Goal: Task Accomplishment & Management: Manage account settings

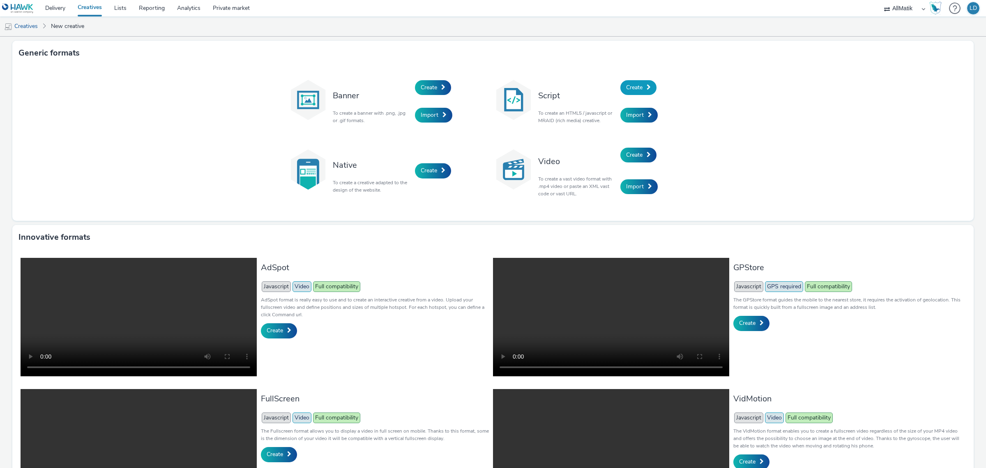
click at [634, 83] on link "Create" at bounding box center [638, 87] width 36 height 15
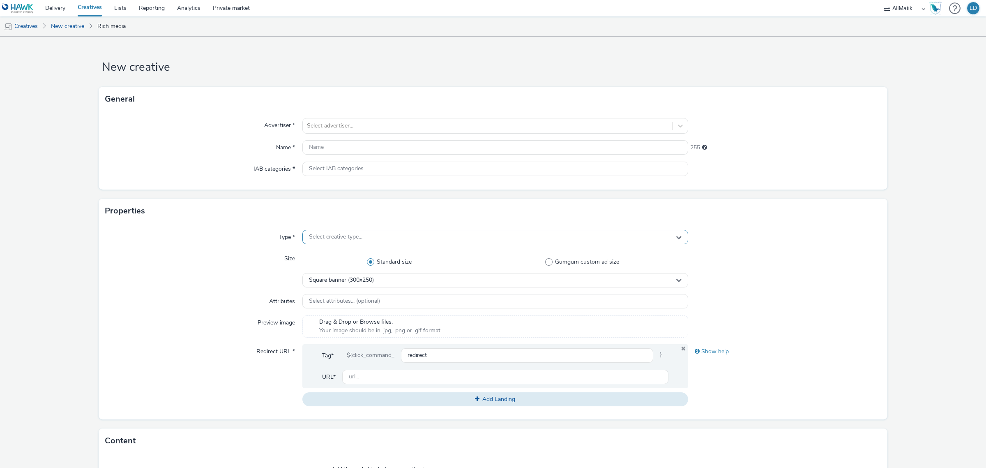
click at [319, 236] on span "Select creative type..." at bounding box center [335, 236] width 53 height 7
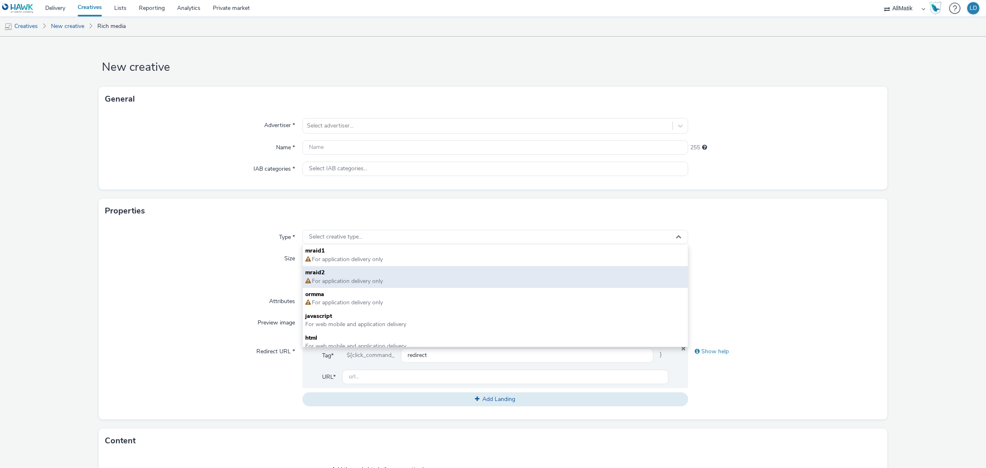
scroll to position [5, 0]
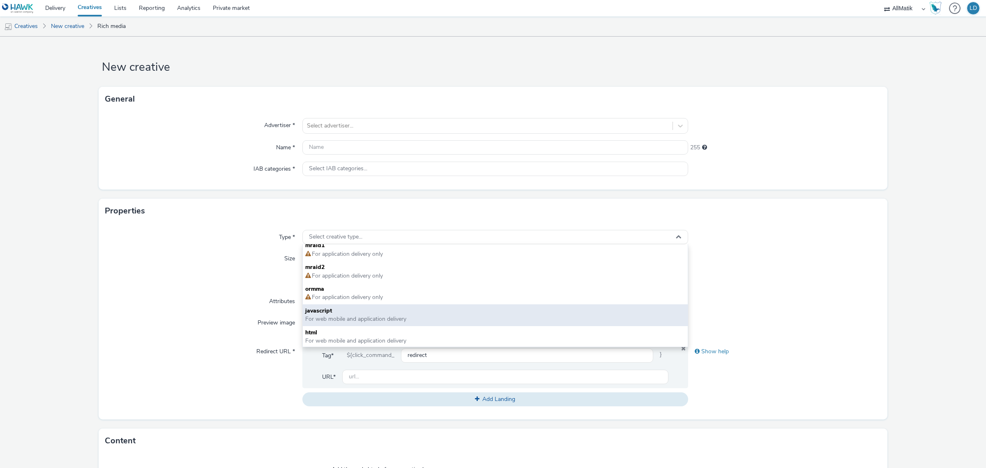
click at [385, 315] on span "For web mobile and application delivery" at bounding box center [355, 319] width 101 height 8
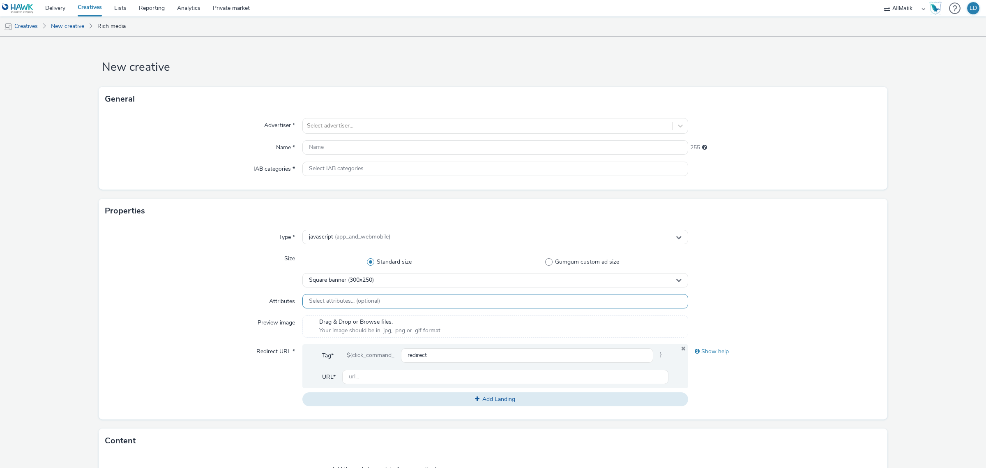
click at [347, 302] on span "Select attributes... (optional)" at bounding box center [344, 300] width 71 height 7
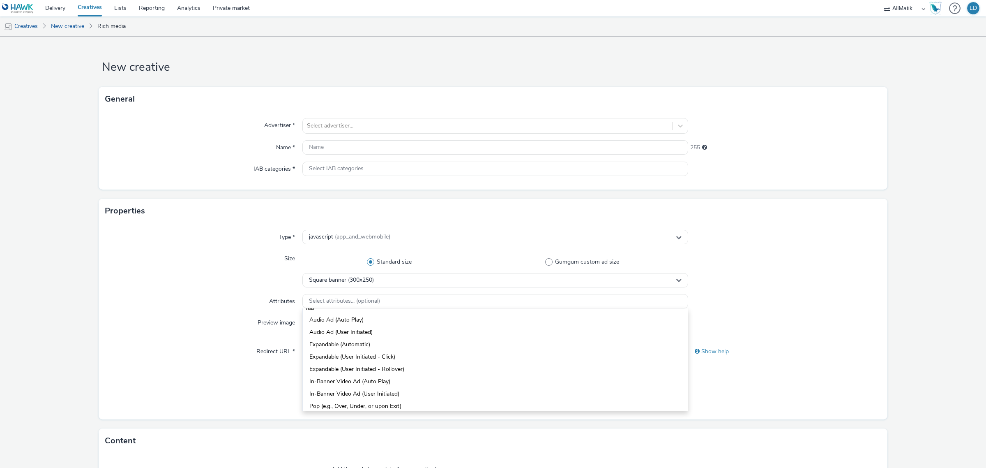
scroll to position [0, 0]
click at [227, 271] on div "Size" at bounding box center [203, 269] width 197 height 36
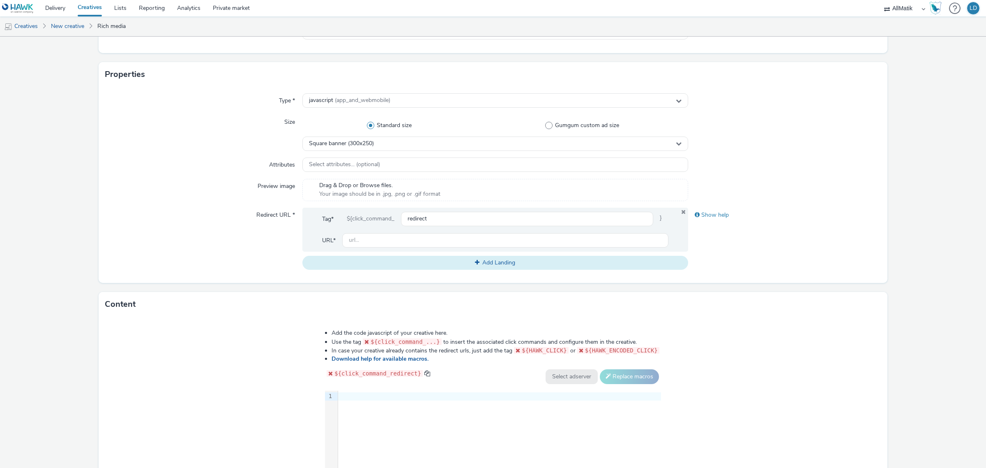
scroll to position [154, 0]
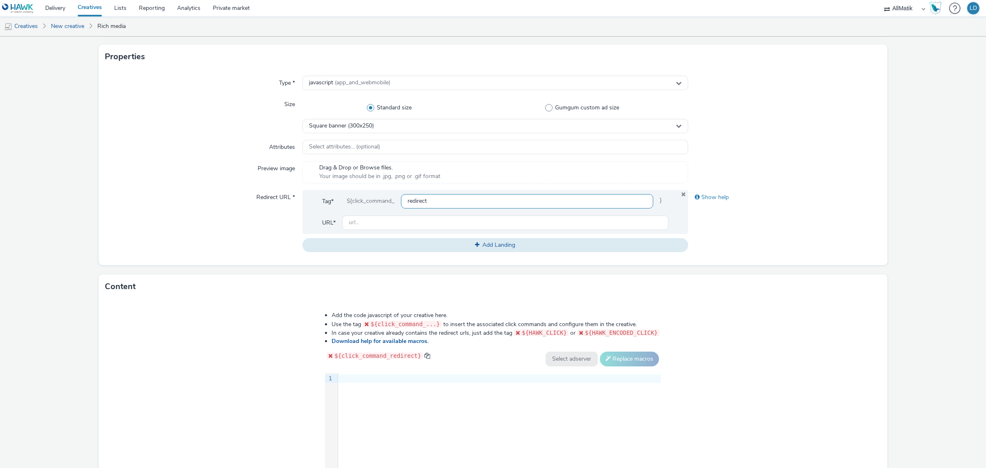
click at [416, 201] on input "redirect" at bounding box center [527, 201] width 252 height 14
click at [375, 216] on input "text" at bounding box center [505, 222] width 326 height 14
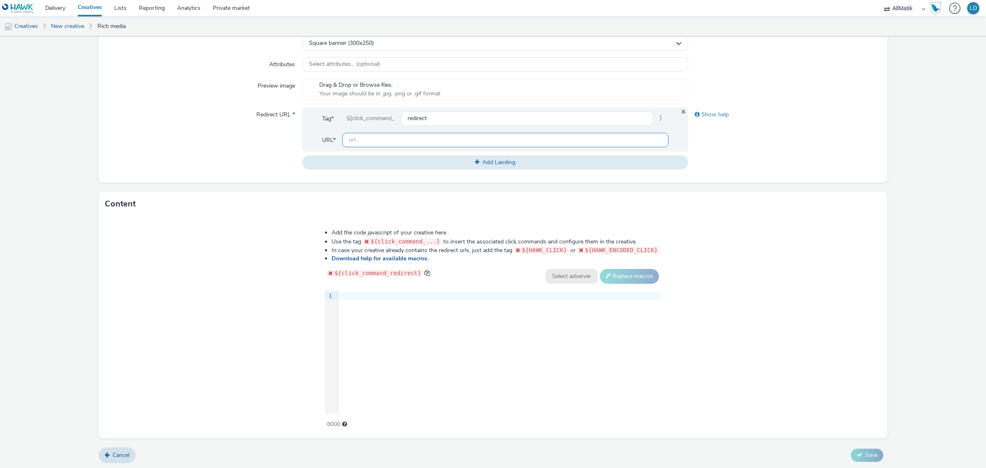
scroll to position [237, 0]
click at [260, 221] on div "Content Add the code javascript of your creative here. Use the tag ${click_comm…" at bounding box center [493, 314] width 789 height 247
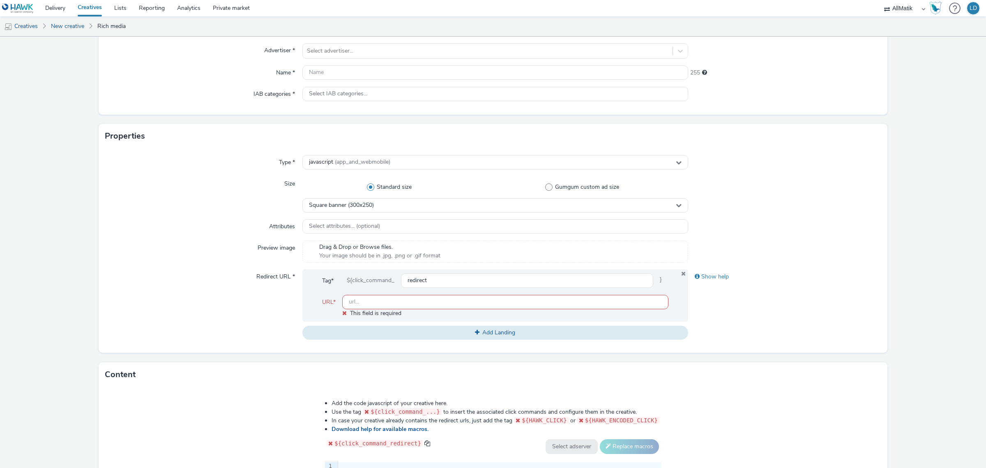
scroll to position [0, 0]
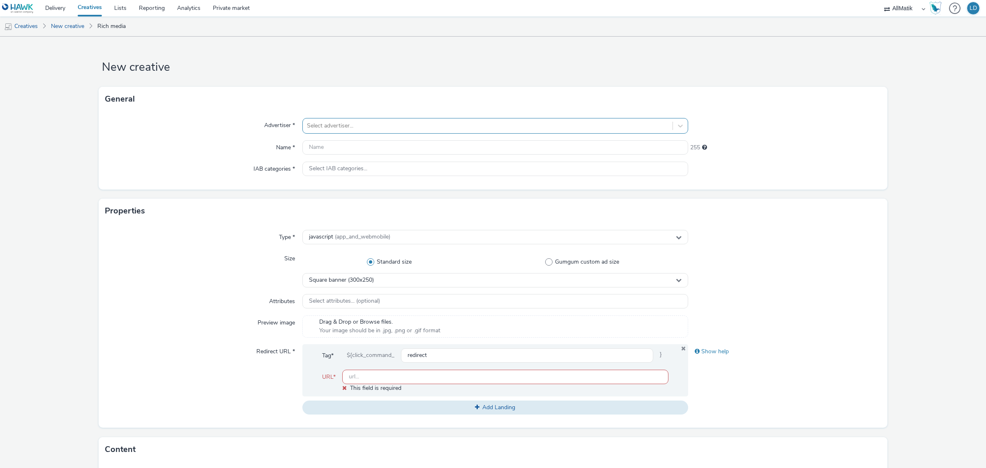
click at [332, 128] on div at bounding box center [488, 126] width 362 height 10
type input "picade"
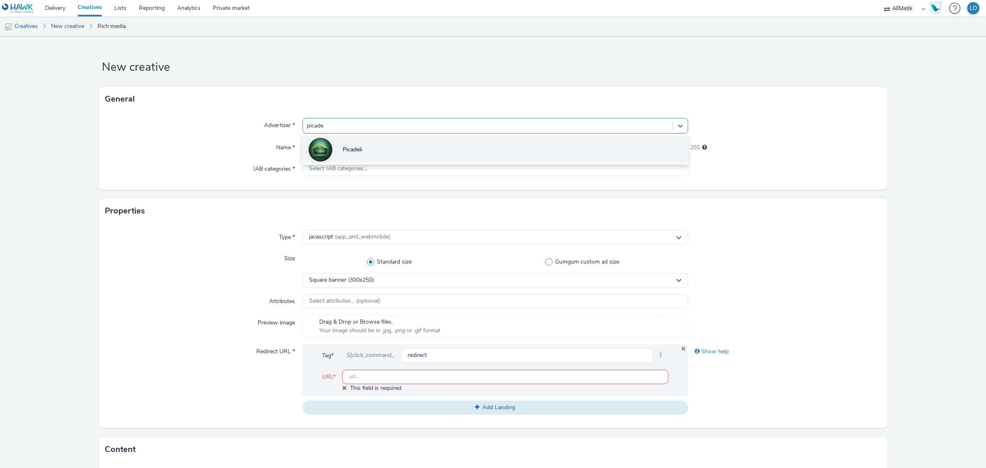
click at [374, 141] on li "Picadeli" at bounding box center [495, 149] width 386 height 28
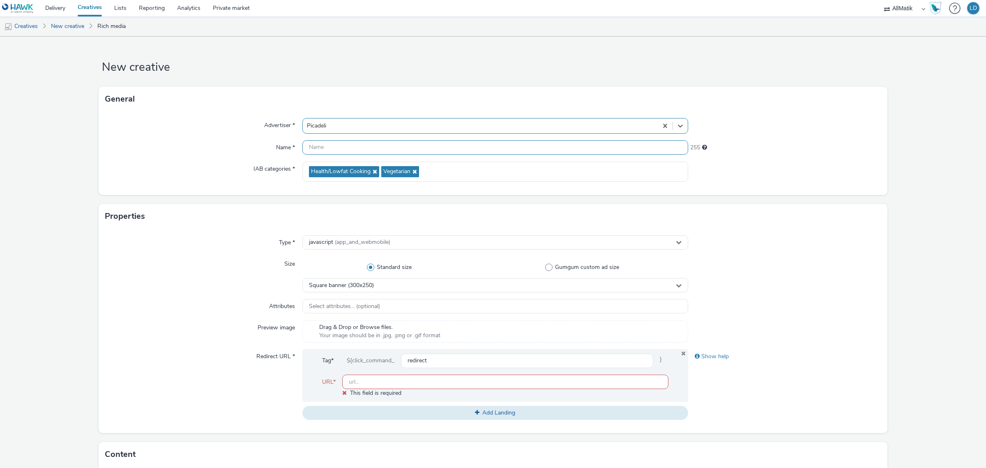
click at [339, 146] on input "text" at bounding box center [495, 147] width 386 height 14
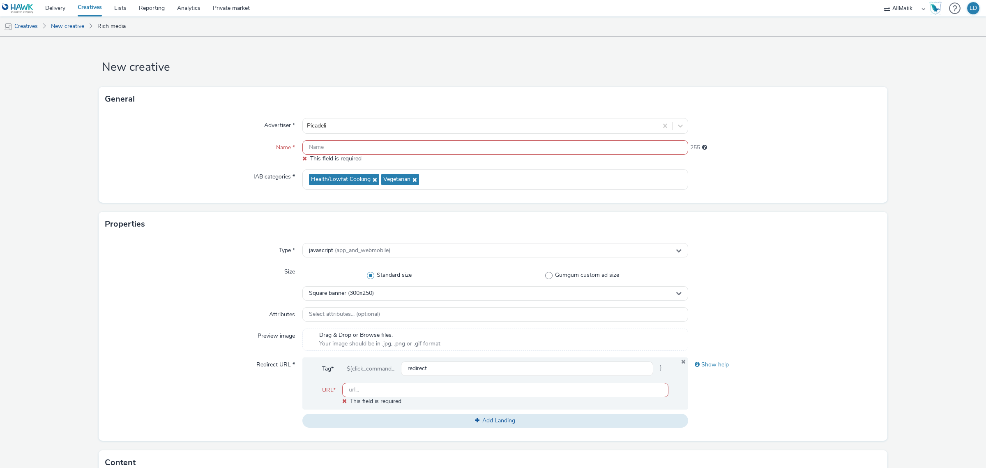
click at [336, 140] on div "Advertiser * Picadeli Name * This field is required 255 IAB categories * Health…" at bounding box center [493, 156] width 789 height 91
click at [332, 144] on input "text" at bounding box center [495, 147] width 386 height 14
paste input "Hawk_Standard_IAB_RON_Retargeting 2025_300x250_T3"
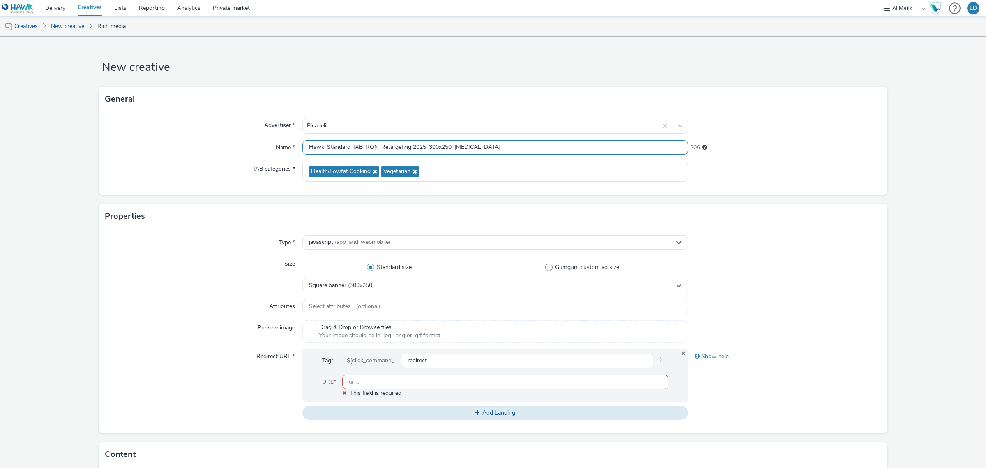
type input "Hawk_Standard_IAB_RON_Retargeting 2025_300x250_T3"
click at [247, 159] on div "Advertiser * Picadeli Name * Hawk_Standard_IAB_RON_Retargeting 2025_300x250_T3 …" at bounding box center [493, 152] width 789 height 83
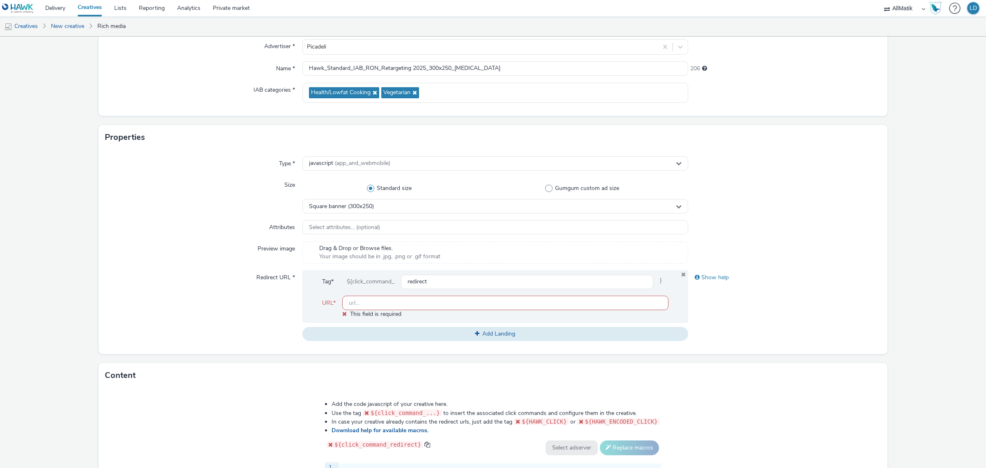
scroll to position [103, 0]
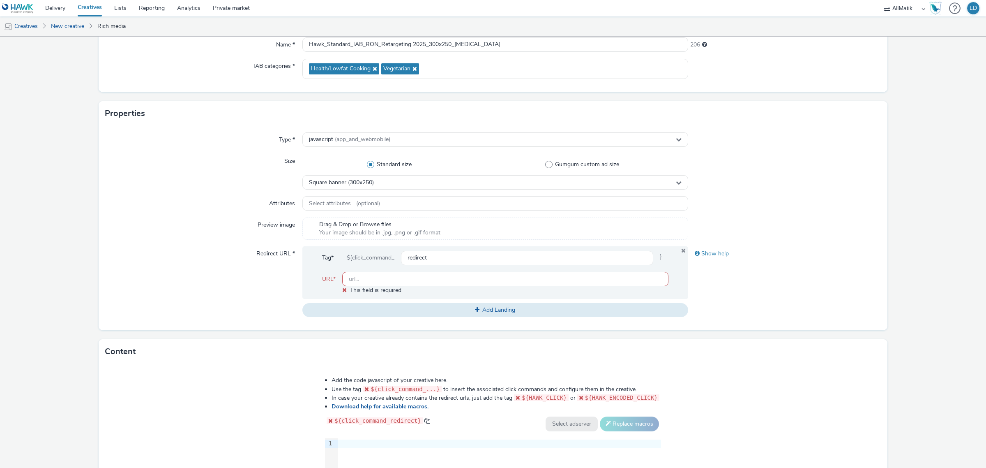
click at [201, 212] on div "Type * javascript (app_and_webmobile) Size Standard size Gumgum custom ad size …" at bounding box center [493, 228] width 789 height 204
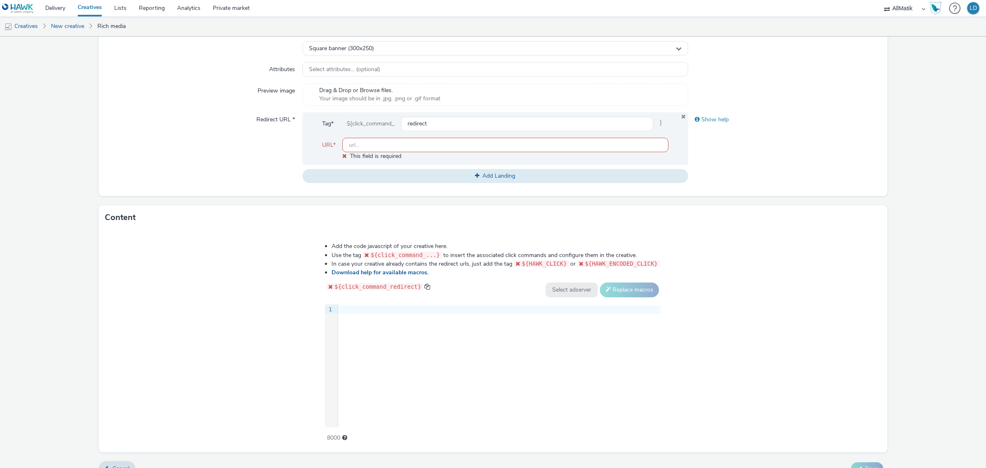
scroll to position [251, 0]
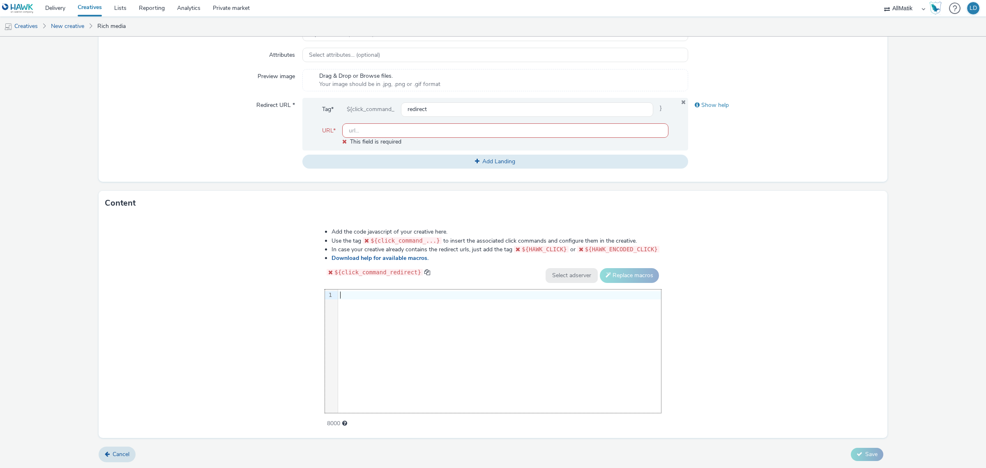
click at [362, 300] on div at bounding box center [499, 295] width 323 height 12
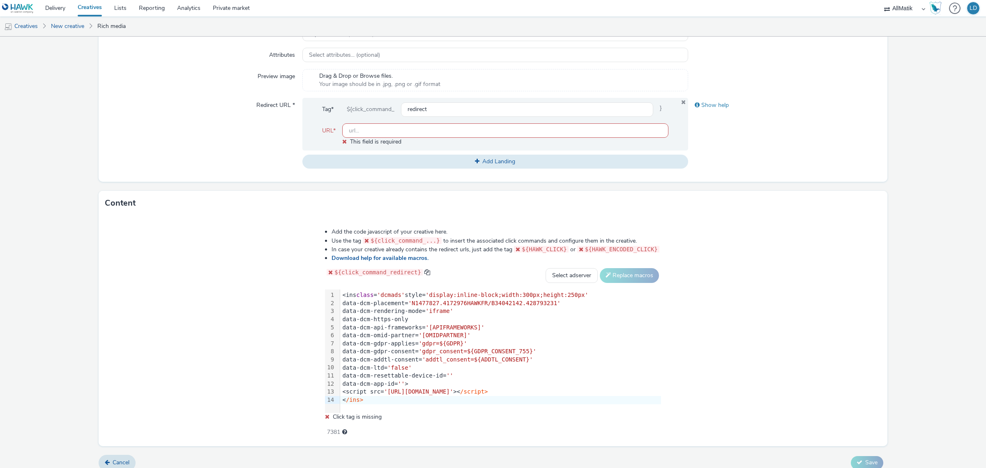
click at [288, 292] on div "Add the code javascript of your creative here. Use the tag ${click_command_...}…" at bounding box center [493, 330] width 789 height 231
click at [330, 414] on icon at bounding box center [327, 416] width 5 height 6
click at [328, 415] on icon at bounding box center [327, 416] width 5 height 6
click at [327, 415] on icon at bounding box center [327, 416] width 5 height 6
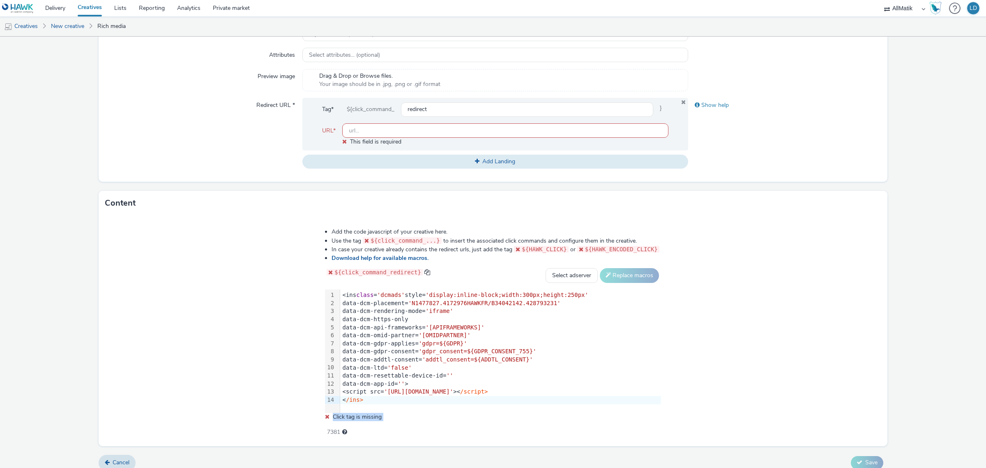
click at [327, 415] on icon at bounding box center [327, 416] width 5 height 6
click at [325, 413] on div "Add the code javascript of your creative here. Use the tag ${click_command_...}…" at bounding box center [492, 327] width 395 height 211
click at [354, 231] on li "Add the code javascript of your creative here." at bounding box center [497, 232] width 330 height 8
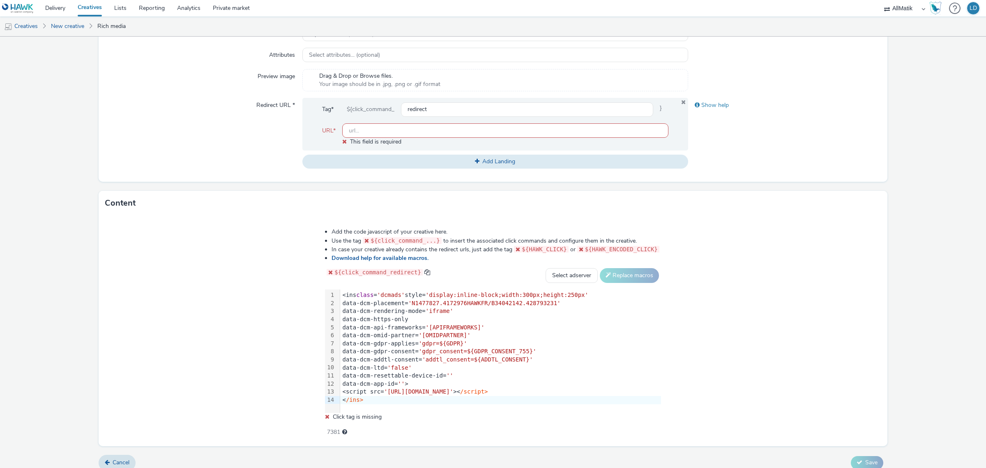
click at [354, 240] on li "Use the tag ${click_command_...} to insert the associated click commands and co…" at bounding box center [497, 240] width 330 height 9
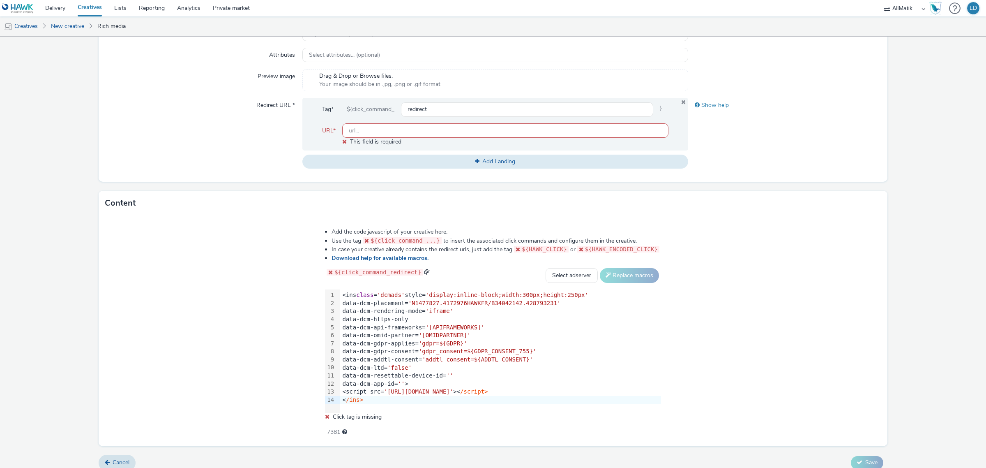
click at [346, 251] on li "In case your creative already contains the redirect urls, just add the tag ${HA…" at bounding box center [497, 249] width 330 height 9
click at [351, 250] on li "In case your creative already contains the redirect urls, just add the tag ${HA…" at bounding box center [497, 249] width 330 height 9
drag, startPoint x: 351, startPoint y: 250, endPoint x: 457, endPoint y: 253, distance: 105.2
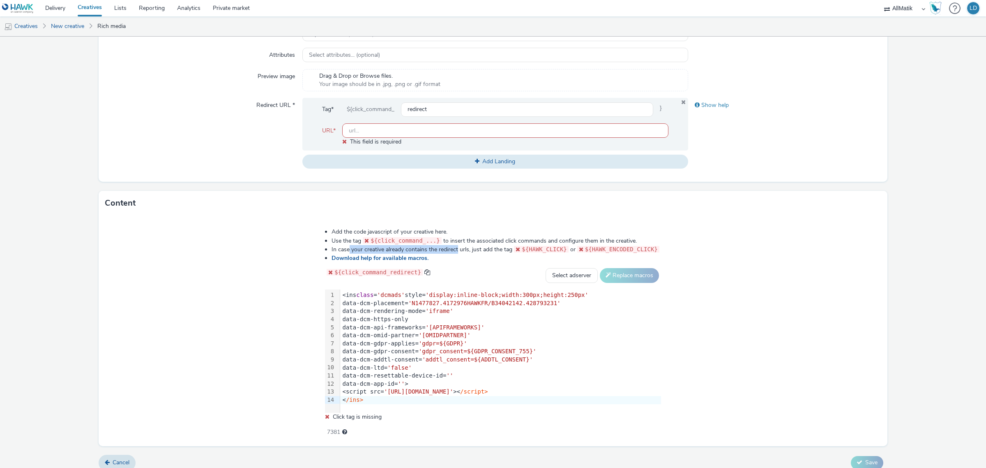
click at [457, 253] on li "In case your creative already contains the redirect urls, just add the tag ${HA…" at bounding box center [497, 249] width 330 height 9
click at [465, 249] on li "In case your creative already contains the redirect urls, just add the tag ${HA…" at bounding box center [497, 249] width 330 height 9
drag, startPoint x: 465, startPoint y: 249, endPoint x: 330, endPoint y: 249, distance: 135.6
click at [330, 249] on ul "Add the code javascript of your creative here. Use the tag ${click_command_...}…" at bounding box center [493, 245] width 336 height 35
click at [523, 249] on code "${HAWK_CLICK}" at bounding box center [541, 249] width 55 height 7
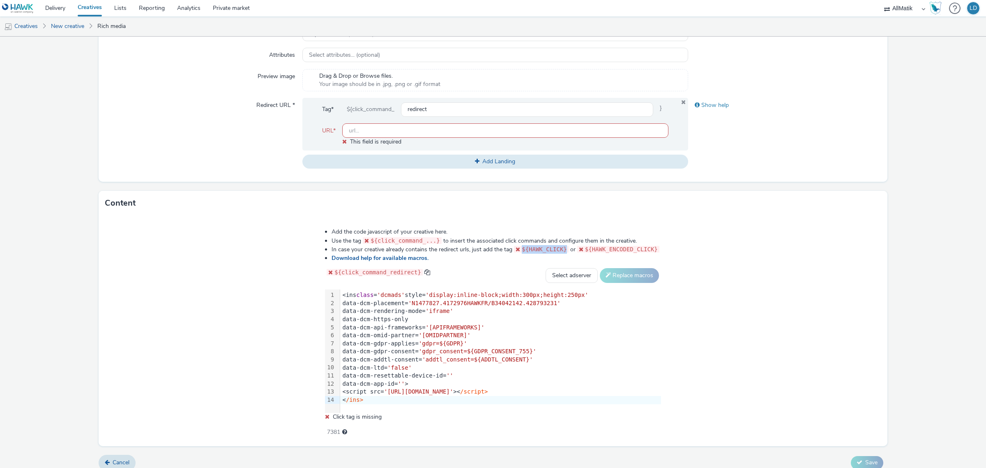
drag, startPoint x: 563, startPoint y: 249, endPoint x: 524, endPoint y: 249, distance: 39.4
click at [524, 249] on span "${HAWK_CLICK}" at bounding box center [544, 249] width 45 height 7
click at [546, 272] on select "Select adserver Sizmek DCM Adform Sting" at bounding box center [572, 275] width 52 height 15
select select "dcm"
click at [546, 268] on select "Select adserver Sizmek DCM Adform Sting" at bounding box center [572, 275] width 52 height 15
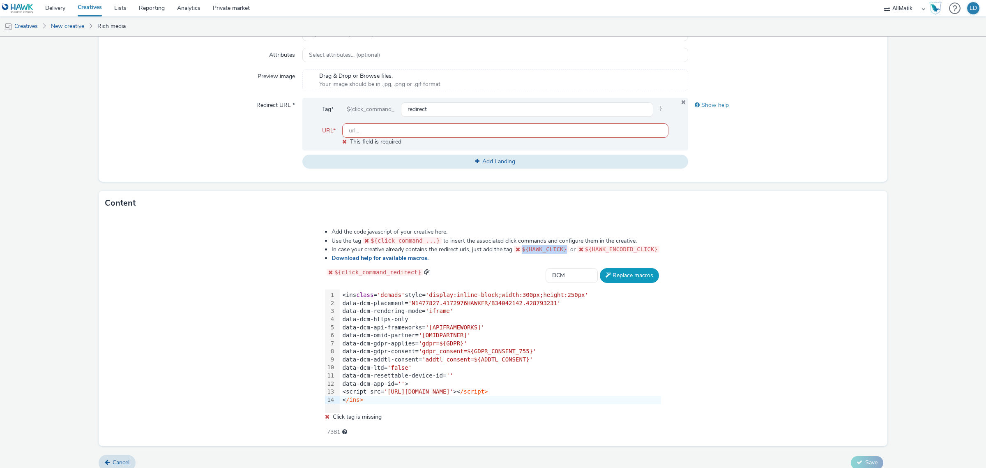
click at [616, 273] on button "Replace macros" at bounding box center [629, 275] width 59 height 15
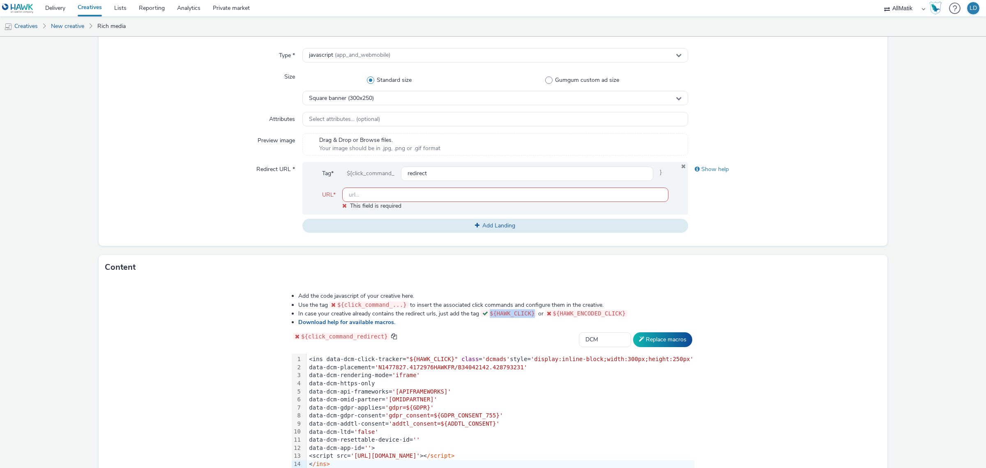
scroll to position [148, 0]
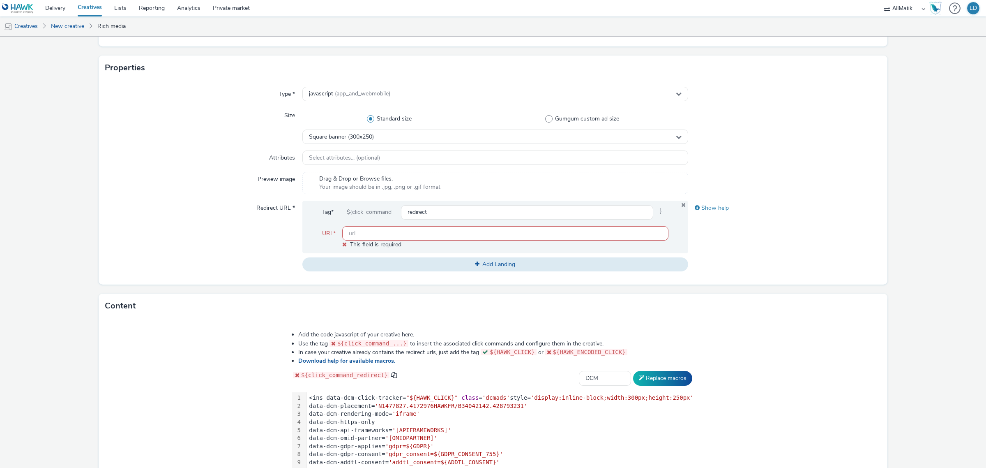
click at [375, 235] on input "text" at bounding box center [505, 233] width 326 height 14
click at [274, 243] on div "Redirect URL *" at bounding box center [203, 236] width 197 height 71
click at [371, 235] on input "text" at bounding box center [505, 233] width 326 height 14
paste input "https://www.picadeli.fr/fr/"
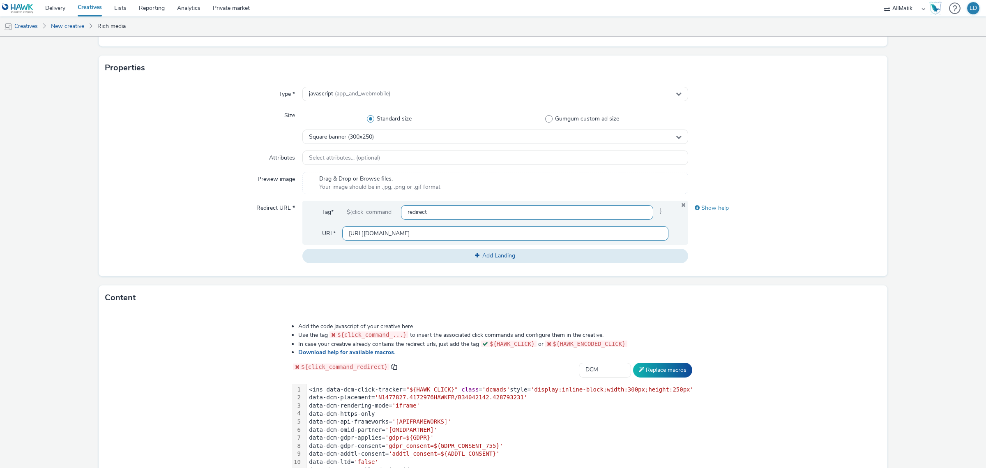
type input "https://www.picadeli.fr/fr/"
click at [442, 210] on input "redirect" at bounding box center [527, 212] width 252 height 14
click at [264, 223] on div "Redirect URL *" at bounding box center [203, 232] width 197 height 62
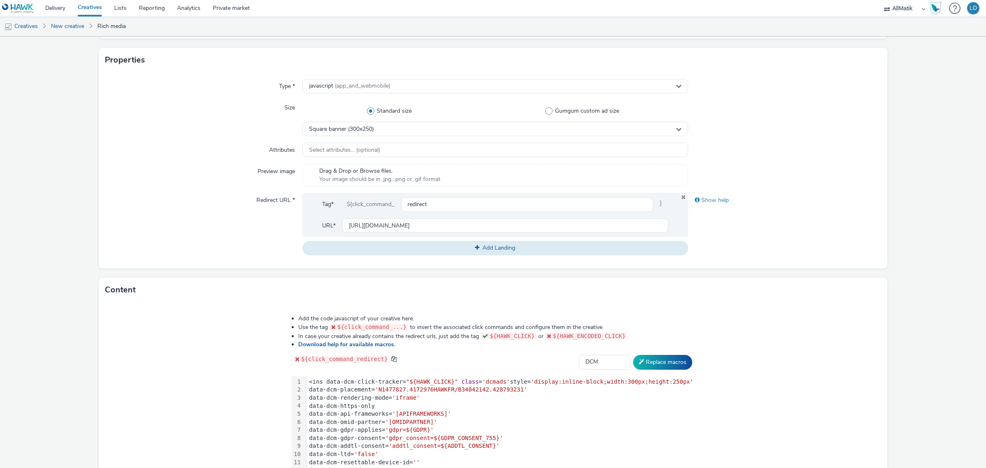
scroll to position [242, 0]
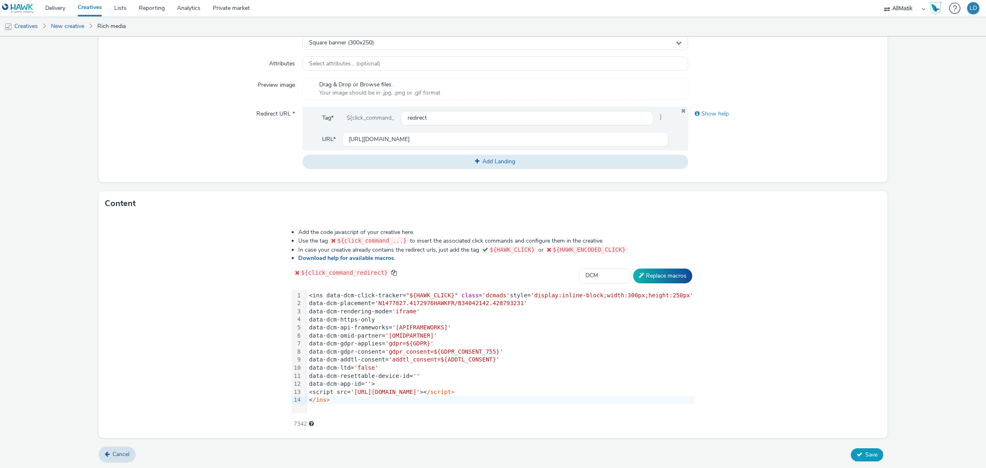
click at [865, 453] on span "Save" at bounding box center [871, 454] width 12 height 8
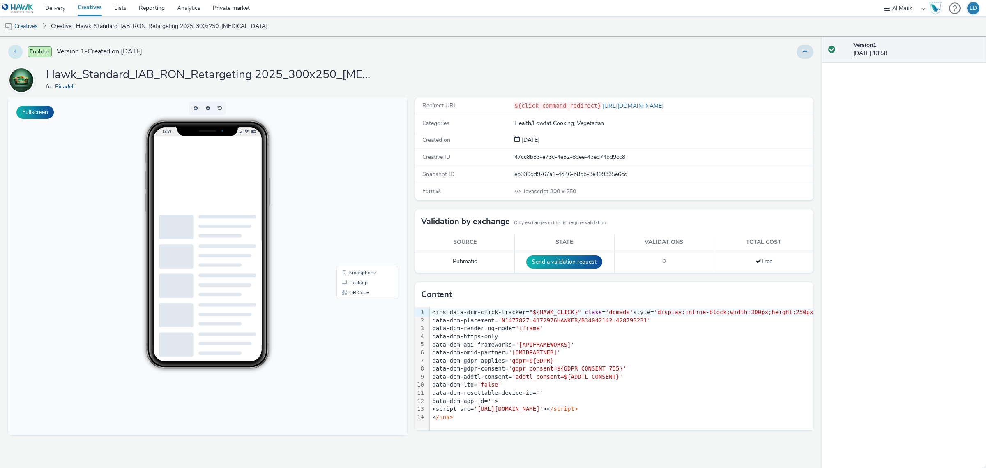
click at [17, 52] on button at bounding box center [15, 52] width 14 height 14
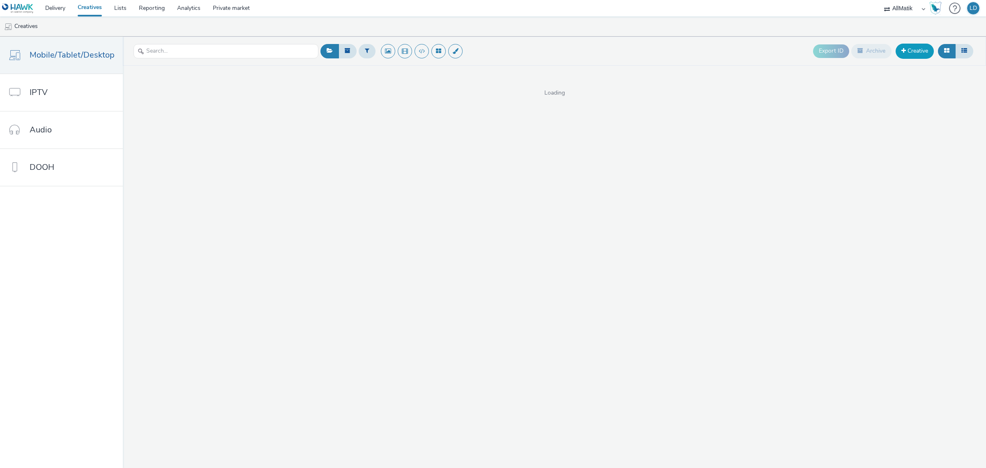
click at [923, 52] on link "Creative" at bounding box center [915, 51] width 38 height 15
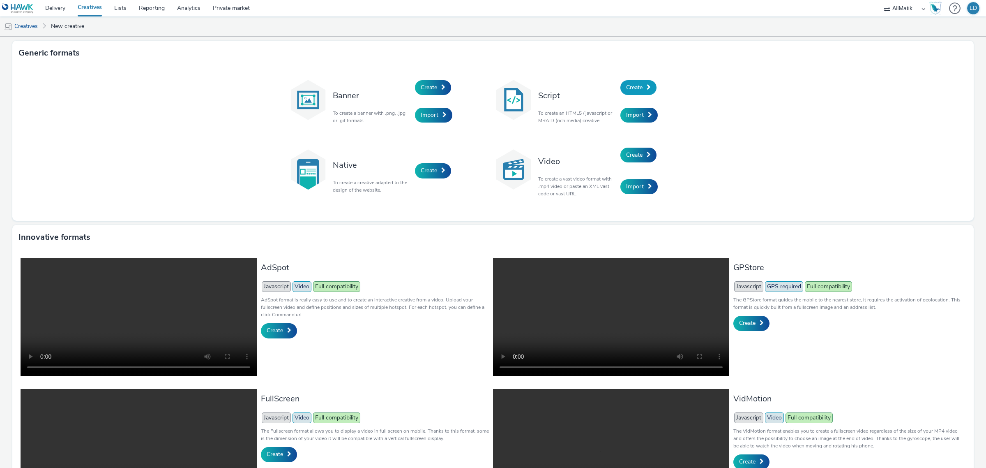
click at [637, 86] on span "Create" at bounding box center [634, 87] width 16 height 8
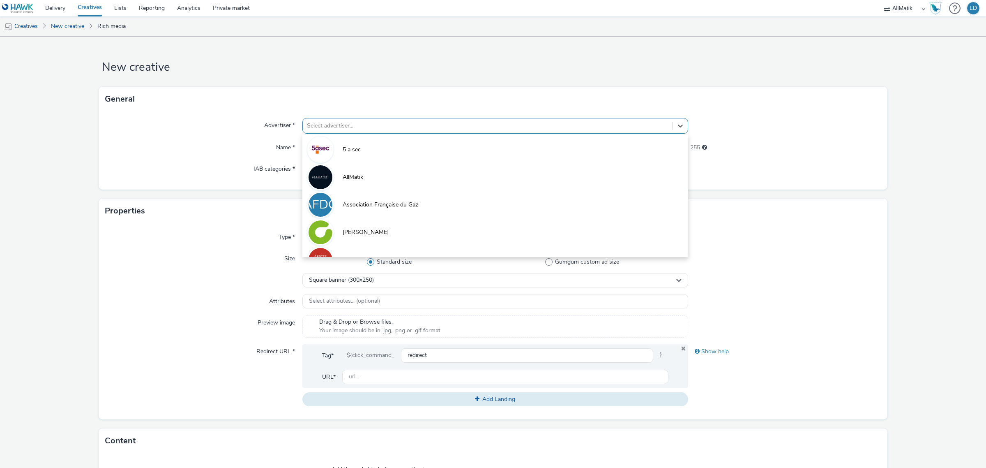
click at [422, 127] on div at bounding box center [488, 126] width 362 height 10
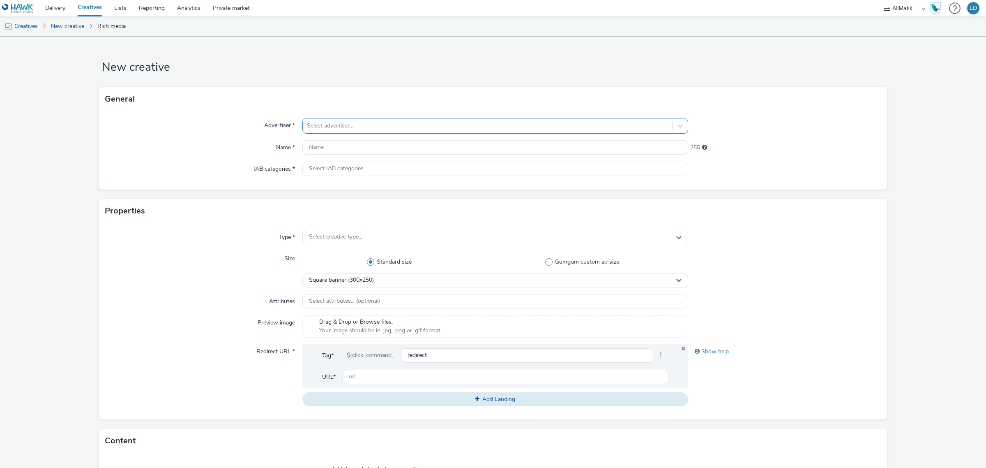
click at [394, 125] on div at bounding box center [488, 126] width 362 height 10
type input "picade"
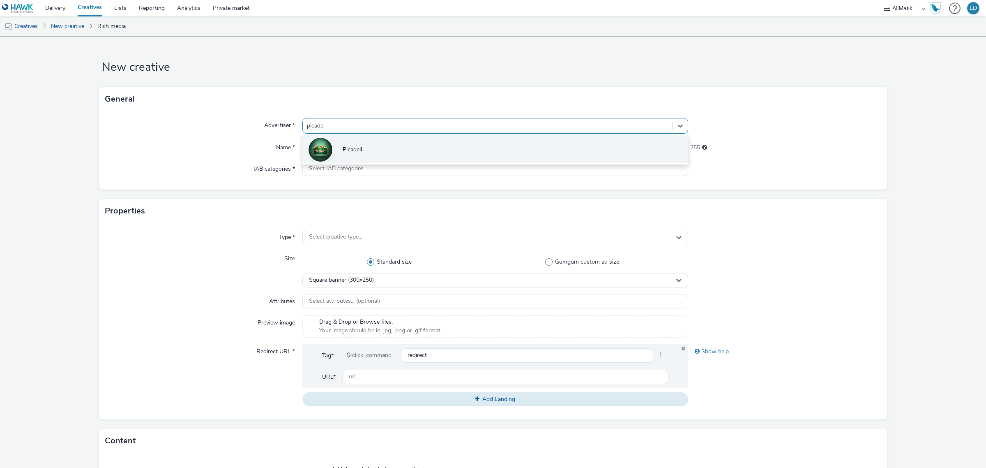
click at [384, 138] on li "Picadeli" at bounding box center [495, 149] width 386 height 28
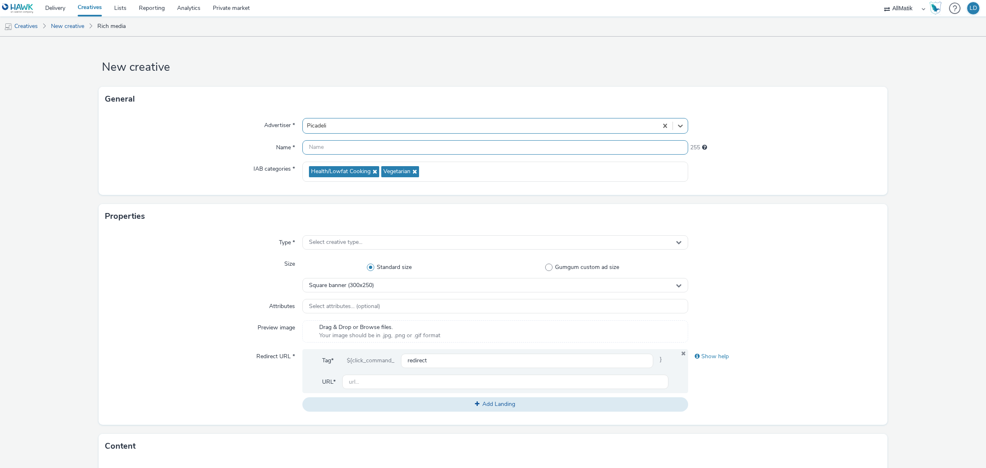
click at [336, 146] on input "text" at bounding box center [495, 147] width 386 height 14
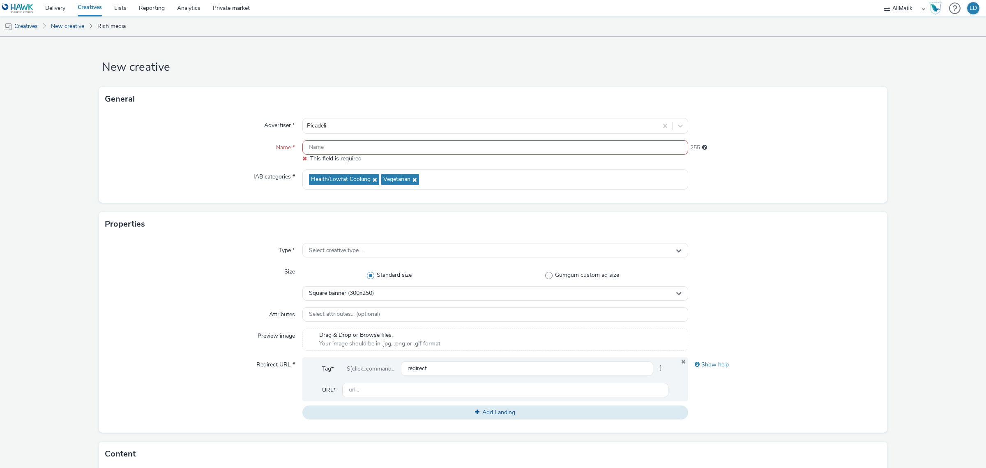
click at [340, 147] on input "text" at bounding box center [495, 147] width 386 height 14
paste input "Hawk_Standard_IAB_RON_Retargeting 2025_300x600_[MEDICAL_DATA]"
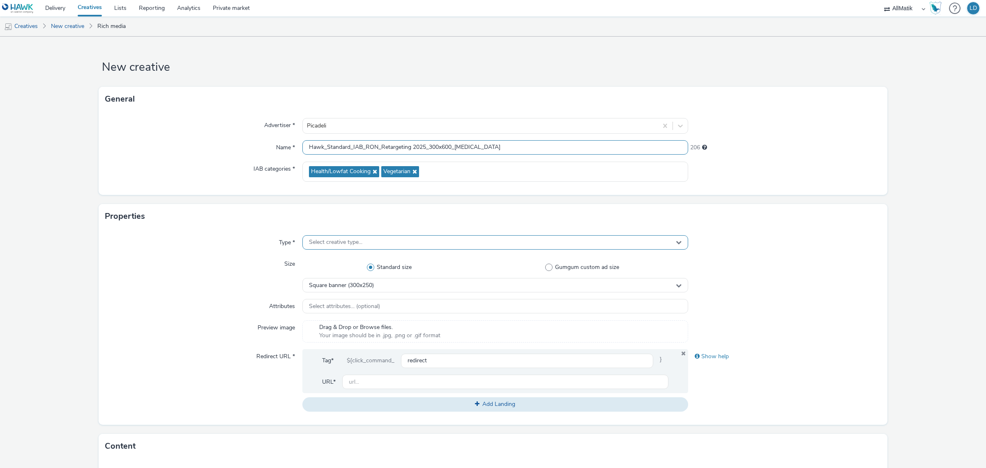
type input "Hawk_Standard_IAB_RON_Retargeting 2025_300x600_[MEDICAL_DATA]"
click at [322, 244] on span "Select creative type..." at bounding box center [335, 242] width 53 height 7
click at [337, 239] on span "Select creative type..." at bounding box center [335, 242] width 53 height 7
click at [371, 238] on div "Select creative type..." at bounding box center [495, 242] width 386 height 14
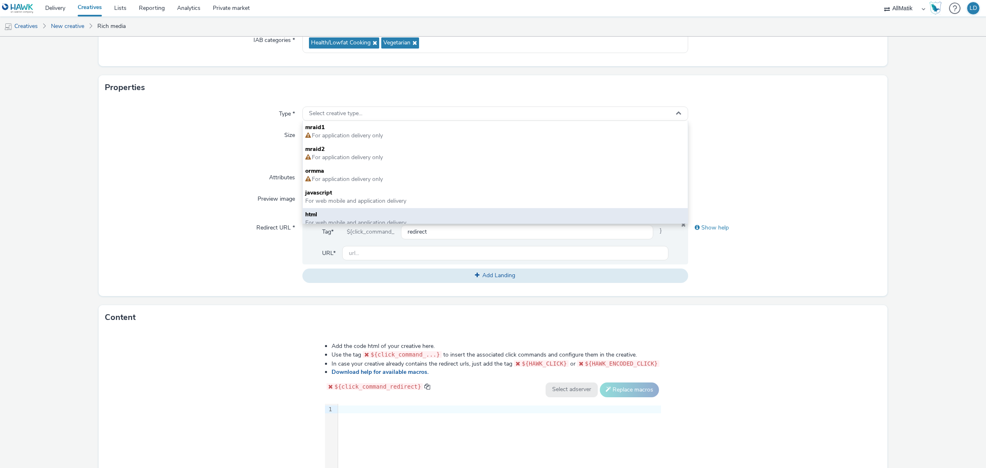
scroll to position [154, 0]
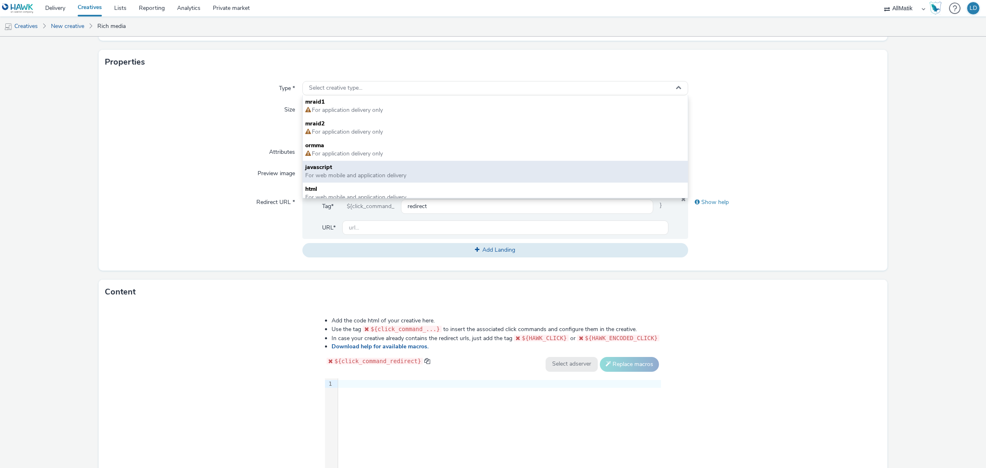
click at [383, 175] on span "For web mobile and application delivery" at bounding box center [355, 175] width 101 height 8
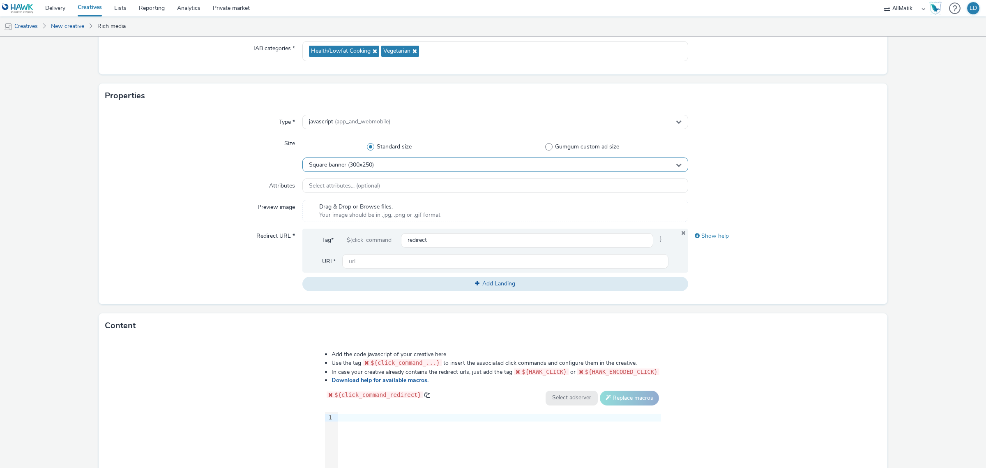
scroll to position [103, 0]
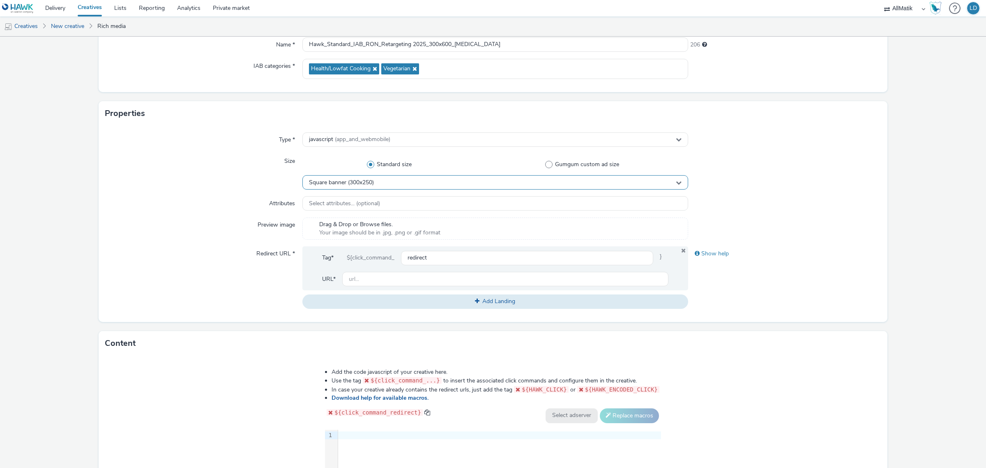
click at [342, 184] on span "Square banner (300x250)" at bounding box center [341, 182] width 65 height 7
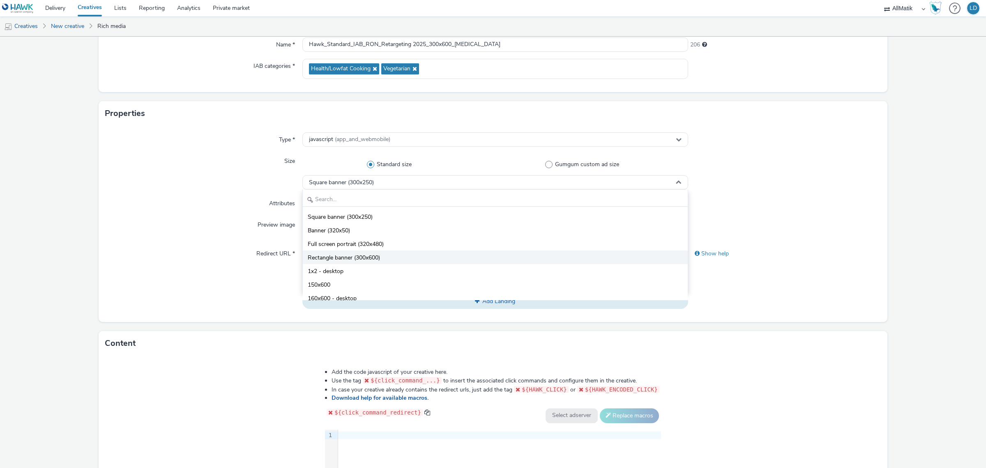
click at [364, 259] on span "Rectangle banner (300x600)" at bounding box center [344, 258] width 72 height 8
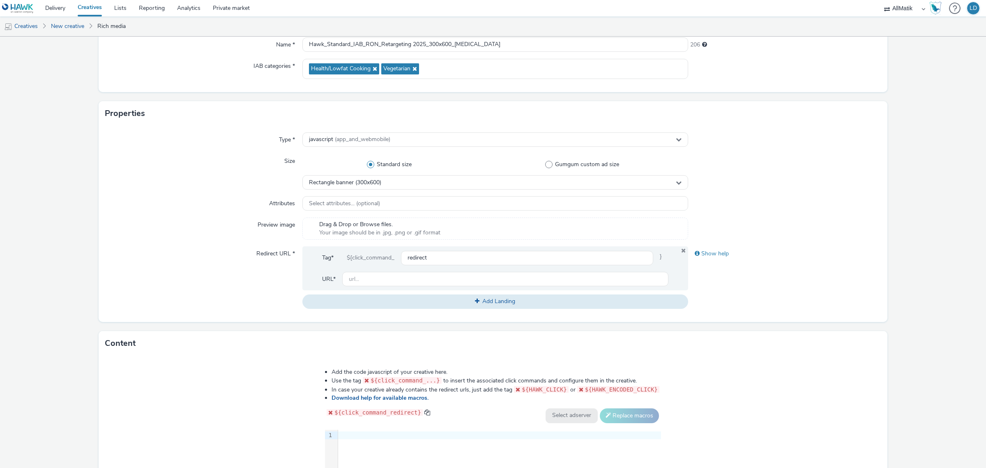
scroll to position [154, 0]
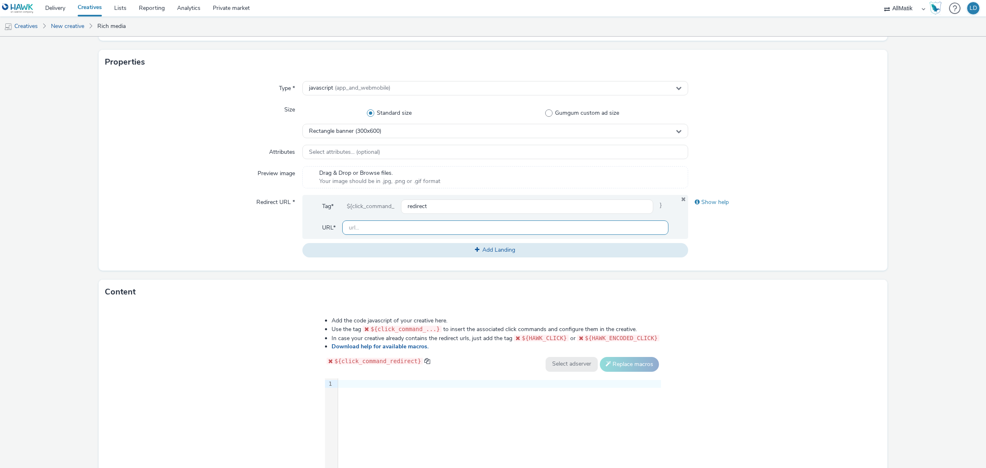
click at [372, 230] on input "text" at bounding box center [505, 227] width 326 height 14
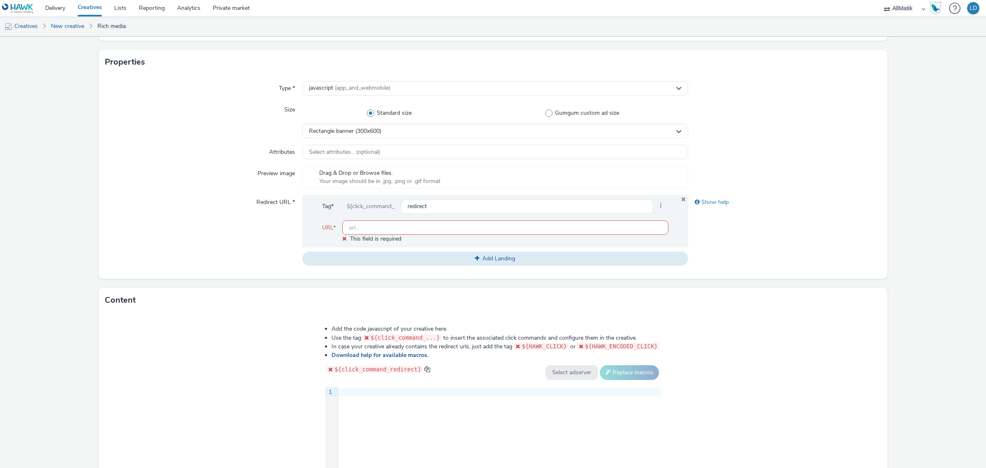
paste input "https://www.picadeli.fr/fr"
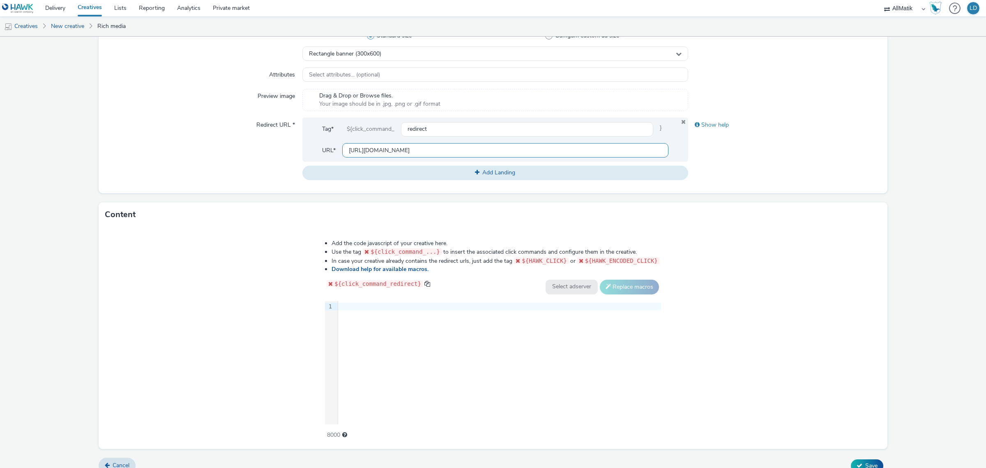
scroll to position [242, 0]
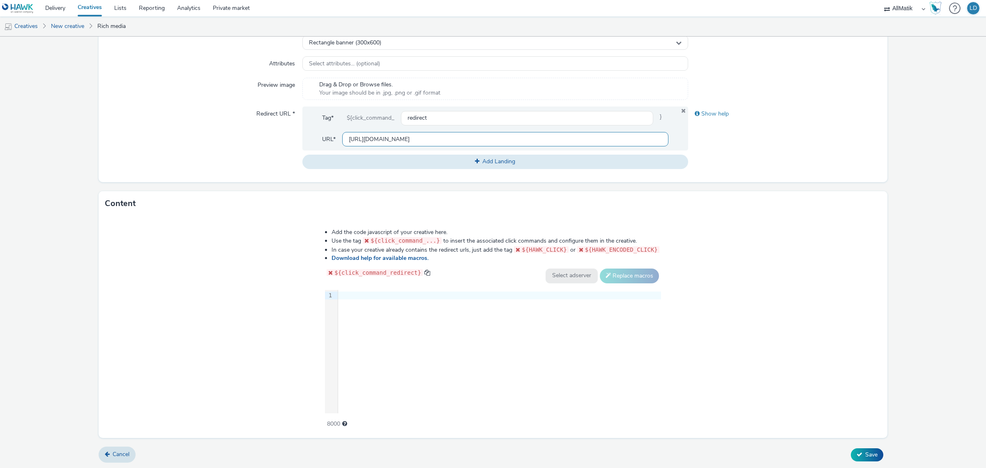
type input "https://www.picadeli.fr/fr"
click at [293, 264] on div "Add the code javascript of your creative here. Use the tag ${click_command_...}…" at bounding box center [493, 327] width 789 height 222
click at [370, 297] on div at bounding box center [499, 295] width 323 height 8
click at [434, 316] on div "9 1 ›" at bounding box center [493, 351] width 336 height 123
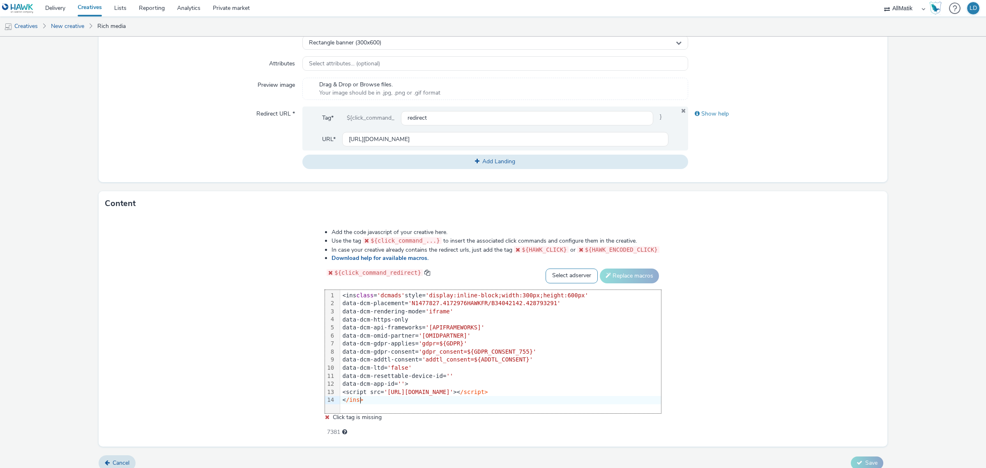
click at [551, 279] on select "Select adserver Sizmek DCM Adform Sting" at bounding box center [572, 275] width 52 height 15
select select "dcm"
click at [546, 268] on select "Select adserver Sizmek DCM Adform Sting" at bounding box center [572, 275] width 52 height 15
click at [621, 274] on button "Replace macros" at bounding box center [629, 275] width 59 height 15
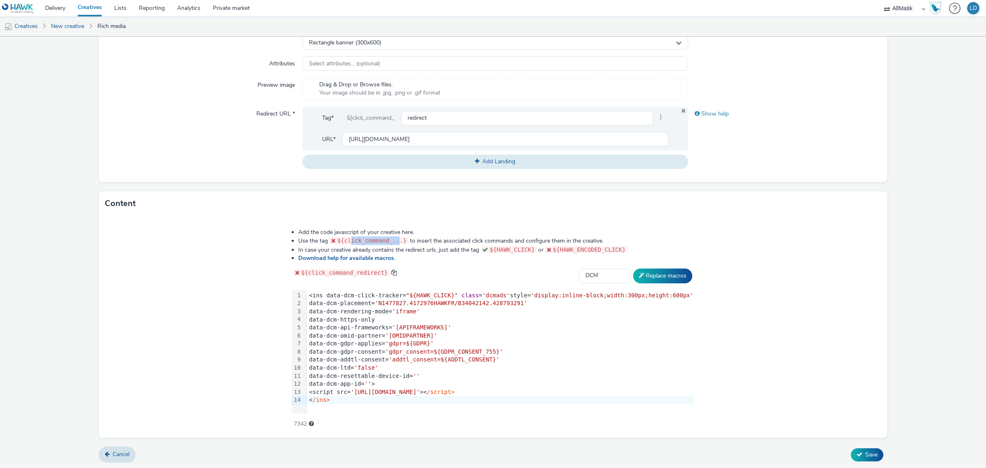
drag, startPoint x: 362, startPoint y: 241, endPoint x: 406, endPoint y: 241, distance: 43.6
click at [406, 241] on span "${click_command_...}" at bounding box center [371, 240] width 69 height 7
drag, startPoint x: 456, startPoint y: 241, endPoint x: 502, endPoint y: 241, distance: 45.6
click at [502, 241] on li "Use the tag ${click_command_...} to insert the associated click commands and co…" at bounding box center [496, 240] width 396 height 9
drag, startPoint x: 507, startPoint y: 247, endPoint x: 529, endPoint y: 248, distance: 22.2
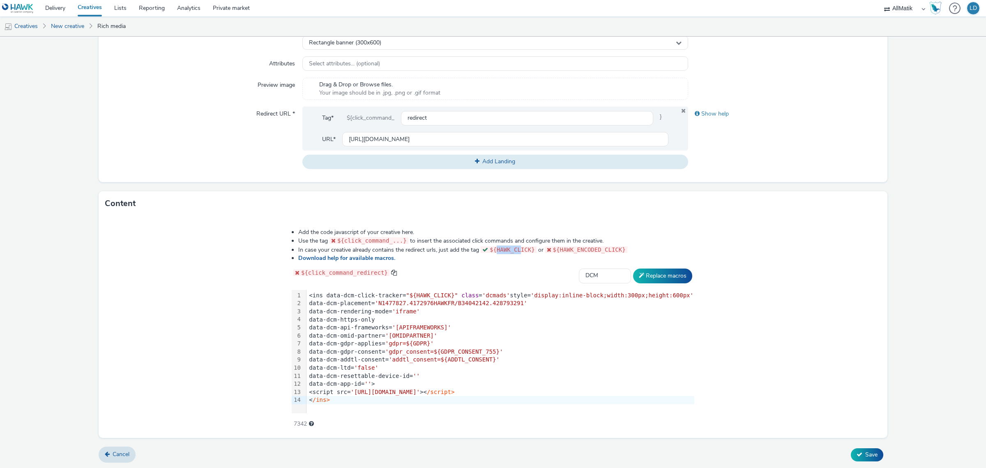
click at [529, 248] on span "${HAWK_CLICK}" at bounding box center [512, 249] width 45 height 7
drag, startPoint x: 570, startPoint y: 247, endPoint x: 595, endPoint y: 247, distance: 25.1
click at [594, 247] on span "${HAWK_ENCODED_CLICK}" at bounding box center [589, 249] width 73 height 7
click at [665, 249] on li "In case your creative already contains the redirect urls, just add the tag ${HA…" at bounding box center [496, 249] width 396 height 9
click at [855, 452] on button "Save" at bounding box center [867, 454] width 32 height 13
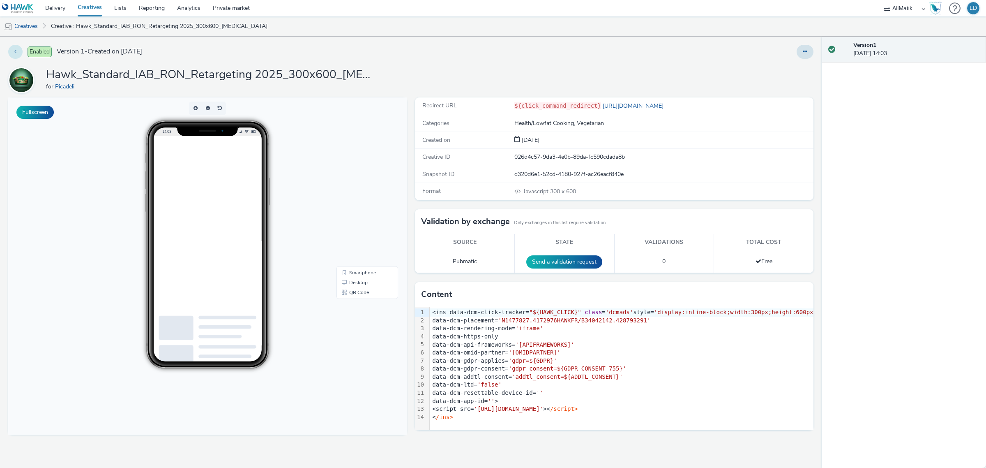
click at [17, 47] on button at bounding box center [15, 52] width 14 height 14
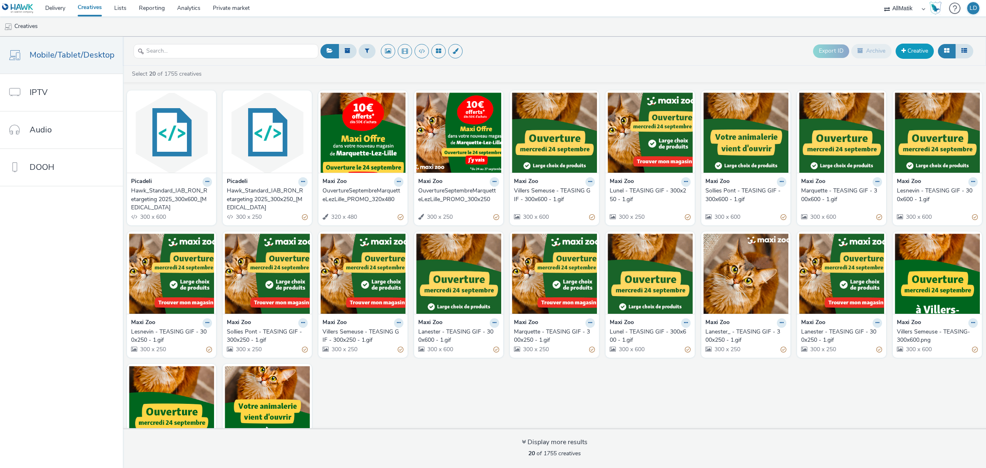
click at [924, 48] on link "Creative" at bounding box center [915, 51] width 38 height 15
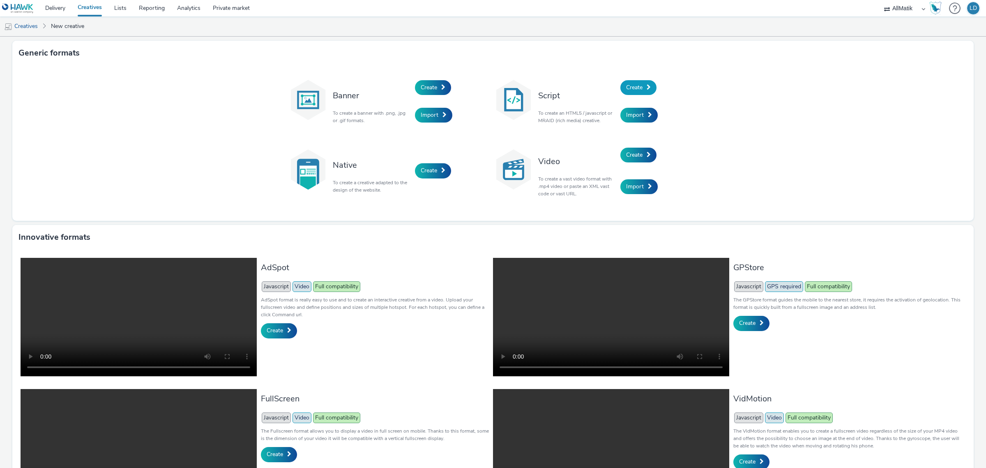
click at [621, 88] on link "Create" at bounding box center [638, 87] width 36 height 15
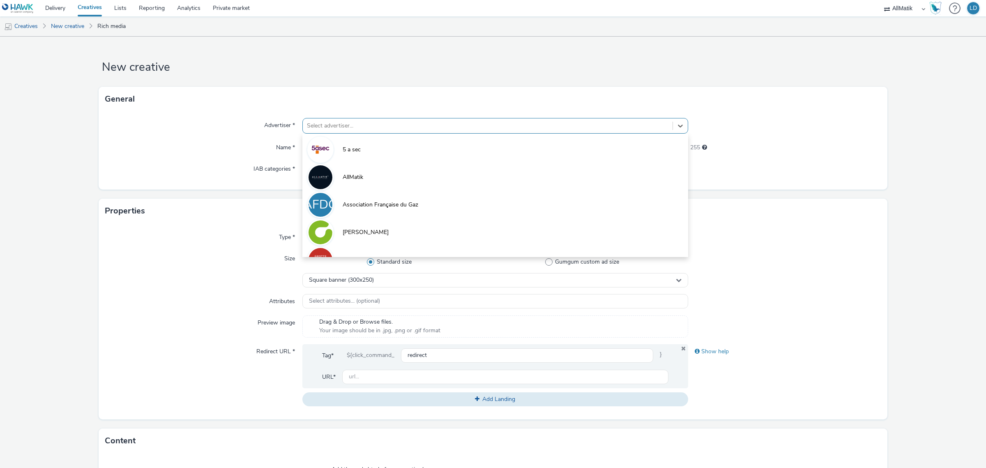
click at [403, 128] on div at bounding box center [488, 126] width 362 height 10
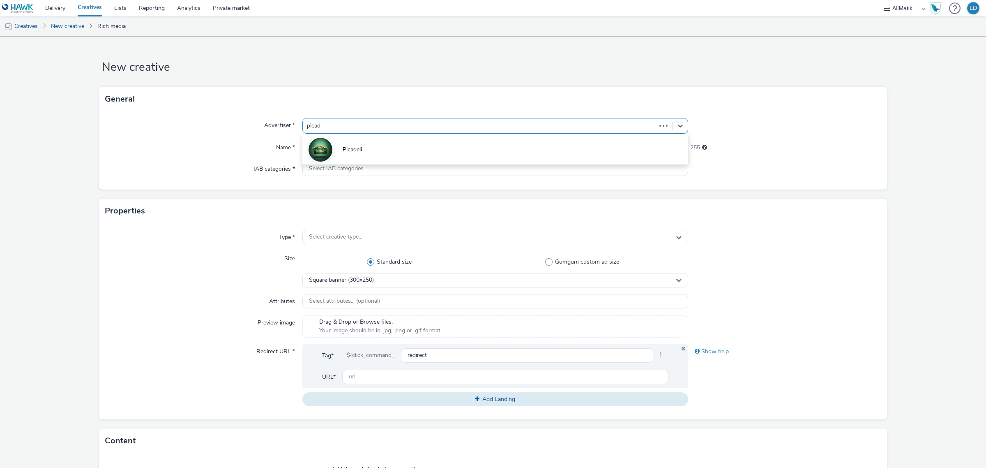
type input "picade"
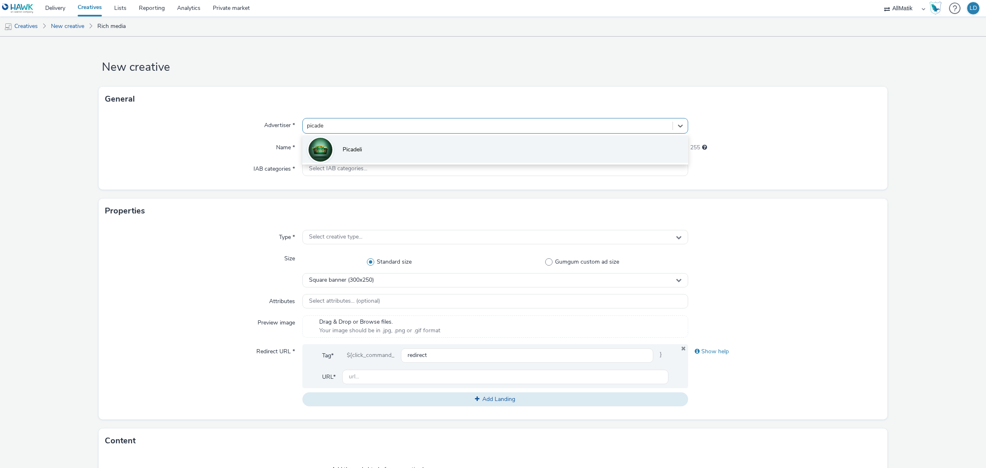
click at [393, 141] on li "Picadeli" at bounding box center [495, 149] width 386 height 28
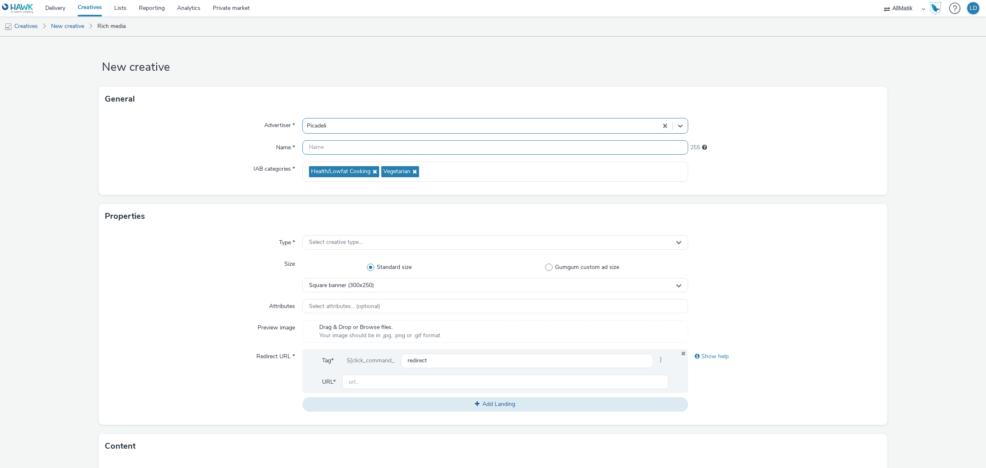
click at [371, 151] on input "text" at bounding box center [495, 147] width 386 height 14
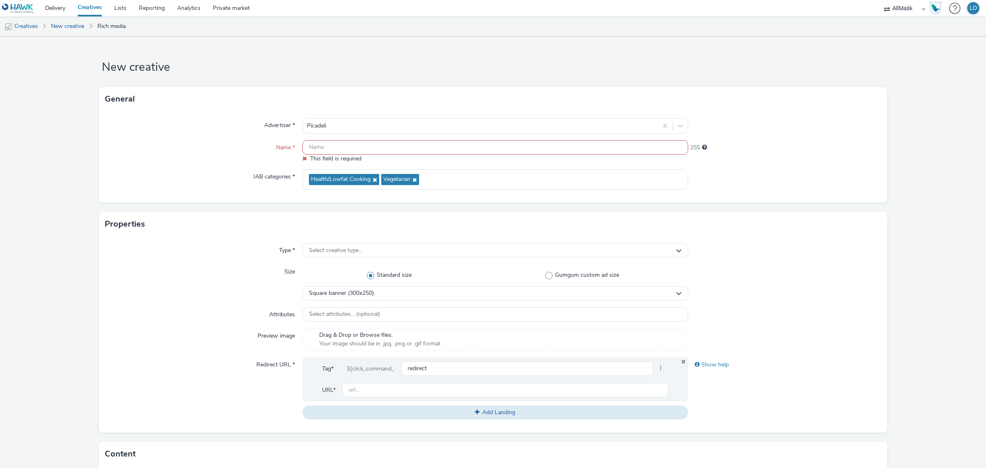
click at [337, 146] on input "text" at bounding box center [495, 147] width 386 height 14
paste input "Hawk_Standard_IAB_RON_Acquistion Ancients 2025_300x250_[MEDICAL_DATA]"
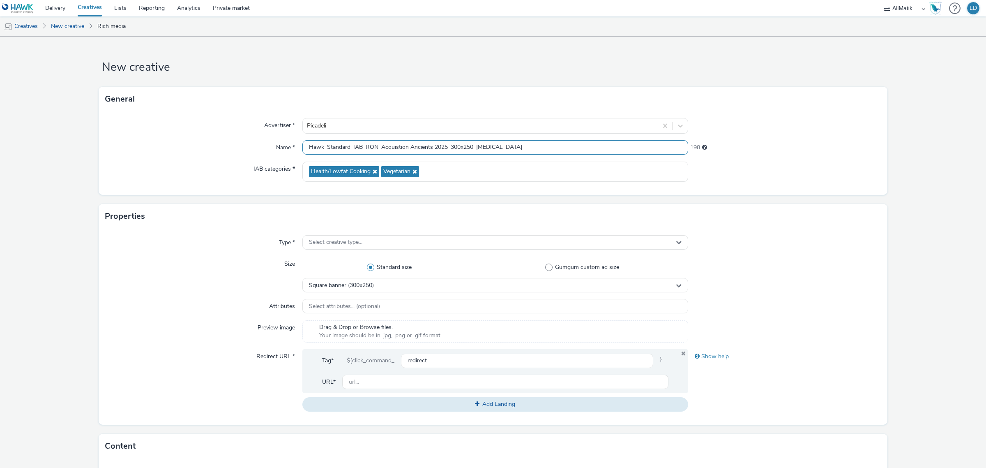
type input "Hawk_Standard_IAB_RON_Acquistion Ancients 2025_300x250_[MEDICAL_DATA]"
click at [241, 212] on div "Properties" at bounding box center [493, 216] width 789 height 25
click at [325, 248] on div "Select creative type..." at bounding box center [495, 242] width 386 height 14
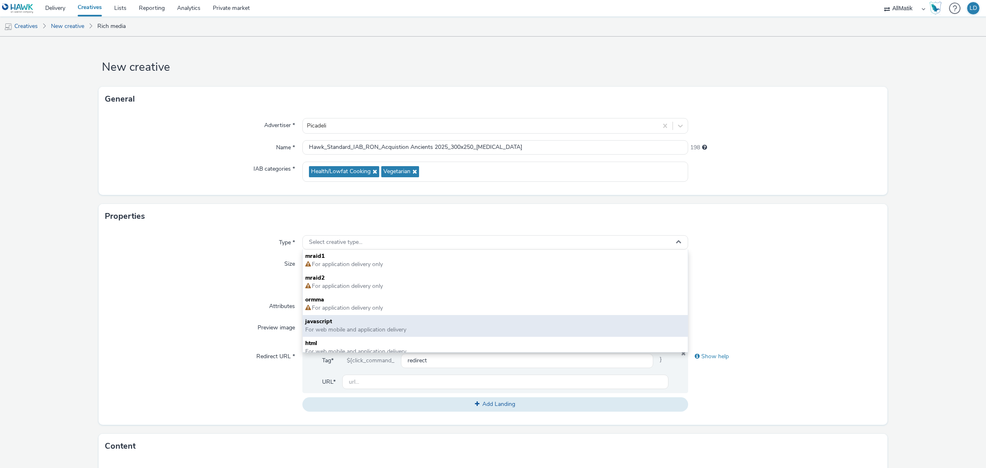
click at [334, 317] on span "javascript" at bounding box center [495, 321] width 380 height 8
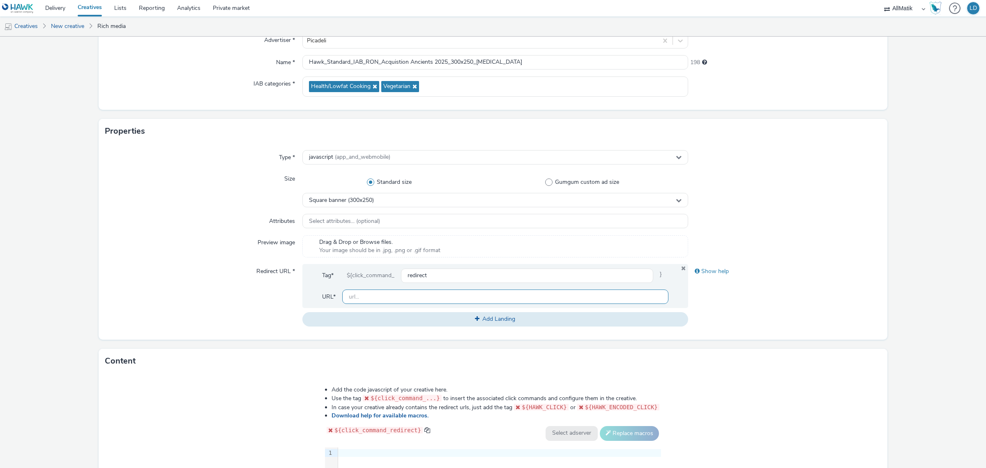
scroll to position [103, 0]
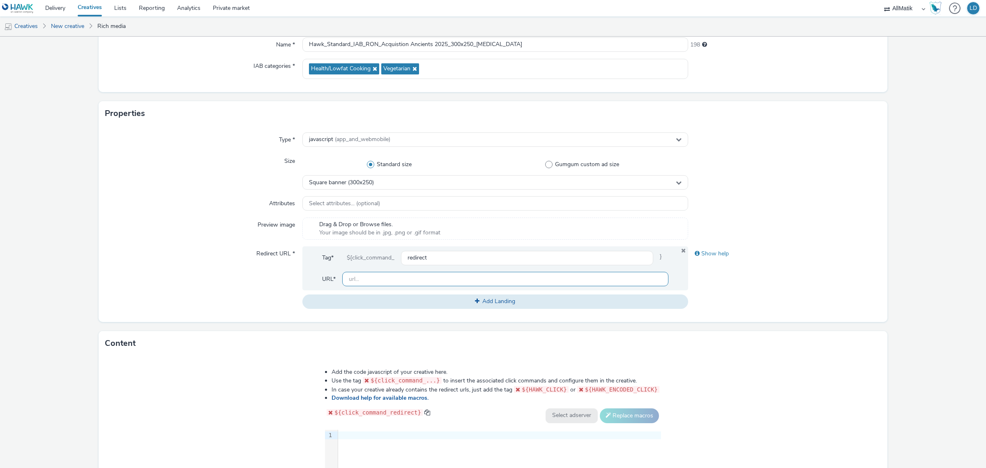
click at [390, 276] on input "text" at bounding box center [505, 279] width 326 height 14
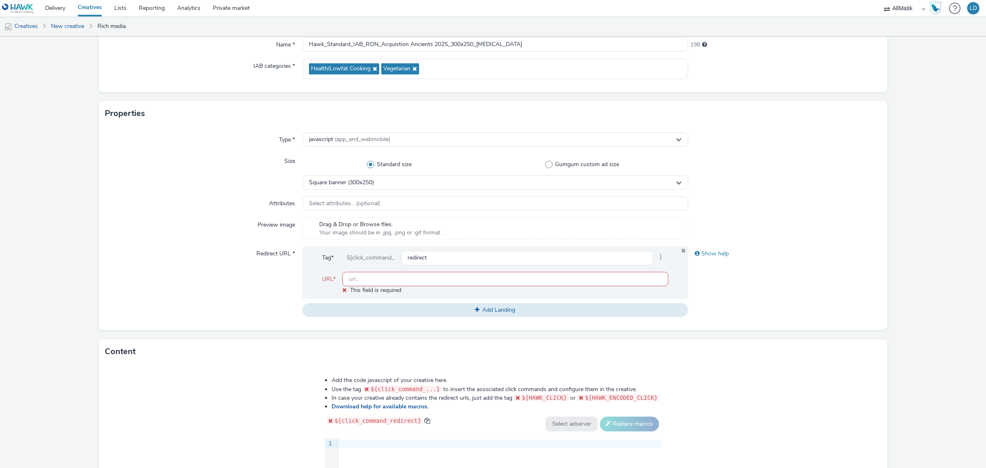
paste input "https://www.picadeli.fr/fr"
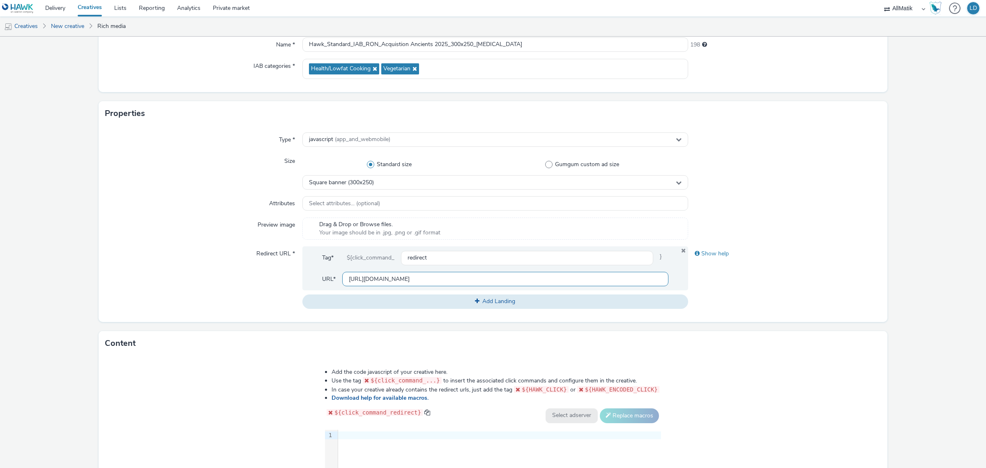
type input "https://www.picadeli.fr/fr"
click at [253, 278] on div "Redirect URL *" at bounding box center [203, 277] width 197 height 62
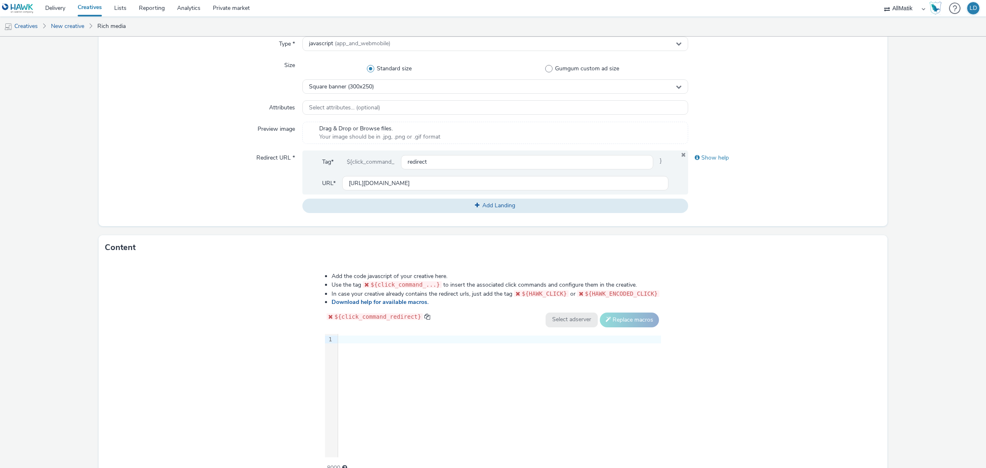
scroll to position [205, 0]
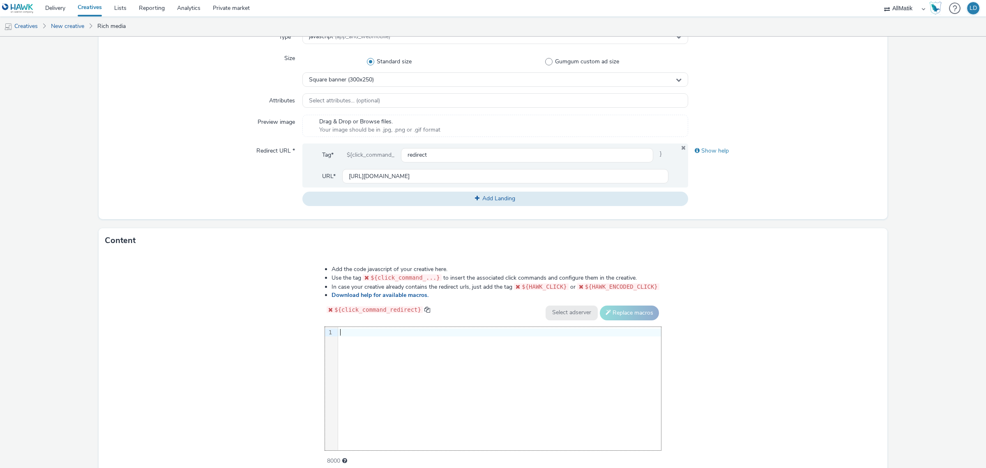
click at [350, 331] on div at bounding box center [499, 332] width 323 height 8
click at [402, 353] on div "9 1 ›" at bounding box center [493, 388] width 336 height 123
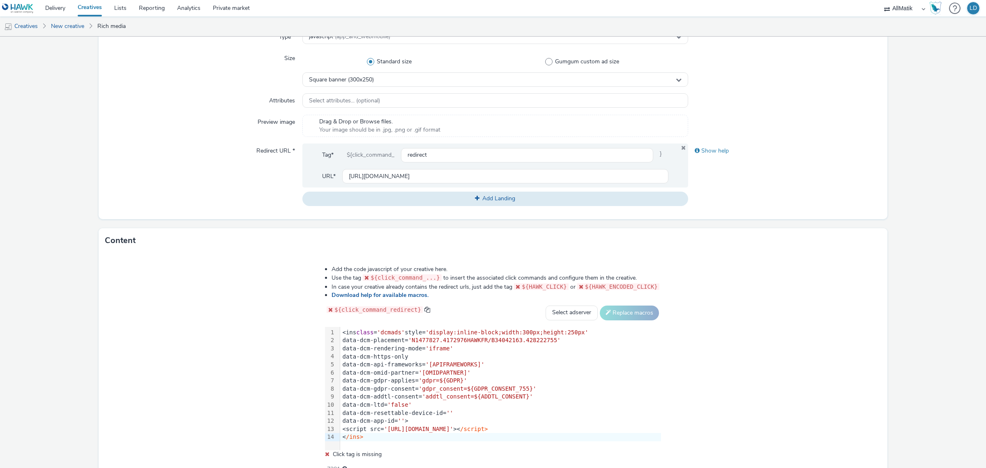
click at [259, 326] on div "Add the code javascript of your creative here. Use the tag ${click_command_...}…" at bounding box center [493, 368] width 789 height 231
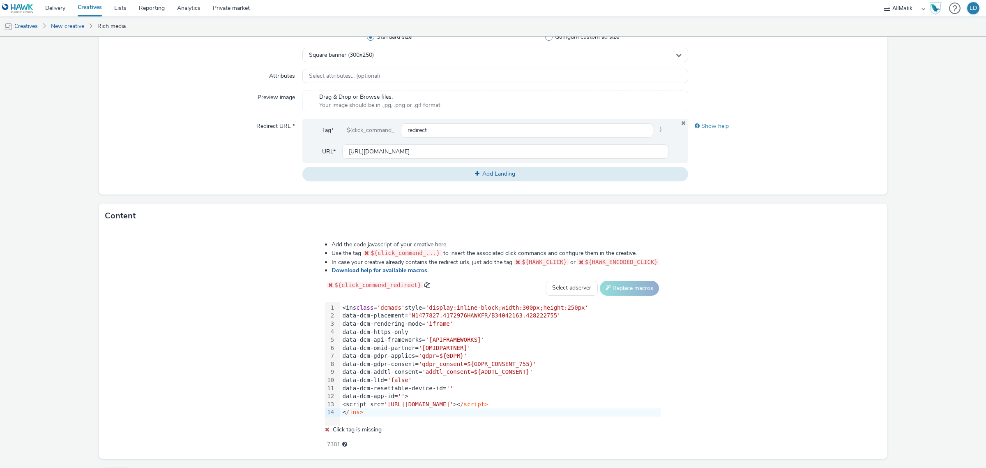
scroll to position [251, 0]
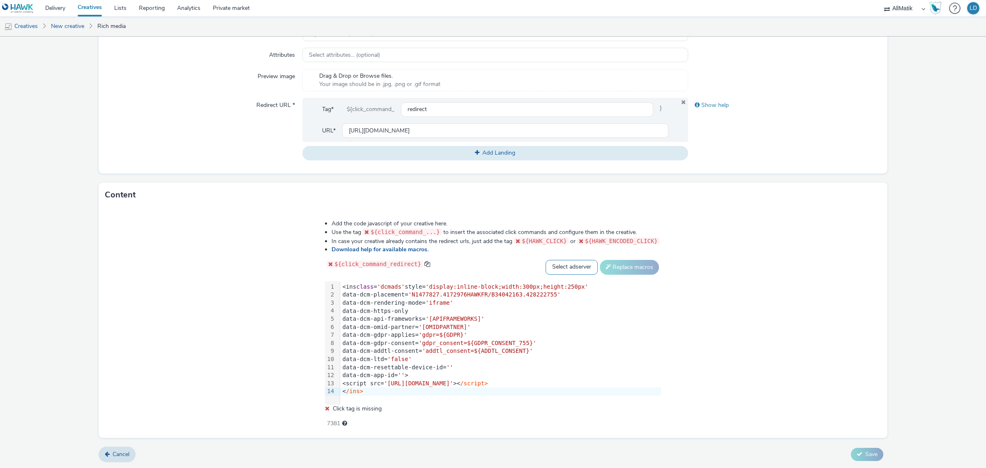
click at [564, 268] on select "Select adserver Sizmek DCM Adform Sting" at bounding box center [572, 267] width 52 height 15
select select "dcm"
click at [546, 260] on select "Select adserver Sizmek DCM Adform Sting" at bounding box center [572, 267] width 52 height 15
click at [614, 266] on button "Replace macros" at bounding box center [629, 267] width 59 height 15
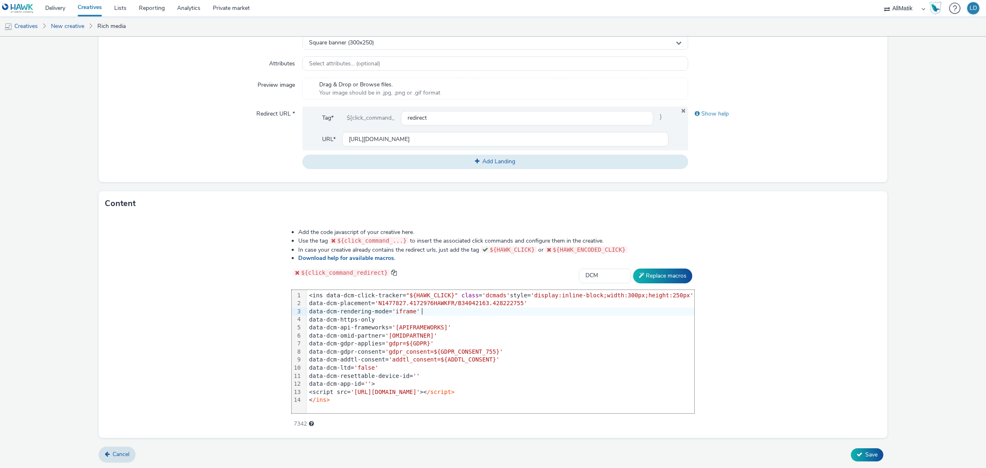
click at [720, 313] on div "Add the code javascript of your creative here. Use the tag ${click_command_...}…" at bounding box center [493, 327] width 789 height 222
click at [857, 455] on icon at bounding box center [860, 454] width 6 height 6
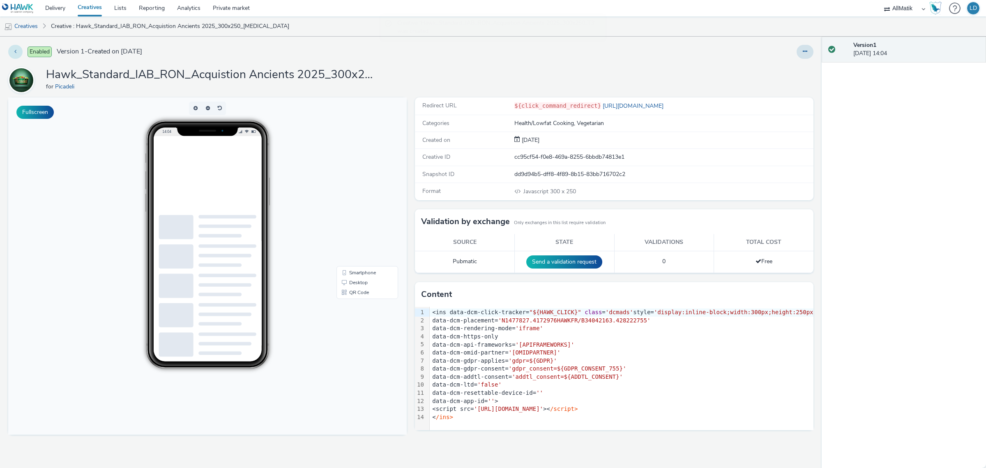
click at [18, 47] on button at bounding box center [15, 52] width 14 height 14
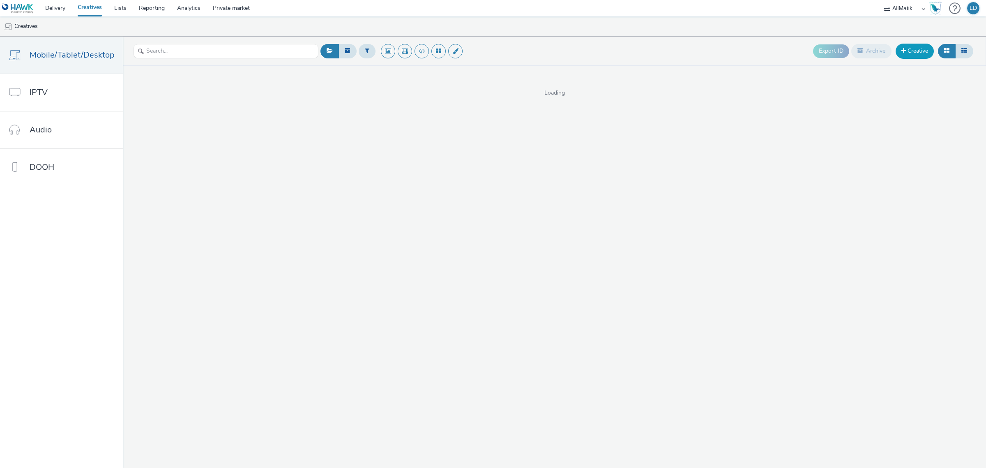
click at [920, 52] on link "Creative" at bounding box center [915, 51] width 38 height 15
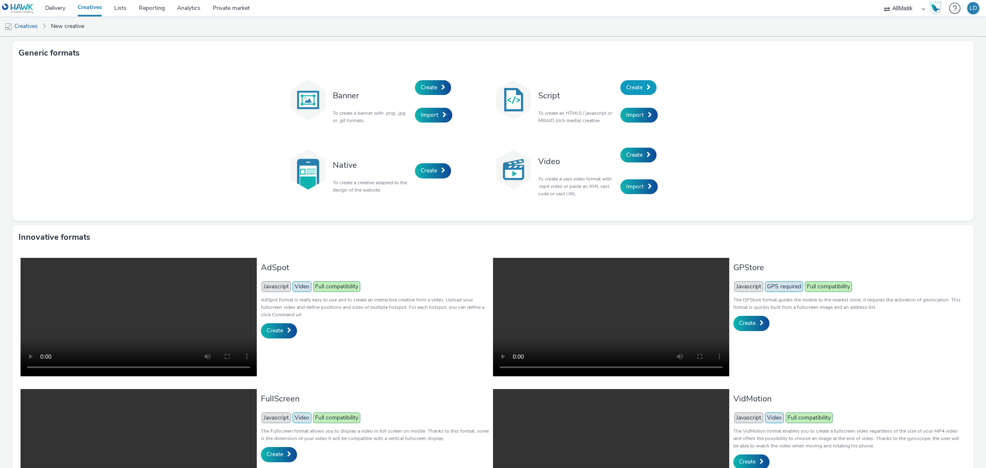
click at [634, 87] on span "Create" at bounding box center [634, 87] width 16 height 8
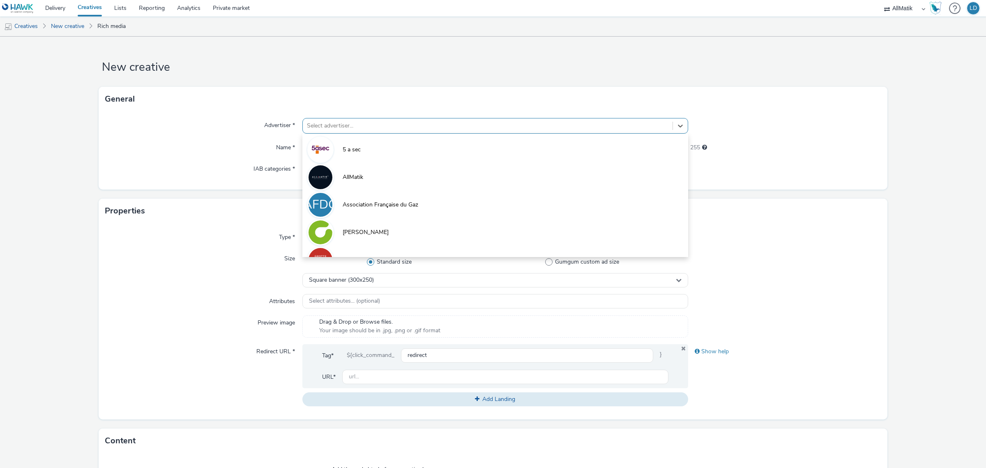
click at [328, 120] on div "Select advertiser..." at bounding box center [488, 125] width 370 height 13
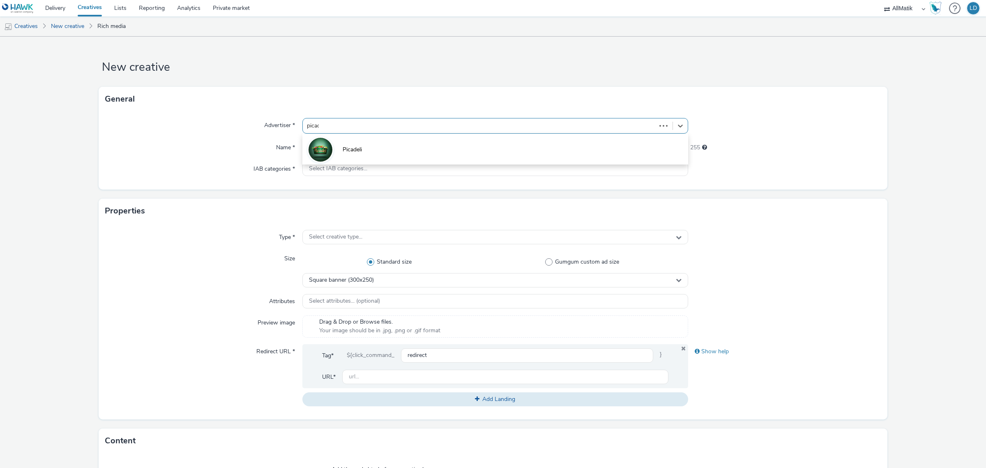
type input "picade"
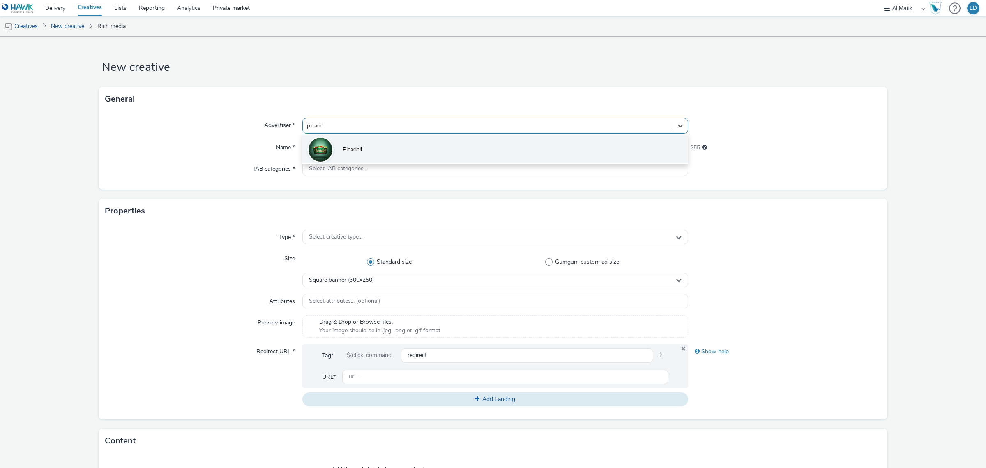
click at [371, 138] on li "Picadeli" at bounding box center [495, 149] width 386 height 28
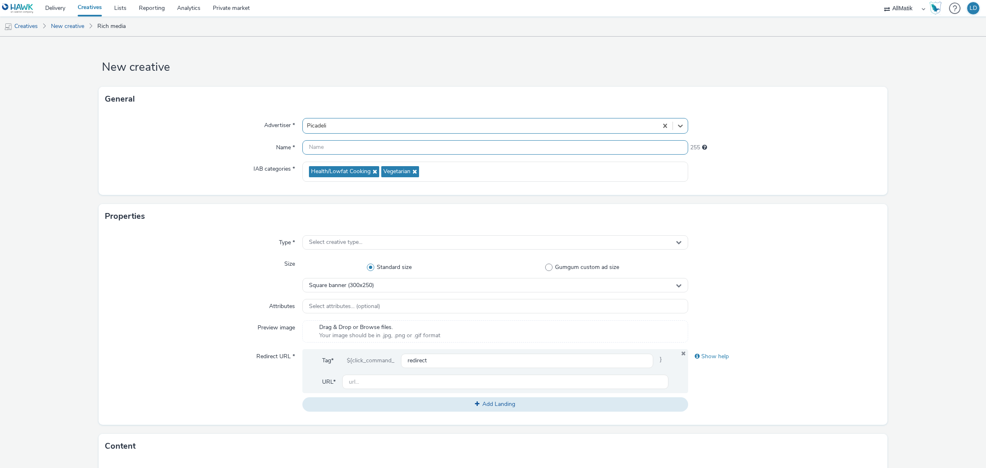
click at [347, 149] on input "text" at bounding box center [495, 147] width 386 height 14
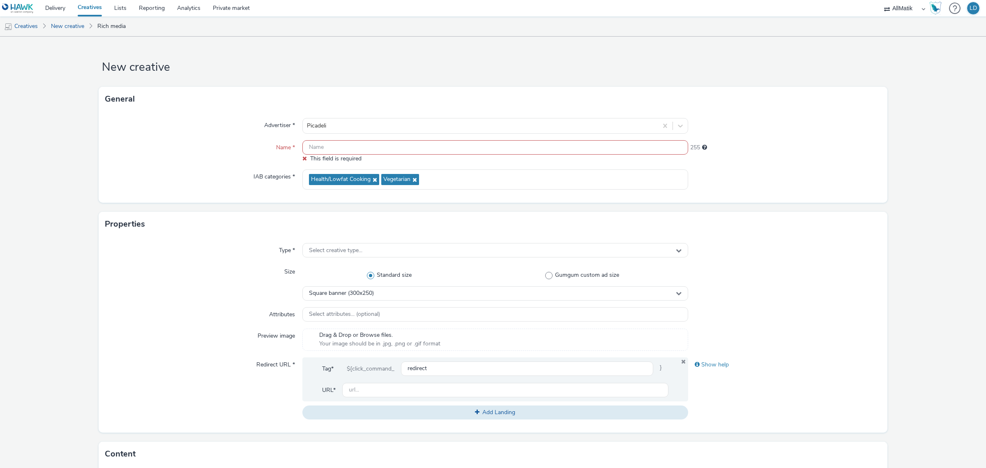
paste input "Hawk_Standard_IAB_RON_Acquistion Ancients 2025_300x600_[MEDICAL_DATA]"
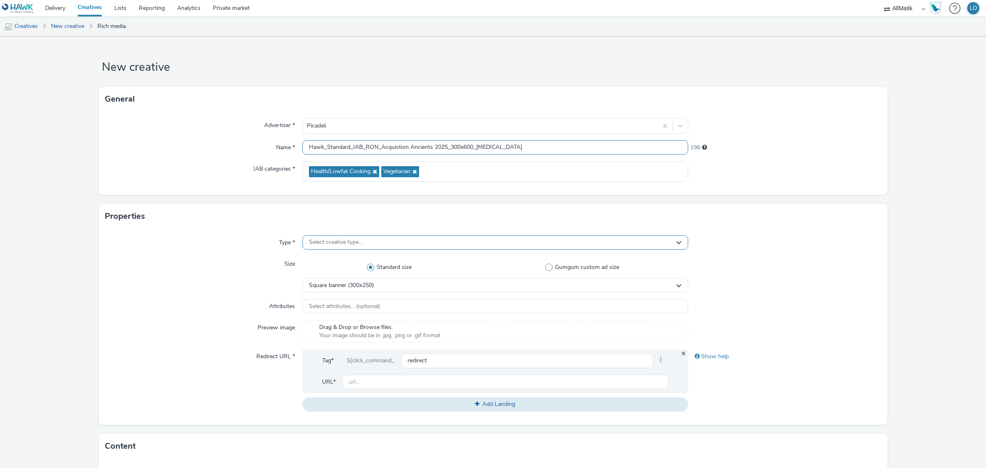
type input "Hawk_Standard_IAB_RON_Acquistion Ancients 2025_300x600_[MEDICAL_DATA]"
click at [382, 245] on div "Select creative type..." at bounding box center [495, 242] width 386 height 14
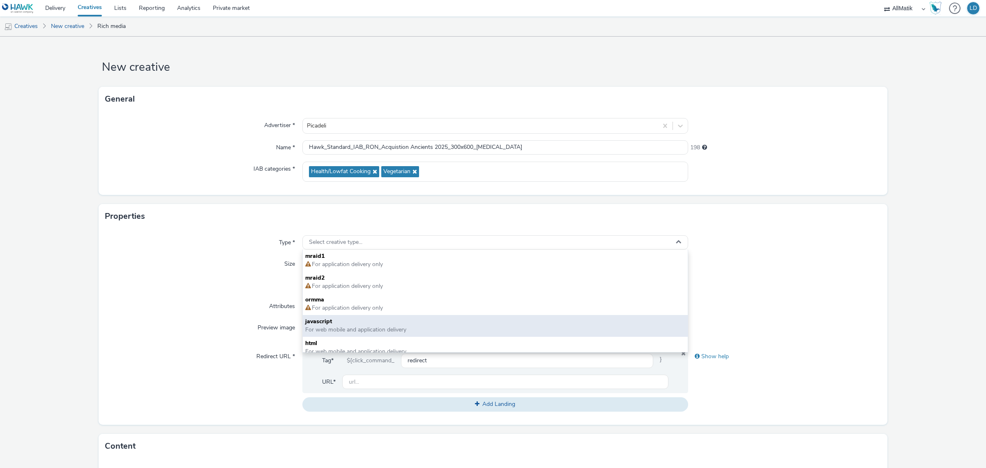
click at [357, 317] on div "javascript For web mobile and application delivery" at bounding box center [495, 326] width 385 height 22
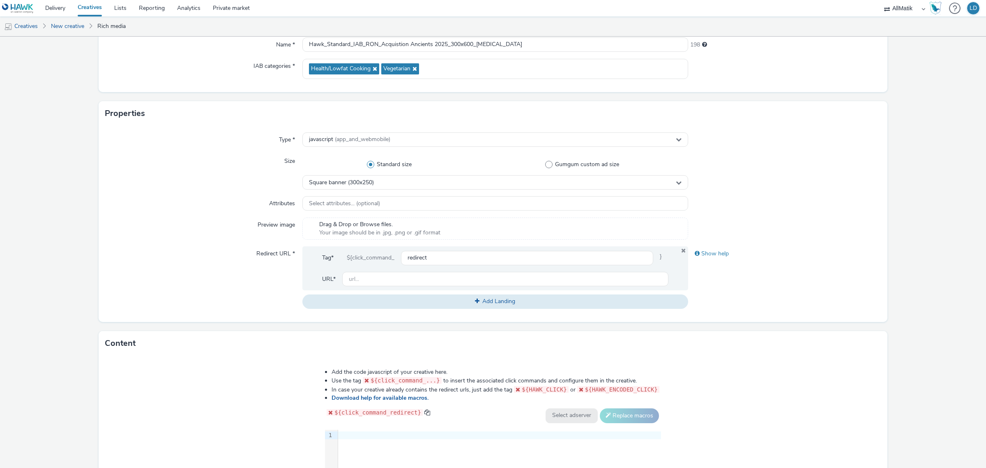
scroll to position [154, 0]
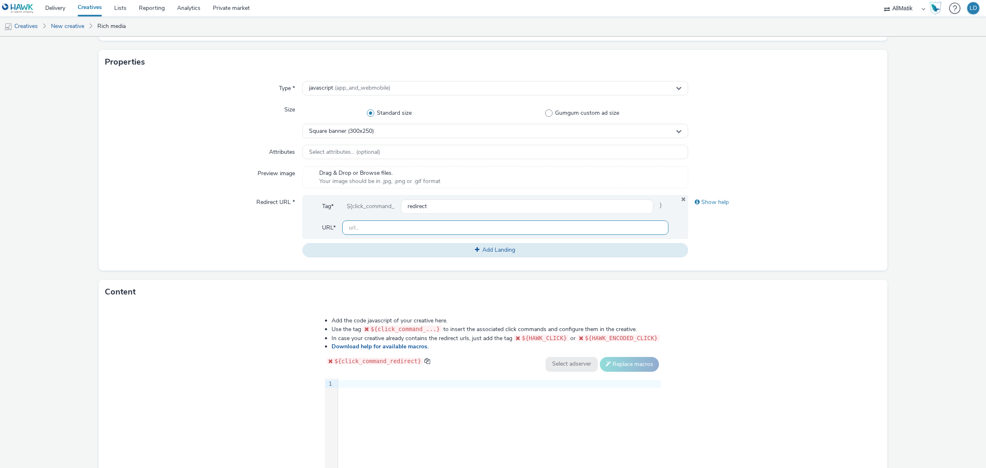
click at [364, 227] on input "text" at bounding box center [505, 227] width 326 height 14
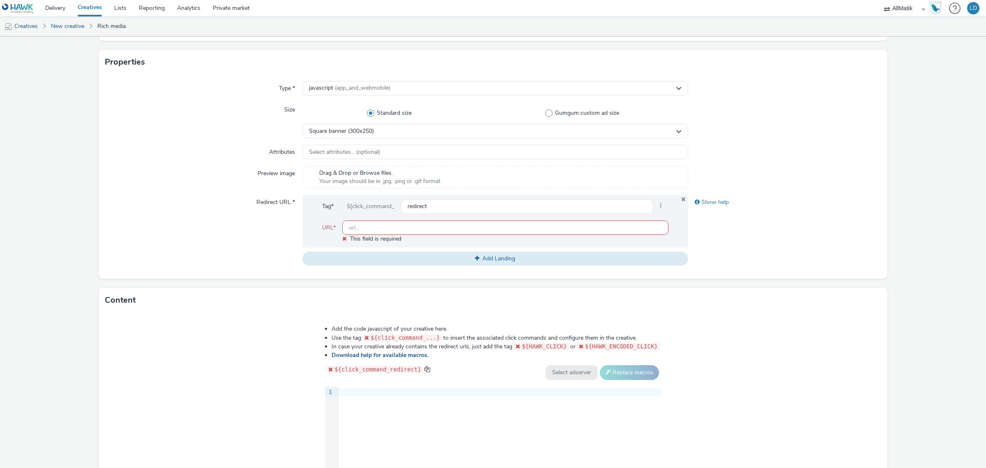
paste input "https://www.picadeli.fr/fr"
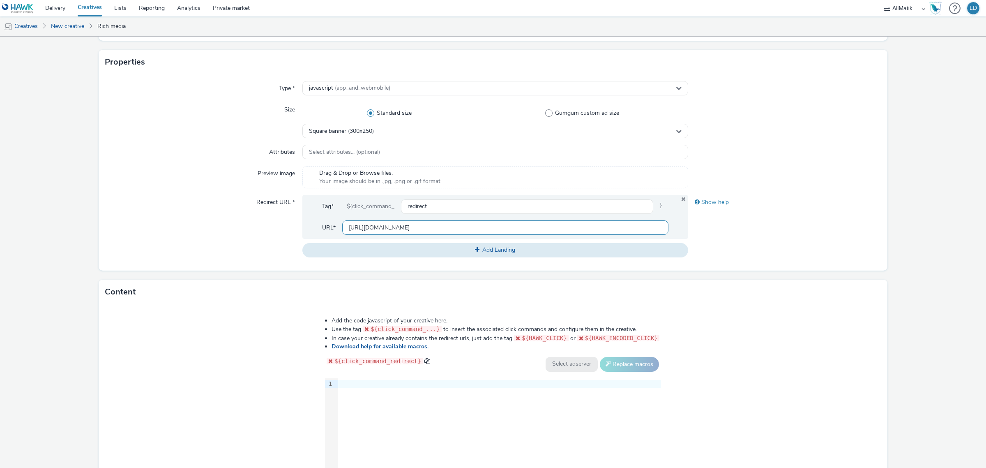
type input "https://www.picadeli.fr/fr"
click at [234, 240] on div "Redirect URL *" at bounding box center [203, 226] width 197 height 62
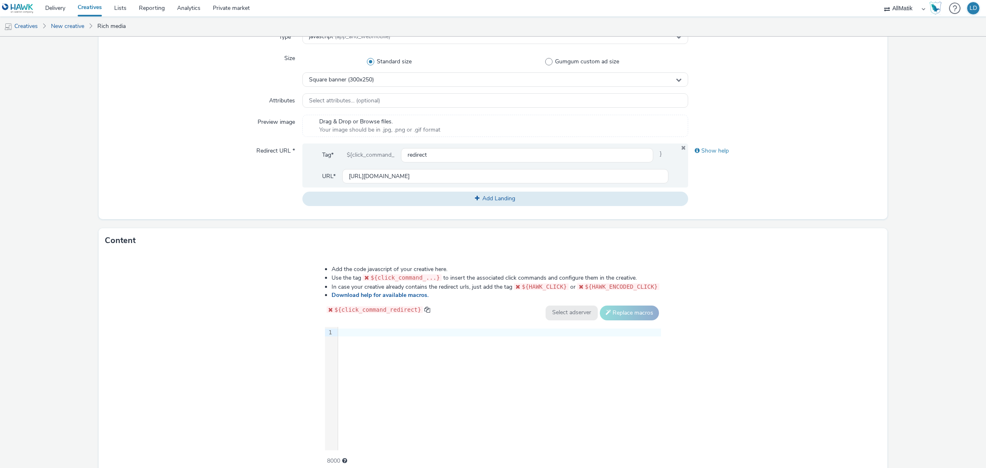
click at [368, 335] on div at bounding box center [499, 332] width 323 height 8
drag, startPoint x: 395, startPoint y: 360, endPoint x: 396, endPoint y: 352, distance: 7.4
click at [395, 360] on div "9 1 ›" at bounding box center [493, 388] width 336 height 123
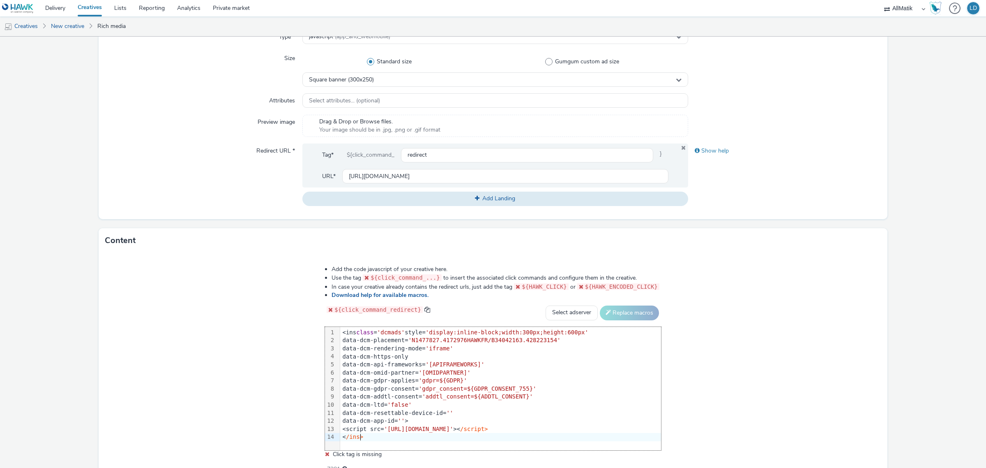
click at [280, 326] on div "Add the code javascript of your creative here. Use the tag ${click_command_...}…" at bounding box center [493, 368] width 789 height 231
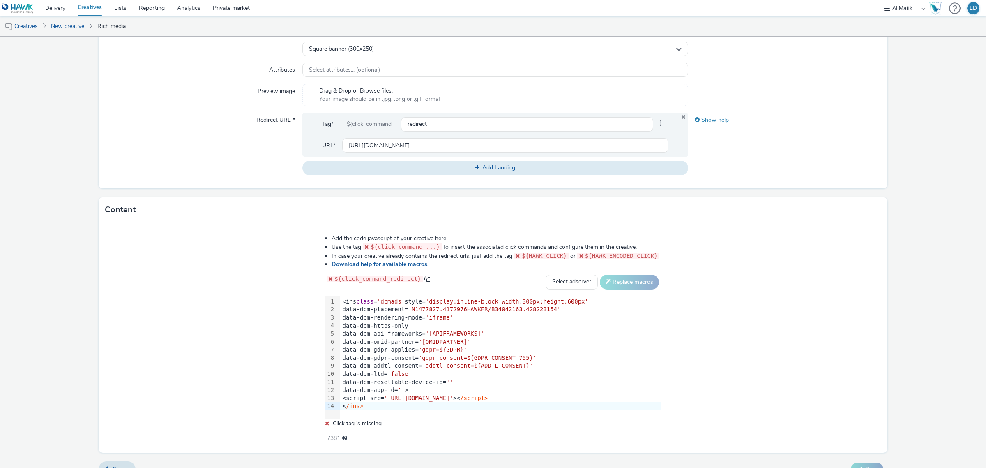
scroll to position [251, 0]
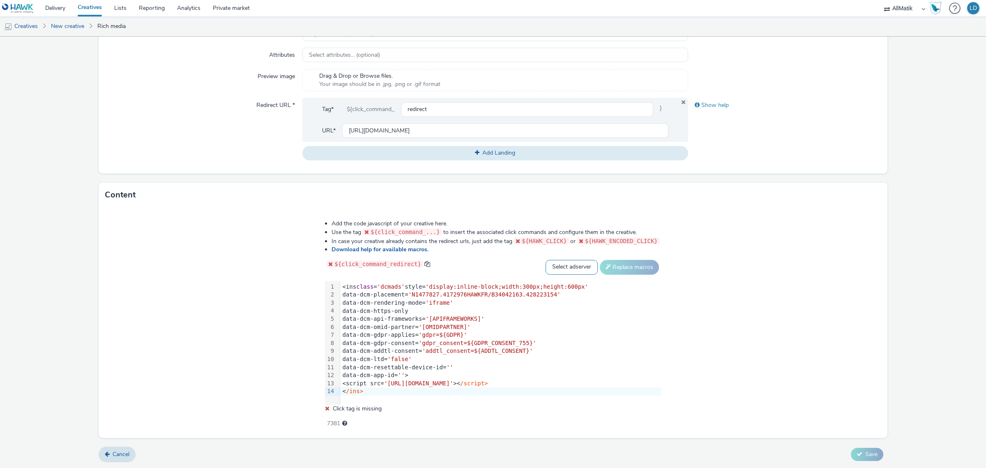
click at [559, 266] on select "Select adserver Sizmek DCM Adform Sting" at bounding box center [572, 267] width 52 height 15
select select "dcm"
click at [546, 260] on select "Select adserver Sizmek DCM Adform Sting" at bounding box center [572, 267] width 52 height 15
click at [610, 272] on button "Replace macros" at bounding box center [629, 267] width 59 height 15
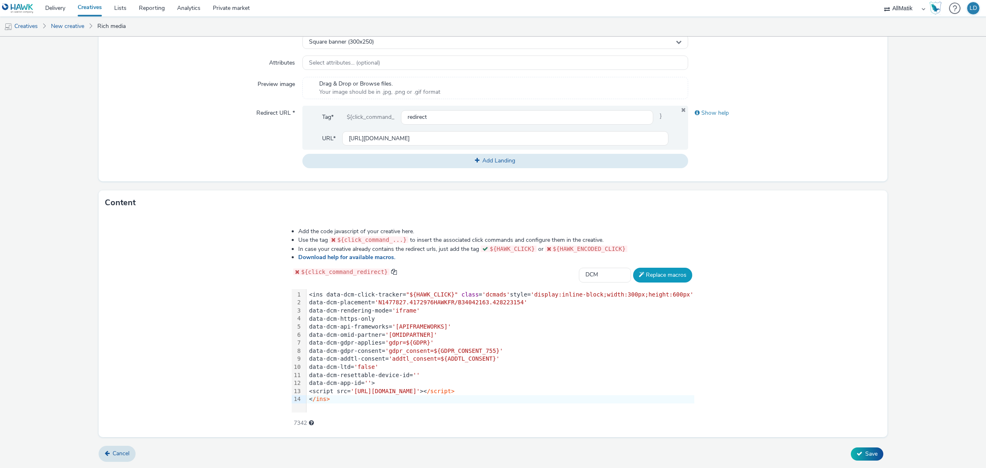
scroll to position [242, 0]
click at [666, 277] on button "Replace macros" at bounding box center [662, 275] width 59 height 15
click at [874, 449] on button "Save" at bounding box center [867, 454] width 32 height 13
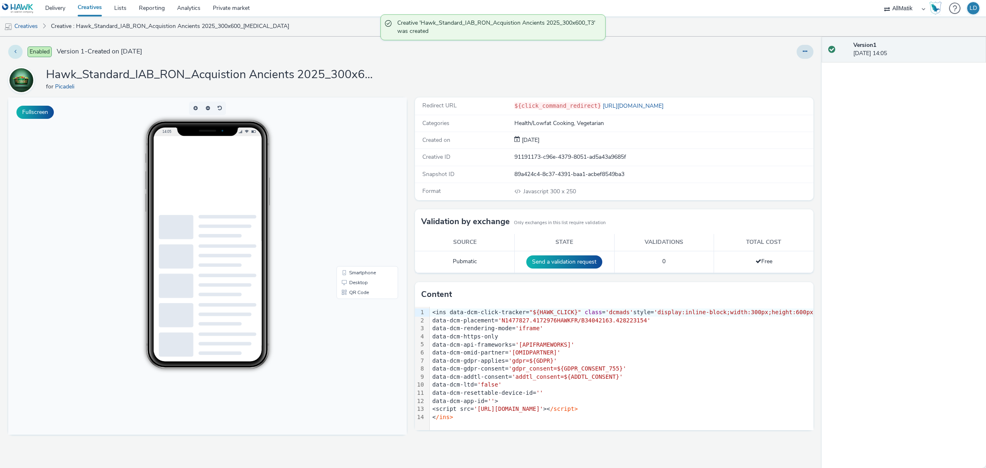
click at [11, 48] on button at bounding box center [15, 52] width 14 height 14
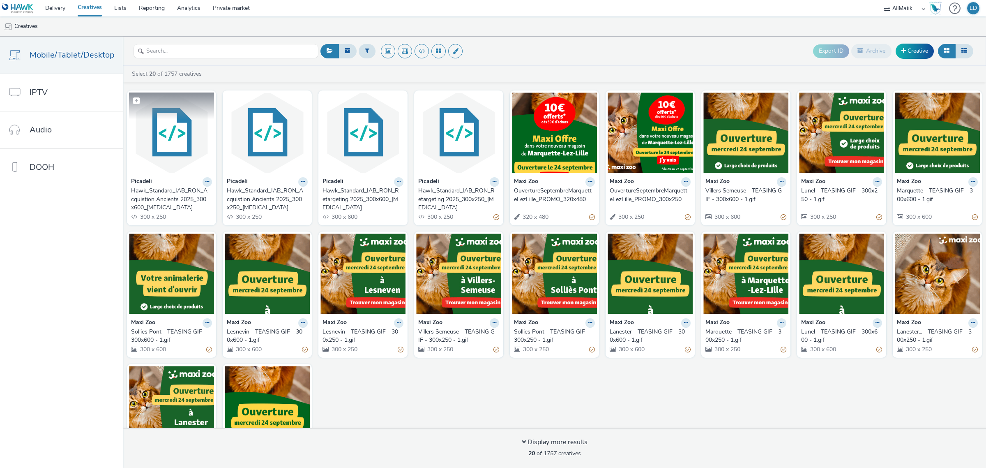
click at [155, 161] on img at bounding box center [171, 132] width 85 height 80
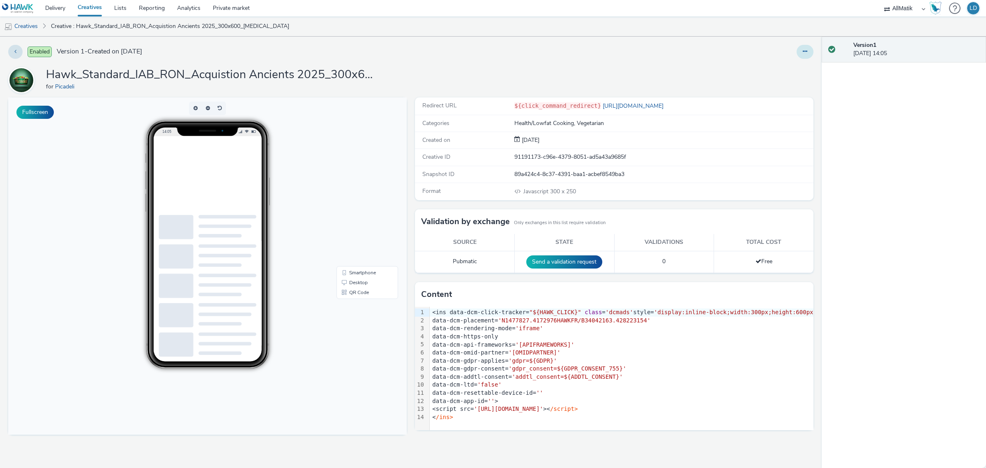
click at [807, 48] on button at bounding box center [805, 52] width 17 height 14
click at [785, 70] on link "Edit" at bounding box center [783, 68] width 62 height 16
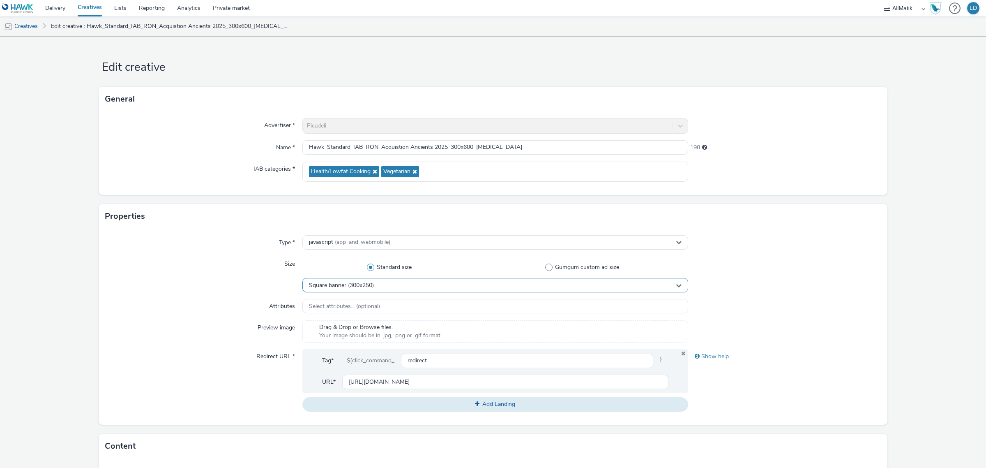
click at [368, 286] on span "Square banner (300x250)" at bounding box center [341, 285] width 65 height 7
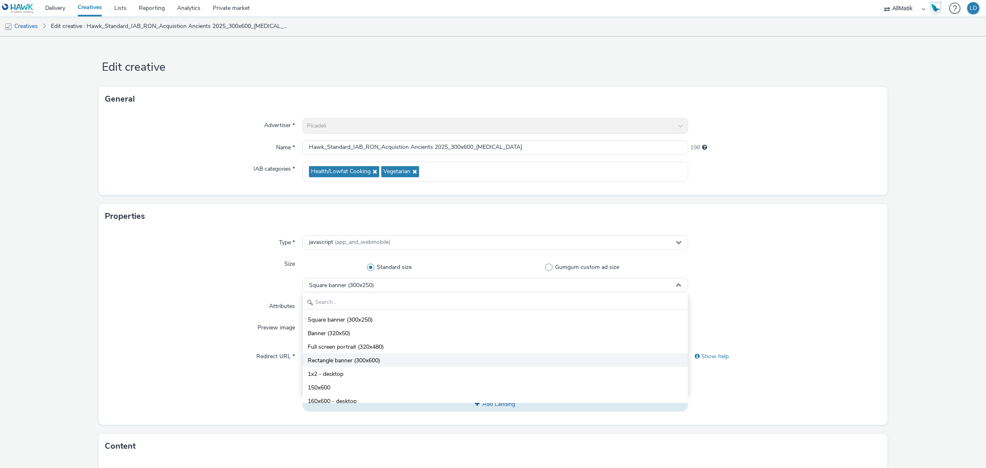
click at [378, 360] on span "Rectangle banner (300x600)" at bounding box center [344, 360] width 72 height 8
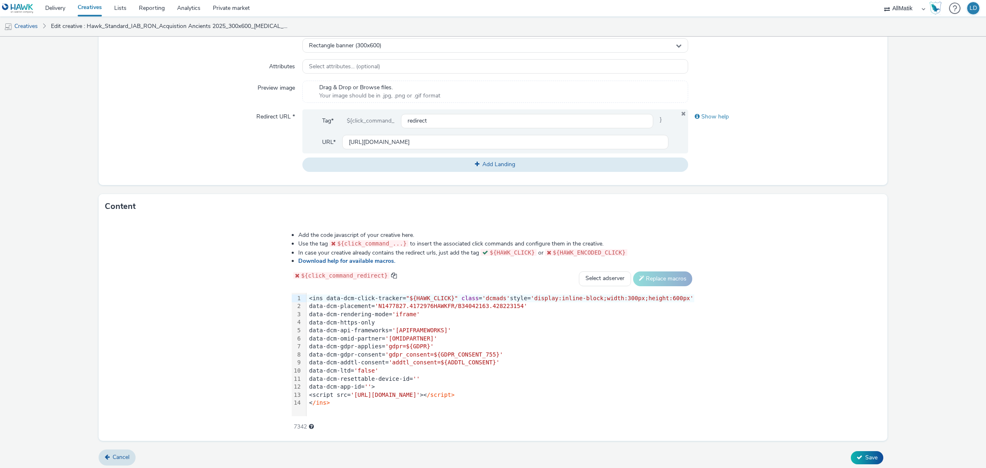
scroll to position [242, 0]
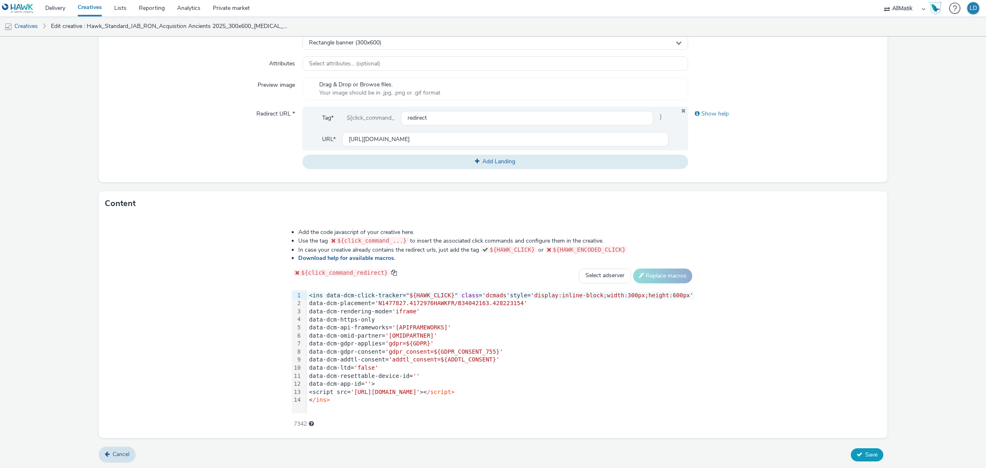
click at [857, 450] on button "Save" at bounding box center [867, 454] width 32 height 13
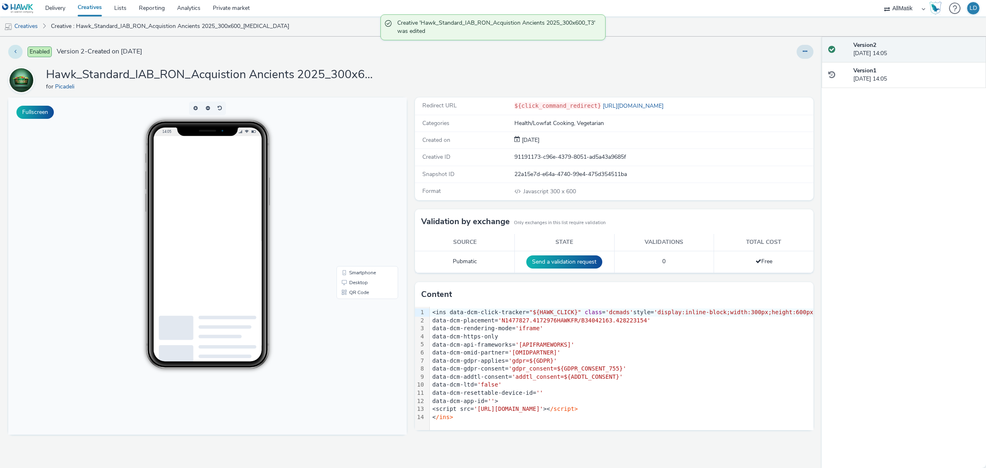
click at [15, 51] on icon at bounding box center [15, 51] width 2 height 6
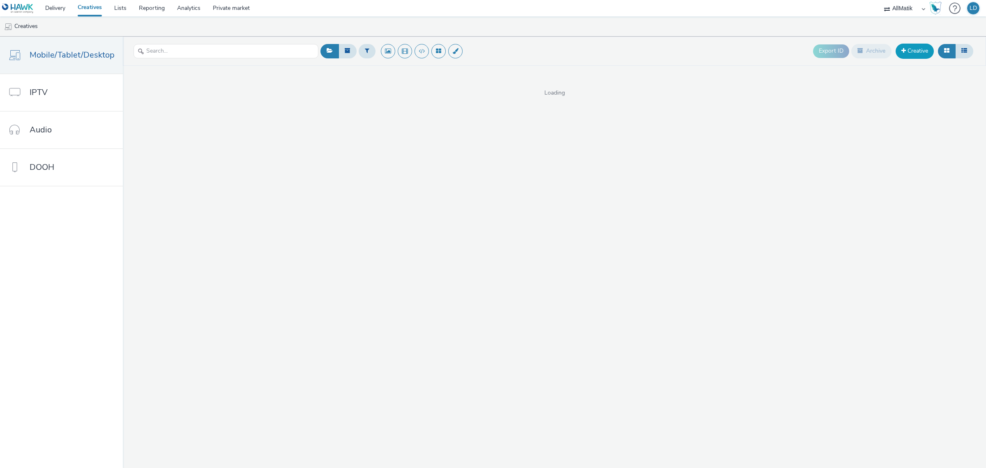
click at [914, 52] on link "Creative" at bounding box center [915, 51] width 38 height 15
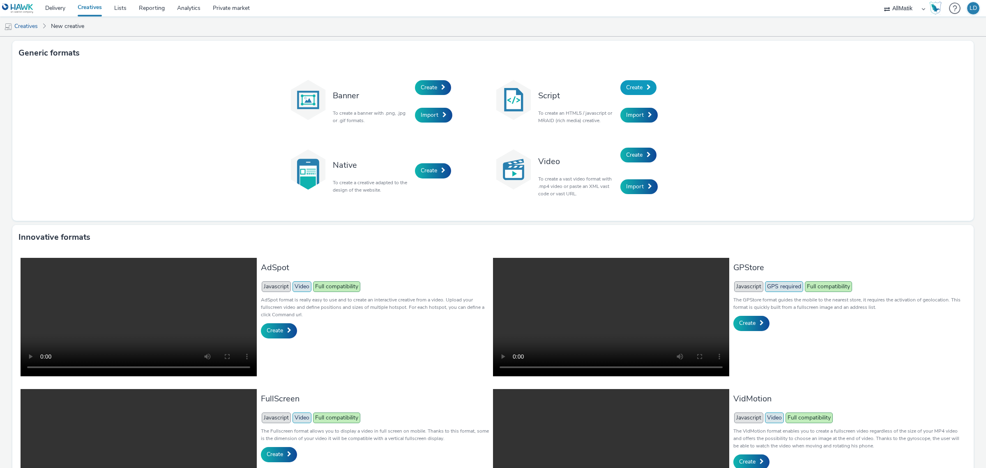
click at [647, 88] on span at bounding box center [649, 87] width 4 height 6
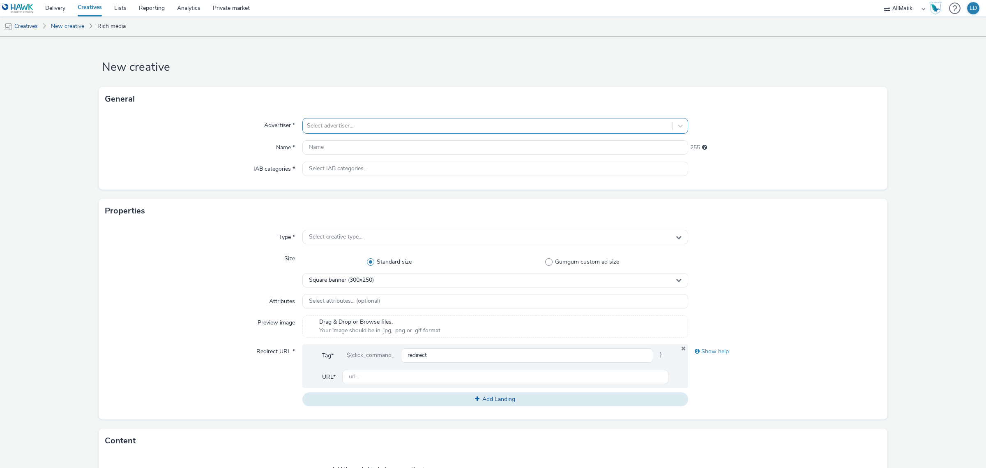
click at [333, 128] on div at bounding box center [488, 126] width 362 height 10
type input "pica"
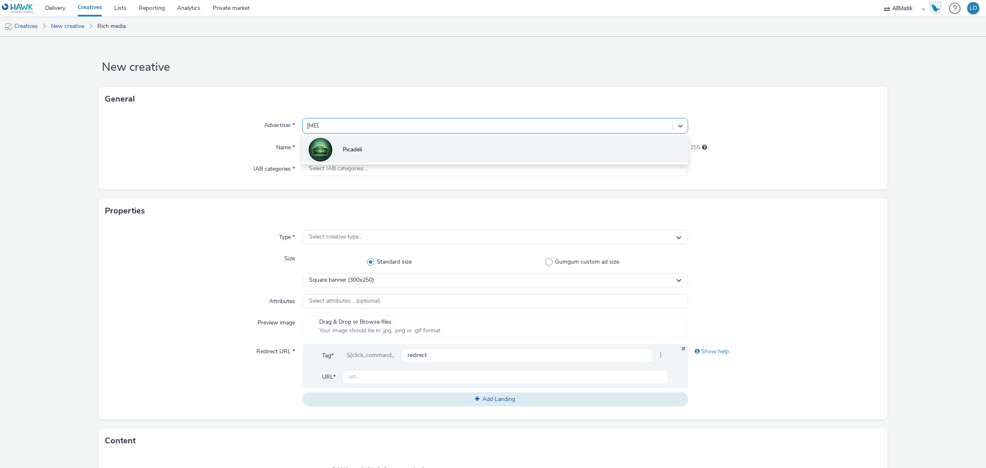
click at [355, 140] on li "Picadeli" at bounding box center [495, 149] width 386 height 28
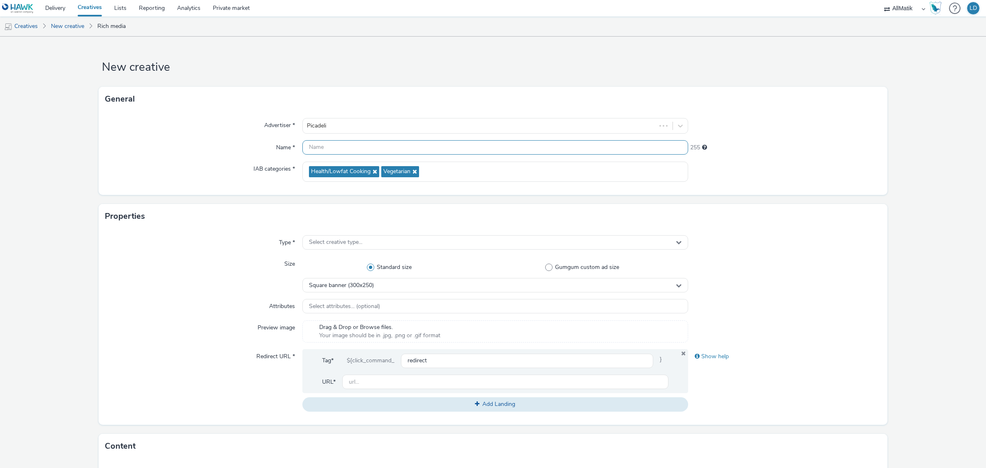
click at [350, 144] on input "text" at bounding box center [495, 147] width 386 height 14
paste input "Hawk_Standard_IAB_RON_Acquistion Recents 2025_300x250_[MEDICAL_DATA]"
type input "Hawk_Standard_IAB_RON_Acquistion Recents 2025_300x250_[MEDICAL_DATA]"
click at [233, 169] on div "IAB categories *" at bounding box center [203, 171] width 197 height 20
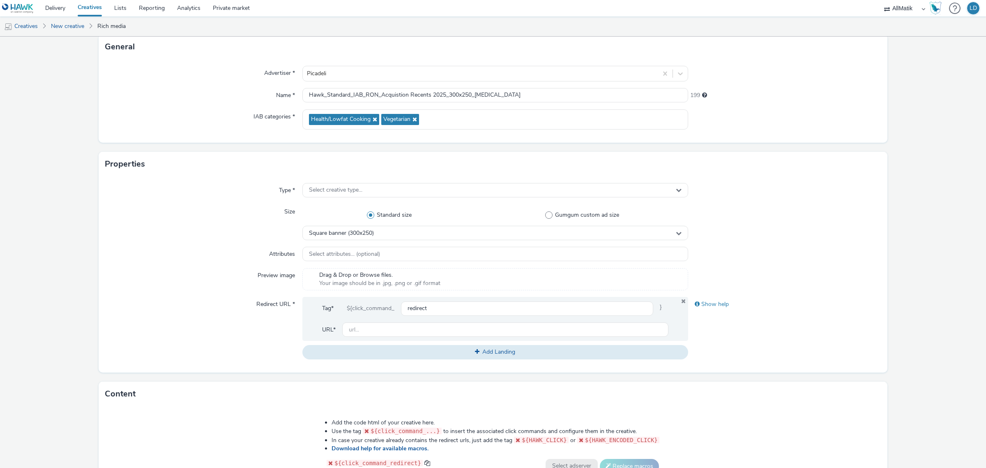
scroll to position [103, 0]
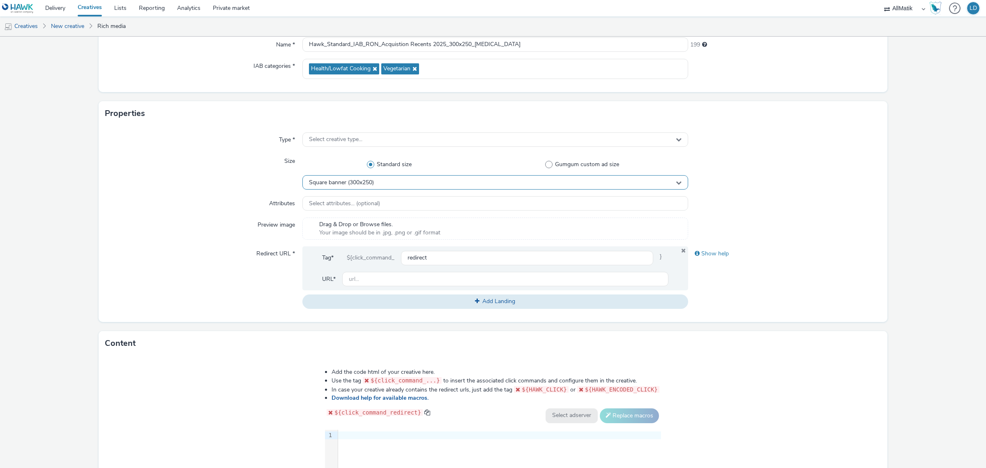
click at [392, 183] on div "Square banner (300x250)" at bounding box center [495, 182] width 386 height 14
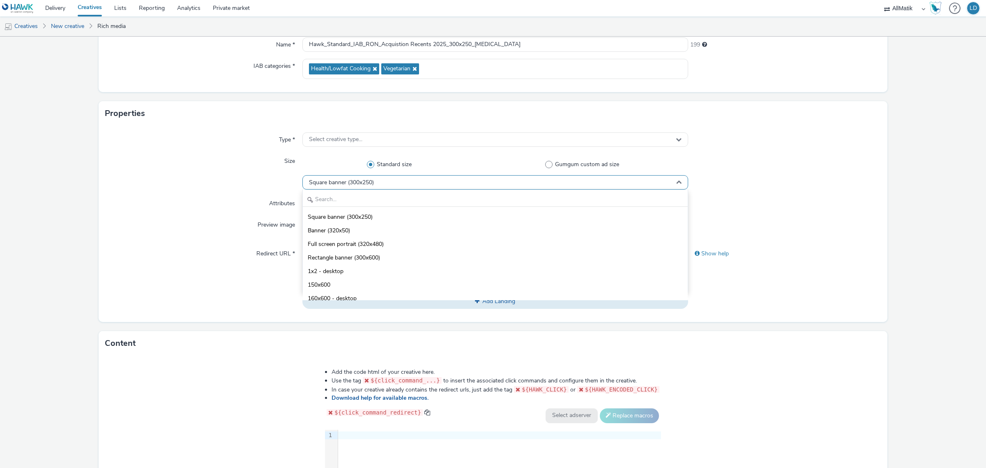
click at [392, 181] on div "Square banner (300x250)" at bounding box center [495, 182] width 386 height 14
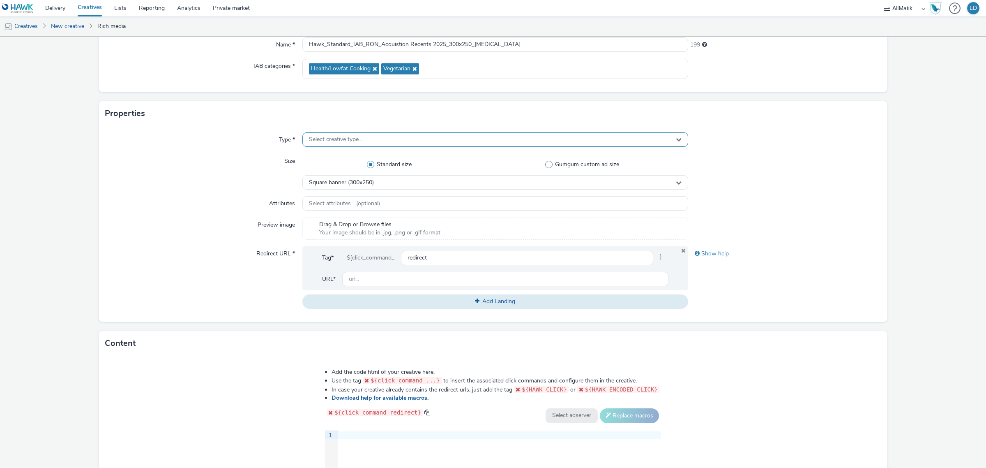
click at [325, 136] on span "Select creative type..." at bounding box center [335, 139] width 53 height 7
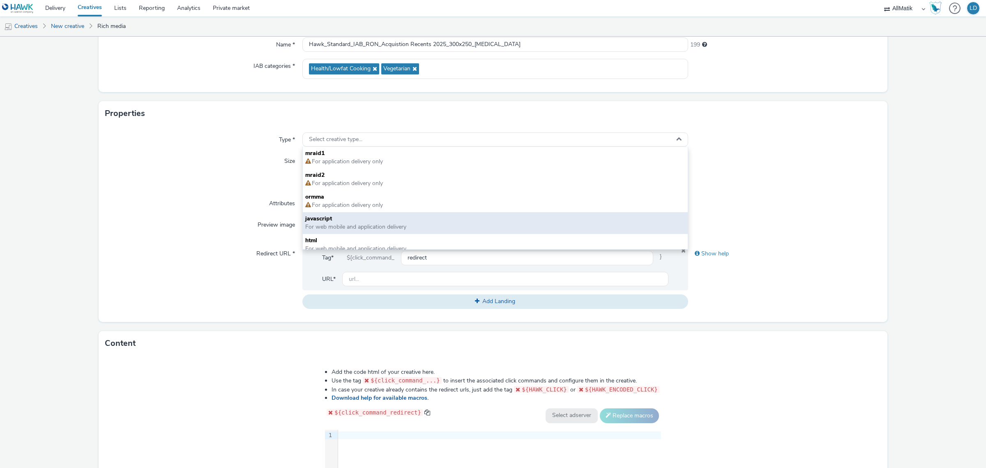
click at [350, 223] on span "For web mobile and application delivery" at bounding box center [355, 227] width 101 height 8
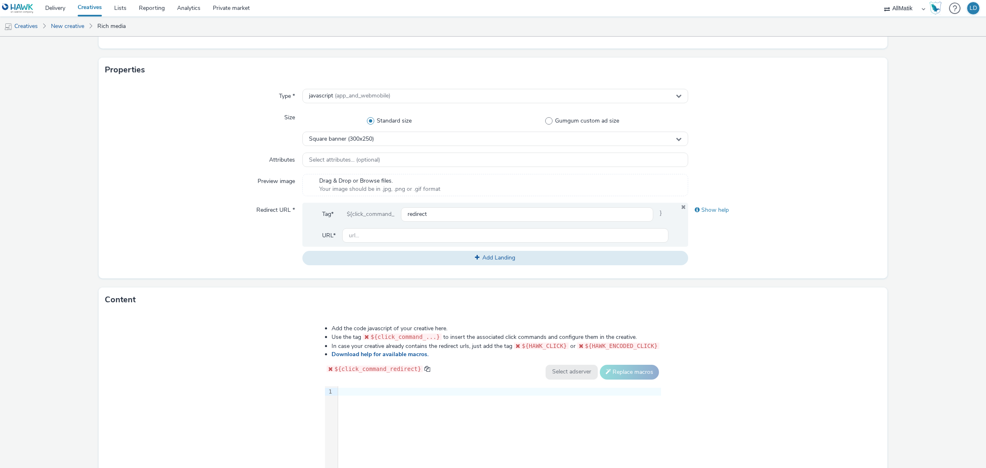
scroll to position [205, 0]
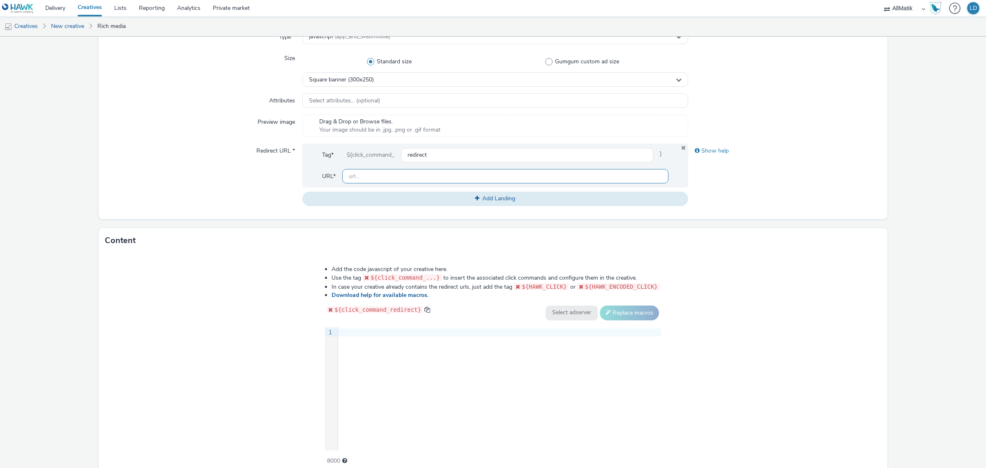
click at [388, 180] on input "text" at bounding box center [505, 176] width 326 height 14
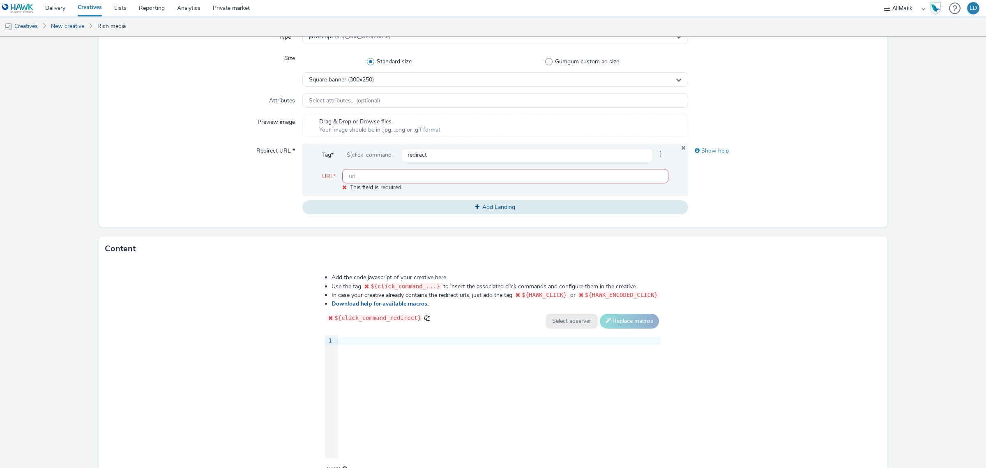
paste input "https://www.picadeli.fr/fr"
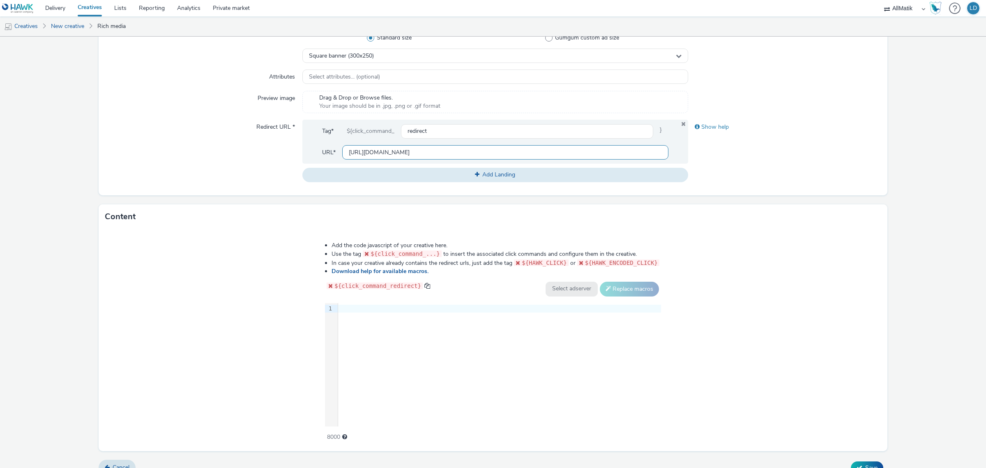
scroll to position [242, 0]
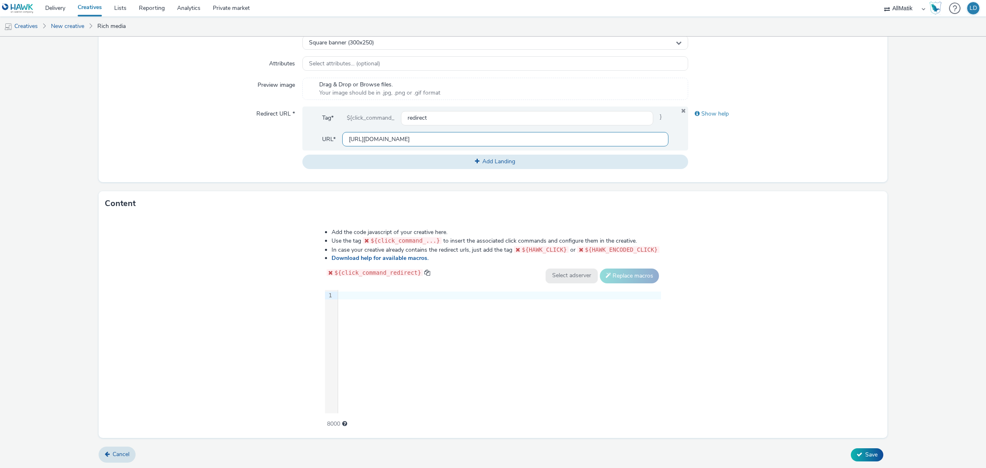
type input "https://www.picadeli.fr/fr"
click at [389, 296] on div at bounding box center [499, 295] width 323 height 8
click at [376, 316] on div "9 1 ›" at bounding box center [493, 351] width 336 height 123
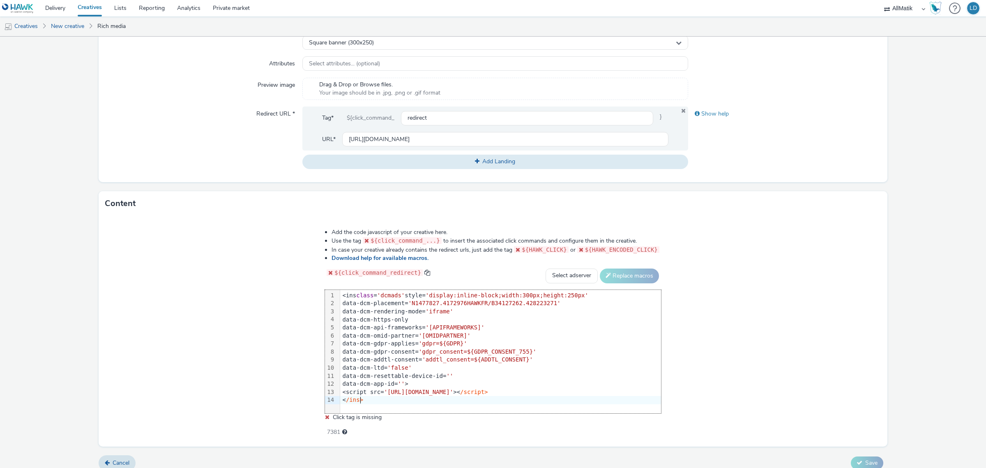
click at [734, 307] on div "Add the code javascript of your creative here. Use the tag ${click_command_...}…" at bounding box center [493, 331] width 789 height 231
click at [561, 278] on select "Select adserver Sizmek DCM Adform Sting" at bounding box center [572, 275] width 52 height 15
select select "dcm"
click at [546, 268] on select "Select adserver Sizmek DCM Adform Sting" at bounding box center [572, 275] width 52 height 15
click at [629, 277] on button "Replace macros" at bounding box center [629, 275] width 59 height 15
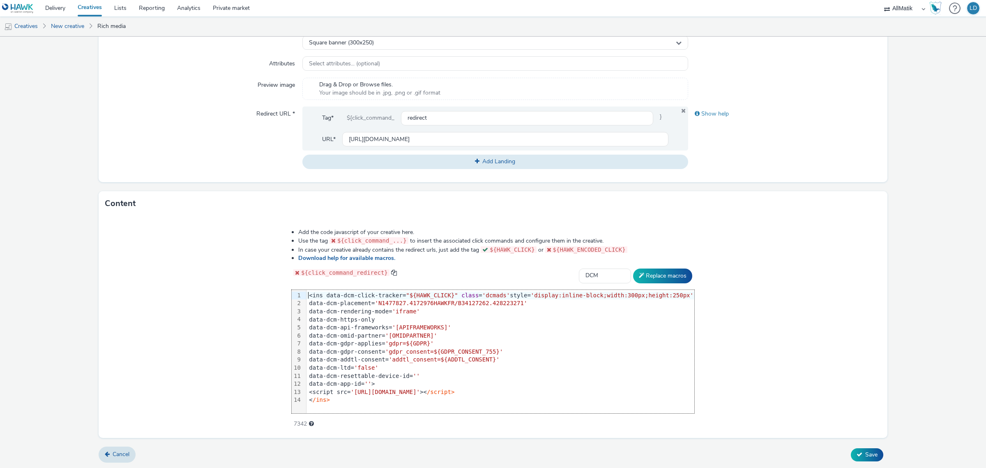
click at [717, 292] on div "Add the code javascript of your creative here. Use the tag ${click_command_...}…" at bounding box center [493, 327] width 789 height 222
click at [844, 450] on div "Cancel Save" at bounding box center [493, 454] width 789 height 15
click at [857, 451] on icon at bounding box center [860, 454] width 6 height 6
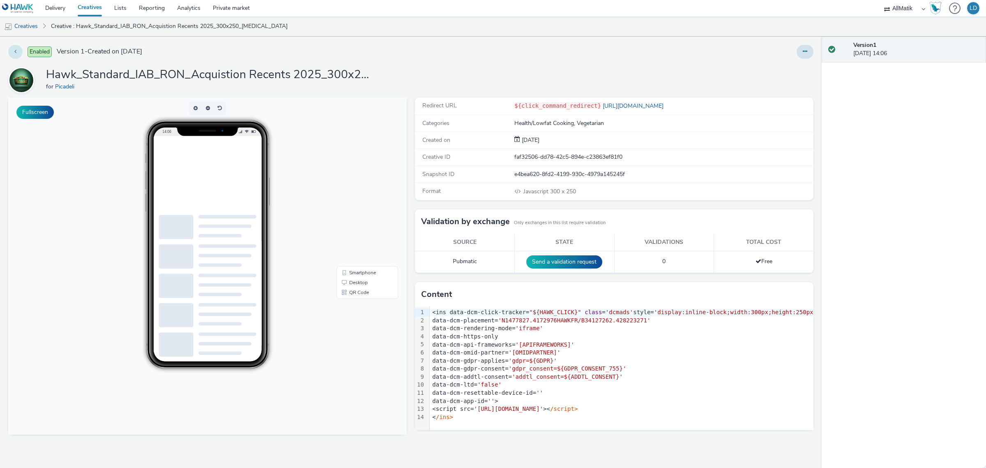
click at [15, 51] on icon at bounding box center [15, 51] width 2 height 6
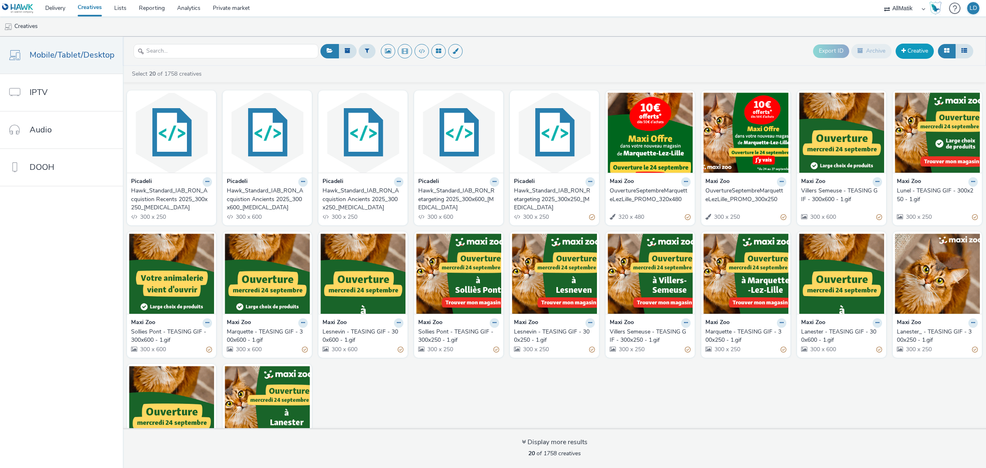
click at [906, 54] on link "Creative" at bounding box center [915, 51] width 38 height 15
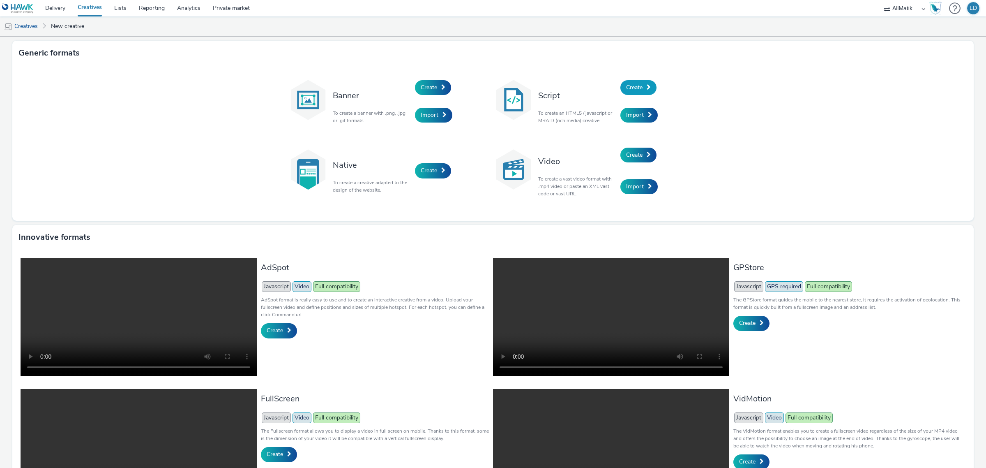
click at [636, 83] on span "Create" at bounding box center [634, 87] width 16 height 8
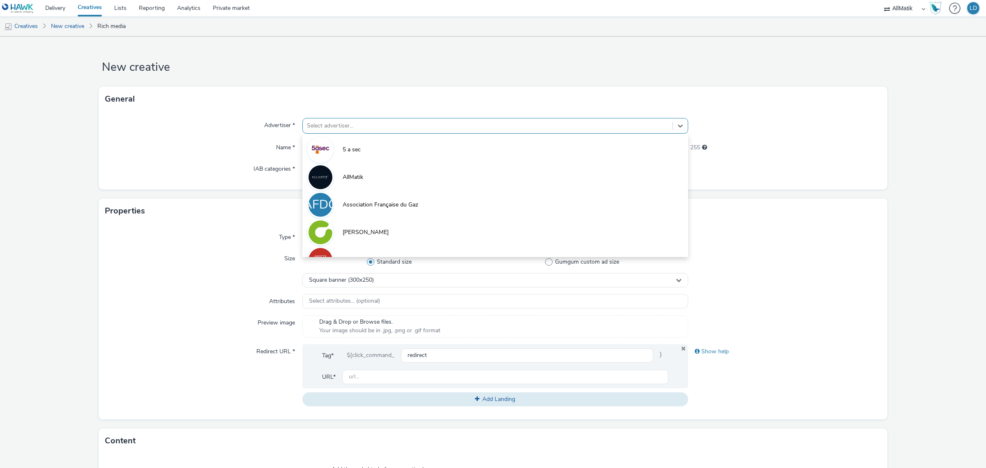
click at [354, 131] on div "Select advertiser..." at bounding box center [488, 125] width 370 height 13
type input "pica"
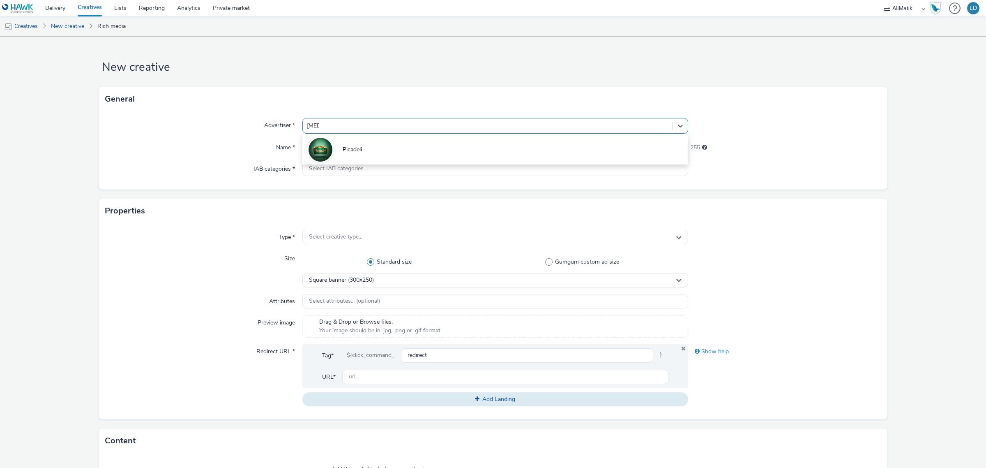
drag, startPoint x: 363, startPoint y: 141, endPoint x: 359, endPoint y: 142, distance: 4.3
click at [362, 141] on li "Picadeli" at bounding box center [495, 149] width 386 height 28
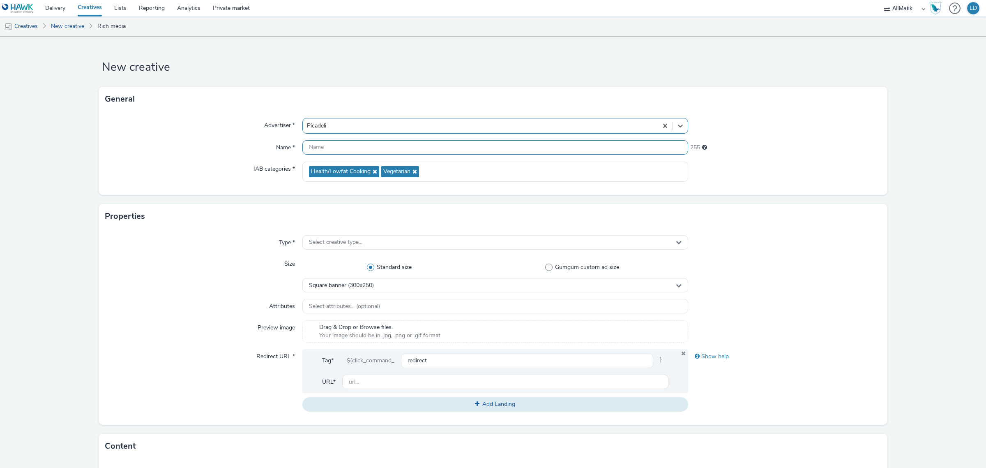
click at [355, 142] on input "text" at bounding box center [495, 147] width 386 height 14
paste input "Hawk_Standard_IAB_RON_Acquistion Recents 2025_300x600_[MEDICAL_DATA]"
type input "Hawk_Standard_IAB_RON_Acquistion Recents 2025_300x600_[MEDICAL_DATA]"
click at [264, 165] on label "IAB categories *" at bounding box center [274, 167] width 48 height 12
click at [309, 240] on span "Select creative type..." at bounding box center [335, 242] width 53 height 7
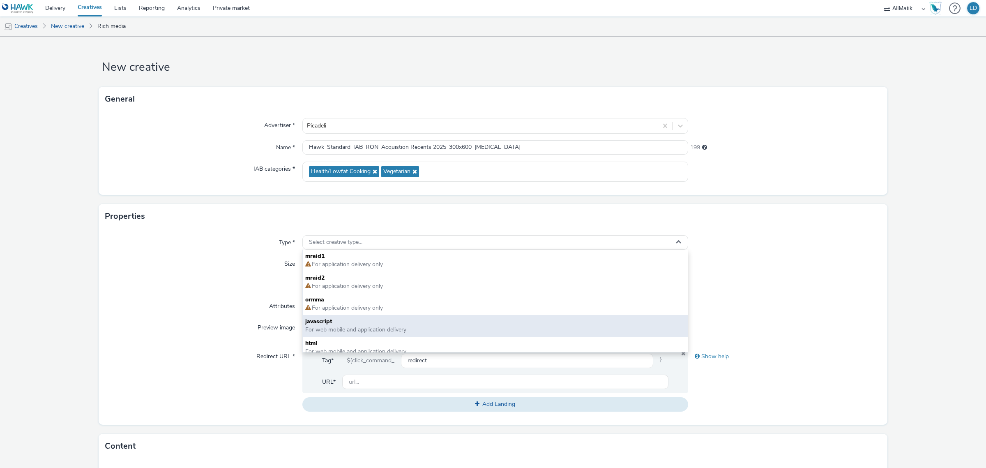
click at [344, 330] on span "For web mobile and application delivery" at bounding box center [355, 329] width 101 height 8
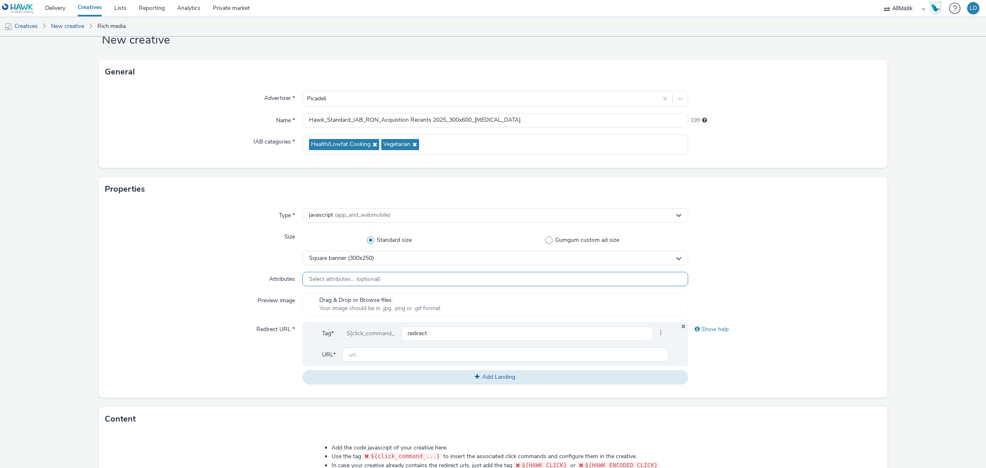
scroll to position [51, 0]
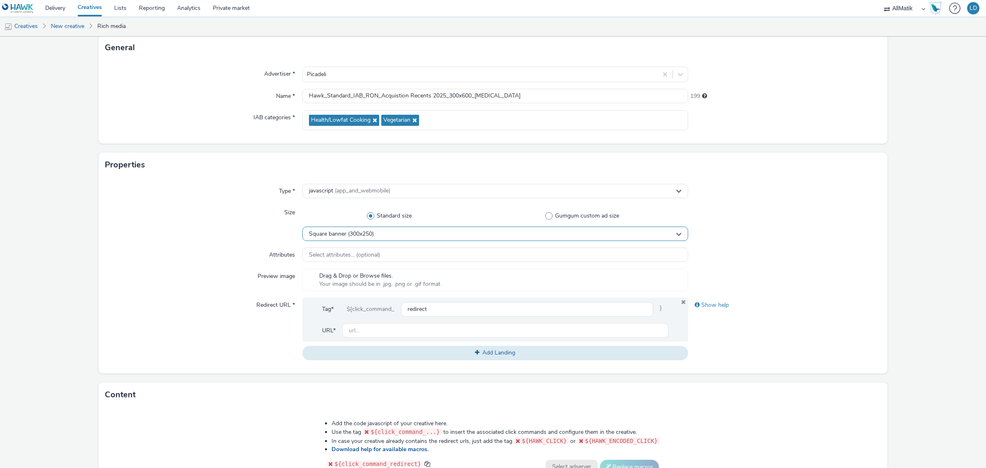
click at [343, 238] on div "Square banner (300x250)" at bounding box center [495, 233] width 386 height 14
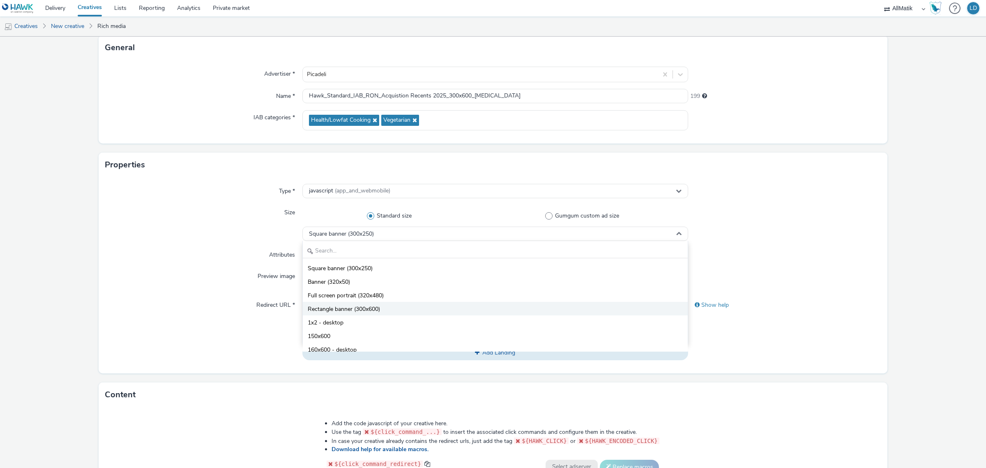
click at [353, 304] on li "Rectangle banner (300x600)" at bounding box center [495, 309] width 385 height 14
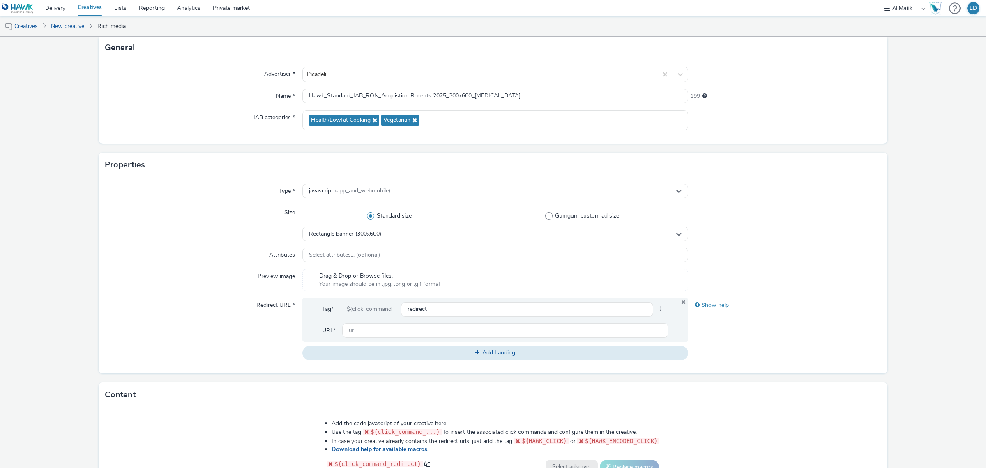
scroll to position [103, 0]
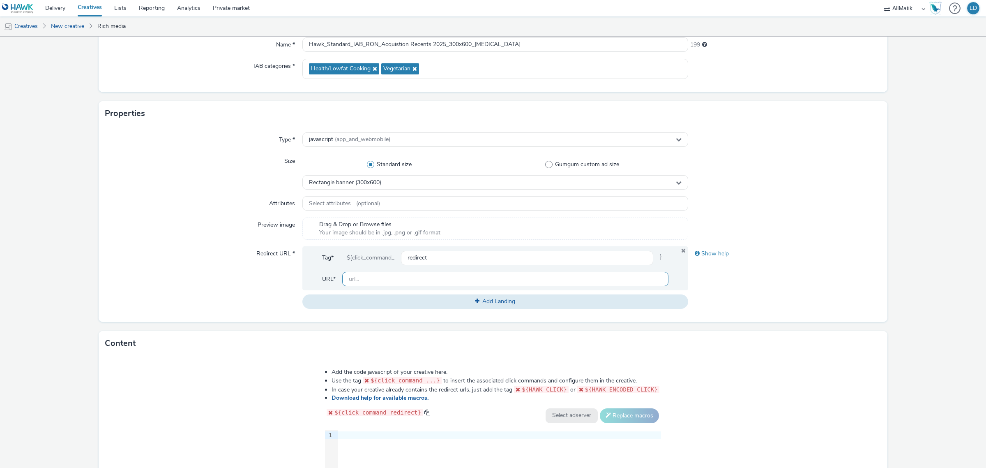
click at [358, 278] on input "text" at bounding box center [505, 279] width 326 height 14
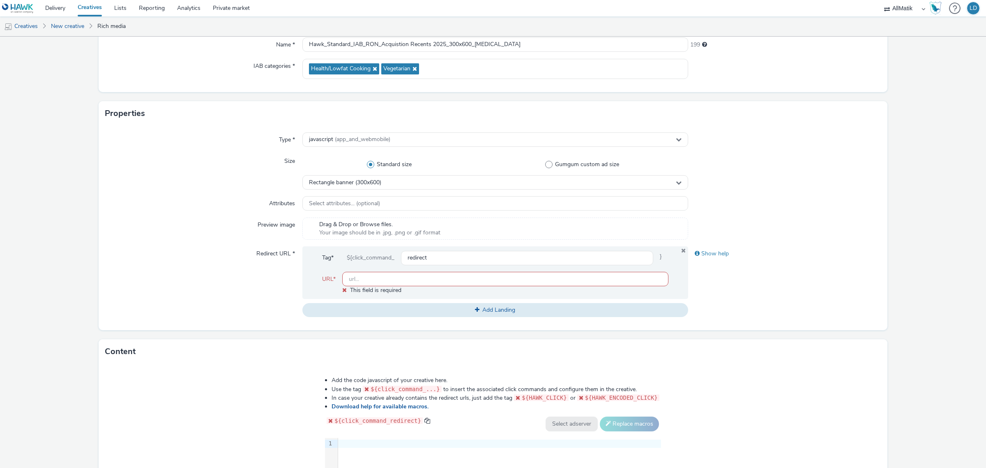
paste input "https://www.picadeli.fr/fr"
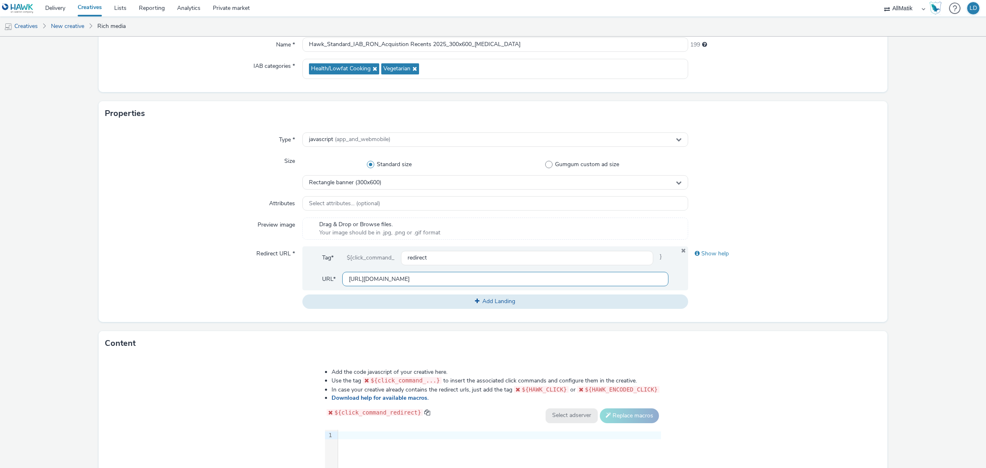
type input "https://www.picadeli.fr/fr"
click at [244, 278] on div "Redirect URL *" at bounding box center [203, 277] width 197 height 62
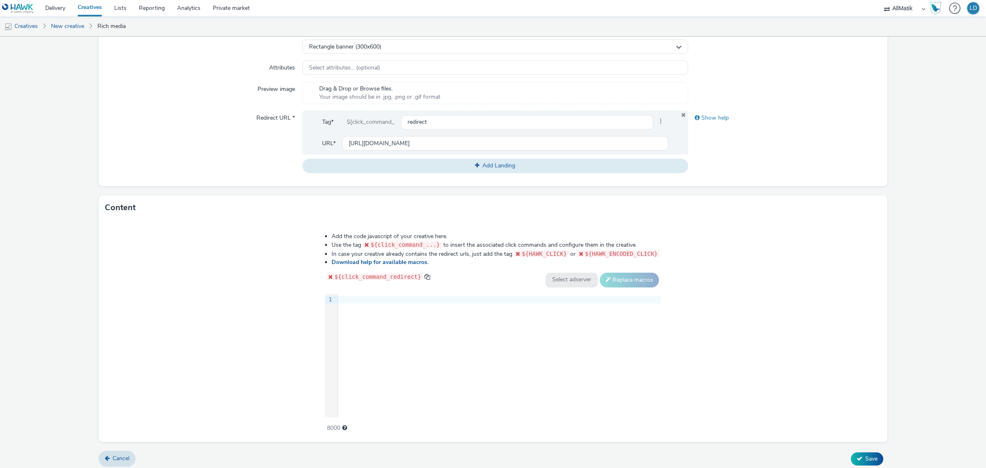
scroll to position [242, 0]
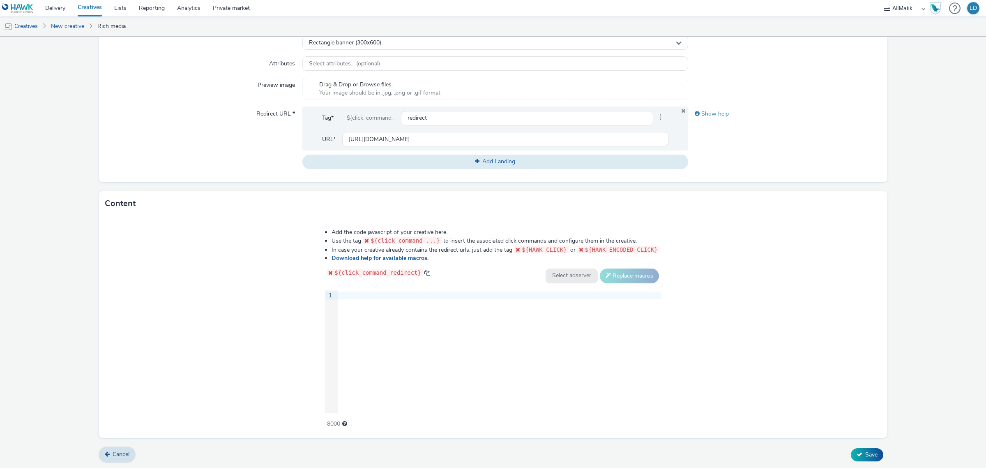
click at [366, 299] on div at bounding box center [499, 295] width 323 height 8
click at [387, 295] on div at bounding box center [499, 295] width 323 height 8
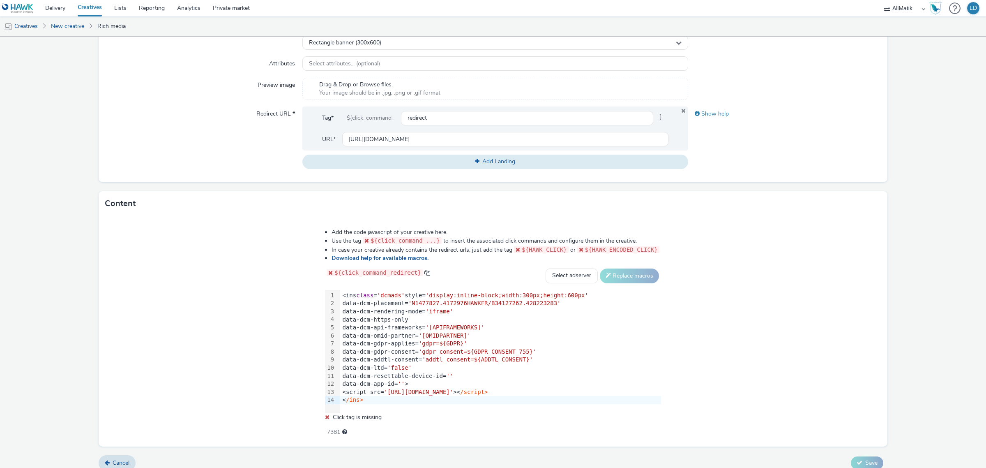
click at [241, 292] on div "Add the code javascript of your creative here. Use the tag ${click_command_...}…" at bounding box center [493, 331] width 789 height 231
click at [562, 272] on select "Select adserver Sizmek DCM Adform Sting" at bounding box center [572, 275] width 52 height 15
select select "dcm"
click at [546, 268] on select "Select adserver Sizmek DCM Adform Sting" at bounding box center [572, 275] width 52 height 15
click at [611, 278] on button "Replace macros" at bounding box center [629, 275] width 59 height 15
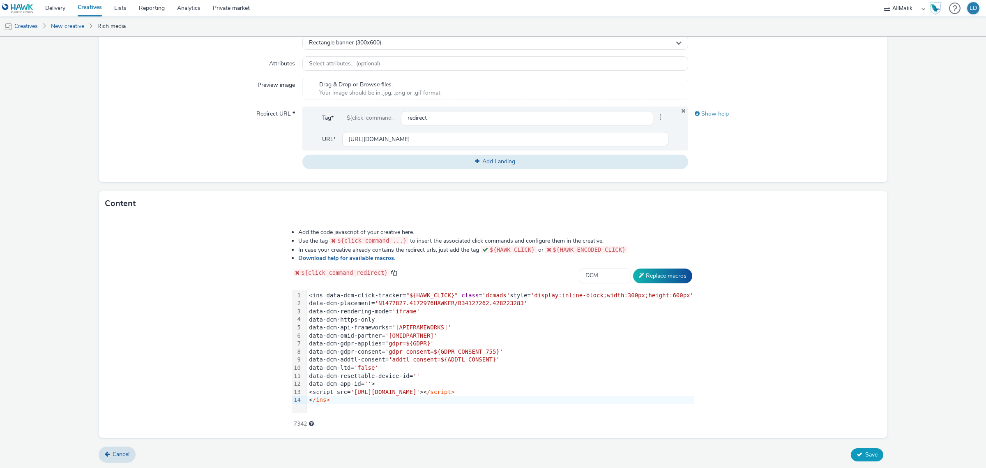
click at [865, 453] on span "Save" at bounding box center [871, 454] width 12 height 8
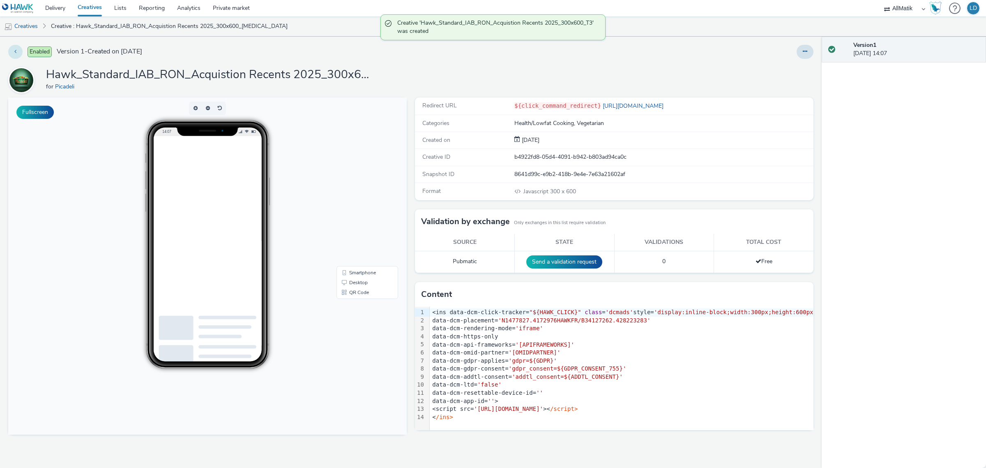
click at [7, 51] on div "Enabled Version 1 - Created on 04 September 2025 Hawk_Standard_IAB_RON_Acquisti…" at bounding box center [411, 252] width 822 height 431
click at [16, 51] on icon at bounding box center [15, 51] width 2 height 6
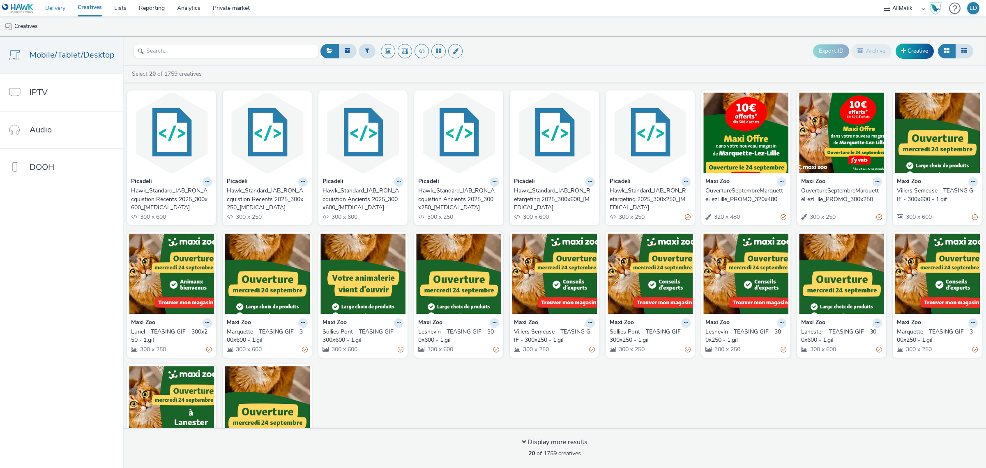
click at [64, 7] on link "Delivery" at bounding box center [55, 8] width 32 height 16
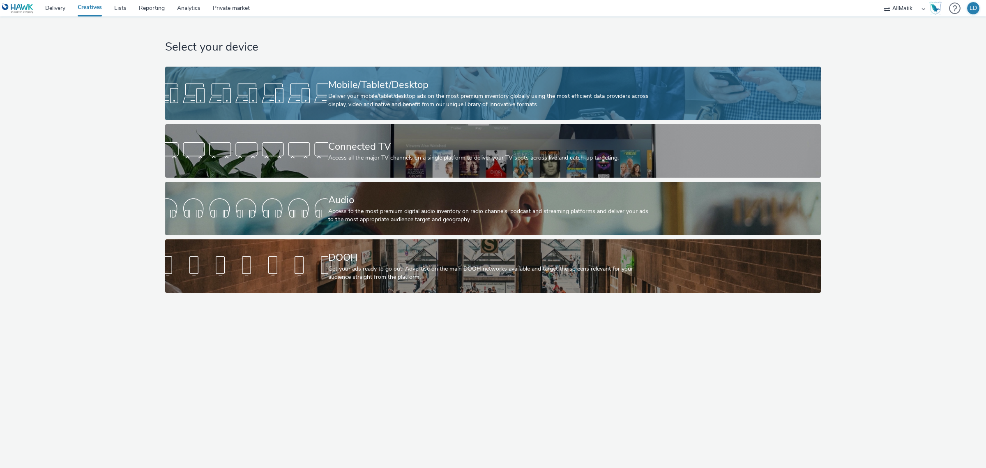
click at [318, 85] on div at bounding box center [246, 93] width 163 height 26
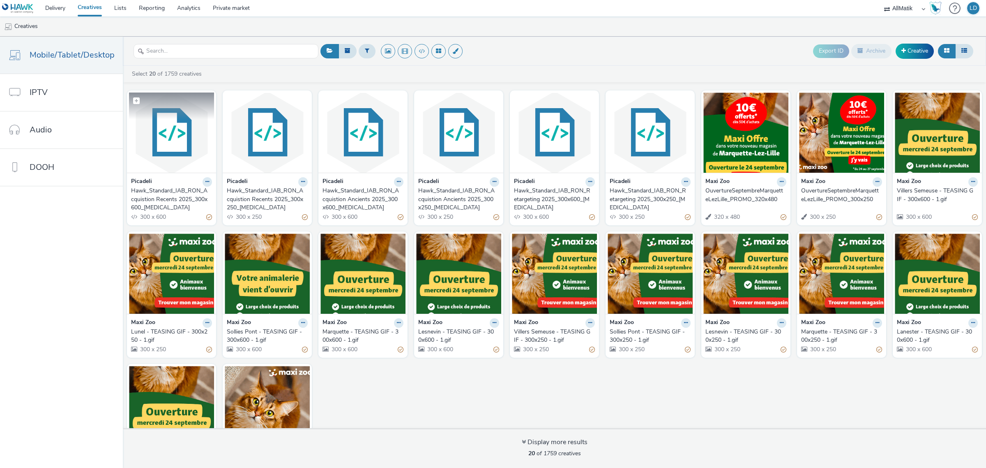
click at [193, 150] on img at bounding box center [171, 132] width 85 height 80
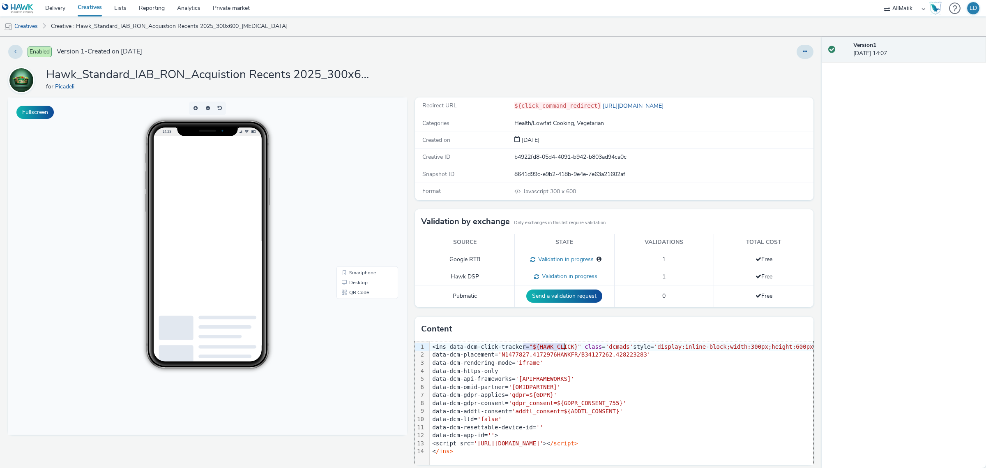
drag, startPoint x: 520, startPoint y: 346, endPoint x: 560, endPoint y: 348, distance: 39.9
click at [560, 348] on span ""${HAWK_CLICK}"" at bounding box center [555, 346] width 52 height 7
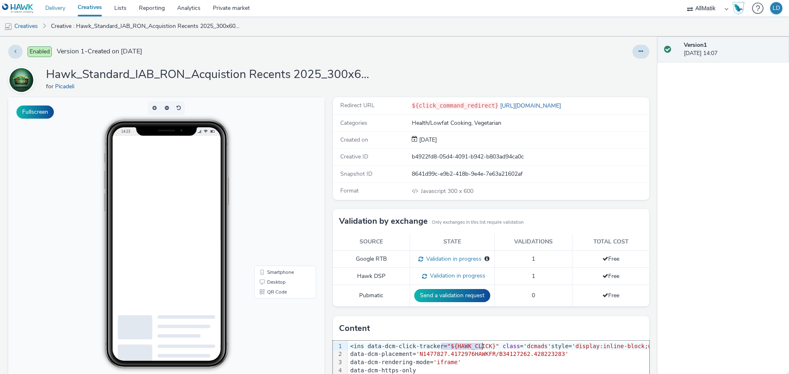
click at [48, 7] on link "Delivery" at bounding box center [55, 8] width 32 height 16
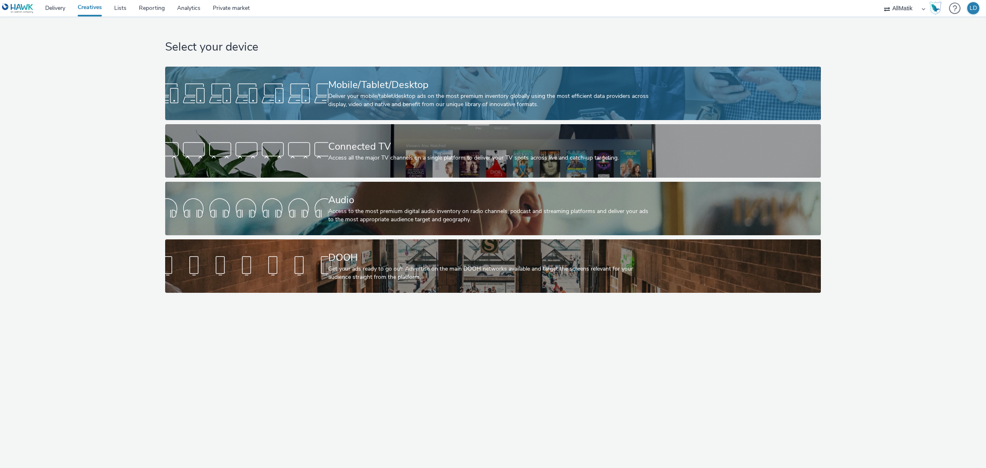
click at [311, 76] on link "Mobile/Tablet/Desktop Deliver your mobile/tablet/desktop ads on the most premiu…" at bounding box center [492, 93] width 655 height 53
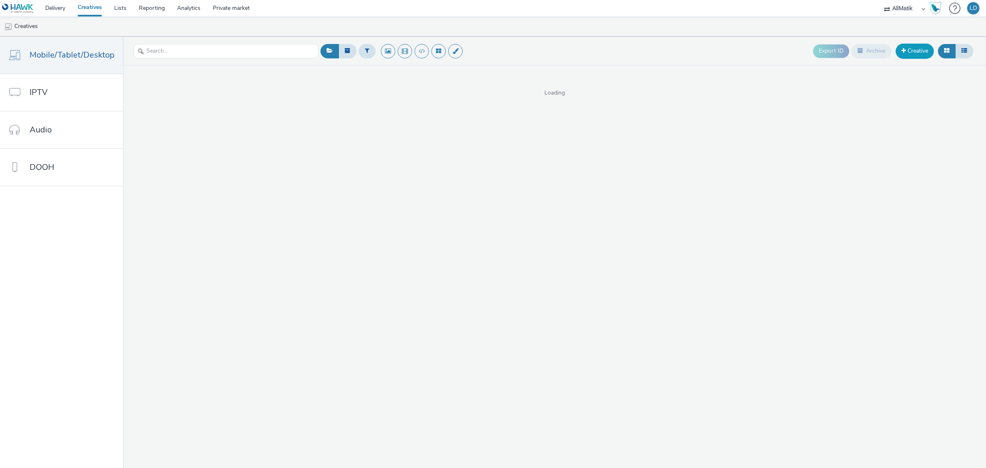
click at [918, 50] on link "Creative" at bounding box center [915, 51] width 38 height 15
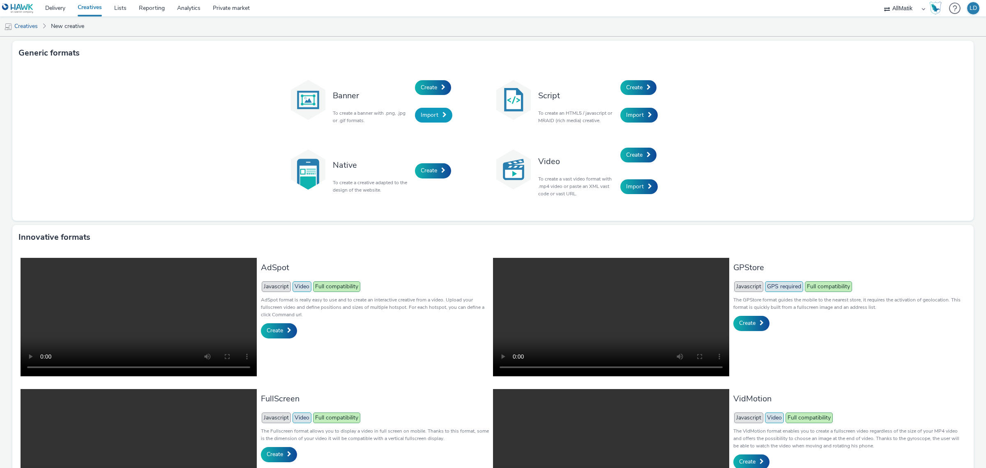
click at [431, 116] on span "Import" at bounding box center [430, 115] width 18 height 8
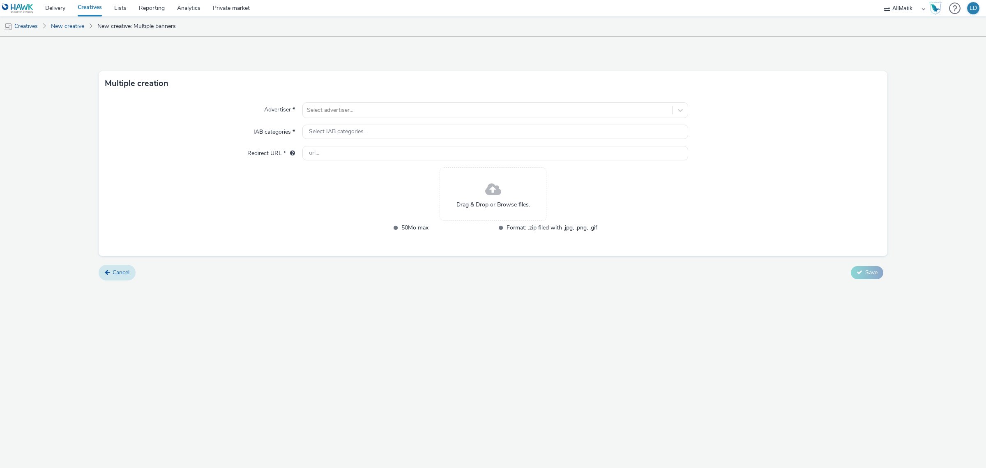
click at [128, 272] on span "Cancel" at bounding box center [121, 272] width 17 height 8
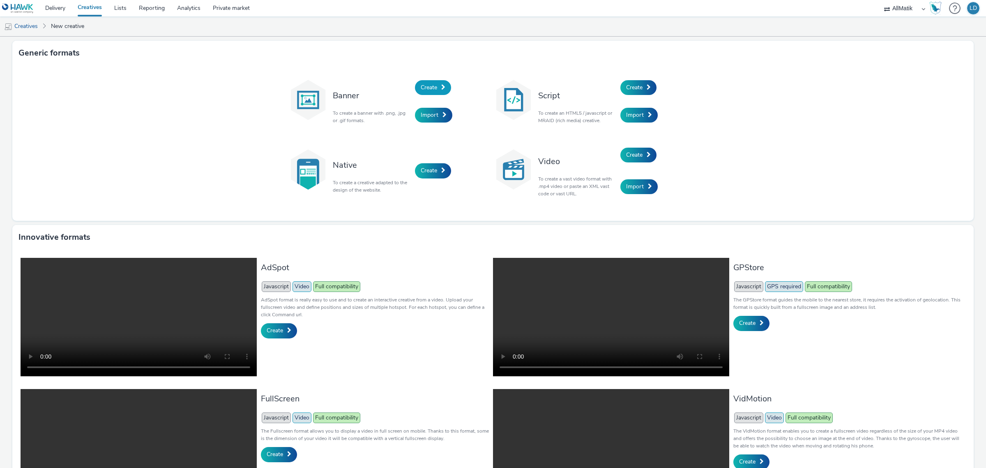
click at [431, 88] on span "Create" at bounding box center [429, 87] width 16 height 8
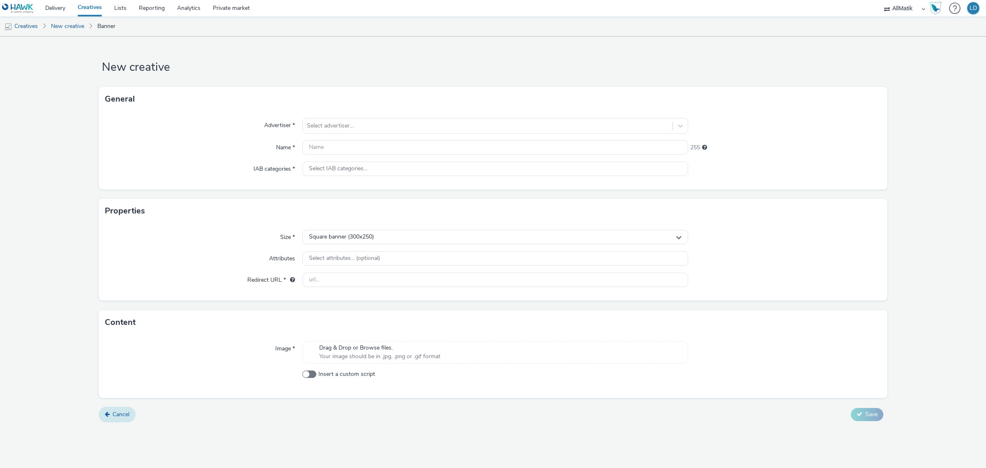
click at [121, 416] on span "Cancel" at bounding box center [121, 414] width 17 height 8
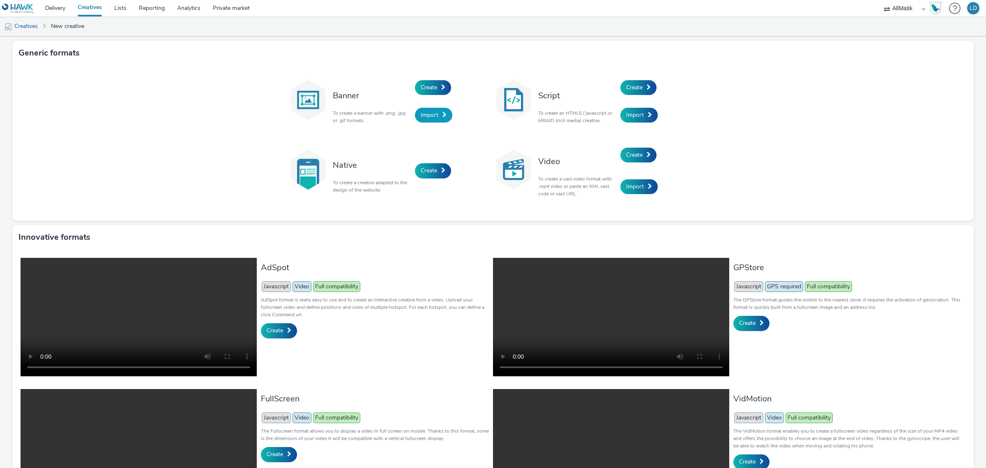
click at [431, 114] on span "Import" at bounding box center [430, 115] width 18 height 8
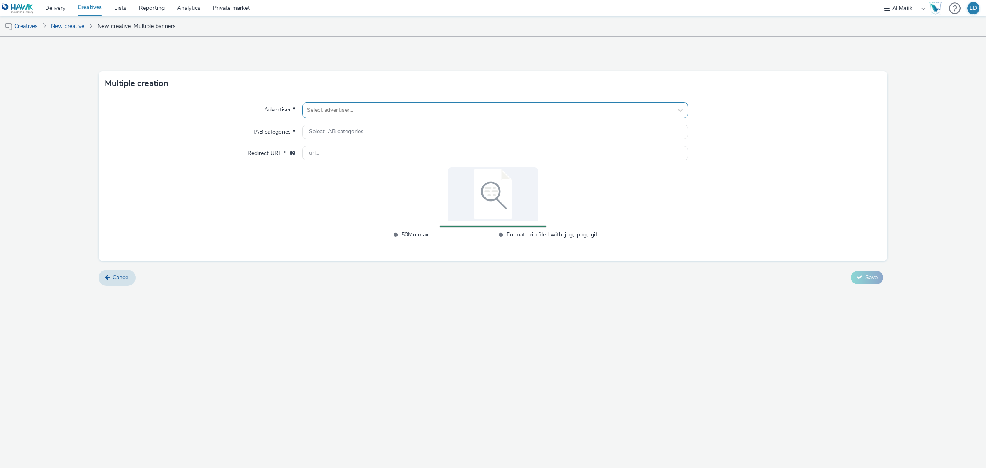
click at [341, 111] on div at bounding box center [488, 110] width 362 height 10
type input "picadeli"
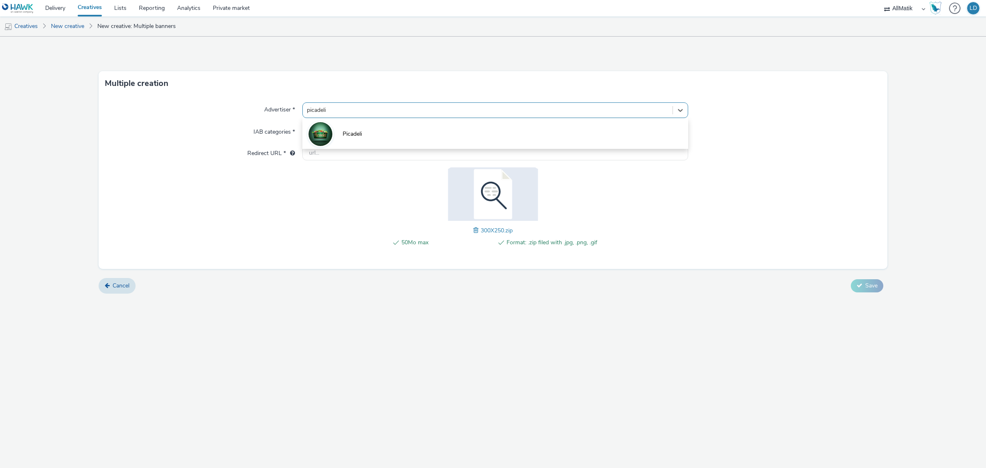
click at [344, 128] on li "Picadeli" at bounding box center [495, 134] width 386 height 28
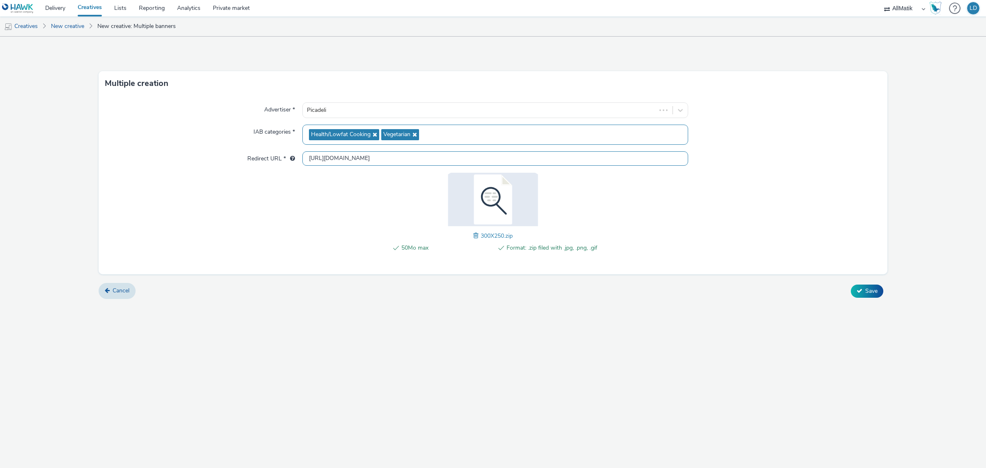
drag, startPoint x: 372, startPoint y: 155, endPoint x: 233, endPoint y: 159, distance: 138.9
click at [231, 158] on div "Redirect URL * http://picadeli.com" at bounding box center [493, 158] width 776 height 15
click at [348, 153] on input "http://picadeli.com" at bounding box center [495, 158] width 386 height 14
click at [349, 153] on input "http://picadeli.com" at bounding box center [495, 158] width 386 height 14
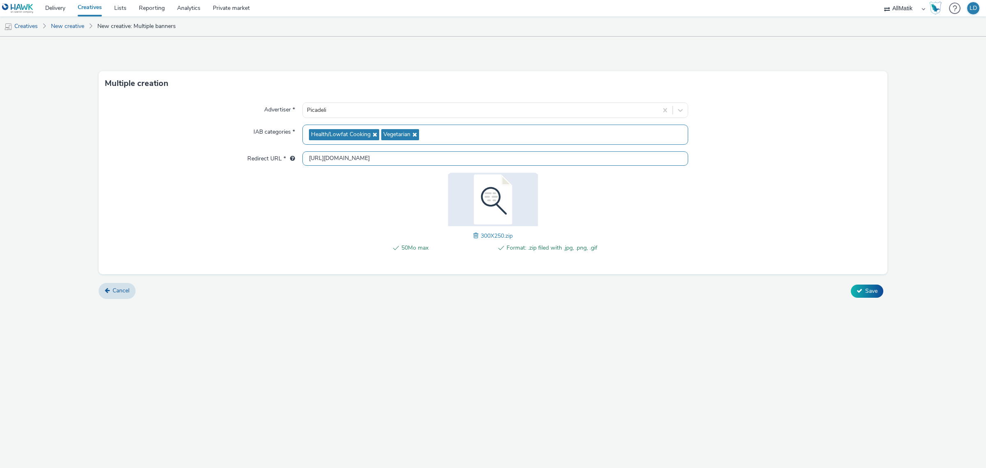
click at [349, 153] on input "http://picadeli.com" at bounding box center [495, 158] width 386 height 14
click at [363, 159] on input "http://picadeli.com" at bounding box center [495, 158] width 386 height 14
click at [363, 174] on div "Advertiser * Picadeli IAB categories * Health/Lowfat Cooking Vegetarian Redirec…" at bounding box center [493, 185] width 789 height 178
click at [360, 160] on input "http://picadeli.com" at bounding box center [495, 158] width 386 height 14
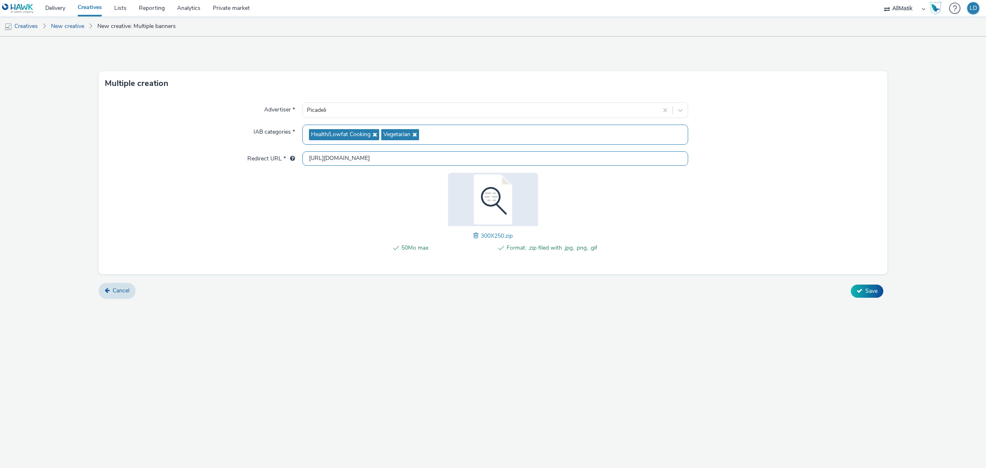
type input "[URL][DOMAIN_NAME]"
click at [347, 219] on div "Advertiser * Picadeli IAB categories * Health/Lowfat Cooking Vegetarian Redirec…" at bounding box center [493, 185] width 789 height 178
click at [861, 284] on button "Save" at bounding box center [867, 290] width 32 height 13
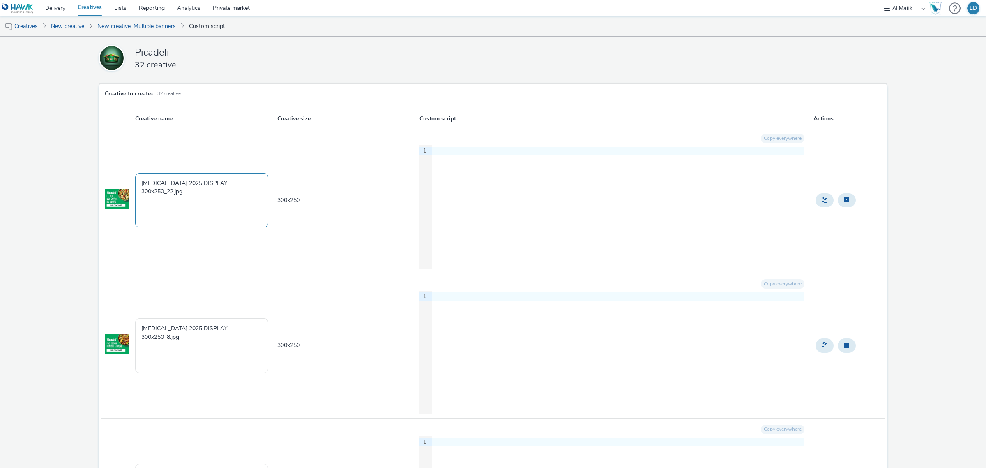
click at [239, 190] on textarea "T3 2025 DISPLAY 300x250_22.jpg" at bounding box center [201, 200] width 133 height 54
paste textarea "Hawk_Standard_IAB_RON_Retargeting 2025_300x250_T3"
type textarea "Hawk_Standard_IAB_RON_Retargeting 2025_300x250_T3-22"
click at [228, 321] on textarea "T3 2025 DISPLAY 300x250_8.jpg" at bounding box center [201, 345] width 133 height 54
paste textarea "Hawk_Standard_IAB_RON_Retargeting 2025_300x250_T3-22"
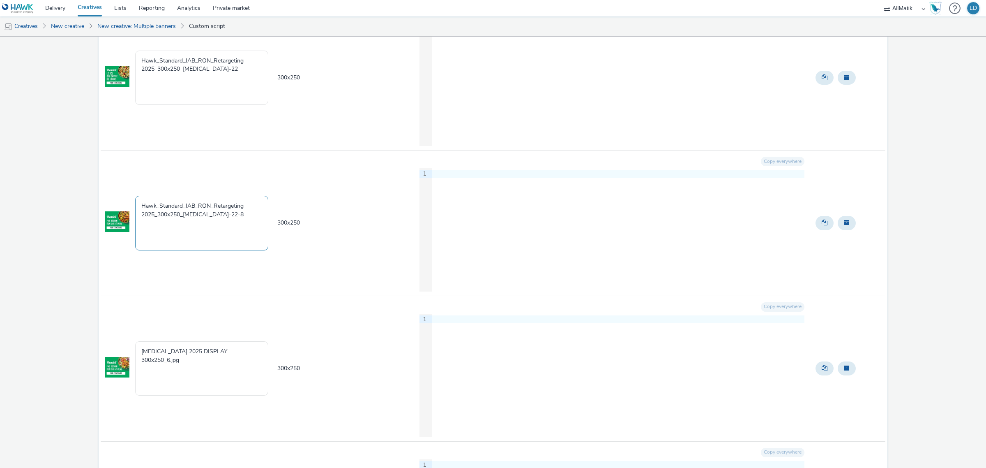
scroll to position [154, 0]
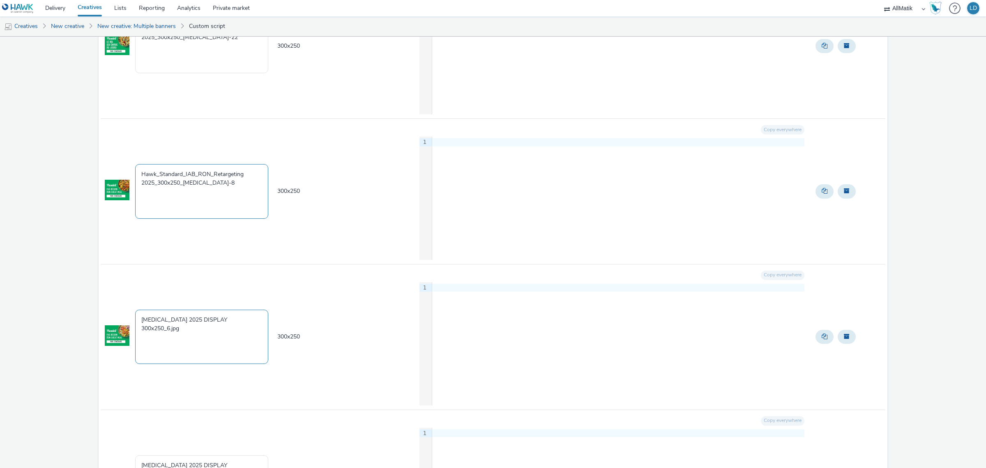
type textarea "Hawk_Standard_IAB_RON_Retargeting 2025_300x250_T3-8"
click at [228, 317] on textarea "T3 2025 DISPLAY 300x250_6.jpg" at bounding box center [201, 336] width 133 height 54
paste textarea "Hawk_Standard_IAB_RON_Retargeting 2025_300x250_T3-"
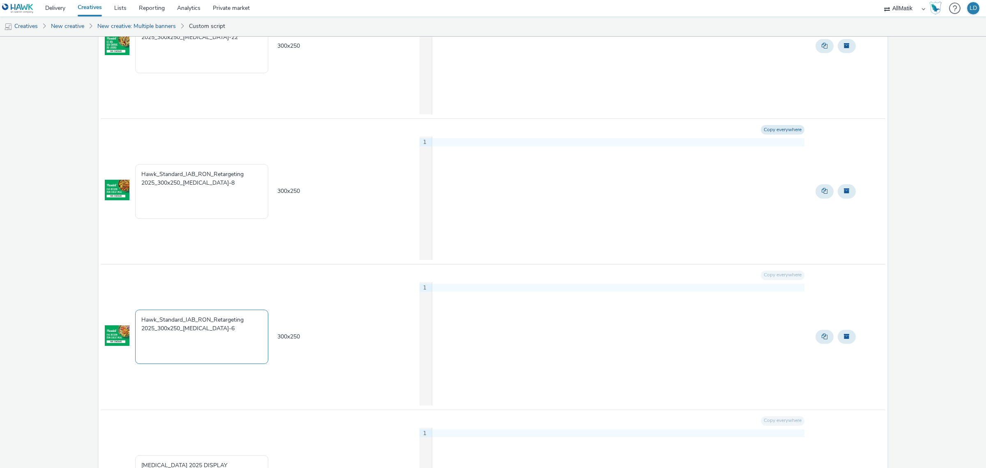
scroll to position [411, 0]
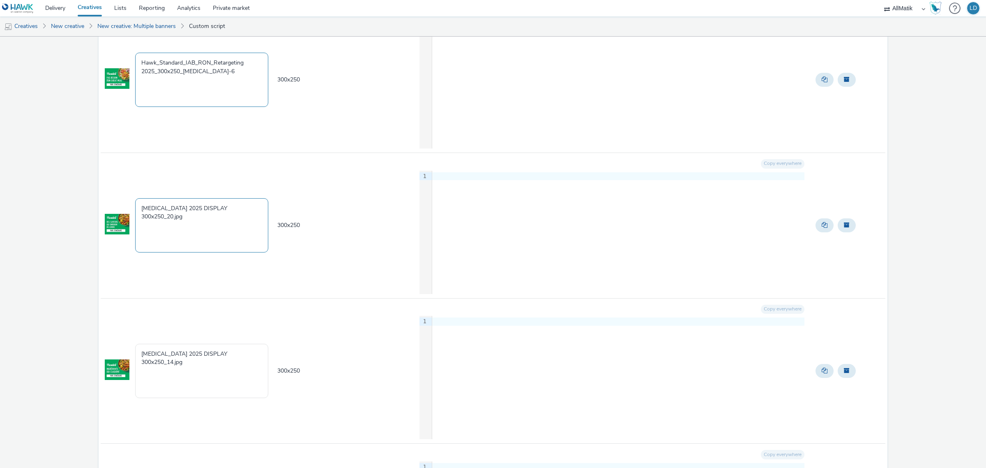
type textarea "Hawk_Standard_IAB_RON_Retargeting 2025_300x250_T3-6"
click at [222, 219] on textarea "T3 2025 DISPLAY 300x250_20.jpg" at bounding box center [201, 225] width 133 height 54
paste textarea "Hawk_Standard_IAB_RON_Retargeting 2025_300x250_T3-"
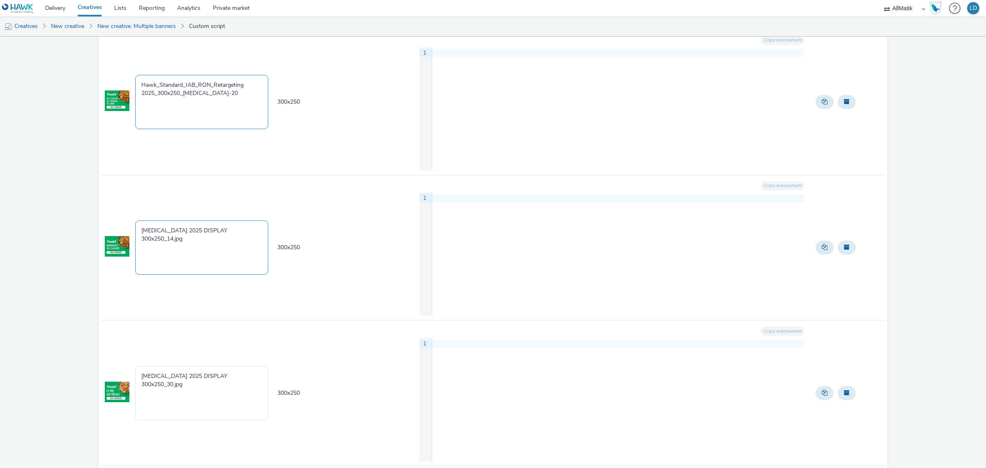
scroll to position [565, 0]
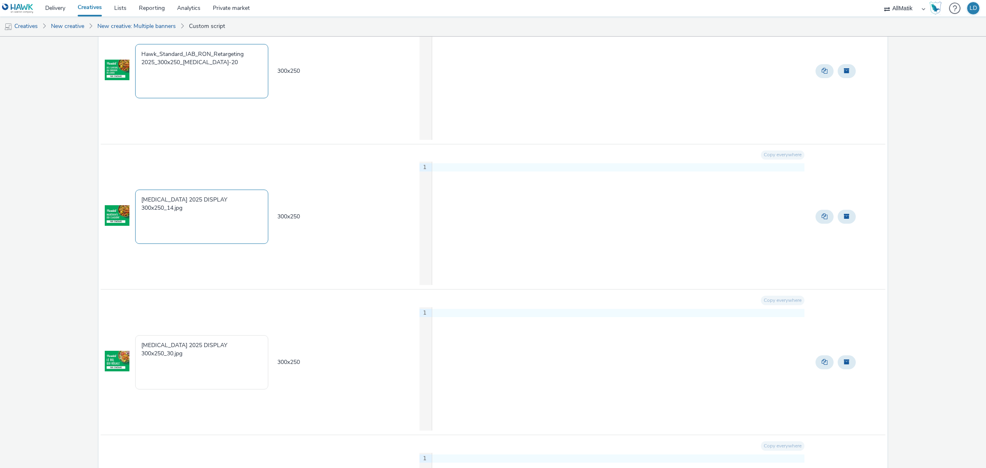
type textarea "Hawk_Standard_IAB_RON_Retargeting 2025_300x250_T3-20"
click at [212, 222] on textarea "T3 2025 DISPLAY 300x250_14.jpg" at bounding box center [201, 216] width 133 height 54
paste textarea "Hawk_Standard_IAB_RON_Retargeting 2025_300x250_T3-"
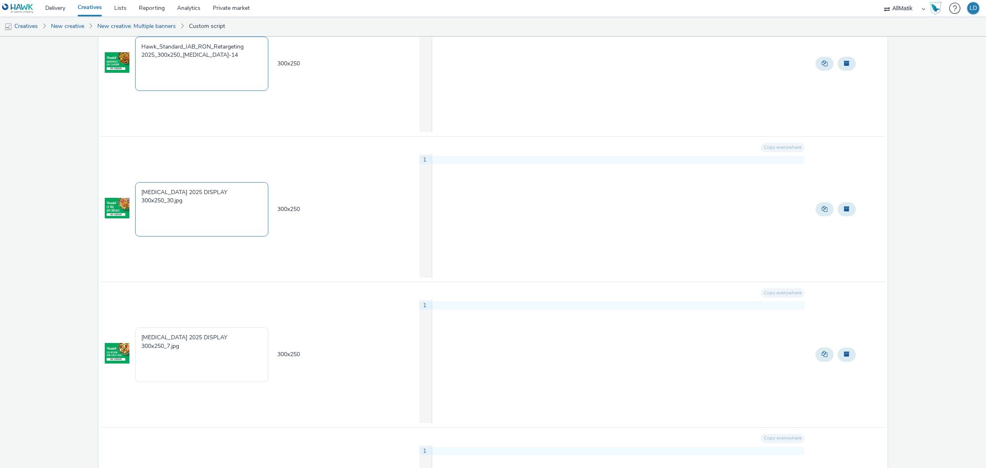
scroll to position [719, 0]
type textarea "Hawk_Standard_IAB_RON_Retargeting 2025_300x250_T3-14"
click at [229, 213] on textarea "T3 2025 DISPLAY 300x250_30.jpg" at bounding box center [201, 208] width 133 height 54
paste textarea "Hawk_Standard_IAB_RON_Retargeting 2025_300x250_T3-"
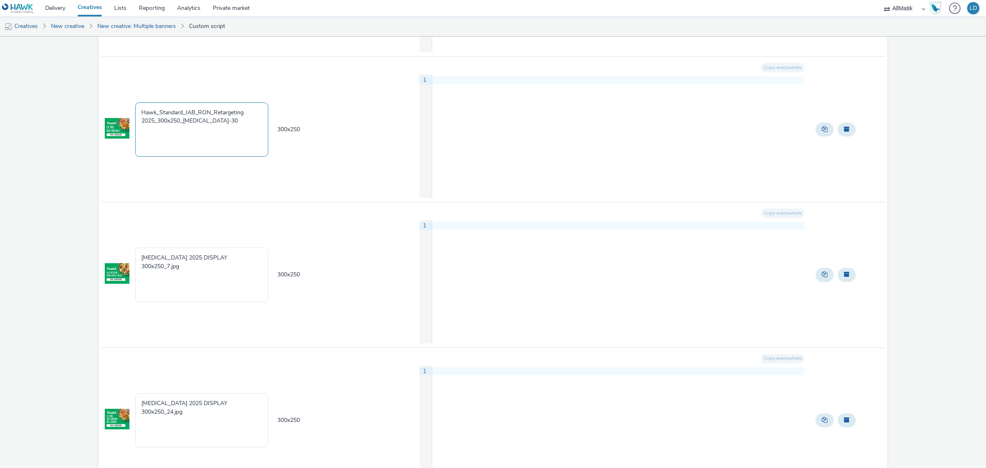
scroll to position [822, 0]
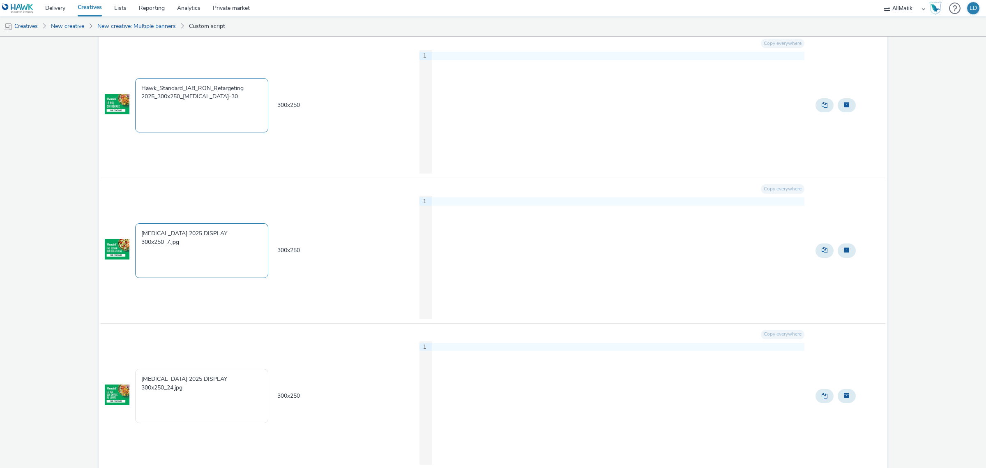
type textarea "Hawk_Standard_IAB_RON_Retargeting 2025_300x250_T3-30"
click at [226, 233] on textarea "T3 2025 DISPLAY 300x250_7.jpg" at bounding box center [201, 250] width 133 height 54
paste textarea "Hawk_Standard_IAB_RON_Retargeting 2025_300x250_T3-"
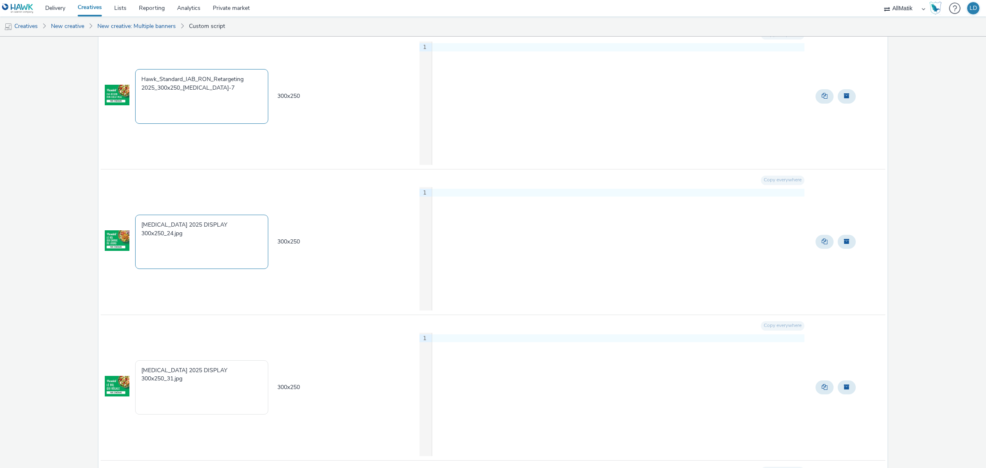
type textarea "Hawk_Standard_IAB_RON_Retargeting 2025_300x250_T3-7"
click at [242, 235] on textarea "T3 2025 DISPLAY 300x250_24.jpg" at bounding box center [201, 241] width 133 height 54
paste textarea "Hawk_Standard_IAB_RON_Retargeting 2025_300x250_T3-"
drag, startPoint x: 214, startPoint y: 226, endPoint x: 155, endPoint y: 238, distance: 59.9
click at [155, 238] on textarea "Hawk_Standard_IAB_RON_Retargeting 2025_300x250_T3-24" at bounding box center [201, 241] width 133 height 54
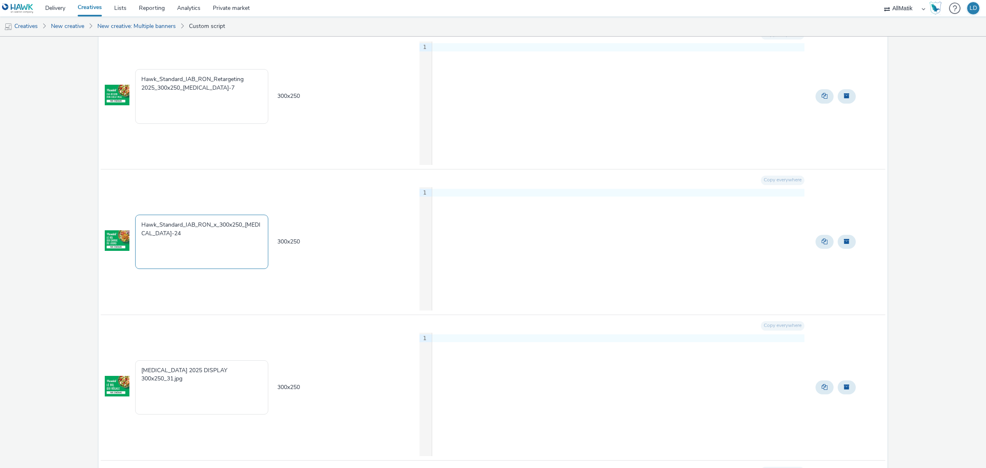
drag, startPoint x: 256, startPoint y: 226, endPoint x: 139, endPoint y: 230, distance: 116.8
click at [139, 230] on textarea "Hawk_Standard_IAB_RON_x_300x250_T3-24" at bounding box center [201, 241] width 133 height 54
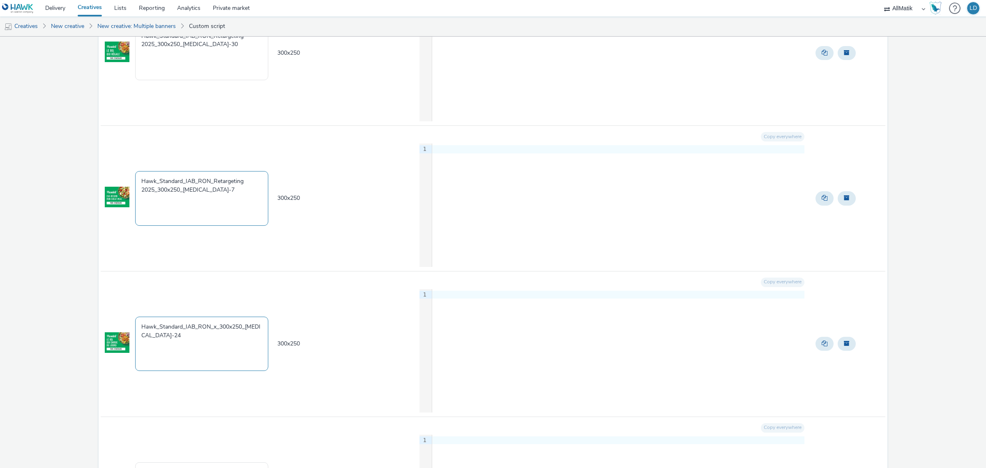
scroll to position [873, 0]
type textarea "Hawk_Standard_IAB_RON_x_300x250_T3-24"
drag, startPoint x: 213, startPoint y: 184, endPoint x: 154, endPoint y: 197, distance: 59.9
click at [154, 197] on textarea "Hawk_Standard_IAB_RON_Retargeting 2025_300x250_T3-7" at bounding box center [201, 199] width 133 height 54
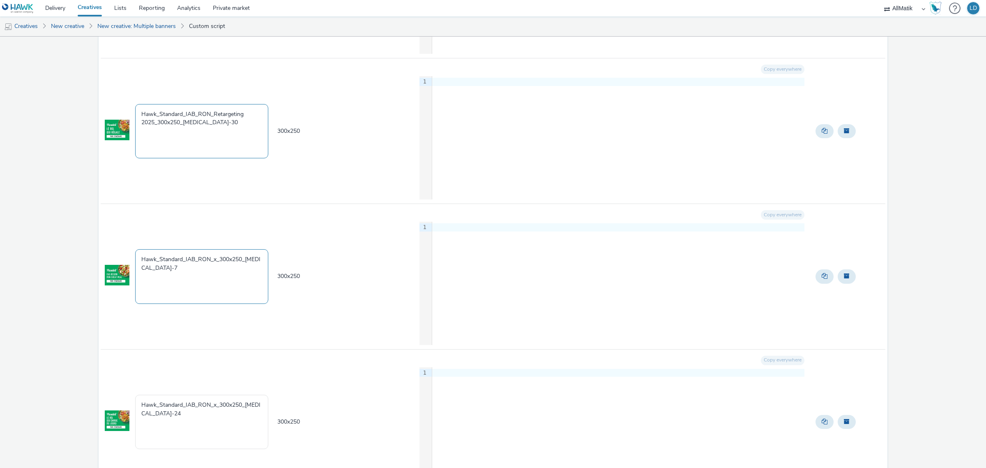
scroll to position [770, 0]
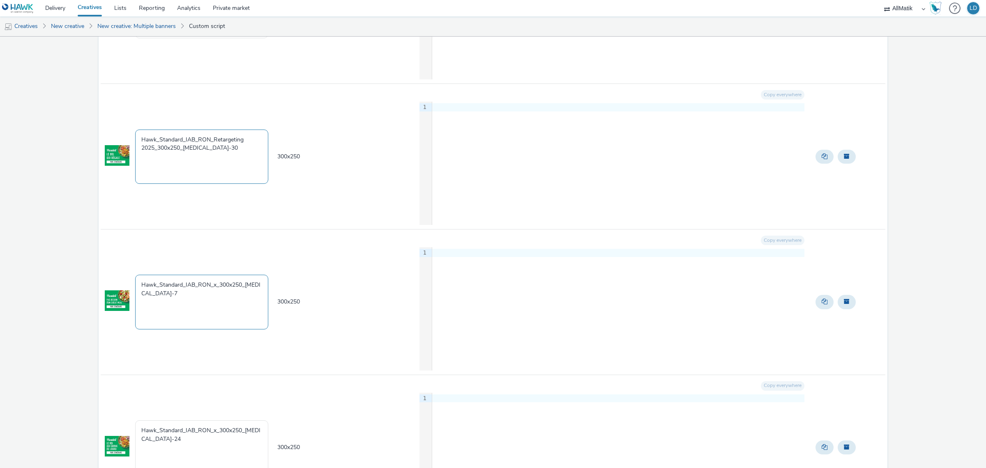
type textarea "Hawk_Standard_IAB_RON_x_300x250_[MEDICAL_DATA]-7"
drag, startPoint x: 212, startPoint y: 142, endPoint x: 155, endPoint y: 157, distance: 59.3
click at [155, 157] on textarea "Hawk_Standard_IAB_RON_Retargeting 2025_300x250_T3-30" at bounding box center [201, 156] width 133 height 54
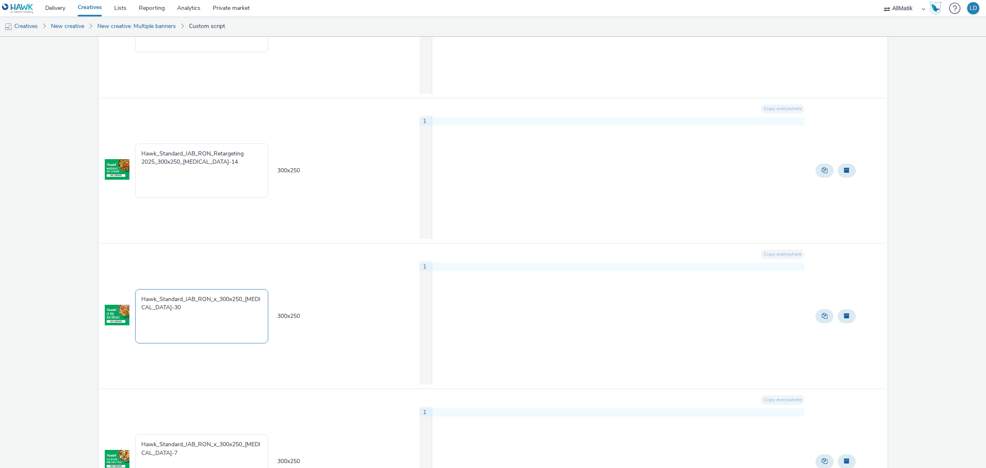
scroll to position [565, 0]
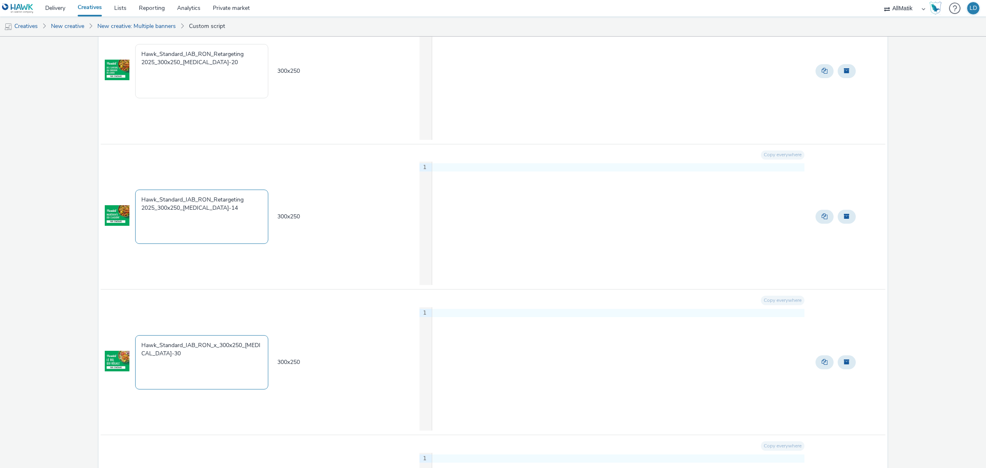
type textarea "Hawk_Standard_IAB_RON_x_300x250_T3-30"
drag, startPoint x: 213, startPoint y: 199, endPoint x: 153, endPoint y: 214, distance: 61.4
click at [153, 214] on textarea "Hawk_Standard_IAB_RON_Retargeting 2025_300x250_T3-14" at bounding box center [201, 216] width 133 height 54
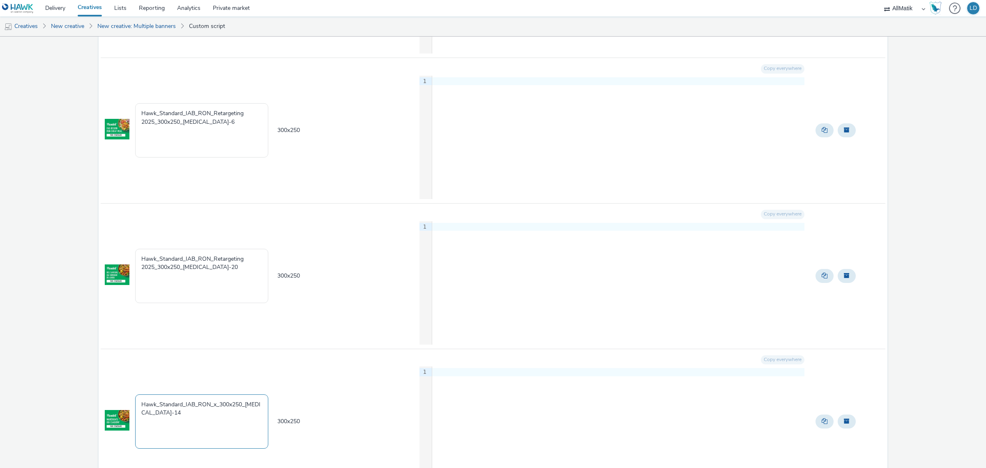
scroll to position [360, 0]
type textarea "Hawk_Standard_IAB_RON_x_300x250_T3-14"
click at [211, 262] on textarea "Hawk_Standard_IAB_RON_Retargeting 2025_300x250_T3-20" at bounding box center [201, 276] width 133 height 54
drag, startPoint x: 212, startPoint y: 260, endPoint x: 154, endPoint y: 275, distance: 60.4
click at [154, 275] on textarea "Hawk_Standard_IAB_RON_Retargeting 2025_300x250_T3-20" at bounding box center [201, 276] width 133 height 54
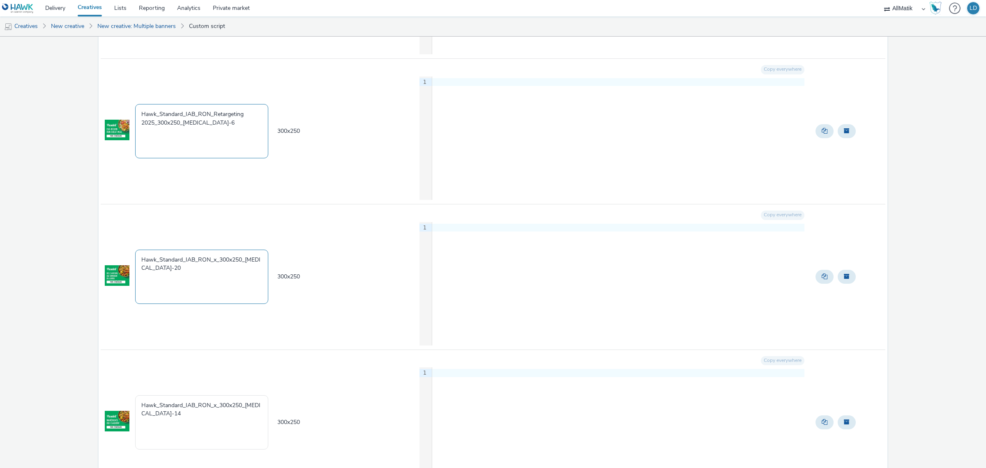
type textarea "Hawk_Standard_IAB_RON_x_300x250_T3-20"
drag, startPoint x: 214, startPoint y: 115, endPoint x: 155, endPoint y: 134, distance: 61.7
click at [155, 134] on textarea "Hawk_Standard_IAB_RON_Retargeting 2025_300x250_T3-6" at bounding box center [201, 131] width 133 height 54
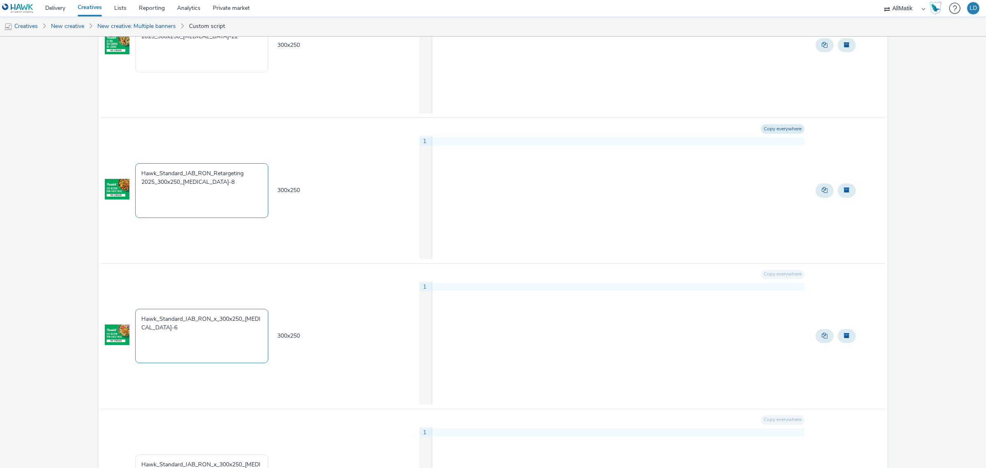
scroll to position [154, 0]
type textarea "Hawk_Standard_IAB_RON_x_300x250_T3-6"
drag, startPoint x: 212, startPoint y: 173, endPoint x: 154, endPoint y: 189, distance: 59.3
click at [154, 189] on textarea "Hawk_Standard_IAB_RON_Retargeting 2025_300x250_T3-8" at bounding box center [201, 191] width 133 height 54
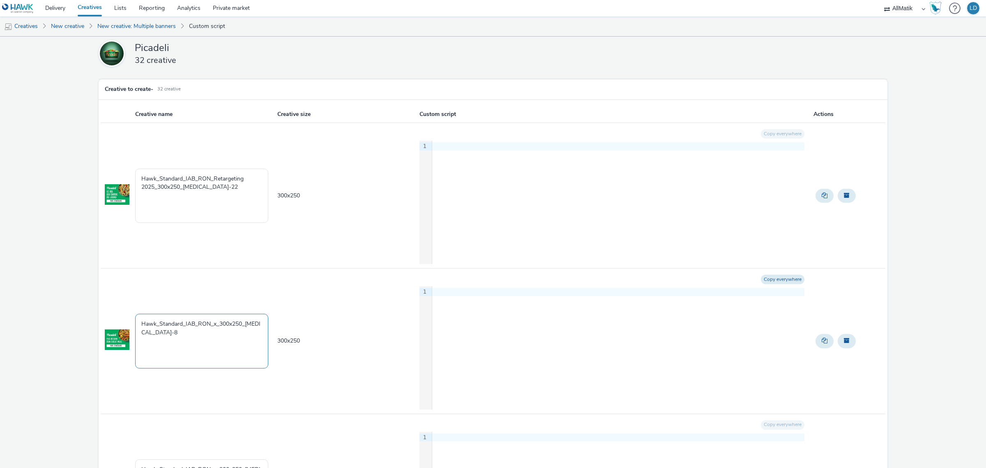
scroll to position [0, 0]
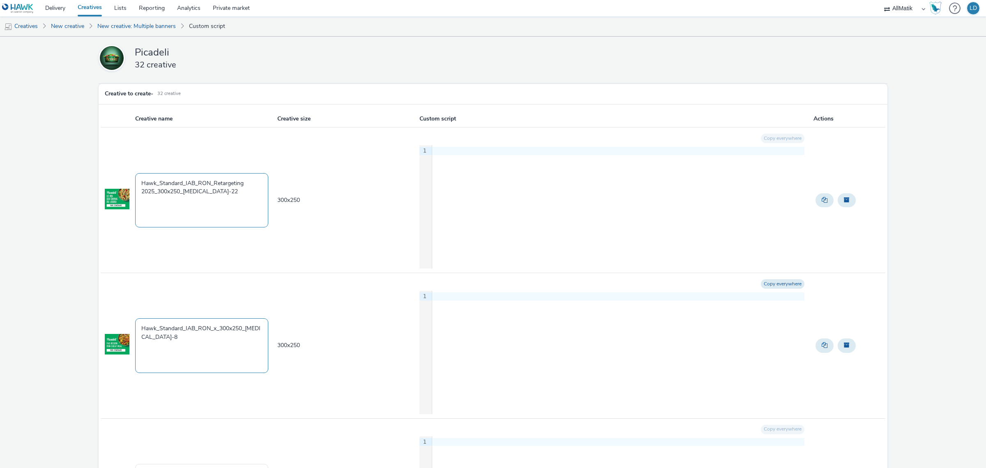
type textarea "Hawk_Standard_IAB_RON_x_300x250_[MEDICAL_DATA]-8"
drag, startPoint x: 212, startPoint y: 182, endPoint x: 153, endPoint y: 200, distance: 61.9
click at [153, 200] on textarea "Hawk_Standard_IAB_RON_Retargeting 2025_300x250_T3-22" at bounding box center [201, 200] width 133 height 54
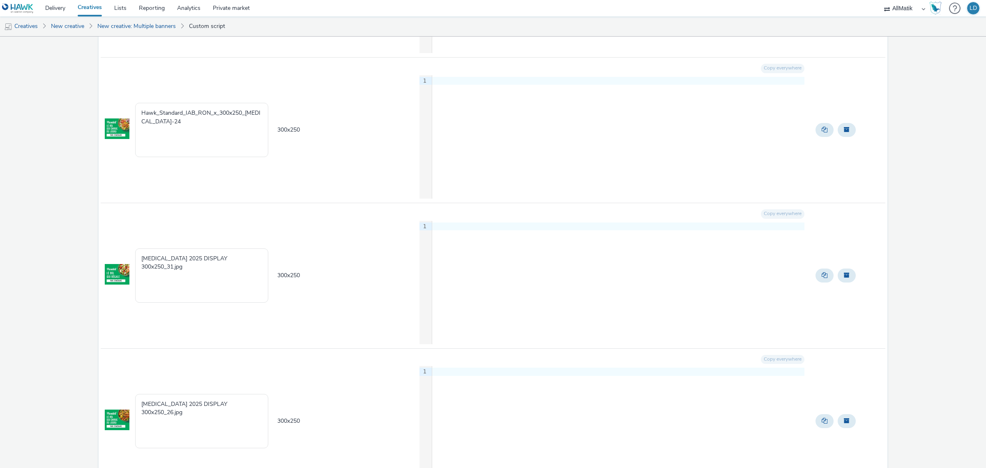
scroll to position [1079, 0]
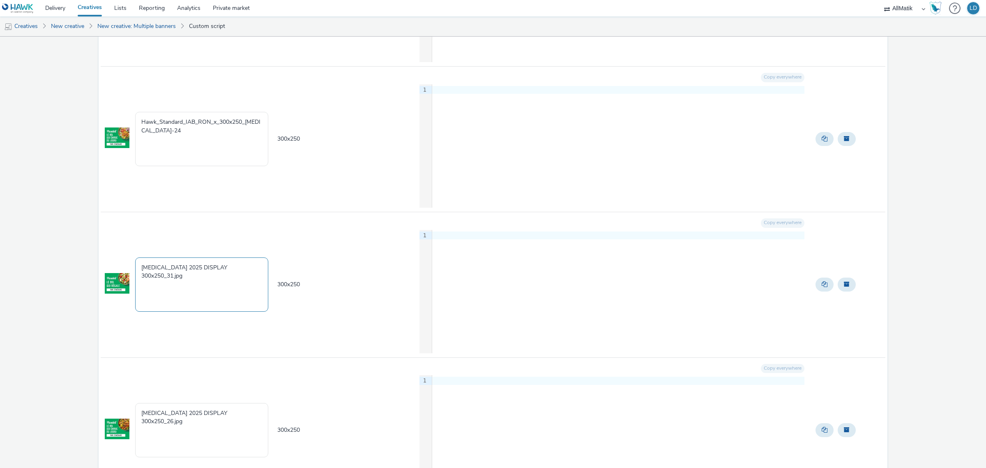
type textarea "Hawk_Standard_IAB_RON_x_300x250_T3-22"
click at [204, 281] on textarea "T3 2025 DISPLAY 300x250_31.jpg" at bounding box center [201, 284] width 133 height 54
paste textarea "Hawk_Standard_IAB_RON_x_300x250_T3-"
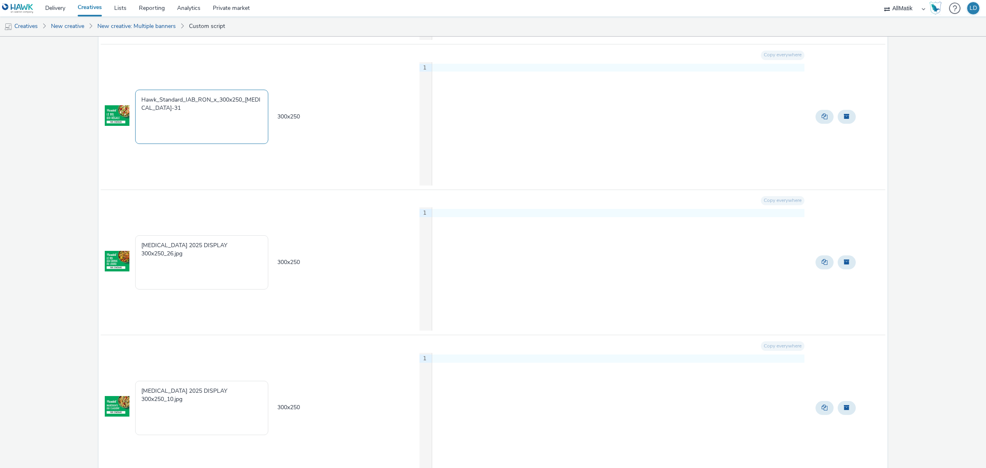
scroll to position [1284, 0]
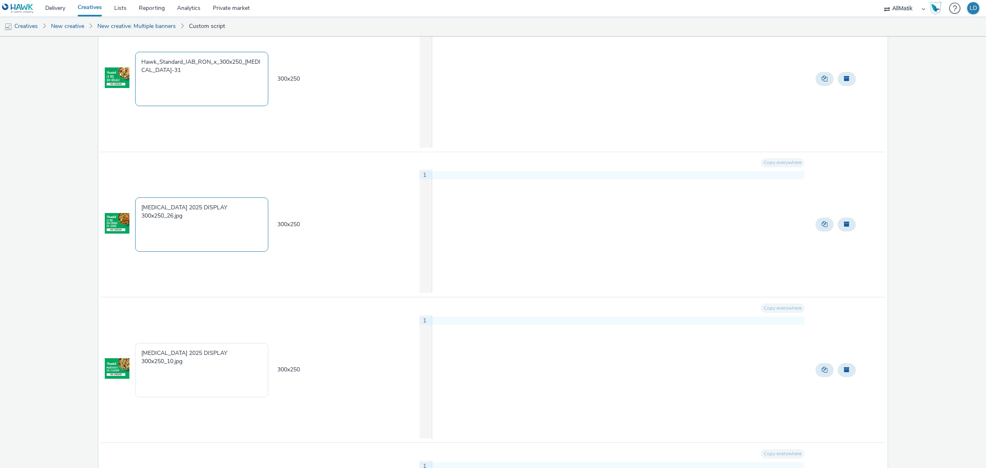
type textarea "Hawk_Standard_IAB_RON_x_300x250_T3-31"
click at [229, 238] on textarea "T3 2025 DISPLAY 300x250_26.jpg" at bounding box center [201, 224] width 133 height 54
paste textarea "Hawk_Standard_IAB_RON_x_300x250_T3-"
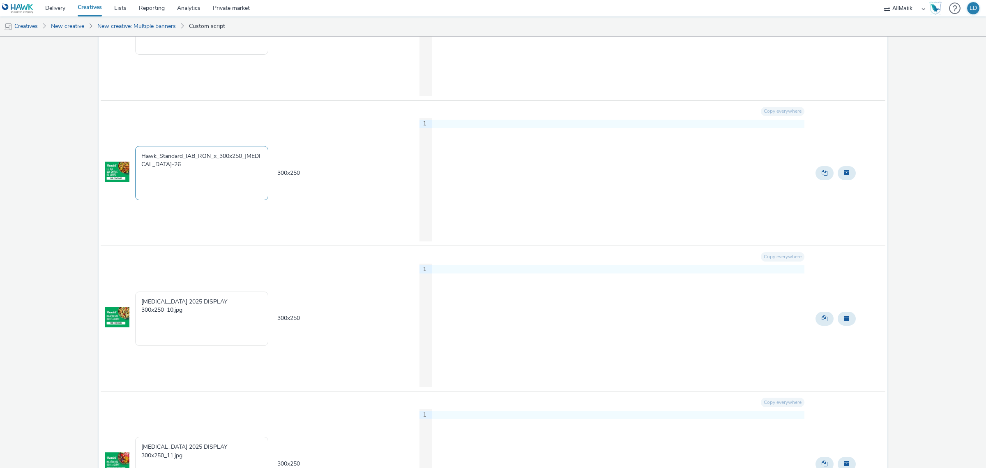
scroll to position [1387, 0]
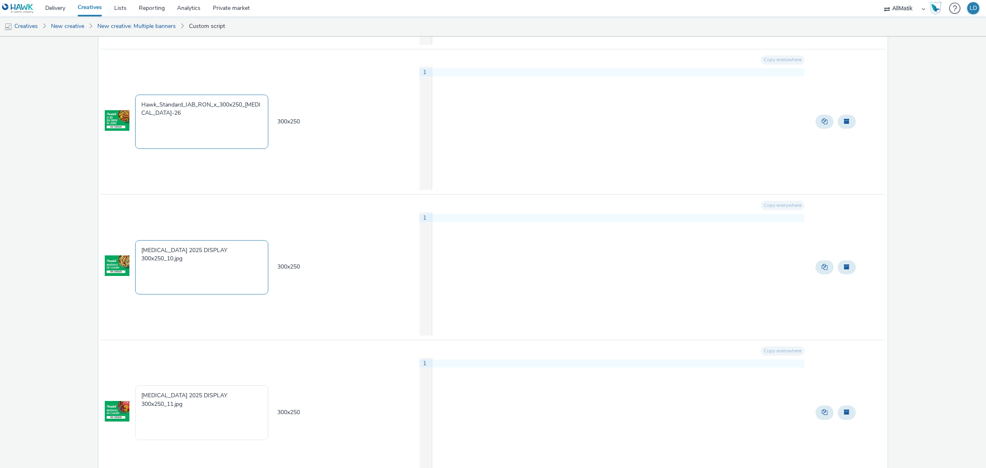
type textarea "Hawk_Standard_IAB_RON_x_300x250_T3-26"
click at [220, 257] on textarea "T3 2025 DISPLAY 300x250_10.jpg" at bounding box center [201, 267] width 133 height 54
paste textarea "Hawk_Standard_IAB_RON_x_300x250_T3-"
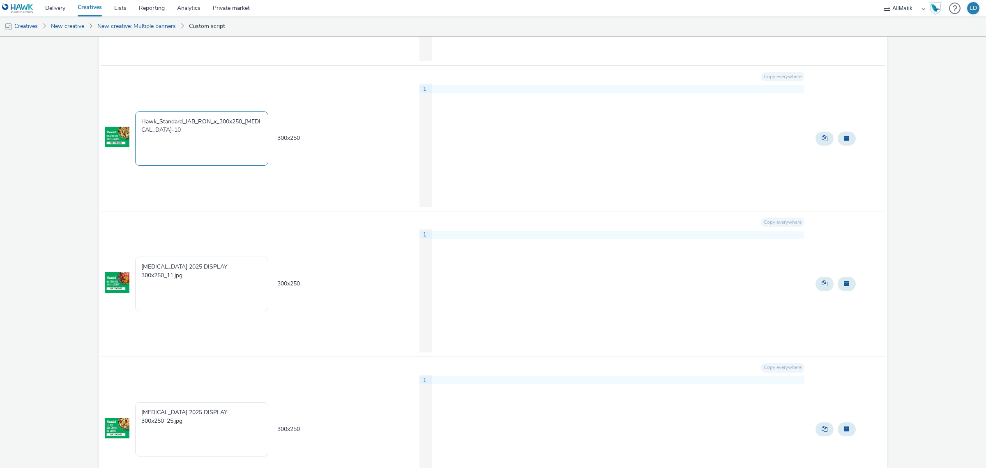
scroll to position [1541, 0]
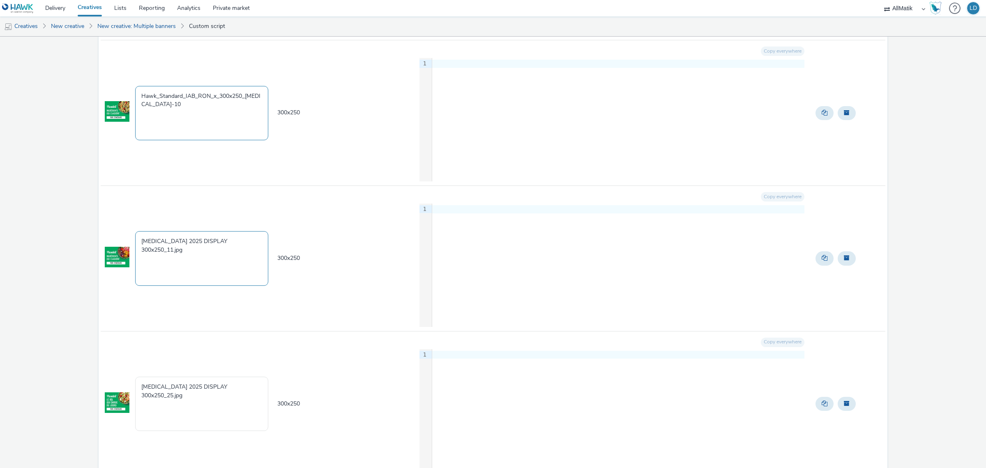
type textarea "Hawk_Standard_IAB_RON_x_300x250_T3-10"
click at [221, 245] on textarea "T3 2025 DISPLAY 300x250_11.jpg" at bounding box center [201, 258] width 133 height 54
paste textarea "Hawk_Standard_IAB_RON_x_300x250_T3-"
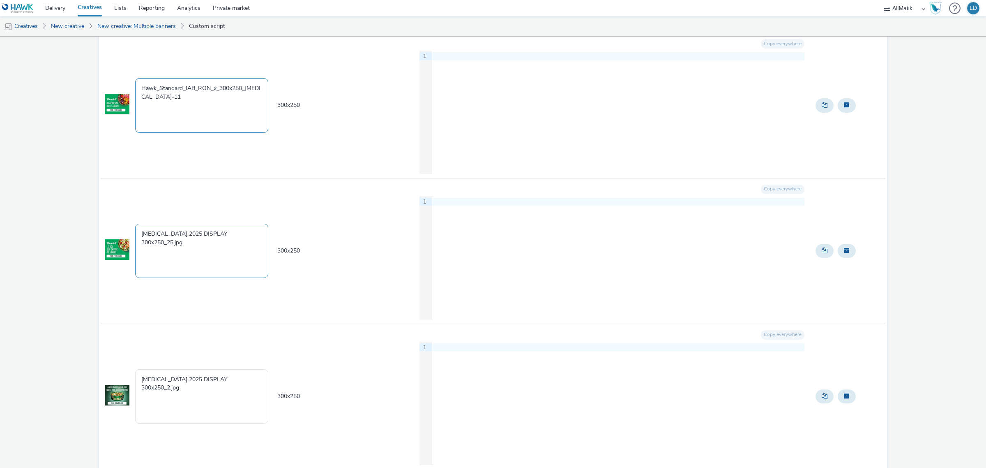
scroll to position [1695, 0]
type textarea "Hawk_Standard_IAB_RON_x_300x250_T3-11"
click at [214, 258] on textarea "T3 2025 DISPLAY 300x250_25.jpg" at bounding box center [201, 249] width 133 height 54
paste textarea "Hawk_Standard_IAB_RON_x_300x250_T3-"
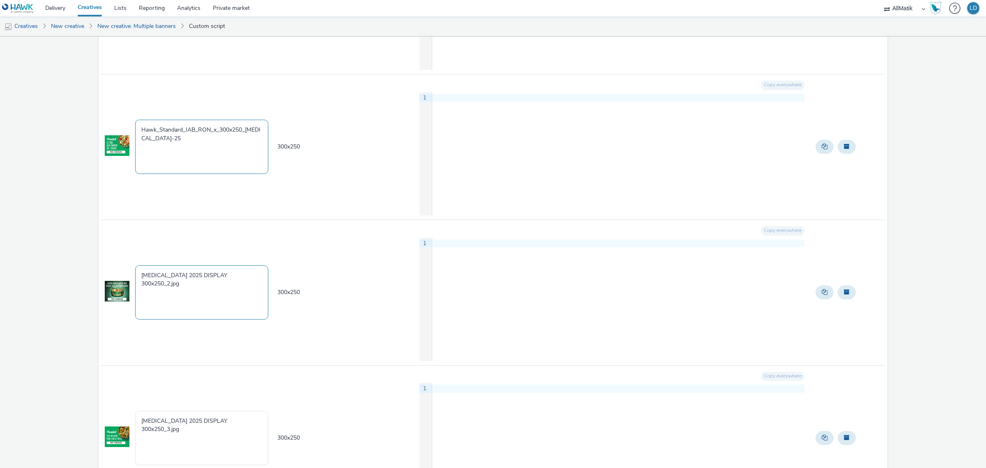
scroll to position [1849, 0]
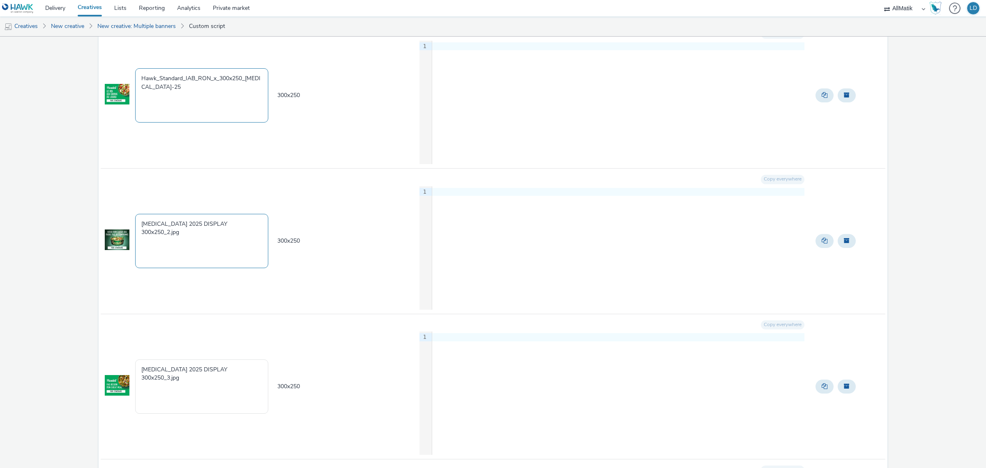
type textarea "Hawk_Standard_IAB_RON_x_300x250_[MEDICAL_DATA]-25"
click at [233, 245] on textarea "T3 2025 DISPLAY 300x250_2.jpg" at bounding box center [201, 241] width 133 height 54
paste textarea "Hawk_Standard_IAB_RON_x_300x250_T3-"
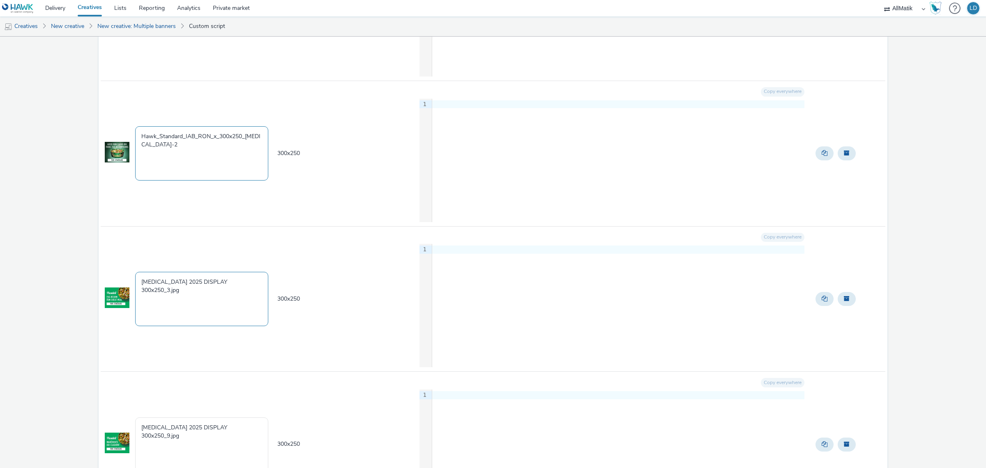
scroll to position [2003, 0]
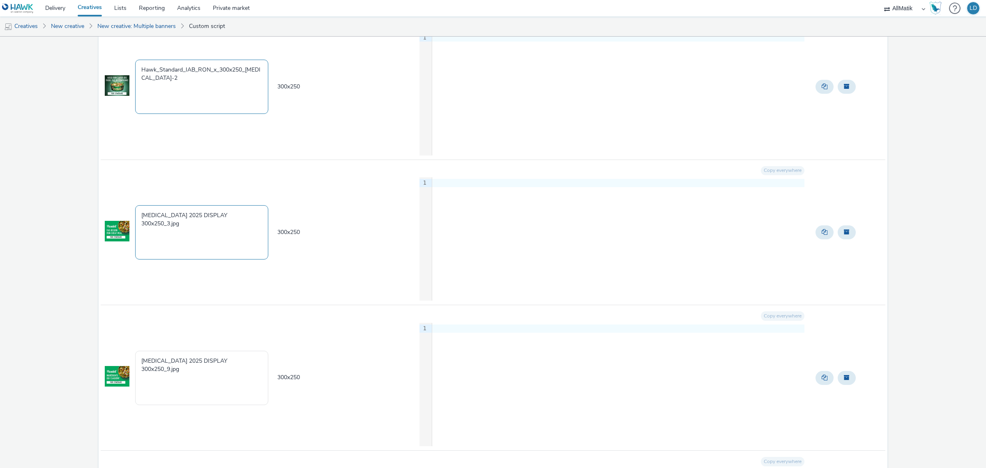
type textarea "Hawk_Standard_IAB_RON_x_300x250_T3-2"
click at [247, 230] on textarea "T3 2025 DISPLAY 300x250_3.jpg" at bounding box center [201, 232] width 133 height 54
paste textarea "Hawk_Standard_IAB_RON_x_300x250_T3-"
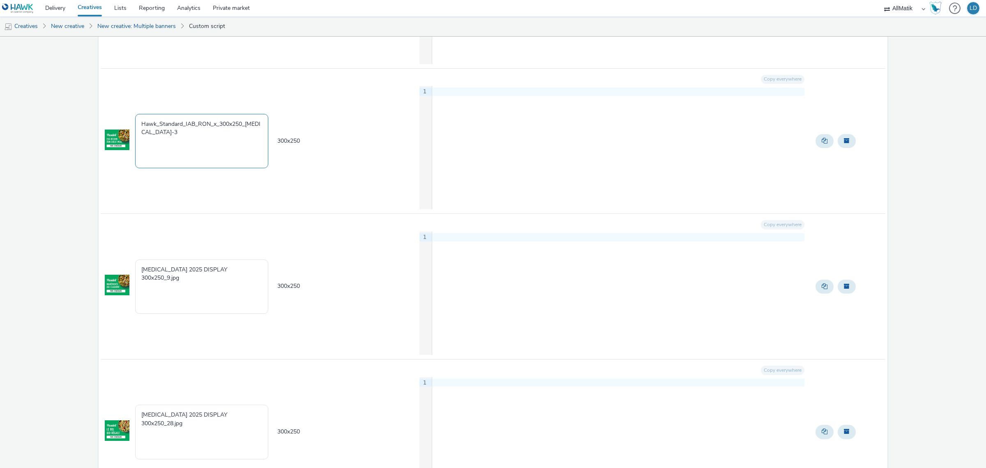
scroll to position [2157, 0]
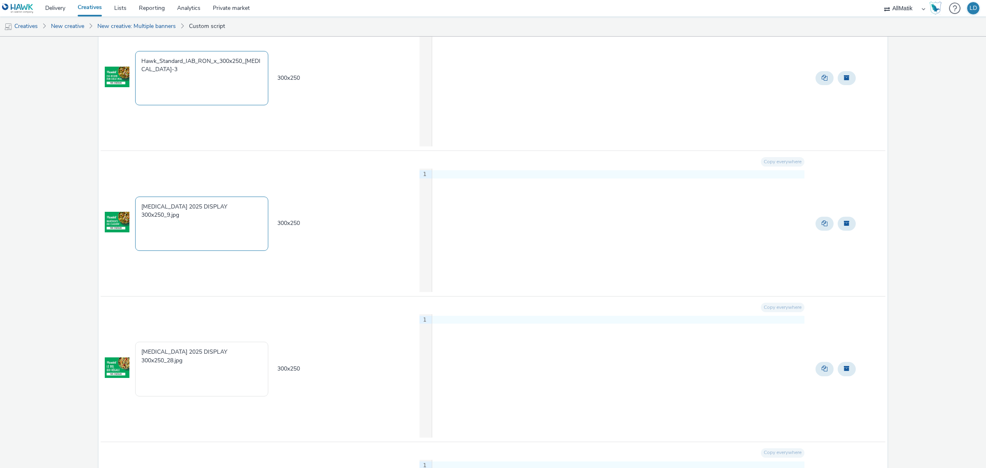
type textarea "Hawk_Standard_IAB_RON_x_300x250_[MEDICAL_DATA]-3"
click at [243, 226] on textarea "T3 2025 DISPLAY 300x250_9.jpg" at bounding box center [201, 223] width 133 height 54
paste textarea "Hawk_Standard_IAB_RON_x_300x250_T3-"
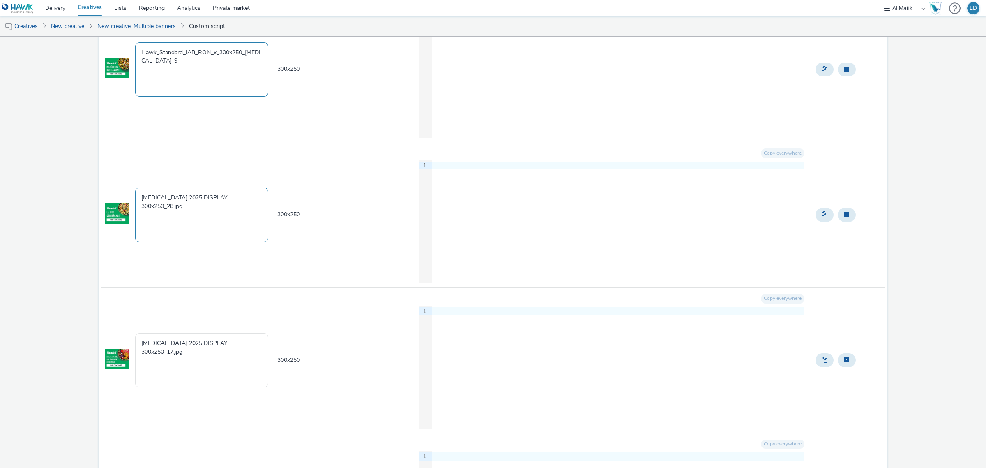
type textarea "Hawk_Standard_IAB_RON_x_300x250_T3-9"
click at [240, 226] on textarea "T3 2025 DISPLAY 300x250_28.jpg" at bounding box center [201, 214] width 133 height 54
paste textarea "Hawk_Standard_IAB_RON_x_300x250_T3-"
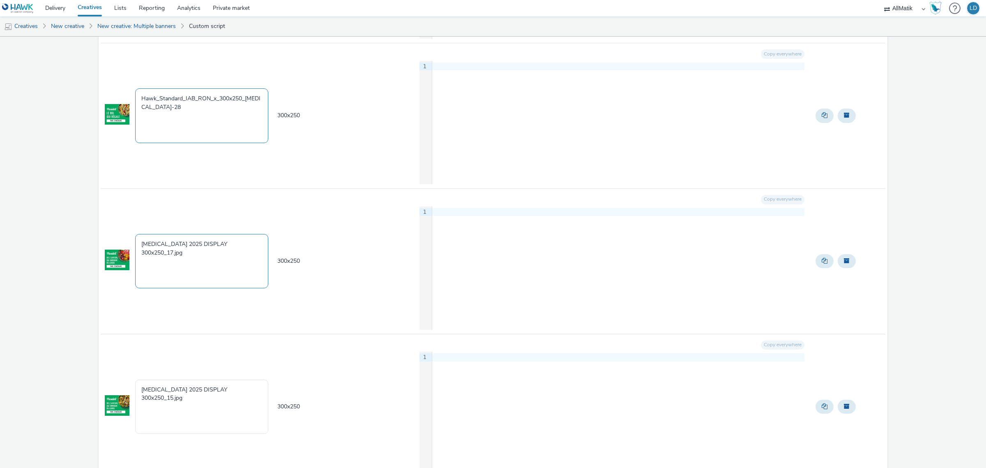
scroll to position [2414, 0]
type textarea "Hawk_Standard_IAB_RON_x_300x250_T3-28"
click at [221, 249] on textarea "T3 2025 DISPLAY 300x250_17.jpg" at bounding box center [201, 257] width 133 height 54
paste textarea "Hawk_Standard_IAB_RON_x_300x250_T3-"
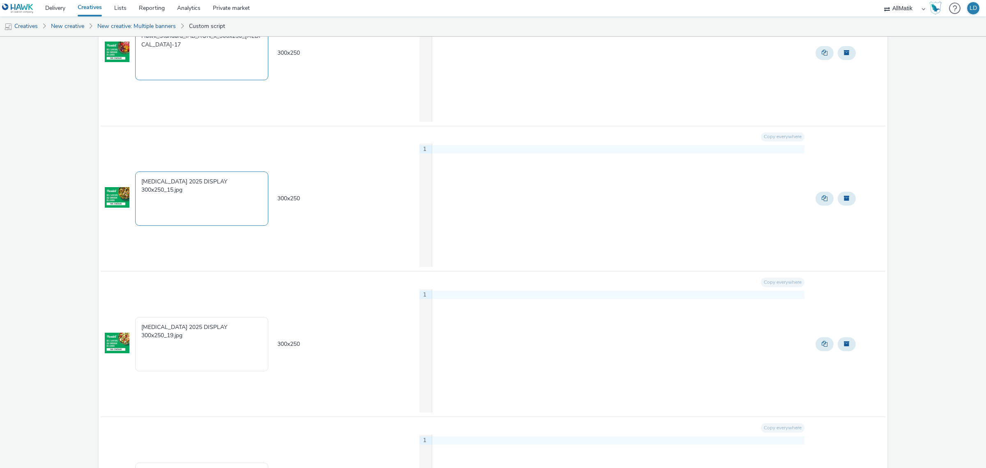
scroll to position [2619, 0]
type textarea "Hawk_Standard_IAB_RON_x_300x250_T3-17"
click at [253, 181] on textarea "T3 2025 DISPLAY 300x250_15.jpg" at bounding box center [201, 197] width 133 height 54
paste textarea "Hawk_Standard_IAB_RON_x_300x250_T3-"
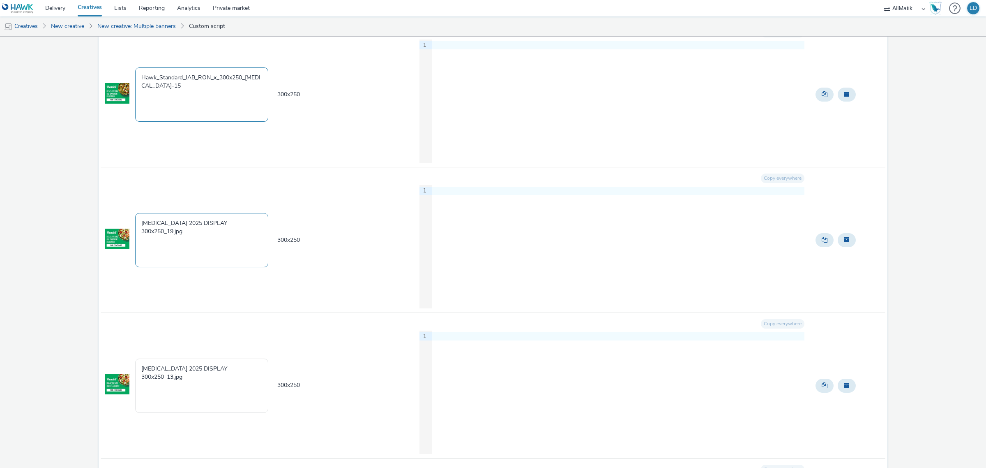
type textarea "Hawk_Standard_IAB_RON_x_300x250_T3-15"
click at [222, 229] on textarea "T3 2025 DISPLAY 300x250_19.jpg" at bounding box center [201, 240] width 133 height 54
paste textarea "Hawk_Standard_IAB_RON_x_300x250_T3-"
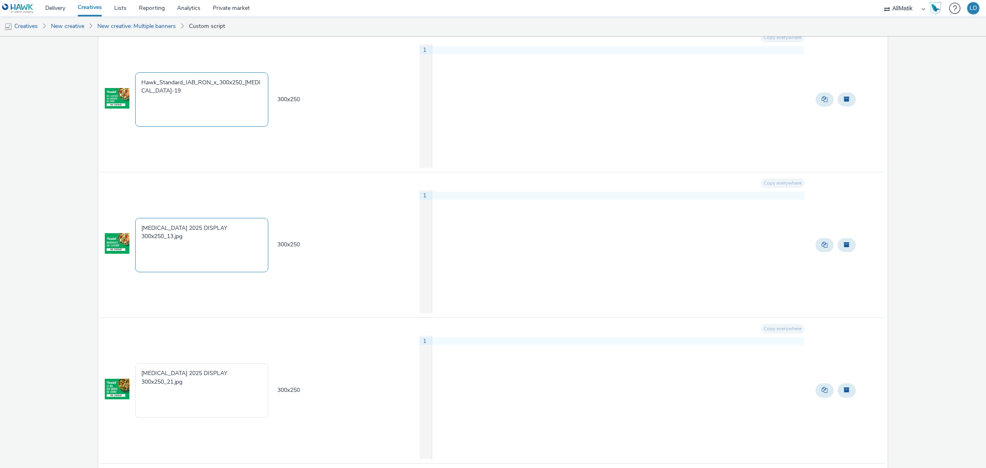
scroll to position [2876, 0]
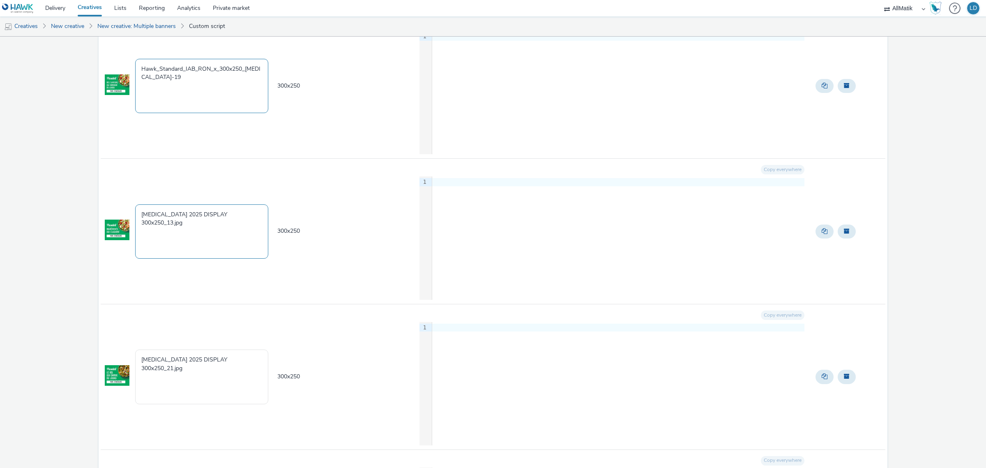
type textarea "Hawk_Standard_IAB_RON_x_300x250_[MEDICAL_DATA]-19"
click at [251, 233] on textarea "T3 2025 DISPLAY 300x250_13.jpg" at bounding box center [201, 231] width 133 height 54
paste textarea "Hawk_Standard_IAB_RON_x_300x250_T3-"
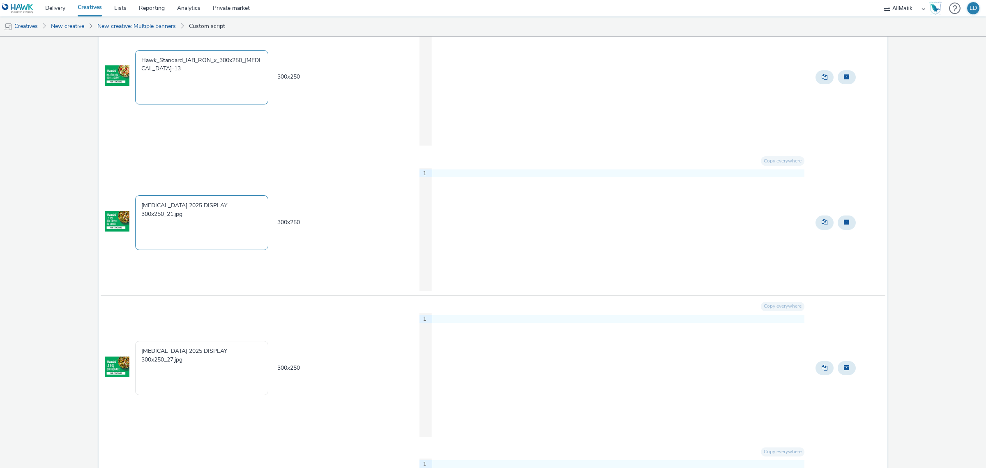
type textarea "Hawk_Standard_IAB_RON_x_300x250_T3-13"
click at [241, 235] on textarea "T3 2025 DISPLAY 300x250_21.jpg" at bounding box center [201, 222] width 133 height 54
paste textarea "Hawk_Standard_IAB_RON_x_300x250_T3-"
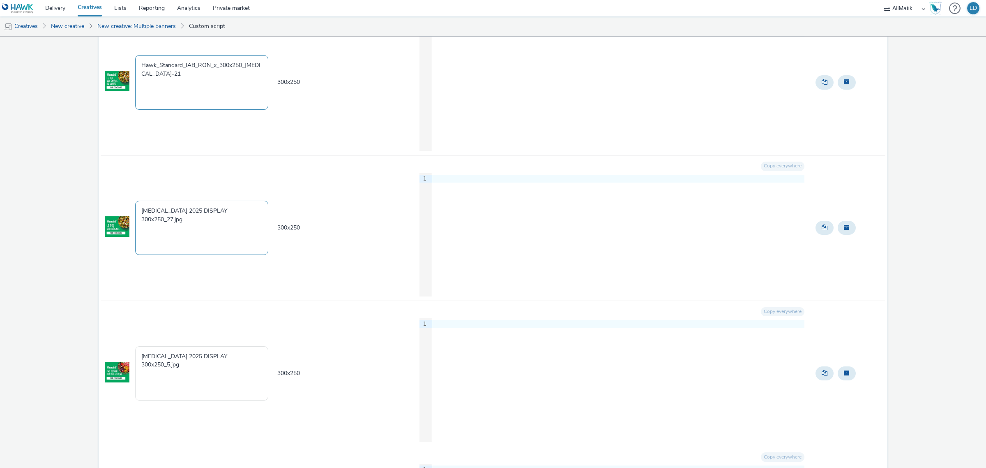
scroll to position [3184, 0]
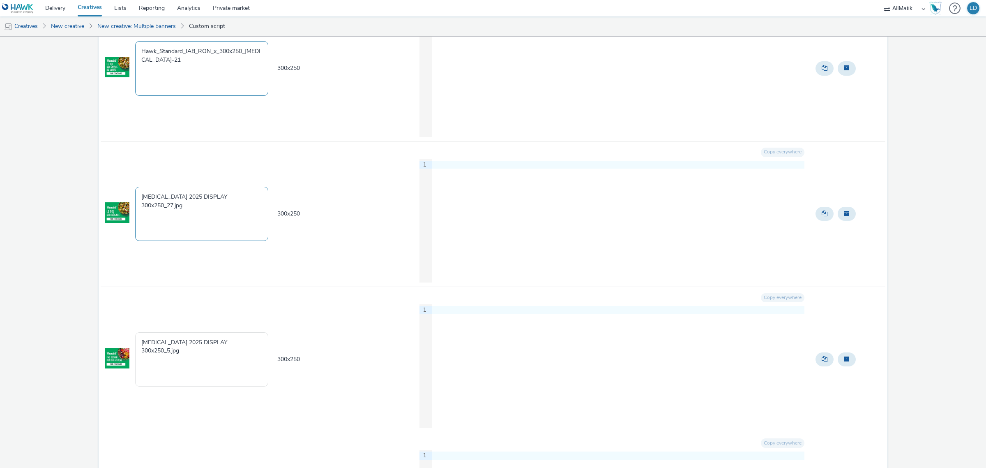
type textarea "Hawk_Standard_IAB_RON_x_300x250_T3-21"
click at [241, 221] on textarea "T3 2025 DISPLAY 300x250_27.jpg" at bounding box center [201, 214] width 133 height 54
paste textarea "Hawk_Standard_IAB_RON_x_300x250_T3-"
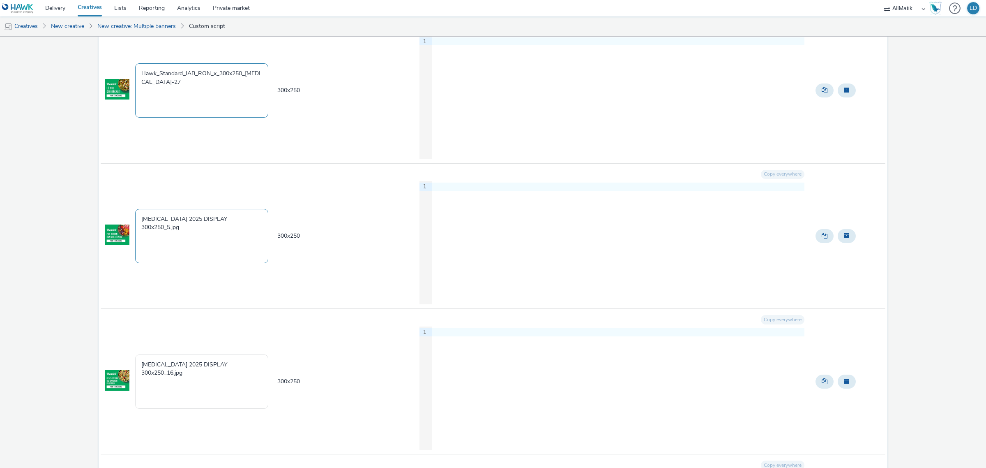
scroll to position [3339, 0]
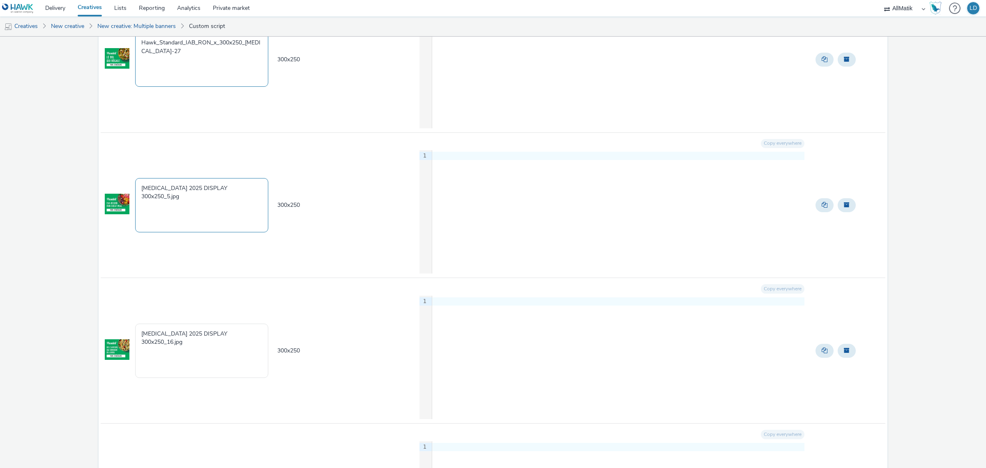
type textarea "Hawk_Standard_IAB_RON_x_300x250_T3-27"
click at [232, 221] on textarea "T3 2025 DISPLAY 300x250_5.jpg" at bounding box center [201, 205] width 133 height 54
paste textarea "Hawk_Standard_IAB_RON_x_300x250_T3-"
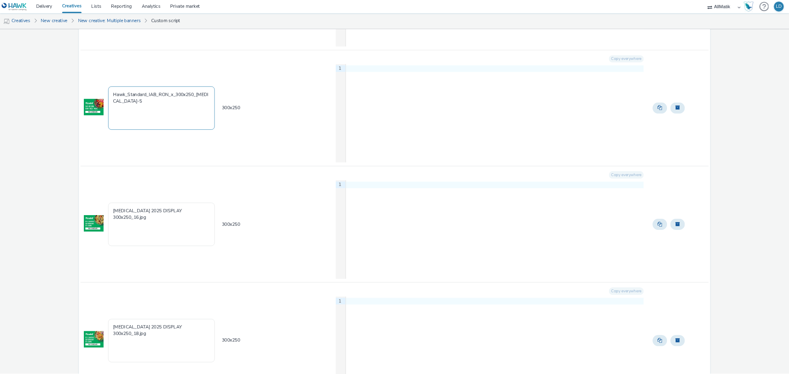
scroll to position [3390, 0]
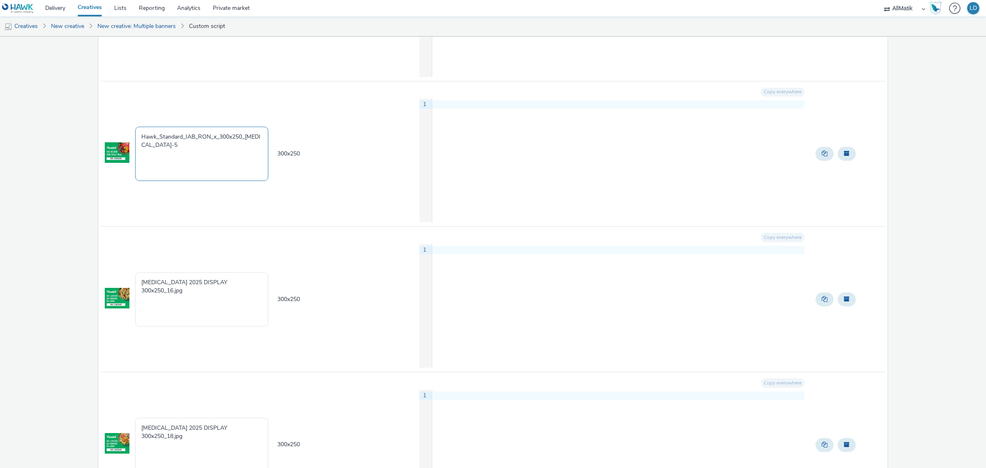
type textarea "Hawk_Standard_IAB_RON_x_300x250_[MEDICAL_DATA]-5"
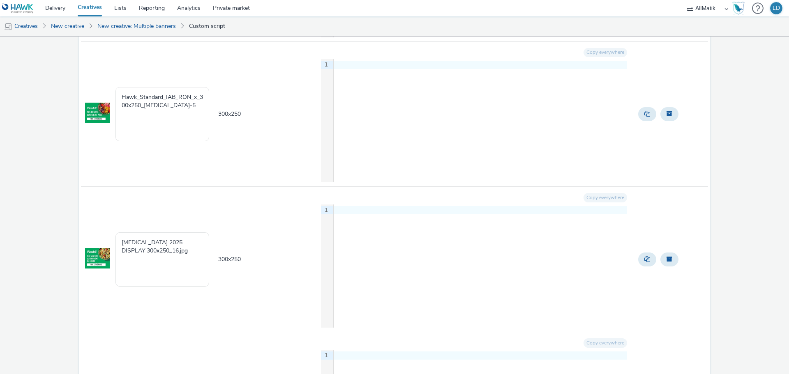
scroll to position [3472, 0]
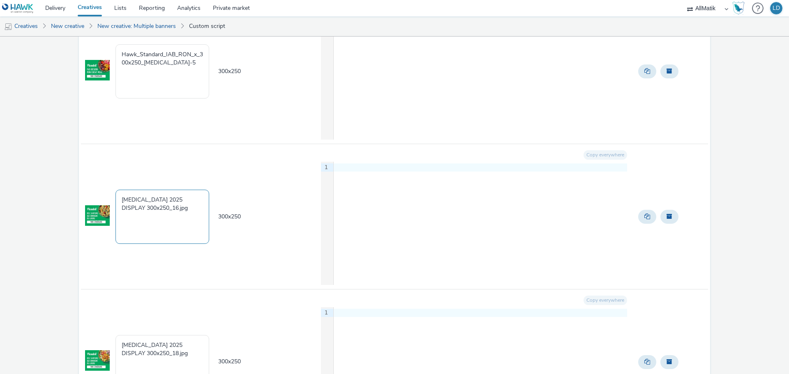
click at [179, 195] on textarea "T3 2025 DISPLAY 300x250_16.jpg" at bounding box center [162, 217] width 94 height 54
paste textarea "Hawk_Standard_IAB_RON_x_300x250_T3-"
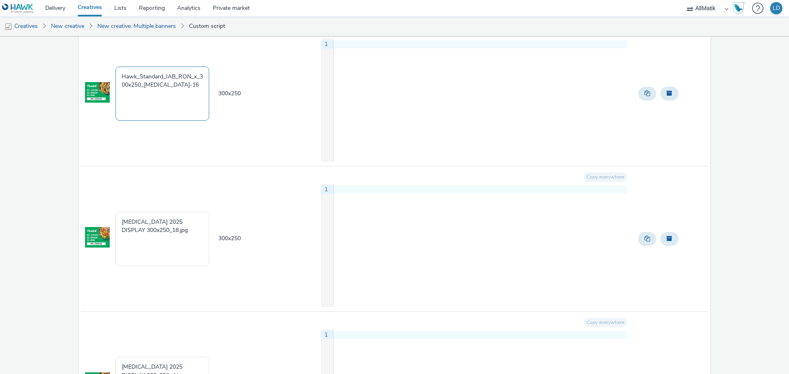
type textarea "Hawk_Standard_IAB_RON_x_300x250_T3-16"
click at [171, 210] on td "T3 2025 DISPLAY 300x250_18.jpg" at bounding box center [166, 238] width 103 height 145
click at [173, 221] on textarea "T3 2025 DISPLAY 300x250_18.jpg" at bounding box center [162, 239] width 94 height 54
paste textarea "Hawk_Standard_IAB_RON_x_300x250_T3-"
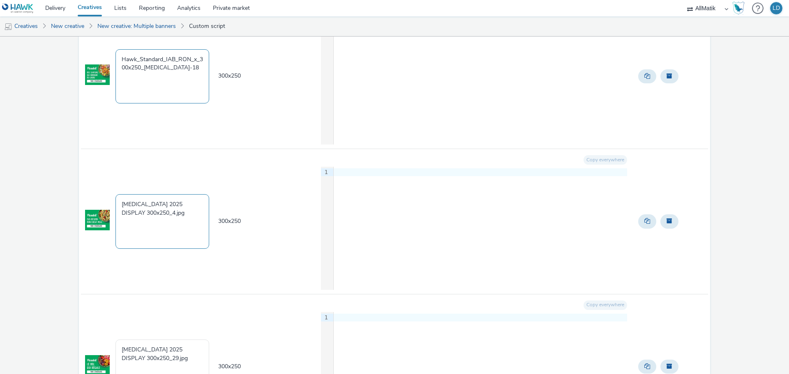
scroll to position [3760, 0]
type textarea "Hawk_Standard_IAB_RON_x_300x250_T3-18"
click at [174, 212] on textarea "T3 2025 DISPLAY 300x250_4.jpg" at bounding box center [162, 220] width 94 height 54
paste textarea "Hawk_Standard_IAB_RON_x_300x250_T3-"
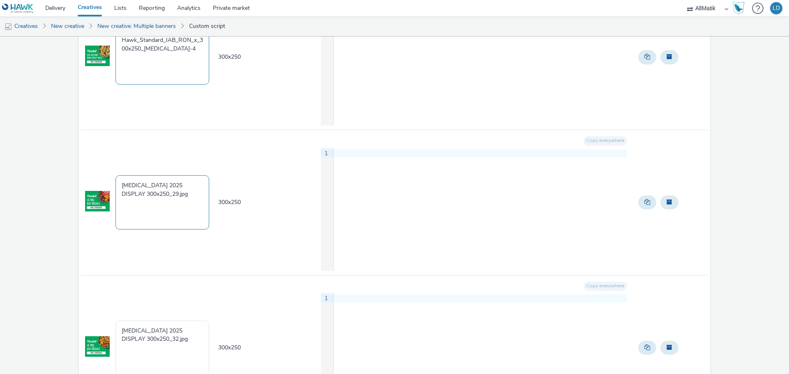
scroll to position [3924, 0]
type textarea "Hawk_Standard_IAB_RON_x_300x250_T3-4"
click at [167, 207] on textarea "T3 2025 DISPLAY 300x250_29.jpg" at bounding box center [162, 201] width 94 height 54
paste textarea "Hawk_Standard_IAB_RON_x_300x250_T3-"
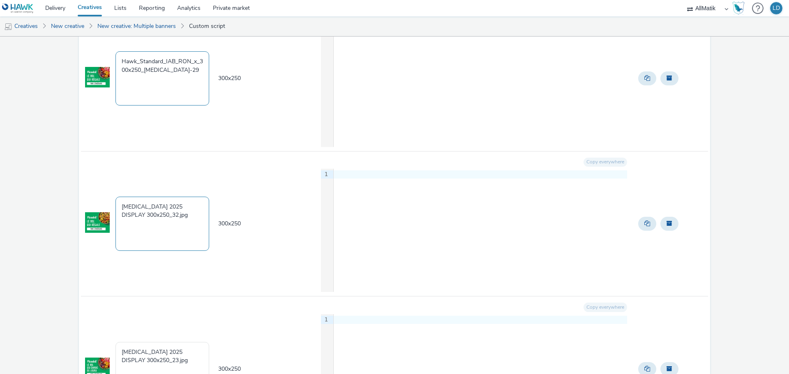
scroll to position [4088, 0]
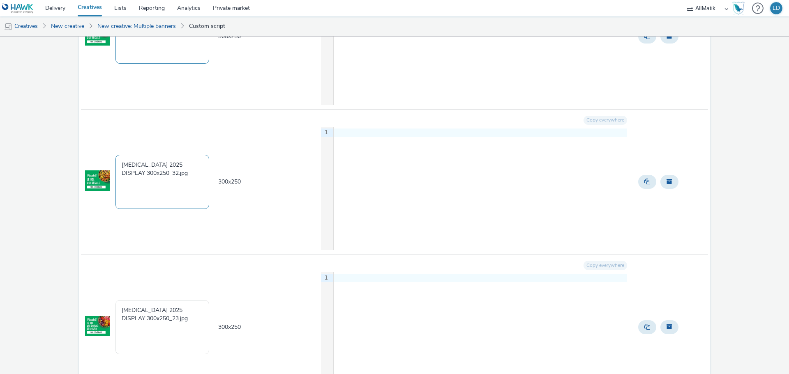
type textarea "Hawk_Standard_IAB_RON_x_300x250_T3-29"
click at [176, 174] on textarea "T3 2025 DISPLAY 300x250_32.jpg" at bounding box center [162, 182] width 94 height 54
paste textarea "Hawk_Standard_IAB_RON_x_300x250_T3-"
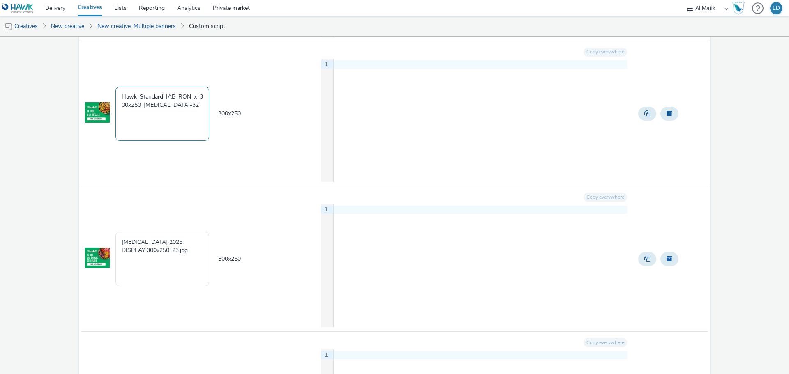
scroll to position [4212, 0]
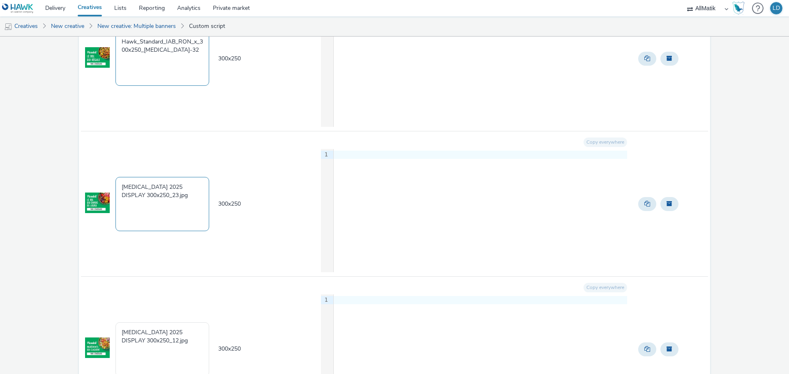
type textarea "Hawk_Standard_IAB_RON_x_300x250_[MEDICAL_DATA]-32"
click at [183, 201] on textarea "T3 2025 DISPLAY 300x250_23.jpg" at bounding box center [162, 204] width 94 height 54
paste textarea "Hawk_Standard_IAB_RON_x_300x250_T3-"
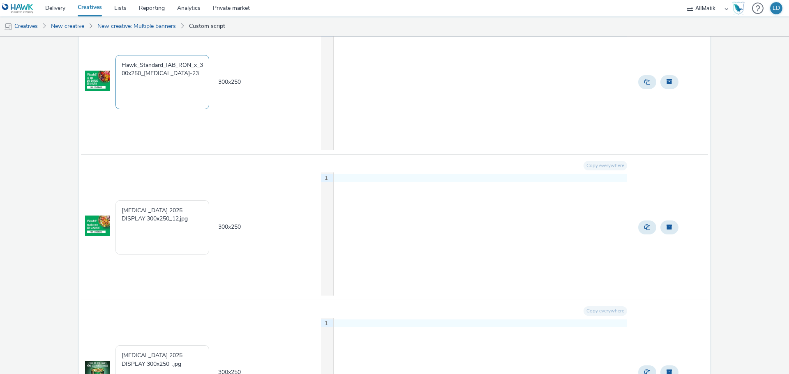
scroll to position [4335, 0]
type textarea "Hawk_Standard_IAB_RON_x_300x250_T3-23"
click at [178, 217] on textarea "T3 2025 DISPLAY 300x250_12.jpg" at bounding box center [162, 226] width 94 height 54
paste textarea "Hawk_Standard_IAB_RON_x_300x250_T3-"
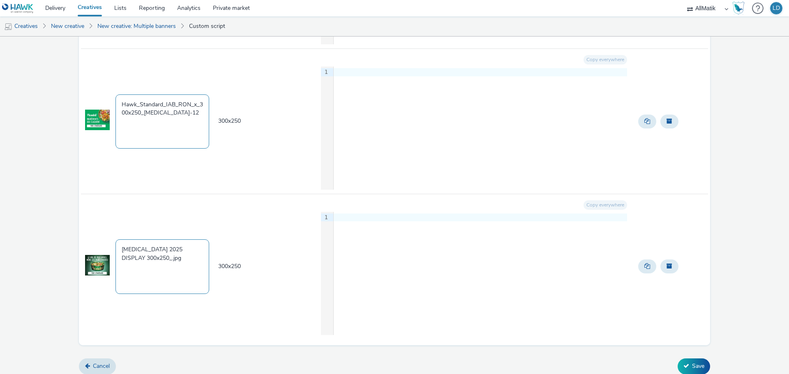
scroll to position [4444, 0]
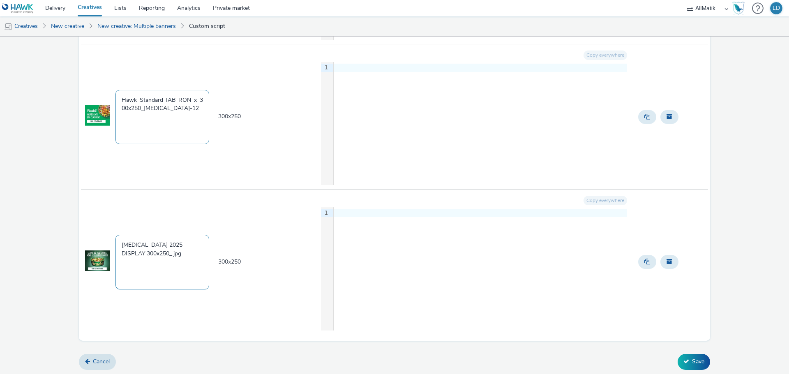
type textarea "Hawk_Standard_IAB_RON_x_300x250_[MEDICAL_DATA]-12"
click at [171, 249] on textarea "T3 2025 DISPLAY 300x250_.jpg" at bounding box center [162, 262] width 94 height 54
paste textarea "Hawk_Standard_IAB_RON_x_300x250_T3-"
click at [249, 245] on td "300 x 250" at bounding box center [268, 262] width 103 height 145
click at [184, 261] on textarea "Hawk_Standard_IAB_RON_x_300x250_T3-0" at bounding box center [162, 262] width 94 height 54
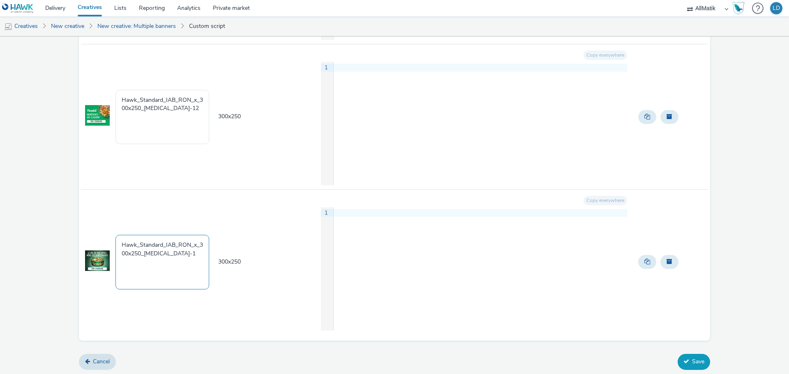
type textarea "Hawk_Standard_IAB_RON_x_300x250_T3-1"
click at [690, 357] on button "Save" at bounding box center [694, 362] width 32 height 16
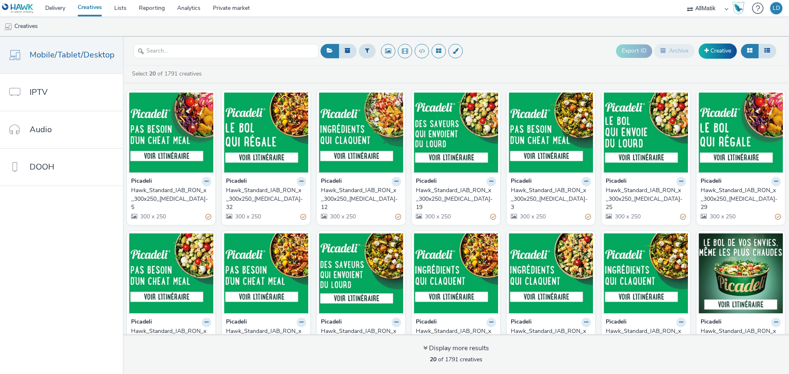
click at [174, 191] on div "Hawk_Standard_IAB_RON_x_300x250_[MEDICAL_DATA]-5" at bounding box center [169, 199] width 77 height 25
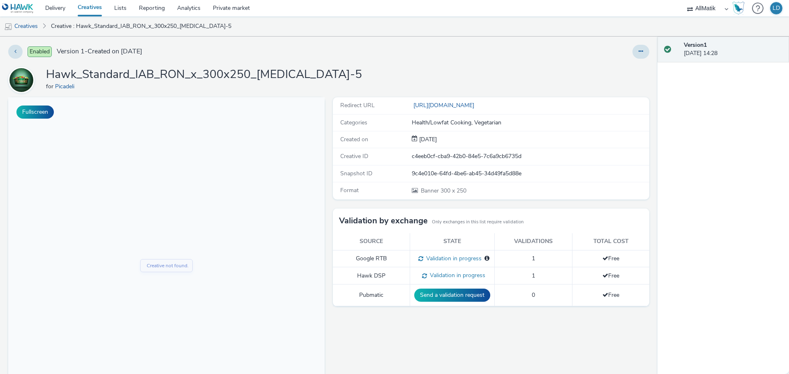
click at [201, 73] on h1 "Hawk_Standard_IAB_RON_x_300x250_[MEDICAL_DATA]-5" at bounding box center [204, 75] width 316 height 16
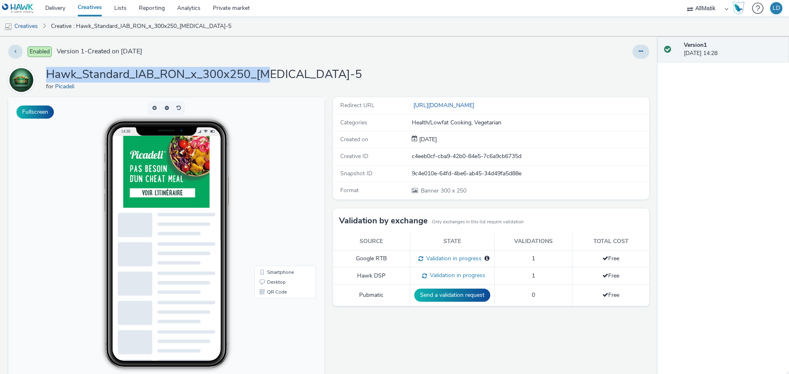
click at [201, 73] on h1 "Hawk_Standard_IAB_RON_x_300x250_[MEDICAL_DATA]-5" at bounding box center [204, 75] width 316 height 16
copy h1 "Hawk_Standard_IAB_RON_x_300x250_[MEDICAL_DATA]-5"
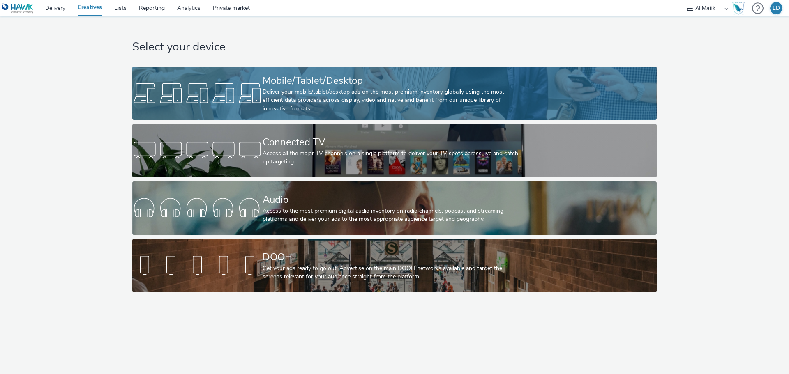
click at [315, 74] on div "Mobile/Tablet/Desktop" at bounding box center [393, 81] width 261 height 14
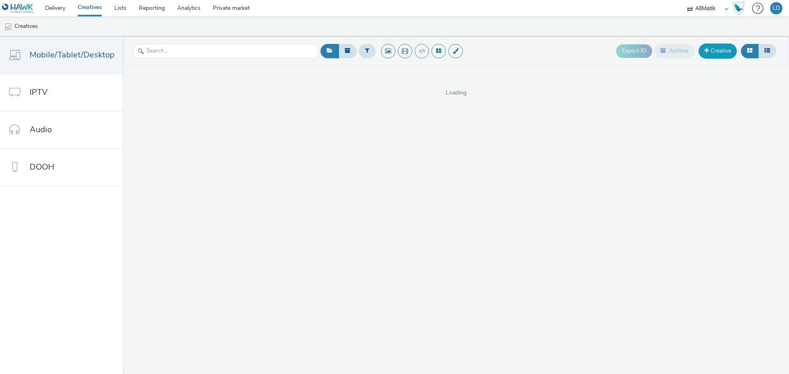
click at [713, 56] on link "Creative" at bounding box center [718, 51] width 38 height 15
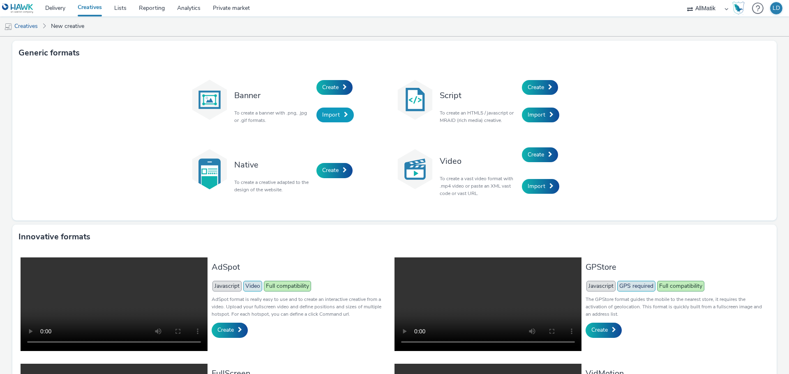
click at [323, 110] on link "Import" at bounding box center [334, 115] width 37 height 15
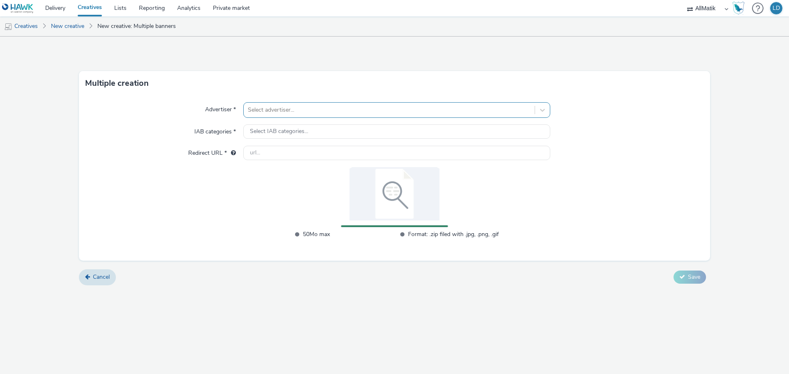
click at [284, 111] on div at bounding box center [389, 110] width 283 height 10
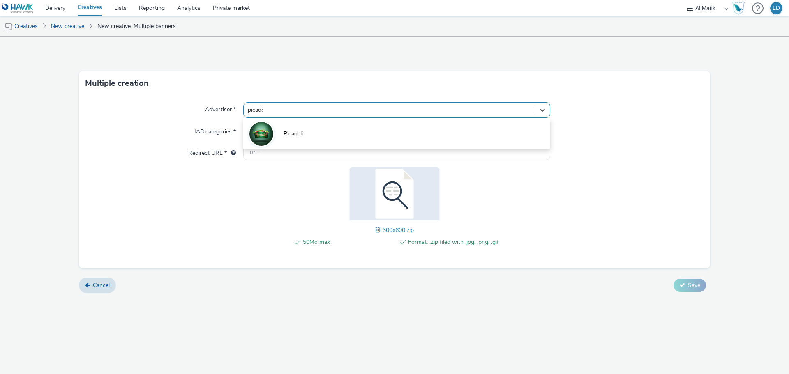
type input "picadeli"
click at [397, 124] on li "Picadeli" at bounding box center [396, 134] width 307 height 28
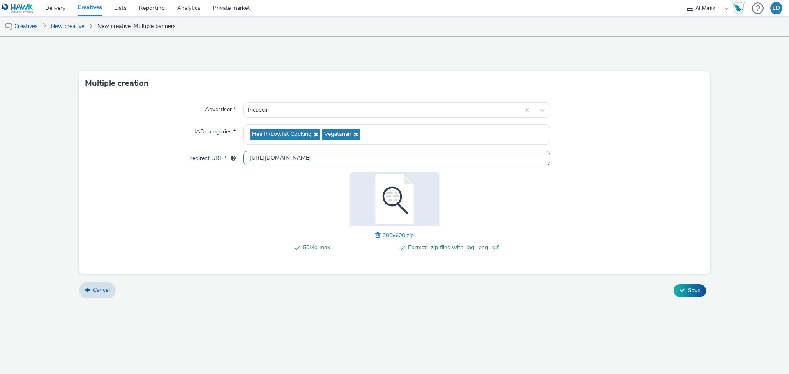
drag, startPoint x: 302, startPoint y: 157, endPoint x: 289, endPoint y: 158, distance: 13.3
click at [289, 158] on input "[URL][DOMAIN_NAME]" at bounding box center [396, 158] width 307 height 14
type input "[URL][DOMAIN_NAME]"
click at [675, 189] on div "Advertiser * Picadeli IAB categories * Health/Lowfat Cooking Vegetarian Redirec…" at bounding box center [394, 185] width 631 height 178
click at [683, 288] on icon at bounding box center [682, 291] width 6 height 6
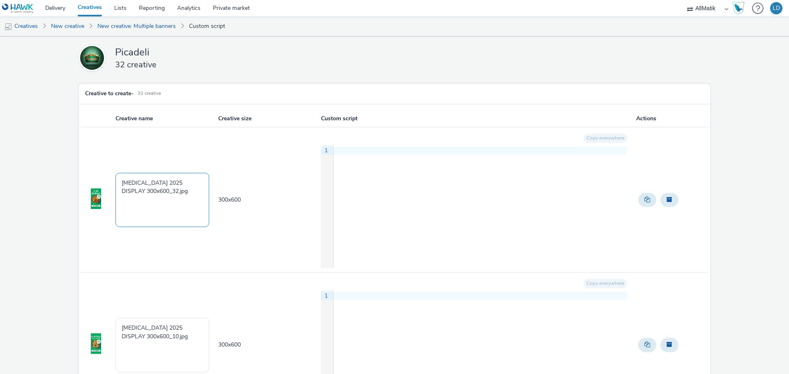
click at [135, 210] on textarea "[MEDICAL_DATA] 2025 DISPLAY 300x600_32.jpg" at bounding box center [162, 200] width 94 height 54
click at [137, 209] on textarea "[MEDICAL_DATA] 2025 DISPLAY 300x600_32.jpg" at bounding box center [162, 200] width 94 height 54
paste textarea "Hawk_Standard_IAB_RON_x_300x250_[MEDICAL_DATA]-5"
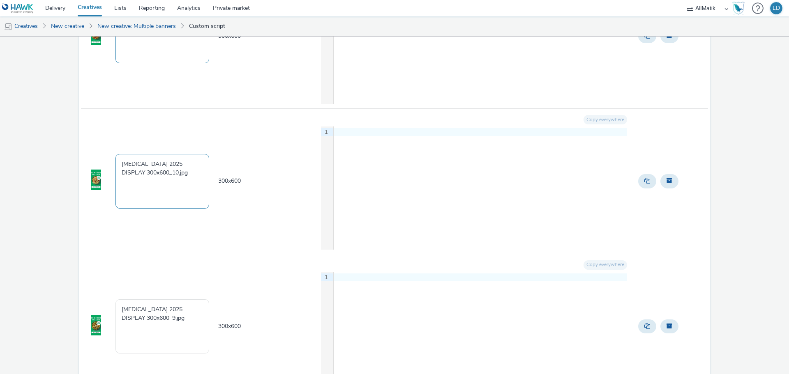
scroll to position [164, 0]
type textarea "Hawk_Standard_IAB_RON_x_300x600_[MEDICAL_DATA]-32"
click at [168, 188] on textarea "[MEDICAL_DATA] 2025 DISPLAY 300x600_10.jpg" at bounding box center [162, 181] width 94 height 54
paste textarea "Hawk_Standard_IAB_RON_x_300x600_[MEDICAL_DATA]-"
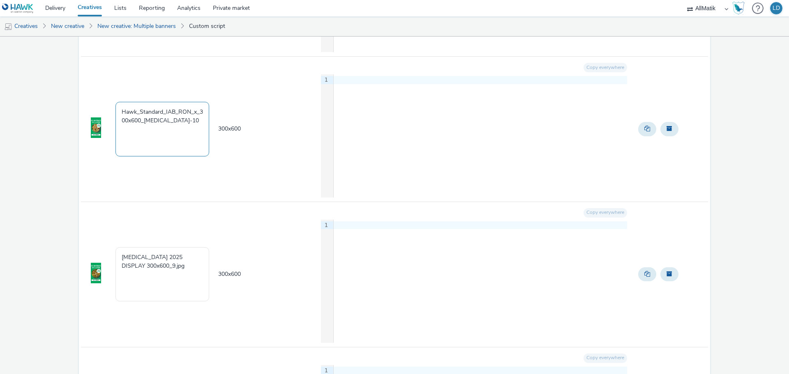
scroll to position [288, 0]
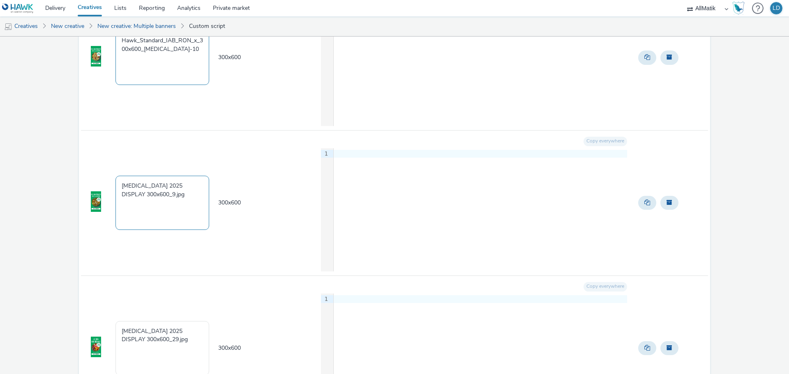
type textarea "Hawk_Standard_IAB_RON_x_300x600_[MEDICAL_DATA]-10"
click at [168, 189] on textarea "[MEDICAL_DATA] 2025 DISPLAY 300x600_9.jpg" at bounding box center [162, 203] width 94 height 54
paste textarea "Hawk_Standard_IAB_RON_x_300x600_[MEDICAL_DATA]-"
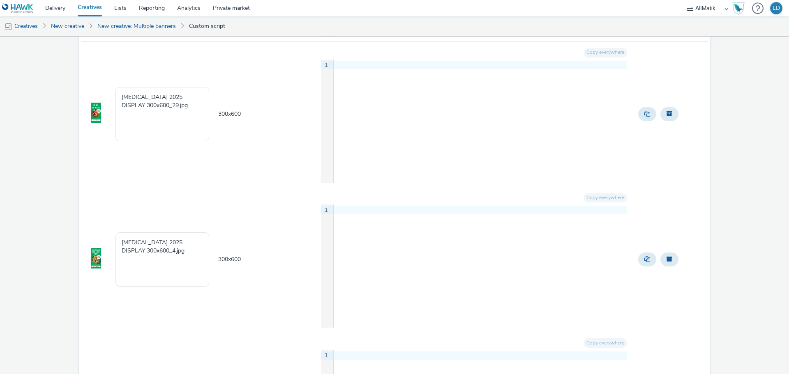
scroll to position [534, 0]
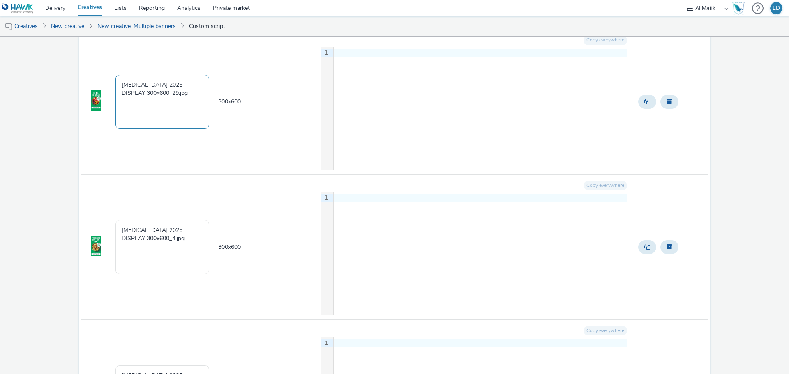
type textarea "Hawk_Standard_IAB_RON_x_300x600_[MEDICAL_DATA]-9"
click at [174, 97] on textarea "[MEDICAL_DATA] 2025 DISPLAY 300x600_29.jpg" at bounding box center [162, 102] width 94 height 54
paste textarea "Hawk_Standard_IAB_RON_x_300x600_[MEDICAL_DATA]-"
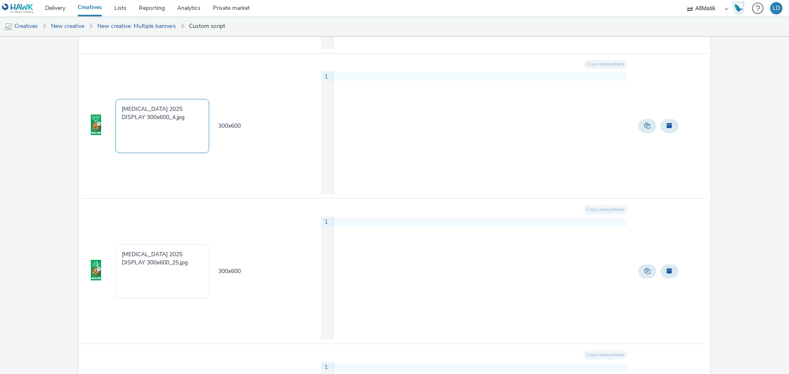
scroll to position [657, 0]
type textarea "Hawk_Standard_IAB_RON_x_300x600_[MEDICAL_DATA]-29"
click at [174, 115] on textarea "[MEDICAL_DATA] 2025 DISPLAY 300x600_4.jpg" at bounding box center [162, 124] width 94 height 54
paste textarea "Hawk_Standard_IAB_RON_x_300x600_[MEDICAL_DATA]-"
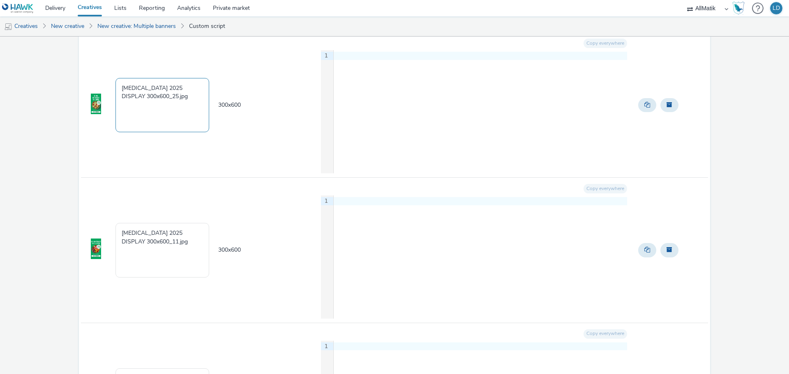
type textarea "Hawk_Standard_IAB_RON_x_300x600_[MEDICAL_DATA]-4"
click at [176, 115] on textarea "[MEDICAL_DATA] 2025 DISPLAY 300x600_25.jpg" at bounding box center [162, 105] width 94 height 54
paste textarea "Hawk_Standard_IAB_RON_x_300x600_[MEDICAL_DATA]-"
paste textarea
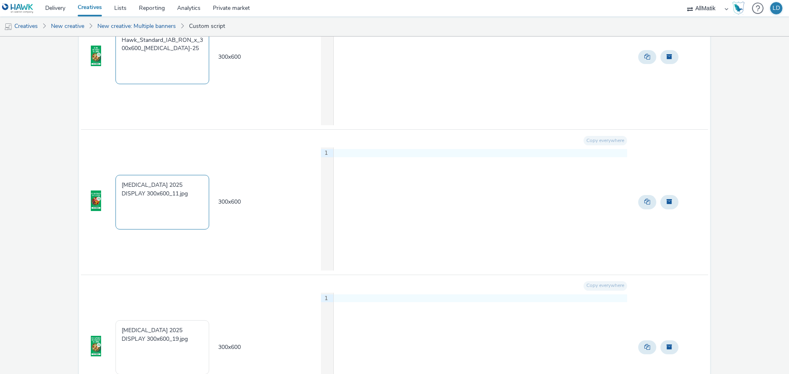
scroll to position [945, 0]
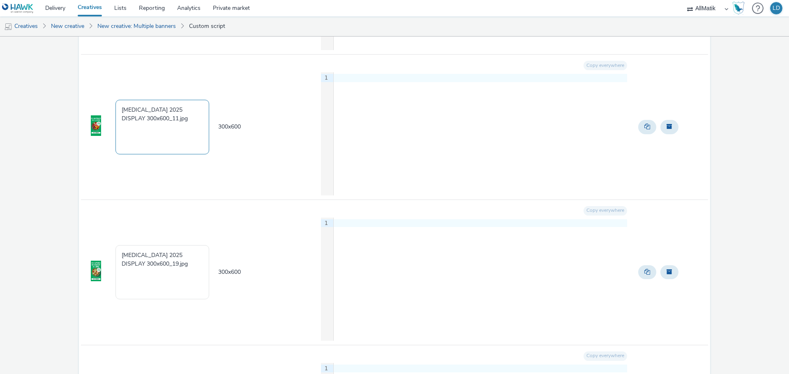
type textarea "Hawk_Standard_IAB_RON_x_300x600_[MEDICAL_DATA]-25"
click at [177, 118] on textarea "[MEDICAL_DATA] 2025 DISPLAY 300x600_11.jpg" at bounding box center [162, 127] width 94 height 54
paste textarea "Hawk_Standard_IAB_RON_x_300x600_[MEDICAL_DATA]-"
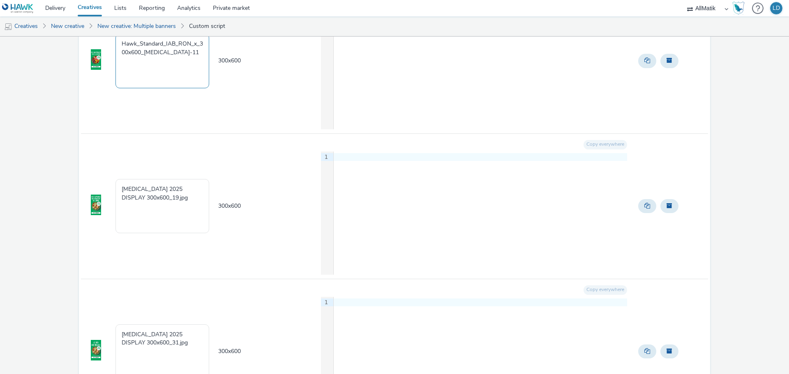
scroll to position [1027, 0]
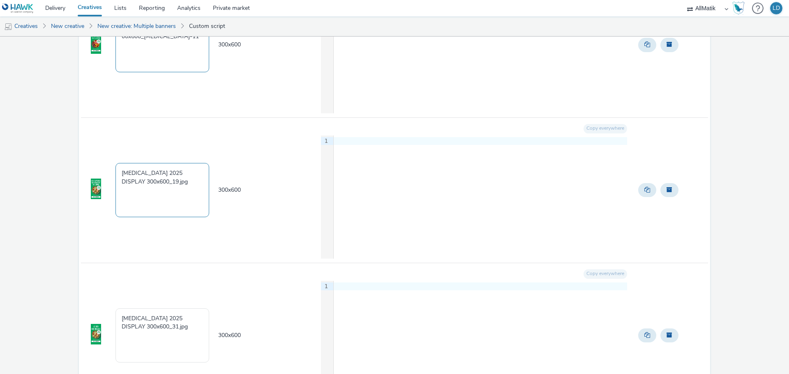
type textarea "Hawk_Standard_IAB_RON_x_300x600_[MEDICAL_DATA]-11"
click at [179, 176] on textarea "[MEDICAL_DATA] 2025 DISPLAY 300x600_19.jpg" at bounding box center [162, 190] width 94 height 54
paste textarea "Hawk_Standard_IAB_RON_x_300x600_[MEDICAL_DATA]-"
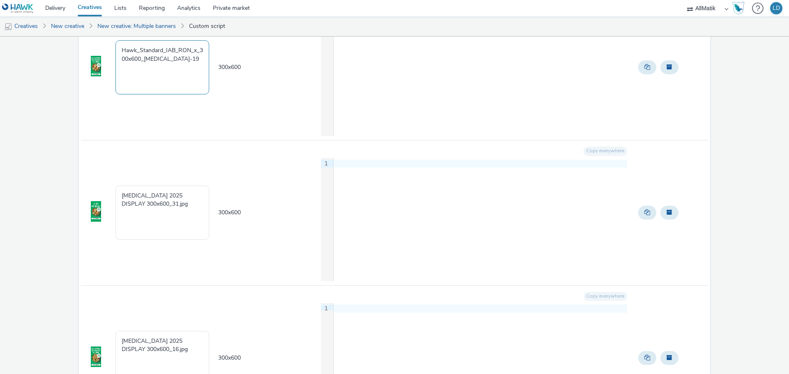
scroll to position [1233, 0]
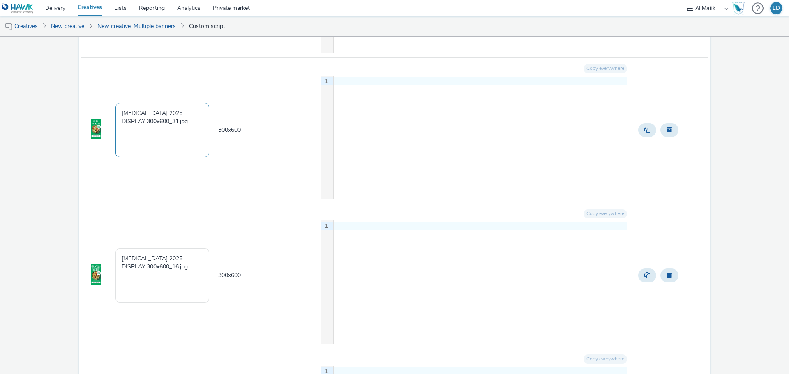
type textarea "Hawk_Standard_IAB_RON_x_300x600_[MEDICAL_DATA]-19"
click at [181, 129] on textarea "[MEDICAL_DATA] 2025 DISPLAY 300x600_31.jpg" at bounding box center [162, 130] width 94 height 54
paste textarea "Hawk_Standard_IAB_RON_x_300x600_[MEDICAL_DATA]-"
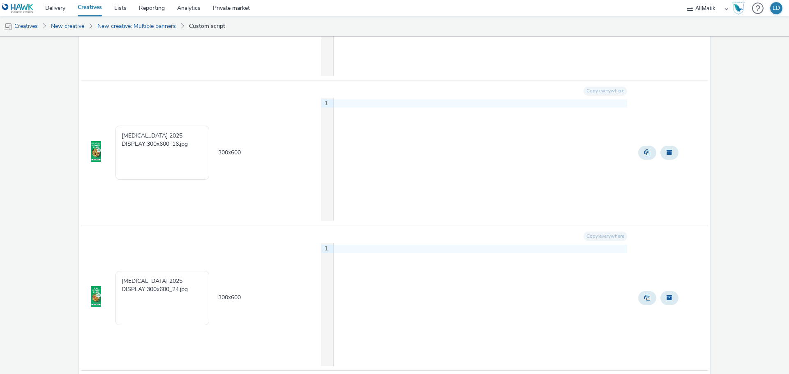
scroll to position [1356, 0]
type textarea "Hawk_Standard_IAB_RON_x_300x600_[MEDICAL_DATA]-31"
click at [171, 140] on textarea "[MEDICAL_DATA] 2025 DISPLAY 300x600_16.jpg" at bounding box center [162, 152] width 94 height 54
paste textarea "Hawk_Standard_IAB_RON_x_300x600_[MEDICAL_DATA]-"
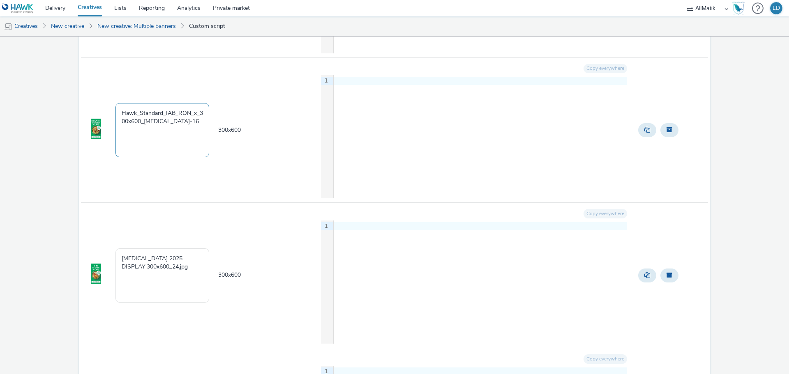
scroll to position [1479, 0]
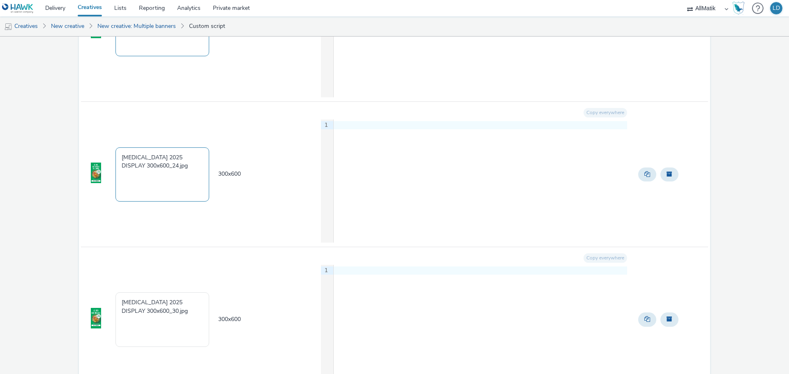
type textarea "Hawk_Standard_IAB_RON_x_300x600_[MEDICAL_DATA]-16"
click at [175, 175] on textarea "[MEDICAL_DATA] 2025 DISPLAY 300x600_24.jpg" at bounding box center [162, 175] width 94 height 54
paste textarea "Hawk_Standard_IAB_RON_x_300x600_[MEDICAL_DATA]-"
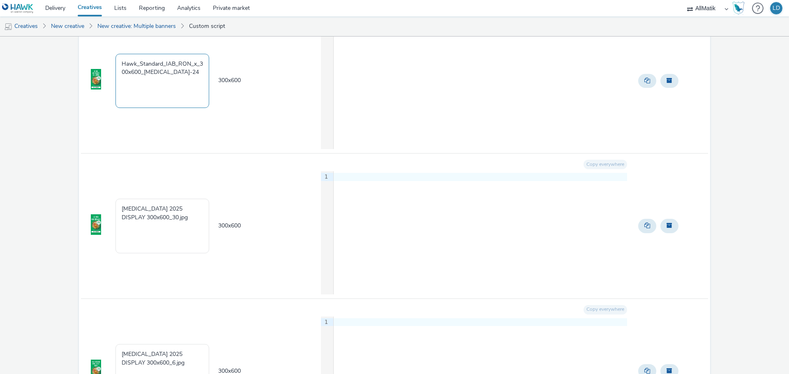
scroll to position [1603, 0]
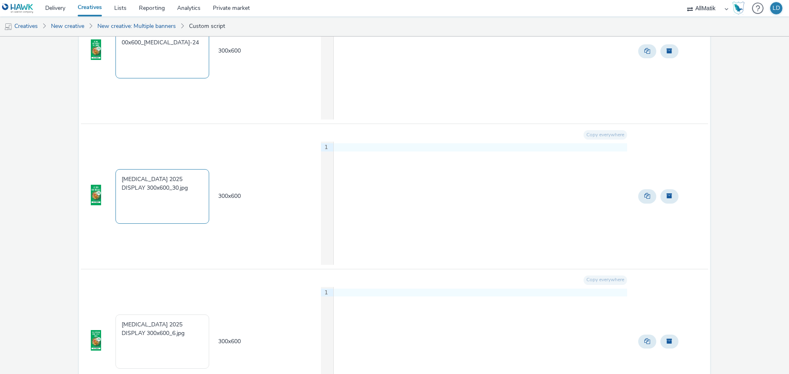
type textarea "Hawk_Standard_IAB_RON_x_300x600_[MEDICAL_DATA]-24"
click at [169, 187] on textarea "[MEDICAL_DATA] 2025 DISPLAY 300x600_30.jpg" at bounding box center [162, 196] width 94 height 54
paste textarea "Hawk_Standard_IAB_RON_x_300x600_[MEDICAL_DATA]-"
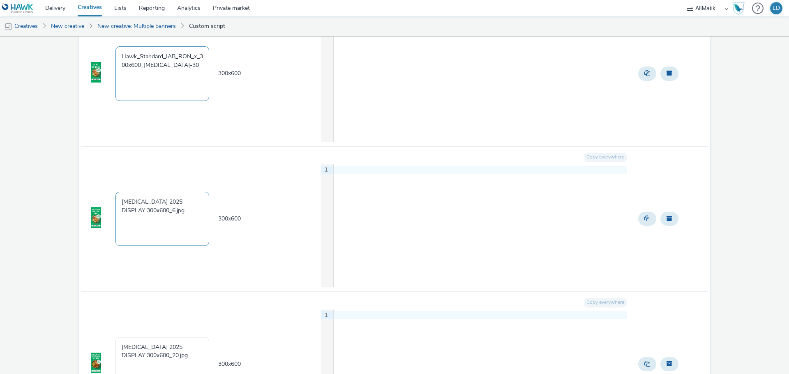
scroll to position [1726, 0]
type textarea "Hawk_Standard_IAB_RON_x_300x600_[MEDICAL_DATA]-30"
click at [169, 206] on textarea "[MEDICAL_DATA] 2025 DISPLAY 300x600_6.jpg" at bounding box center [162, 218] width 94 height 54
paste textarea "Hawk_Standard_IAB_RON_x_300x600_[MEDICAL_DATA]-"
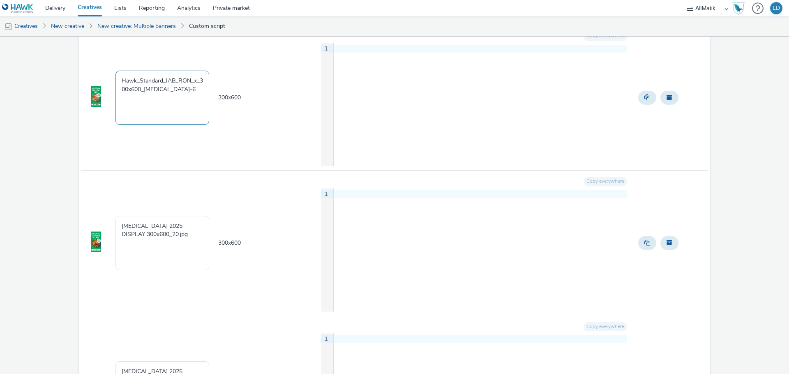
scroll to position [1849, 0]
type textarea "Hawk_Standard_IAB_RON_x_300x600_[MEDICAL_DATA]-6"
click at [176, 232] on textarea "[MEDICAL_DATA] 2025 DISPLAY 300x600_20.jpg" at bounding box center [162, 241] width 94 height 54
paste textarea "Hawk_Standard_IAB_RON_x_300x600_[MEDICAL_DATA]-"
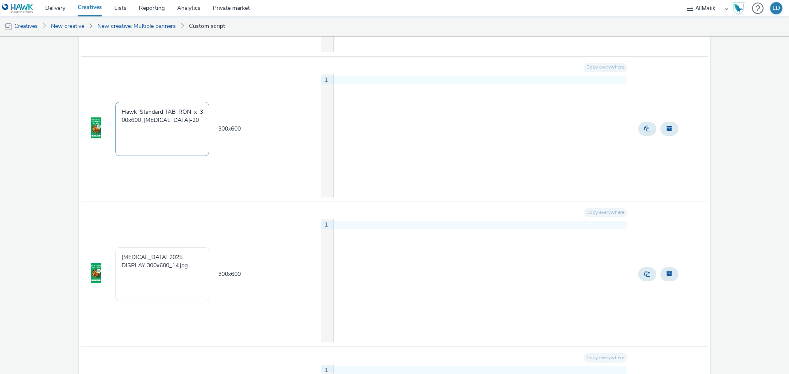
scroll to position [1972, 0]
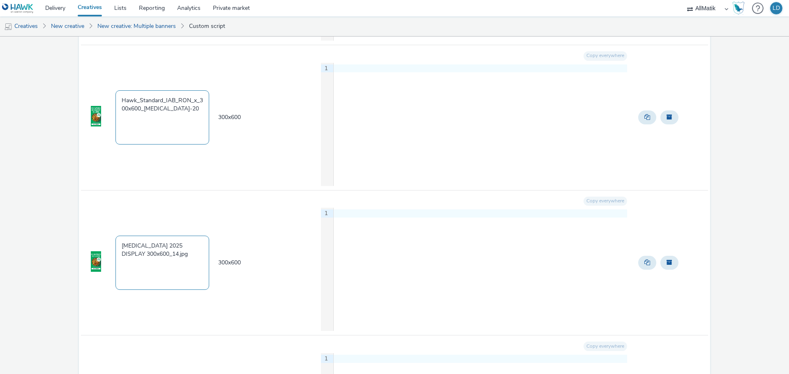
type textarea "Hawk_Standard_IAB_RON_x_300x600_[MEDICAL_DATA]-20"
click at [175, 253] on textarea "T3 2025 DISPLAY 300x600_14.jpg" at bounding box center [162, 263] width 94 height 54
paste textarea "Hawk_Standard_IAB_RON_x_300x600_T3-"
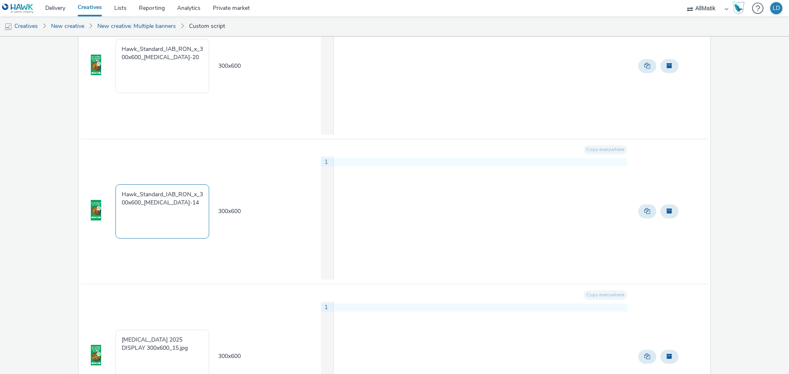
scroll to position [2137, 0]
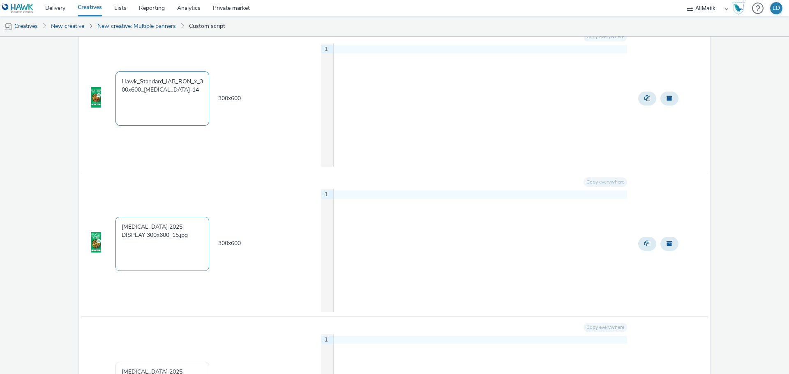
type textarea "Hawk_Standard_IAB_RON_x_300x600_[MEDICAL_DATA]-14"
click at [175, 249] on textarea "T3 2025 DISPLAY 300x600_15.jpg" at bounding box center [162, 244] width 94 height 54
paste textarea "Hawk_Standard_IAB_RON_x_300x600_T3-"
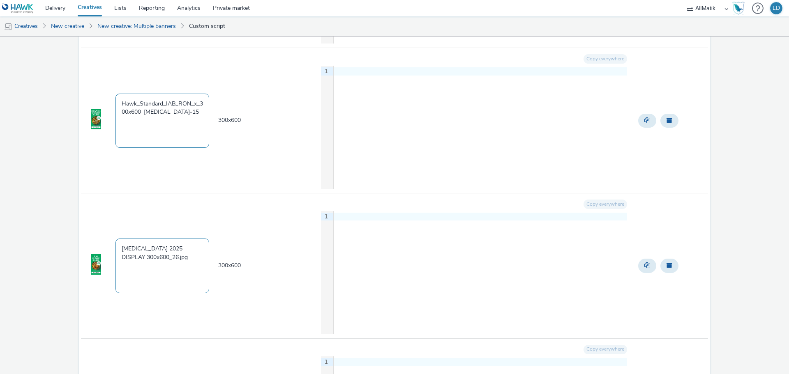
type textarea "Hawk_Standard_IAB_RON_x_300x600_[MEDICAL_DATA]-15"
click at [173, 254] on textarea "T3 2025 DISPLAY 300x600_26.jpg" at bounding box center [162, 266] width 94 height 54
paste textarea "Hawk_Standard_IAB_RON_x_300x600_T3-"
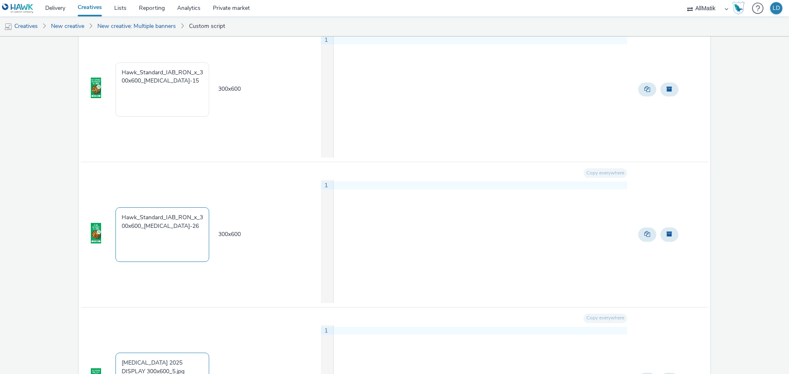
scroll to position [2424, 0]
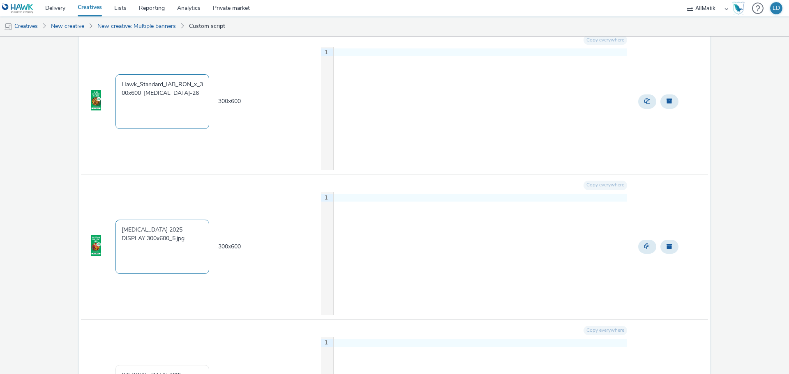
type textarea "Hawk_Standard_IAB_RON_x_300x600_[MEDICAL_DATA]-26"
click at [178, 244] on textarea "T3 2025 DISPLAY 300x600_5.jpg" at bounding box center [162, 247] width 94 height 54
paste textarea "Hawk_Standard_IAB_RON_x_300x600_T3-"
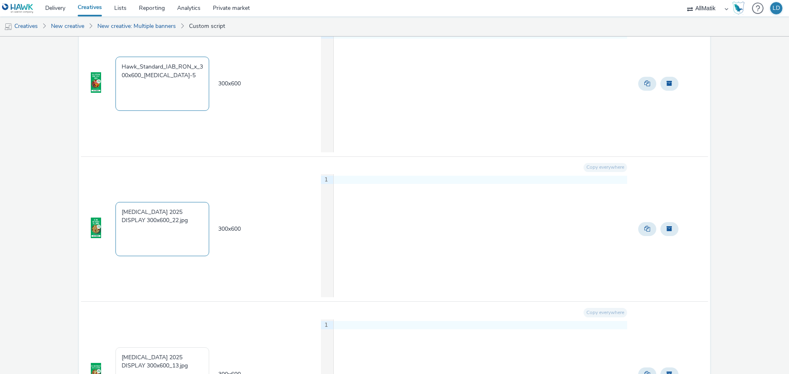
scroll to position [2589, 0]
type textarea "Hawk_Standard_IAB_RON_x_300x600_[MEDICAL_DATA]-5"
click at [182, 233] on textarea "T3 2025 DISPLAY 300x600_22.jpg" at bounding box center [162, 228] width 94 height 54
paste textarea "Hawk_Standard_IAB_RON_x_300x600_T3-"
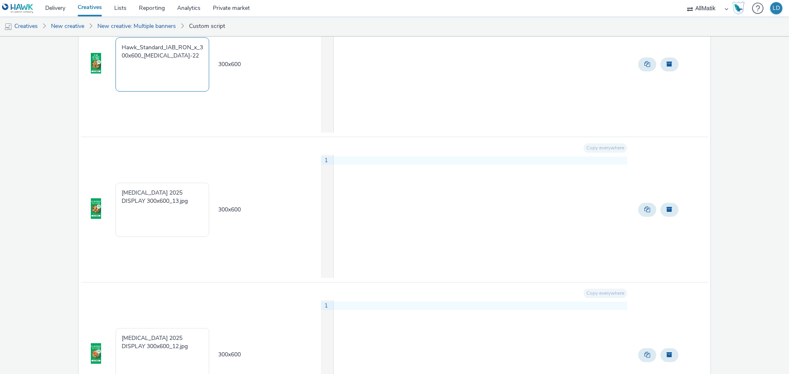
scroll to position [2753, 0]
type textarea "Hawk_Standard_IAB_RON_x_300x600_[MEDICAL_DATA]-22"
click at [184, 209] on textarea "T3 2025 DISPLAY 300x600_13.jpg" at bounding box center [162, 209] width 94 height 54
paste textarea "Hawk_Standard_IAB_RON_x_300x600_T3-"
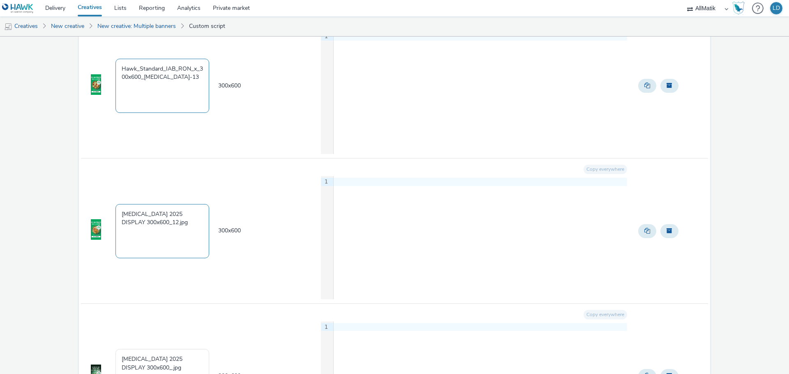
type textarea "Hawk_Standard_IAB_RON_x_300x600_[MEDICAL_DATA]-13"
click at [177, 231] on textarea "T3 2025 DISPLAY 300x600_12.jpg" at bounding box center [162, 231] width 94 height 54
paste textarea "Hawk_Standard_IAB_RON_x_300x600_T3-"
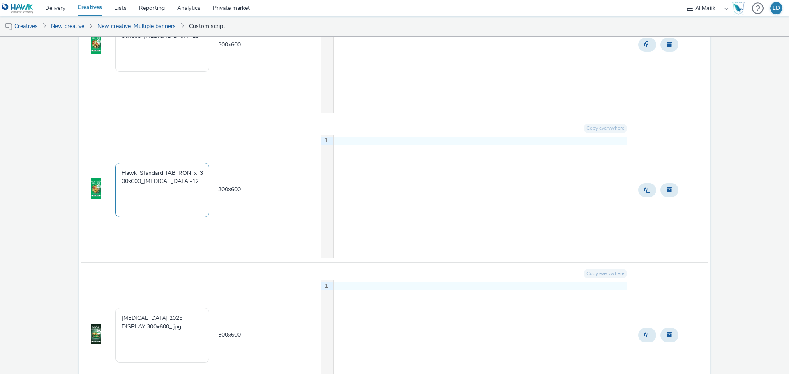
scroll to position [3000, 0]
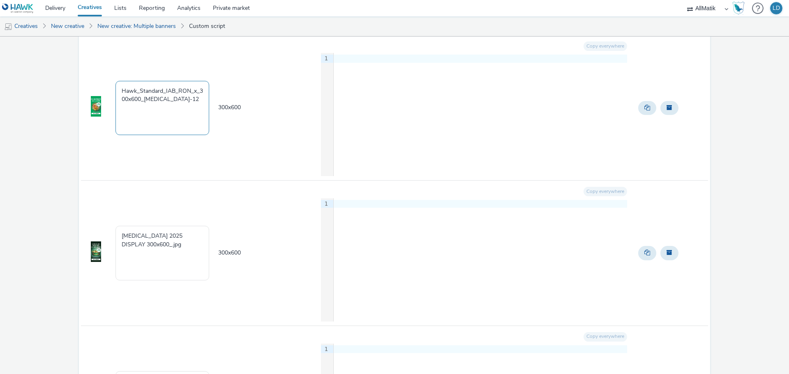
type textarea "Hawk_Standard_IAB_RON_x_300x600_[MEDICAL_DATA]-12"
click at [176, 232] on textarea "T3 2025 DISPLAY 300x600_.jpg" at bounding box center [162, 253] width 94 height 54
click at [170, 242] on textarea "T3 2025 DISPLAY 300x600_.jpg" at bounding box center [162, 253] width 94 height 54
paste textarea "Hawk_Standard_IAB_RON_x_300x600_T3-"
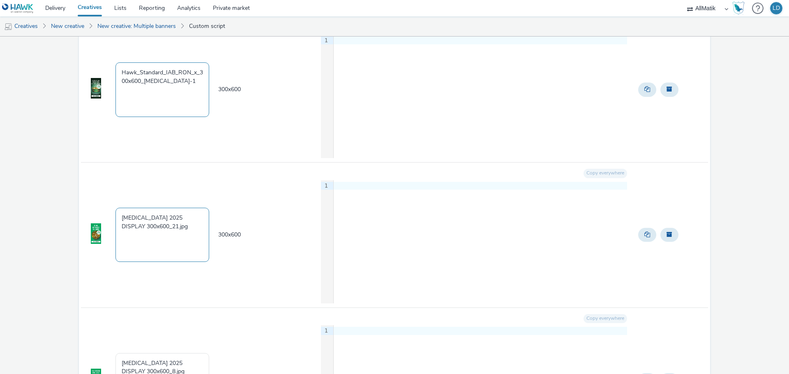
scroll to position [3164, 0]
type textarea "Hawk_Standard_IAB_RON_x_300x600_[MEDICAL_DATA]-1"
click at [175, 238] on textarea "T3 2025 DISPLAY 300x600_21.jpg" at bounding box center [162, 234] width 94 height 54
paste textarea "Hawk_Standard_IAB_RON_x_300x600_T3-"
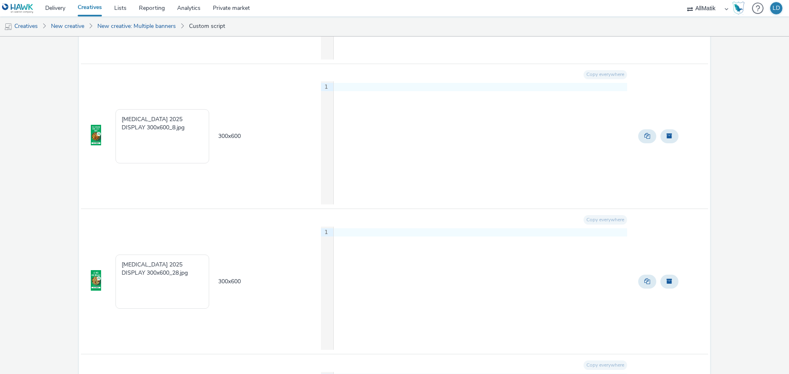
scroll to position [3410, 0]
type textarea "Hawk_Standard_IAB_RON_x_300x600_[MEDICAL_DATA]-21"
click at [186, 133] on textarea "T3 2025 DISPLAY 300x600_8.jpg" at bounding box center [162, 133] width 94 height 54
paste textarea "Hawk_Standard_IAB_RON_x_300x600_T3-"
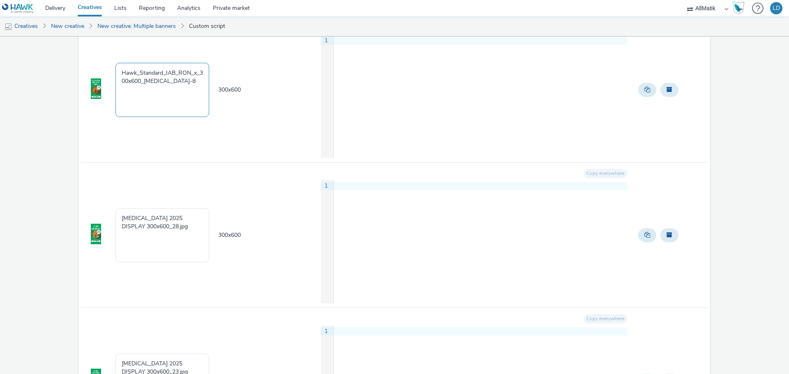
scroll to position [3534, 0]
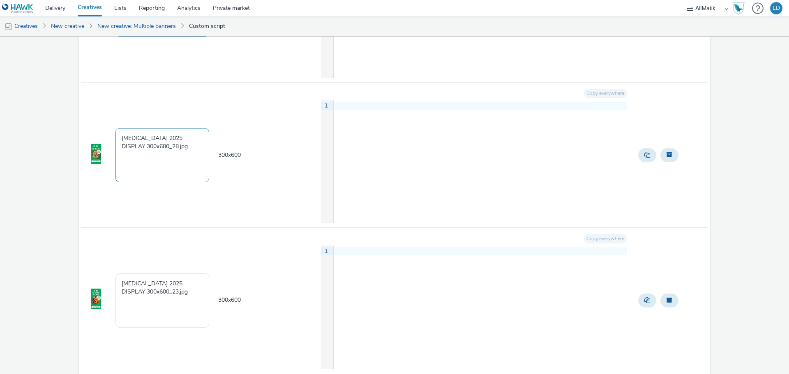
type textarea "Hawk_Standard_IAB_RON_x_300x600_[MEDICAL_DATA]-8"
click at [178, 164] on textarea "T3 2025 DISPLAY 300x600_28.jpg" at bounding box center [162, 155] width 94 height 54
paste textarea "Hawk_Standard_IAB_RON_x_300x600_T3-"
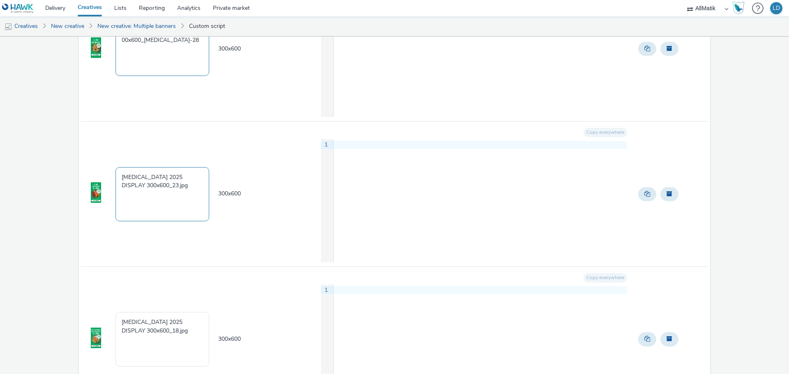
scroll to position [3657, 0]
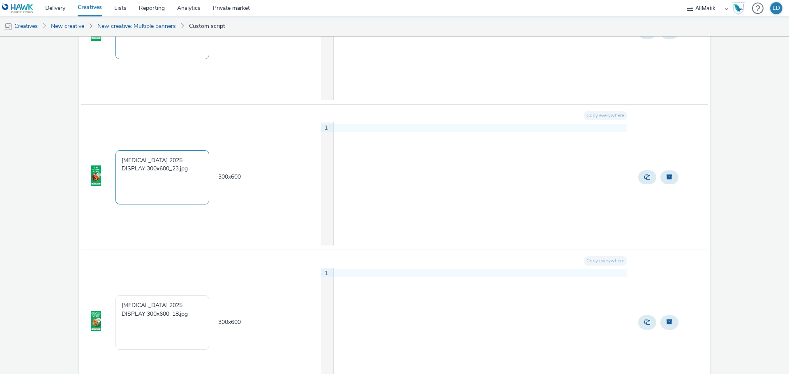
type textarea "Hawk_Standard_IAB_RON_x_300x600_[MEDICAL_DATA]-28"
click at [171, 173] on textarea "T3 2025 DISPLAY 300x600_23.jpg" at bounding box center [162, 177] width 94 height 54
paste textarea "Hawk_Standard_IAB_RON_x_300x600_T3-"
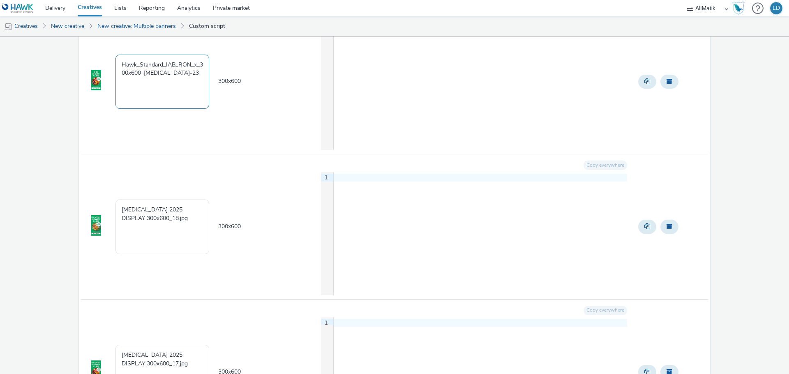
scroll to position [3780, 0]
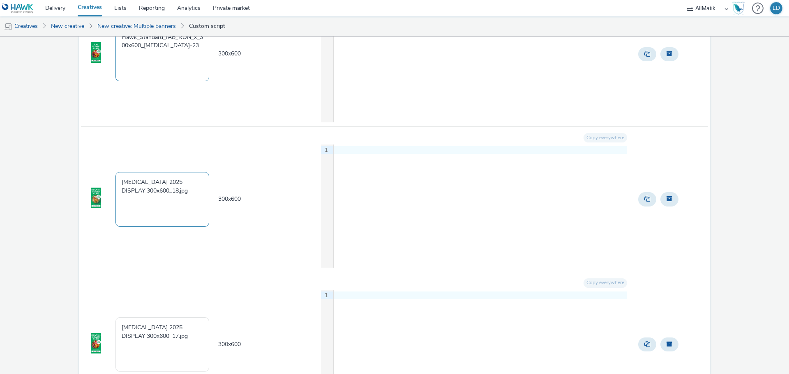
type textarea "Hawk_Standard_IAB_RON_x_300x600_[MEDICAL_DATA]-23"
click at [171, 201] on textarea "T3 2025 DISPLAY 300x600_18.jpg" at bounding box center [162, 199] width 94 height 54
paste textarea "Hawk_Standard_IAB_RON_x_300x600_T3-"
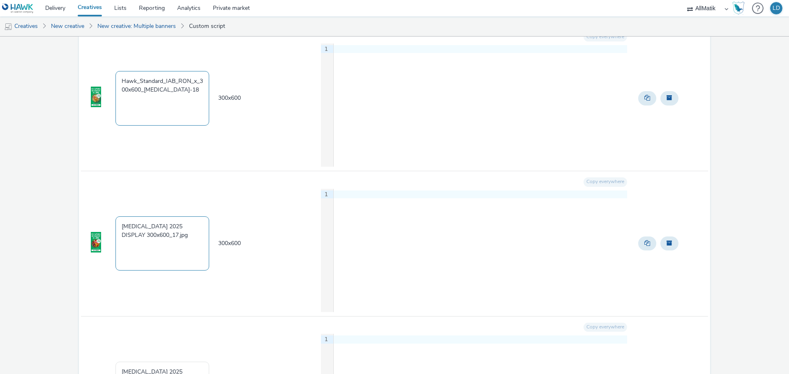
scroll to position [3904, 0]
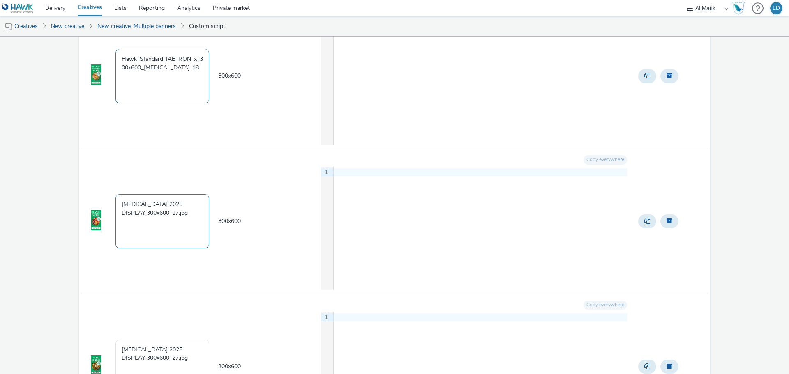
type textarea "Hawk_Standard_IAB_RON_x_300x600_[MEDICAL_DATA]-18"
click at [171, 214] on textarea "T3 2025 DISPLAY 300x600_17.jpg" at bounding box center [162, 221] width 94 height 54
paste textarea "Hawk_Standard_IAB_RON_x_300x600_T3-"
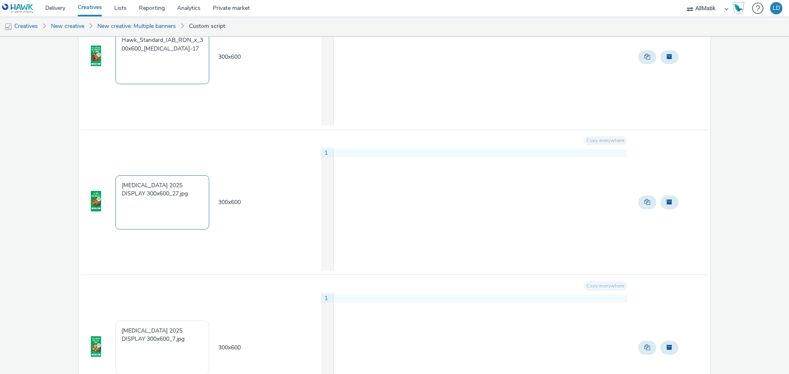
type textarea "Hawk_Standard_IAB_RON_x_300x600_[MEDICAL_DATA]-17"
click at [173, 205] on textarea "T3 2025 DISPLAY 300x600_27.jpg" at bounding box center [162, 202] width 94 height 54
paste textarea "Hawk_Standard_IAB_RON_x_300x600_T3-"
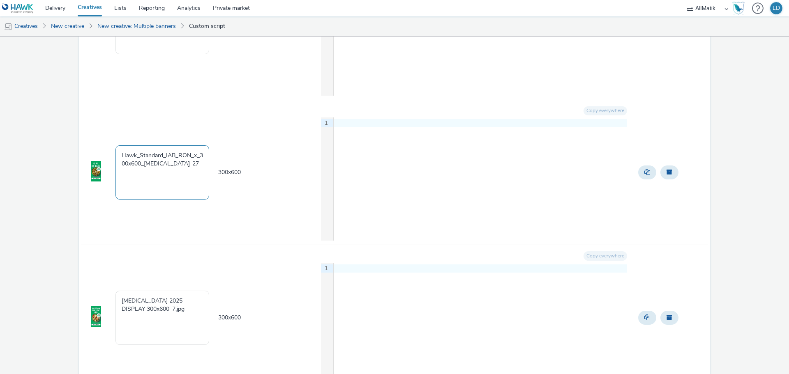
scroll to position [4150, 0]
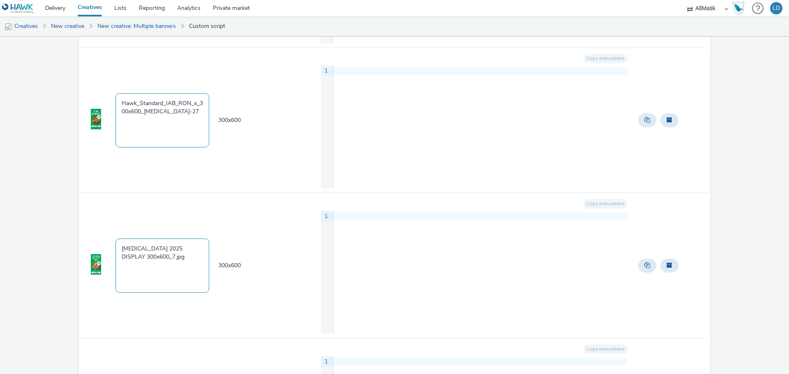
type textarea "Hawk_Standard_IAB_RON_x_300x600_[MEDICAL_DATA]-27"
click at [172, 253] on textarea "T3 2025 DISPLAY 300x600_7.jpg" at bounding box center [162, 266] width 94 height 54
paste textarea "Hawk_Standard_IAB_RON_x_300x600_T3-"
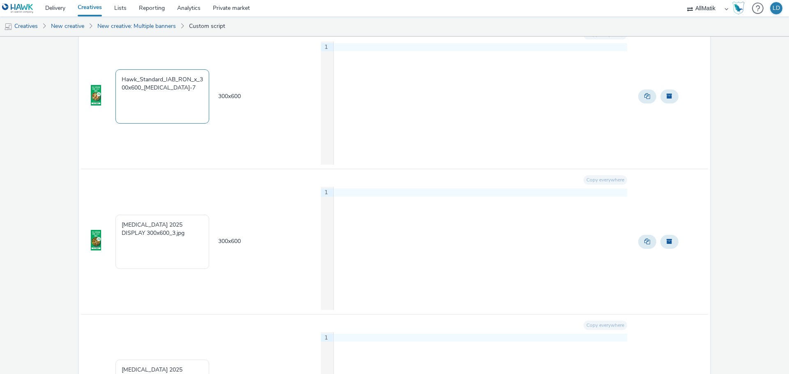
scroll to position [4356, 0]
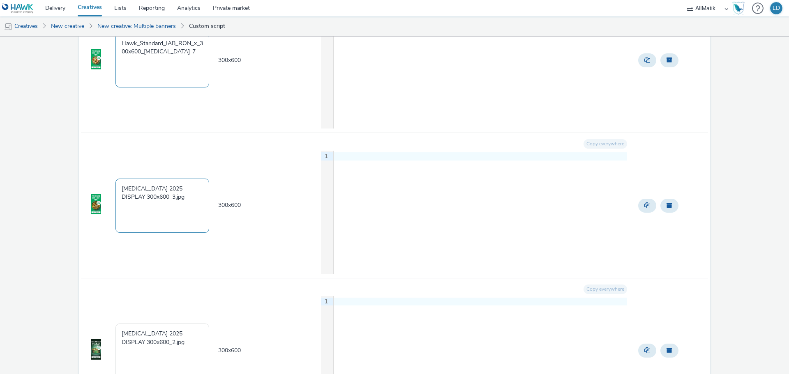
type textarea "Hawk_Standard_IAB_RON_x_300x600_[MEDICAL_DATA]-7"
click at [178, 210] on textarea "T3 2025 DISPLAY 300x600_3.jpg" at bounding box center [162, 206] width 94 height 54
paste textarea "Hawk_Standard_IAB_RON_x_300x600_T3-"
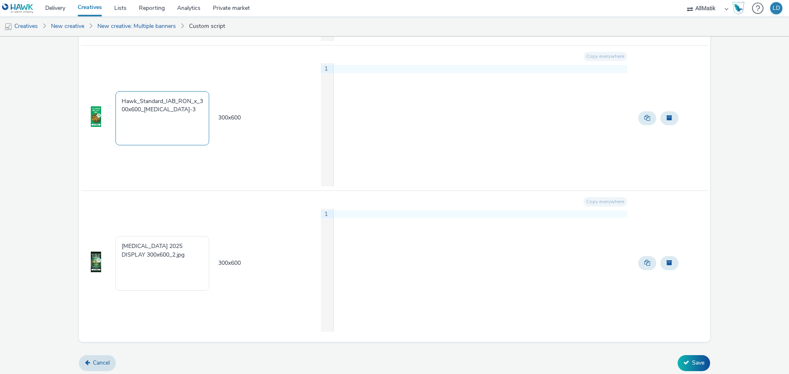
scroll to position [4444, 0]
type textarea "Hawk_Standard_IAB_RON_x_300x600_[MEDICAL_DATA]-3"
click at [162, 250] on textarea "T3 2025 DISPLAY 300x600_2.jpg" at bounding box center [162, 262] width 94 height 54
paste textarea "Hawk_Standard_IAB_RON_x_300x600_T3-"
type textarea "Hawk_Standard_IAB_RON_x_300x600_[MEDICAL_DATA]-2"
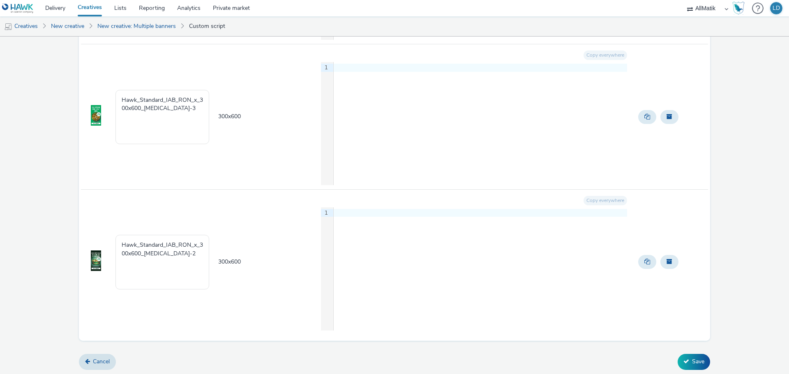
click at [263, 235] on td "300 x 600" at bounding box center [268, 262] width 103 height 145
click at [688, 360] on button "Save" at bounding box center [694, 362] width 32 height 16
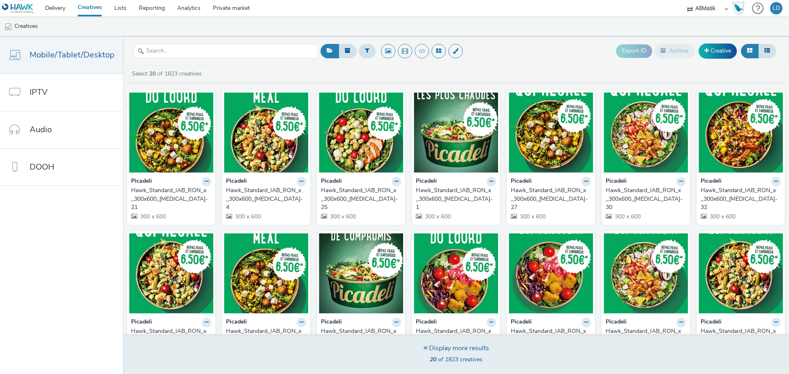
click at [423, 345] on icon at bounding box center [425, 348] width 4 height 7
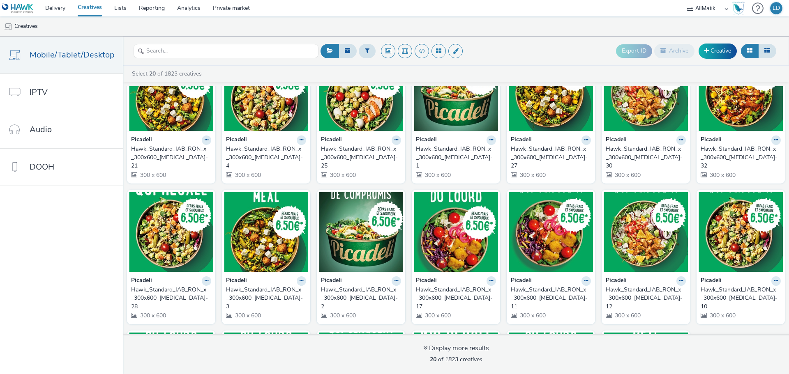
scroll to position [150, 0]
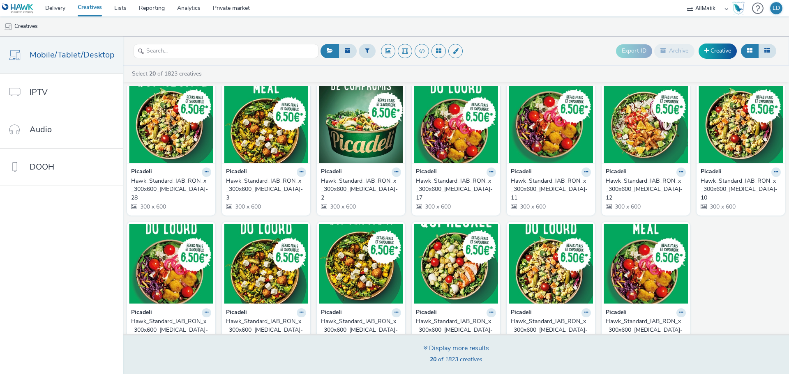
click at [424, 344] on div "Display more results" at bounding box center [456, 348] width 66 height 9
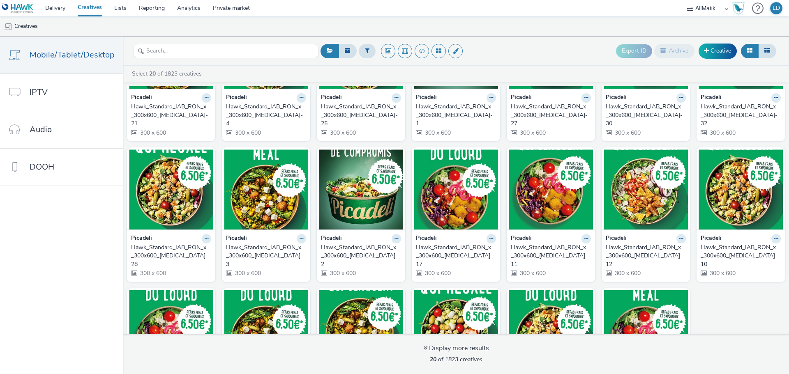
scroll to position [0, 0]
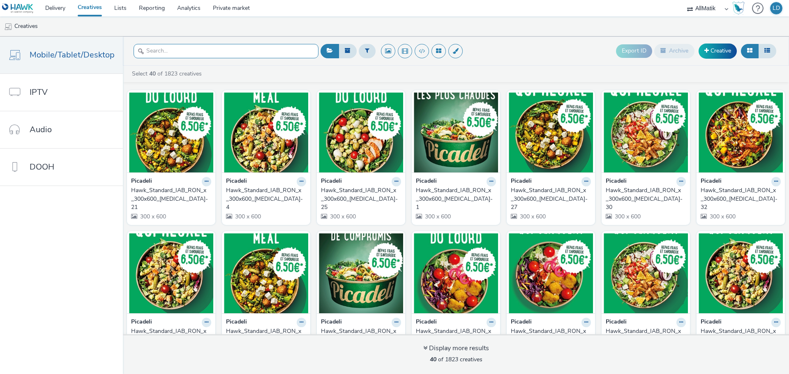
click at [225, 50] on input "text" at bounding box center [226, 51] width 185 height 14
paste input "Hawk_Standard_IAB_RON_Retargeting 2025_300x250_[MEDICAL_DATA]"
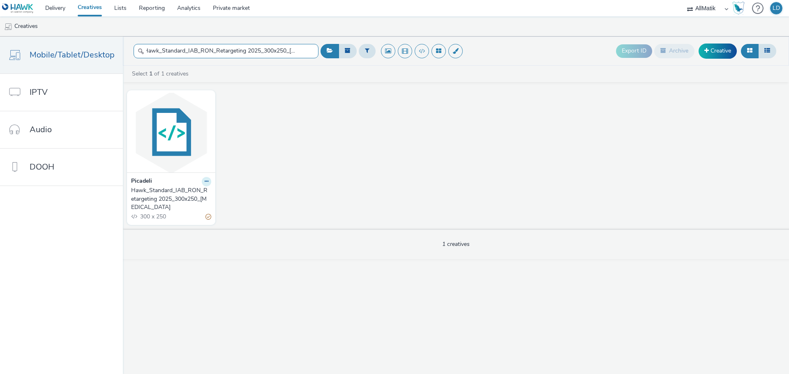
type input "Hawk_Standard_IAB_RON_Retargeting 2025_300x250_[MEDICAL_DATA]"
click at [205, 180] on icon at bounding box center [207, 181] width 4 height 5
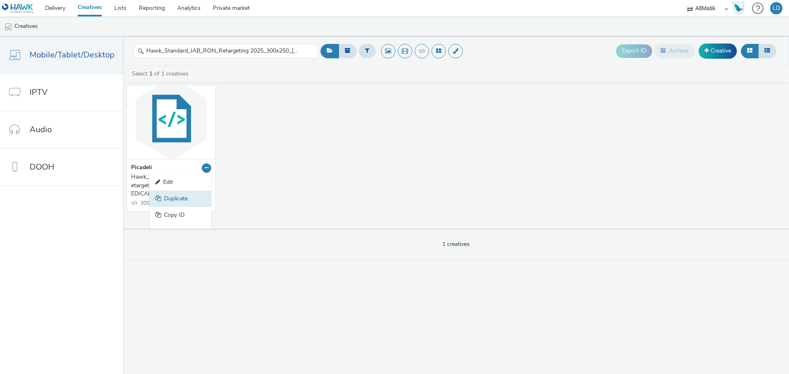
scroll to position [25, 0]
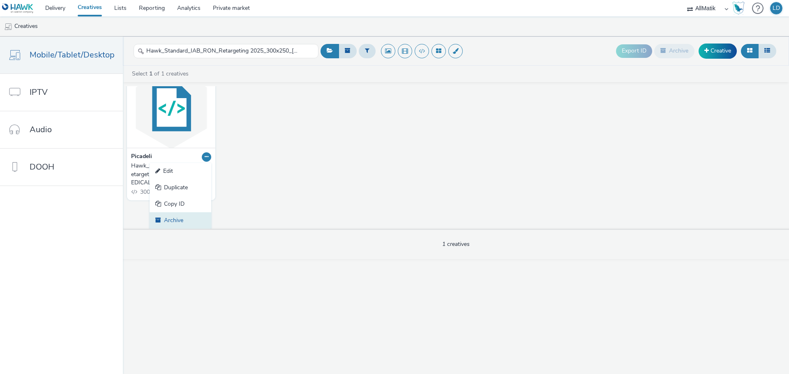
click at [180, 217] on link "Archive" at bounding box center [181, 220] width 62 height 16
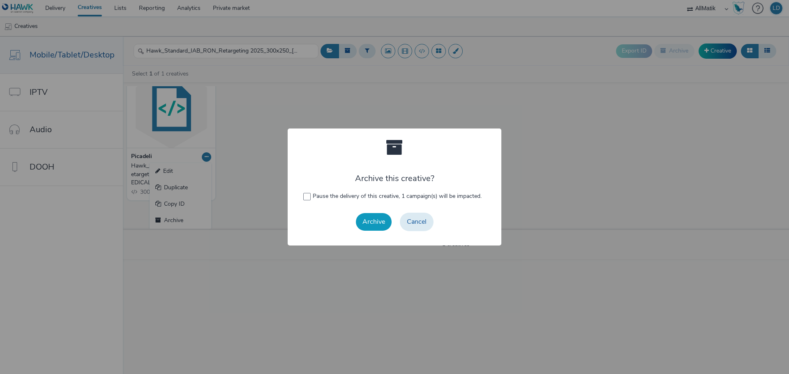
click at [371, 220] on button "Archive" at bounding box center [374, 221] width 36 height 17
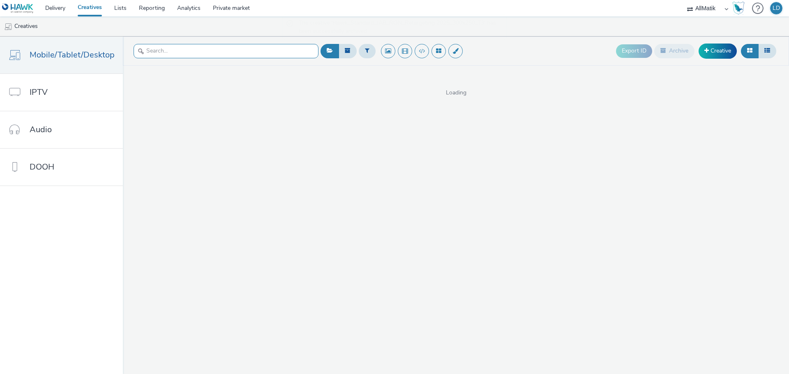
click at [257, 53] on input "text" at bounding box center [226, 51] width 185 height 14
paste input "Hawk_Standard_IAB_RON_Retargeting 2025_300x600_[MEDICAL_DATA]"
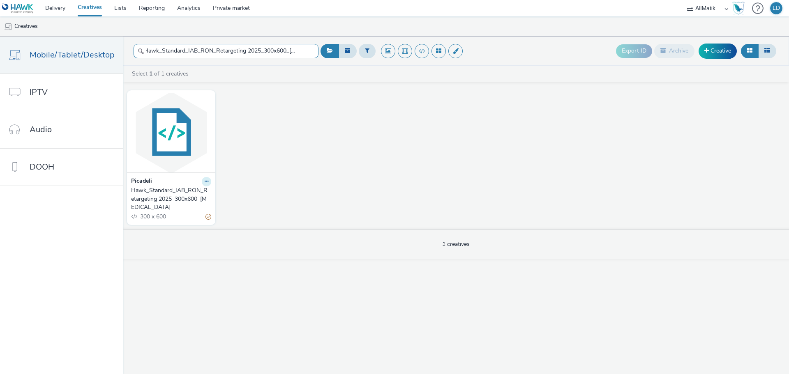
type input "Hawk_Standard_IAB_RON_Retargeting 2025_300x600_[MEDICAL_DATA]"
click at [208, 182] on button at bounding box center [206, 181] width 9 height 9
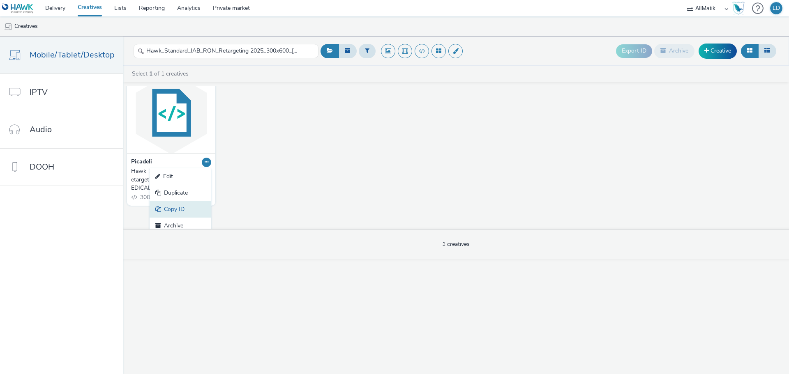
scroll to position [25, 0]
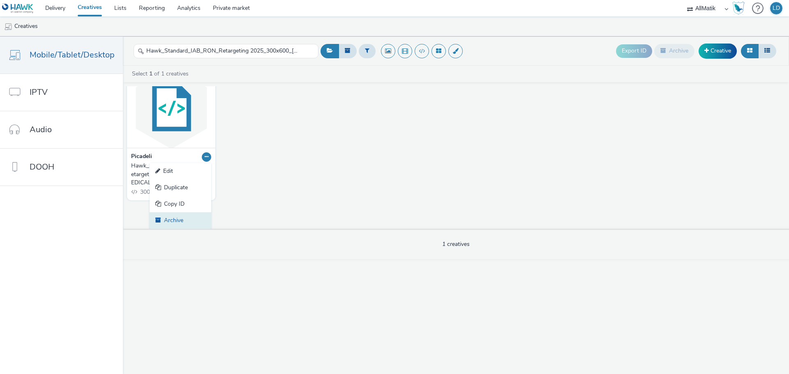
click at [184, 220] on link "Archive" at bounding box center [181, 220] width 62 height 16
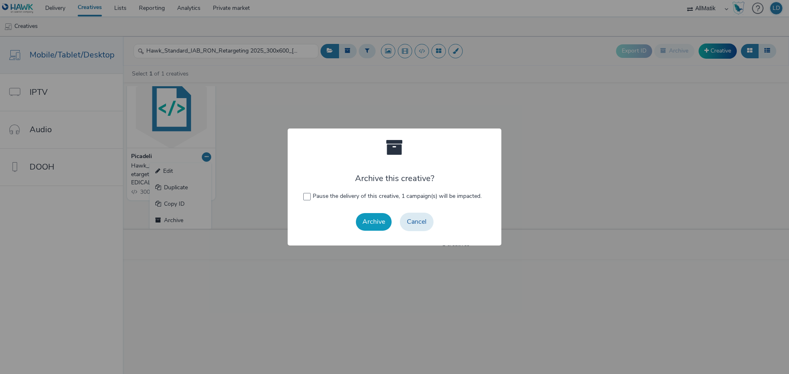
click at [360, 219] on button "Archive" at bounding box center [374, 221] width 36 height 17
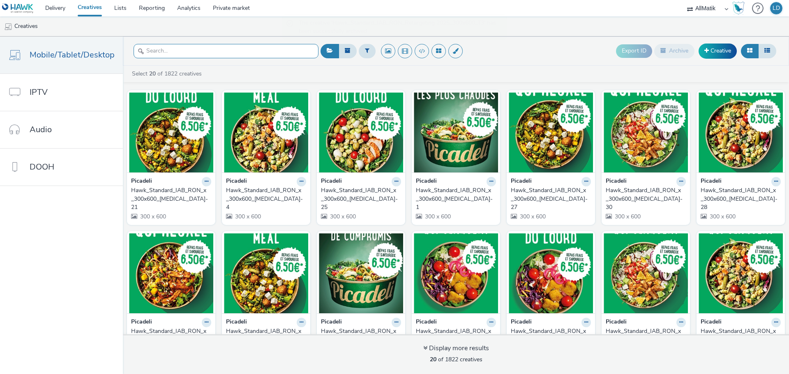
click at [212, 51] on input "text" at bounding box center [226, 51] width 185 height 14
paste input "Hawk_Standard_IAB_RON_Acquistion Ancients 2025_300x250_[MEDICAL_DATA]"
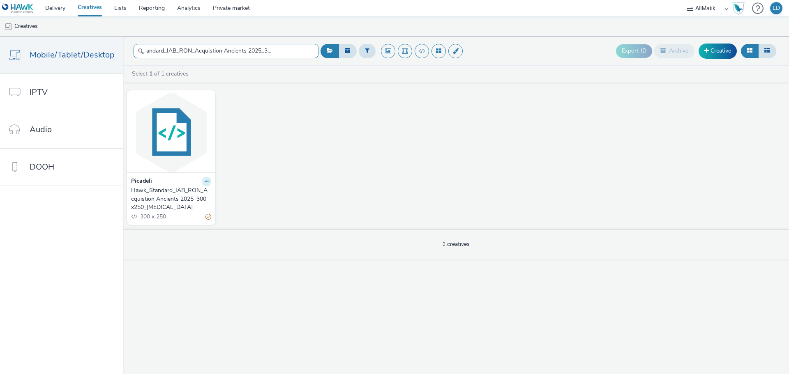
type input "Hawk_Standard_IAB_RON_Acquistion Ancients 2025_300x250_[MEDICAL_DATA]"
click at [206, 183] on icon at bounding box center [207, 181] width 4 height 5
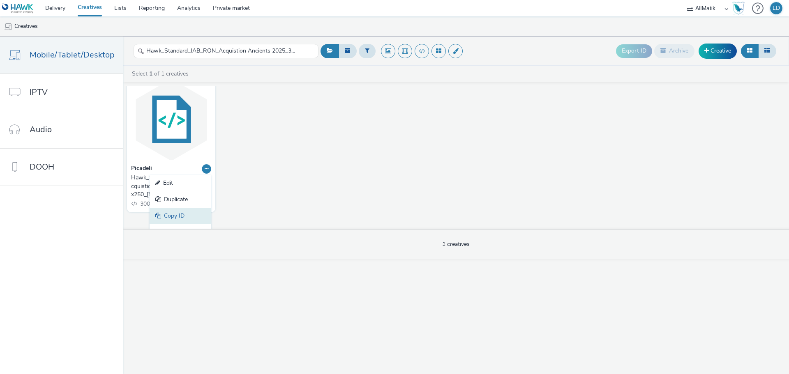
scroll to position [25, 0]
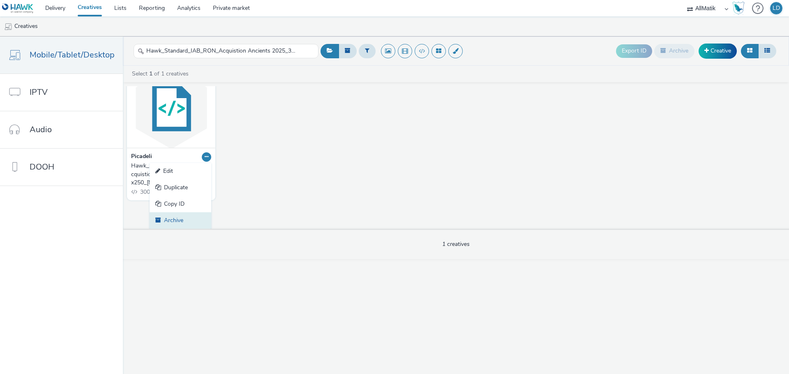
click at [182, 220] on link "Archive" at bounding box center [181, 220] width 62 height 16
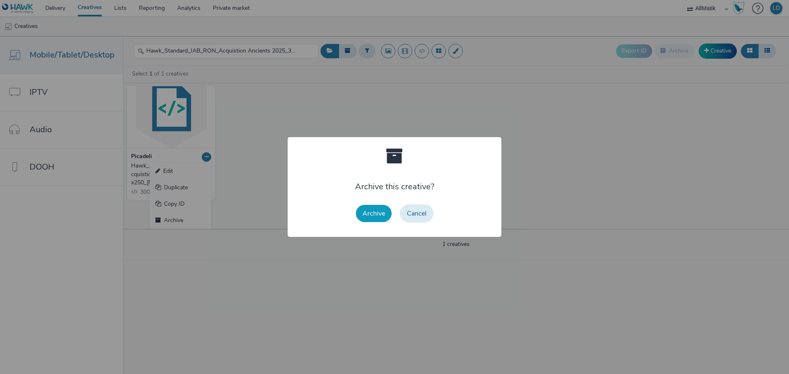
click at [357, 211] on button "Archive" at bounding box center [374, 213] width 36 height 17
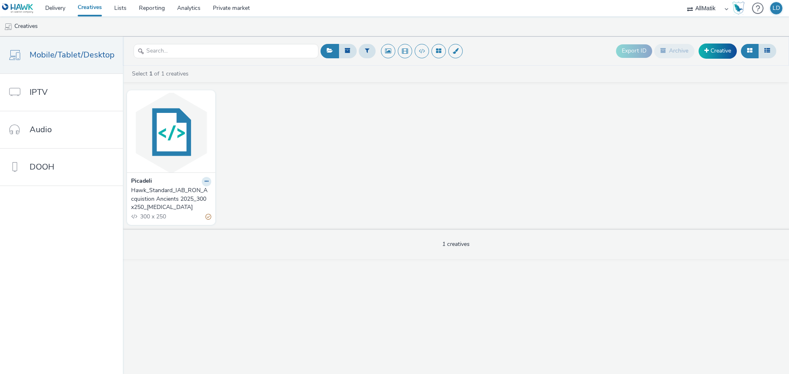
scroll to position [0, 0]
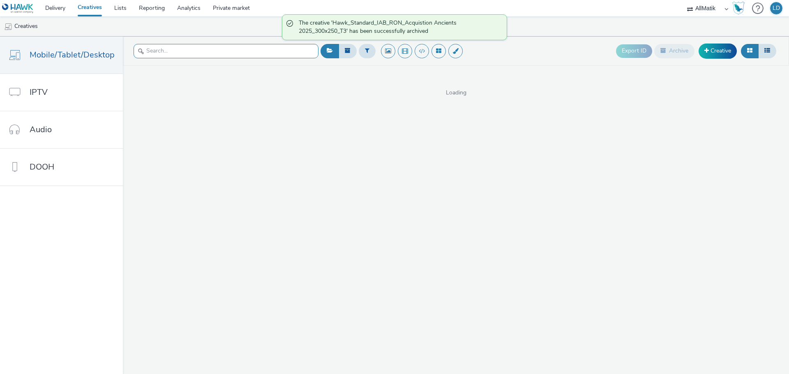
click at [145, 48] on input "text" at bounding box center [226, 51] width 185 height 14
paste input "Hawk_Standard_IAB_RON_Acquistion Ancients 2025_300x600_[MEDICAL_DATA]"
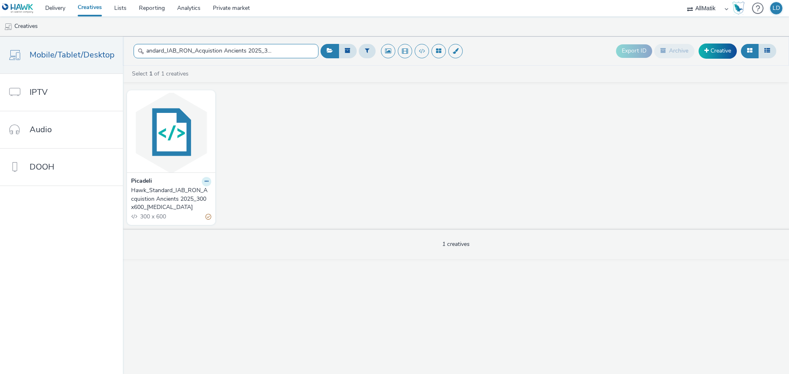
type input "Hawk_Standard_IAB_RON_Acquistion Ancients 2025_300x600_[MEDICAL_DATA]"
click at [205, 184] on button at bounding box center [206, 181] width 9 height 9
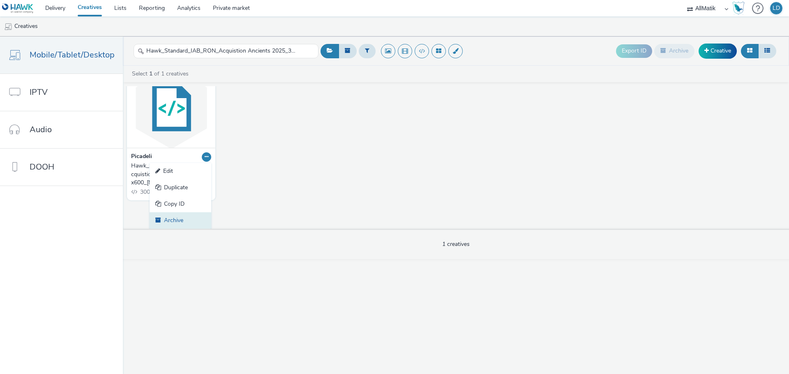
click at [181, 218] on link "Archive" at bounding box center [181, 220] width 62 height 16
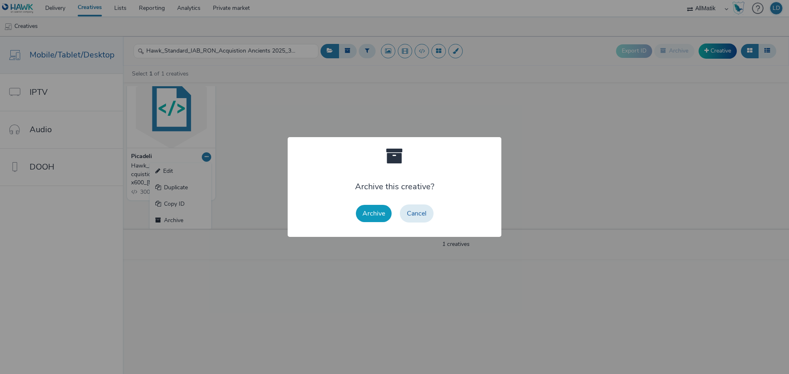
click at [376, 217] on button "Archive" at bounding box center [374, 213] width 36 height 17
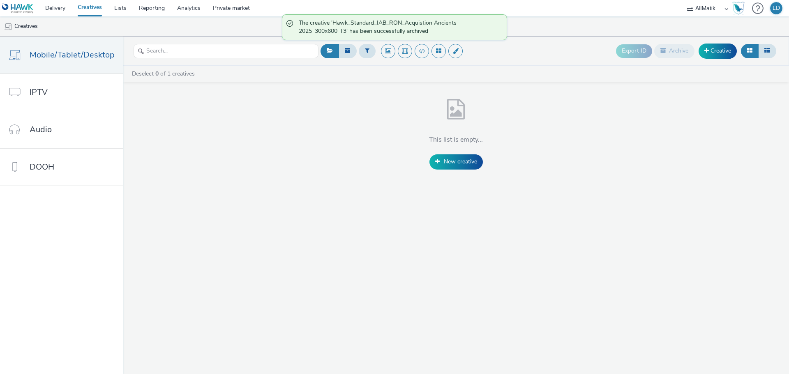
scroll to position [0, 0]
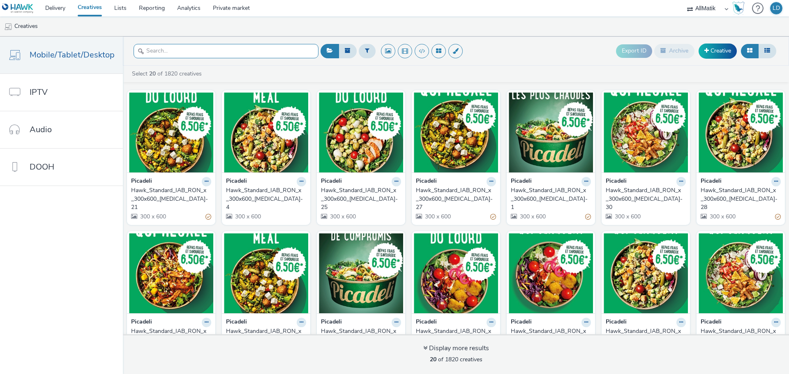
click at [187, 51] on input "text" at bounding box center [226, 51] width 185 height 14
paste input "Hawk_Standard_IAB_RON_Acquistion Recents 2025_300x250_[MEDICAL_DATA]"
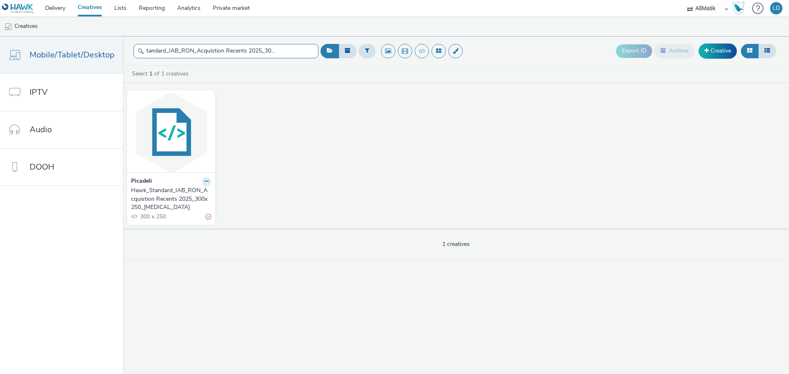
type input "Hawk_Standard_IAB_RON_Acquistion Recents 2025_300x250_[MEDICAL_DATA]"
click at [205, 182] on icon at bounding box center [207, 181] width 4 height 5
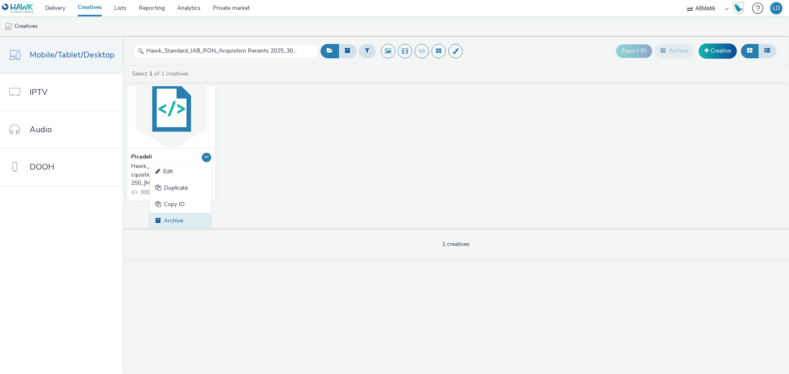
scroll to position [25, 0]
click at [176, 217] on link "Archive" at bounding box center [181, 220] width 62 height 16
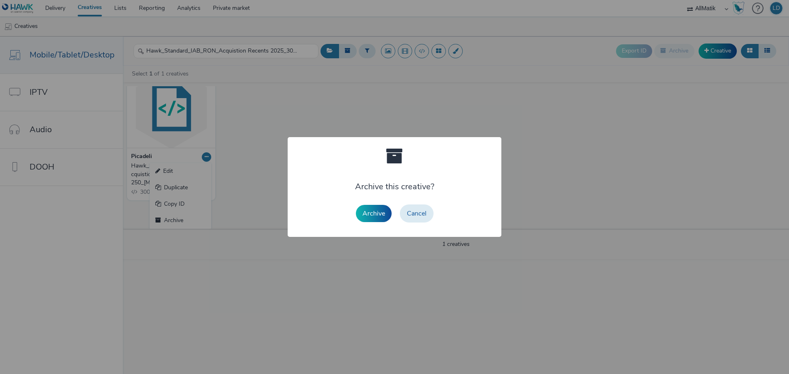
click at [378, 213] on button "Archive" at bounding box center [374, 213] width 36 height 17
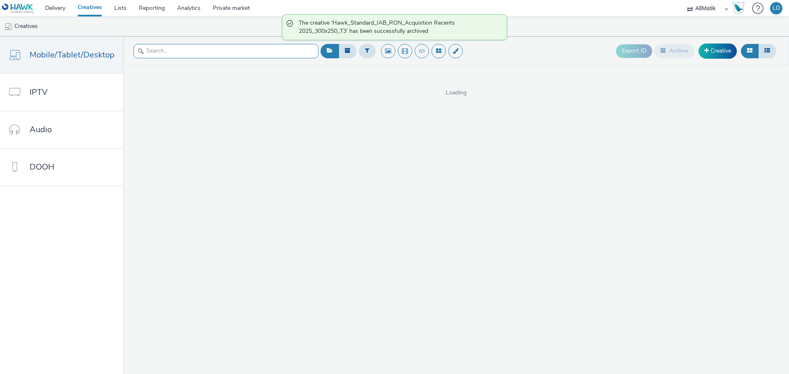
click at [215, 51] on input "text" at bounding box center [226, 51] width 185 height 14
paste input "Hawk_Standard_IAB_RON_Acquistion Recents 2025_300x600_[MEDICAL_DATA]"
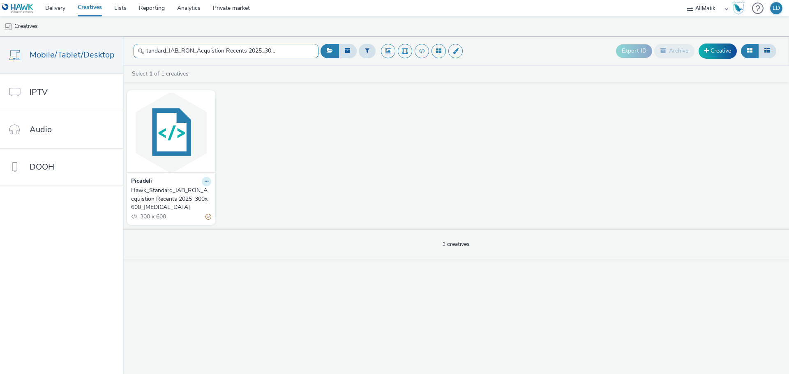
type input "Hawk_Standard_IAB_RON_Acquistion Recents 2025_300x600_[MEDICAL_DATA]"
click at [205, 180] on icon at bounding box center [207, 181] width 4 height 5
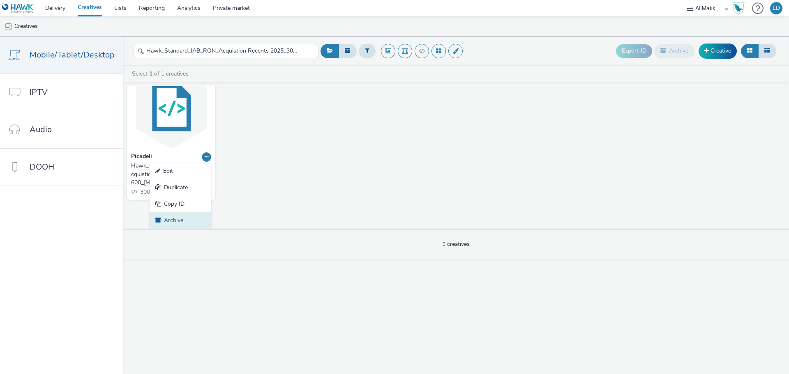
click at [177, 217] on link "Archive" at bounding box center [181, 220] width 62 height 16
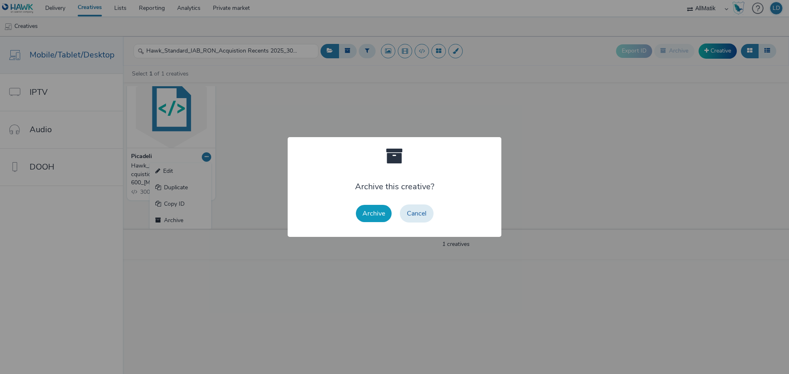
click at [367, 219] on button "Archive" at bounding box center [374, 213] width 36 height 17
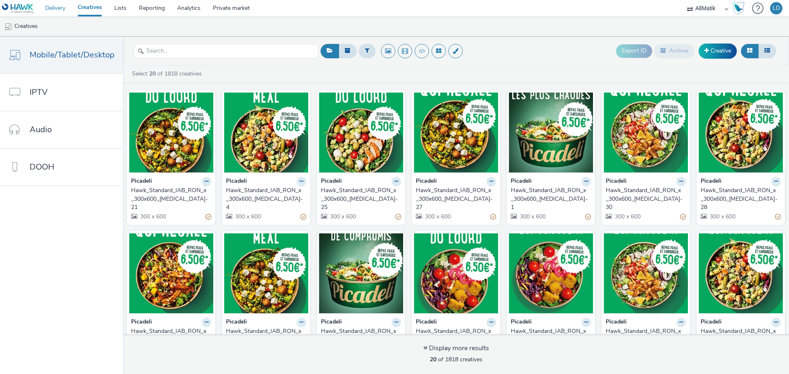
click at [58, 9] on link "Delivery" at bounding box center [55, 8] width 32 height 16
